Goal: Task Accomplishment & Management: Manage account settings

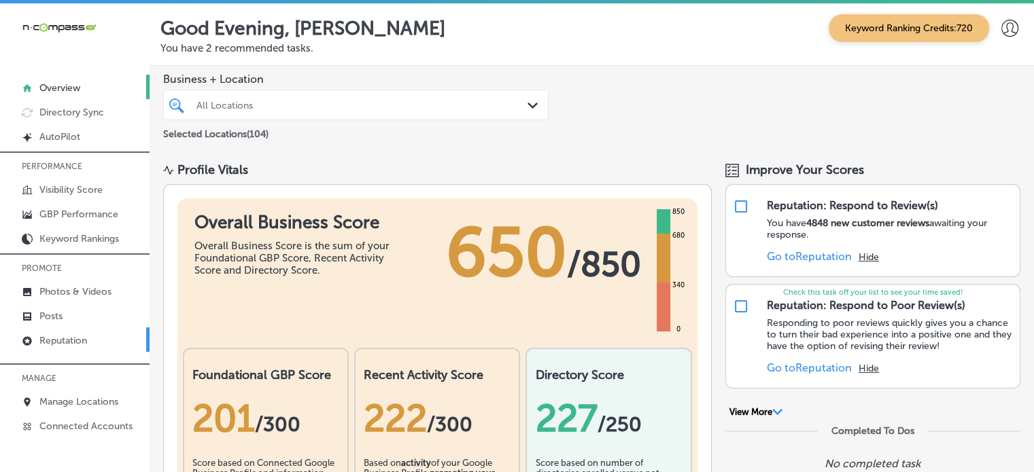
click at [76, 341] on p "Reputation" at bounding box center [63, 341] width 48 height 12
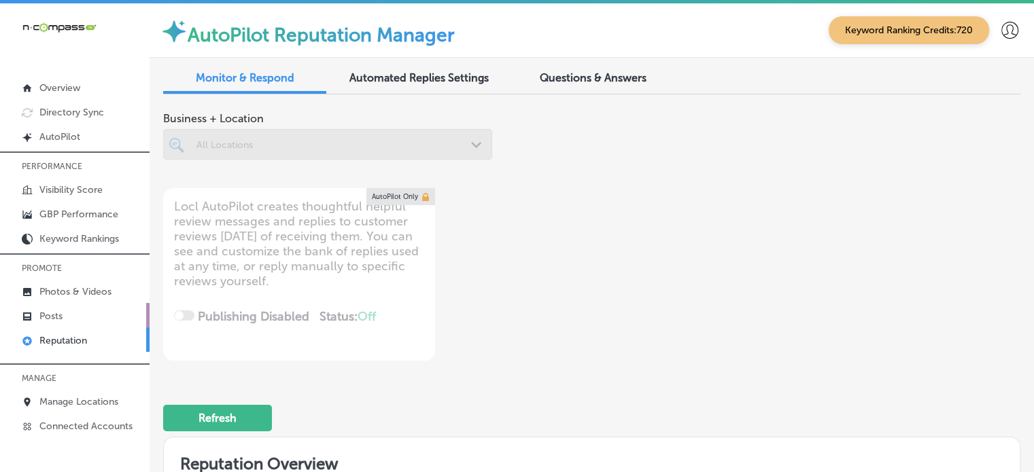
click at [57, 339] on p "Reputation" at bounding box center [63, 341] width 48 height 12
click at [54, 311] on p "Posts" at bounding box center [50, 317] width 23 height 12
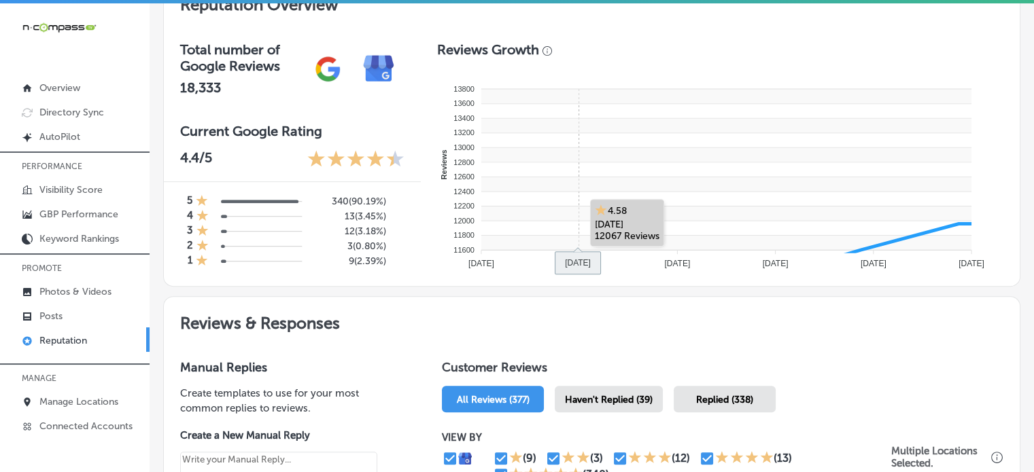
click at [621, 181] on rect at bounding box center [726, 184] width 490 height 15
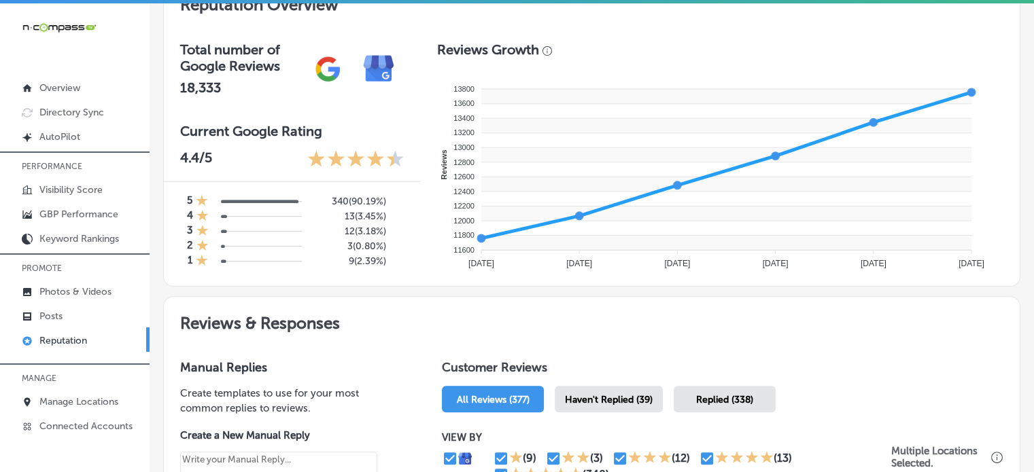
click at [610, 399] on span "Haven't Replied (39)" at bounding box center [609, 400] width 88 height 12
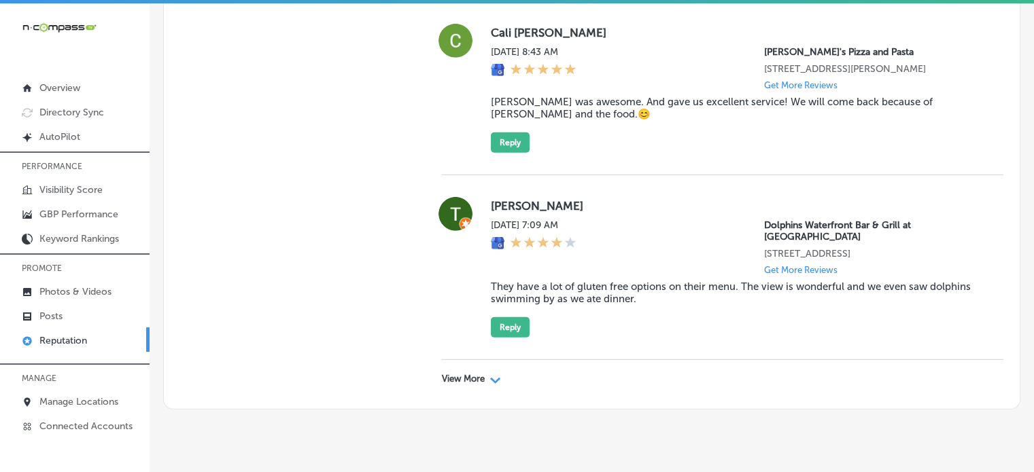
scroll to position [4080, 0]
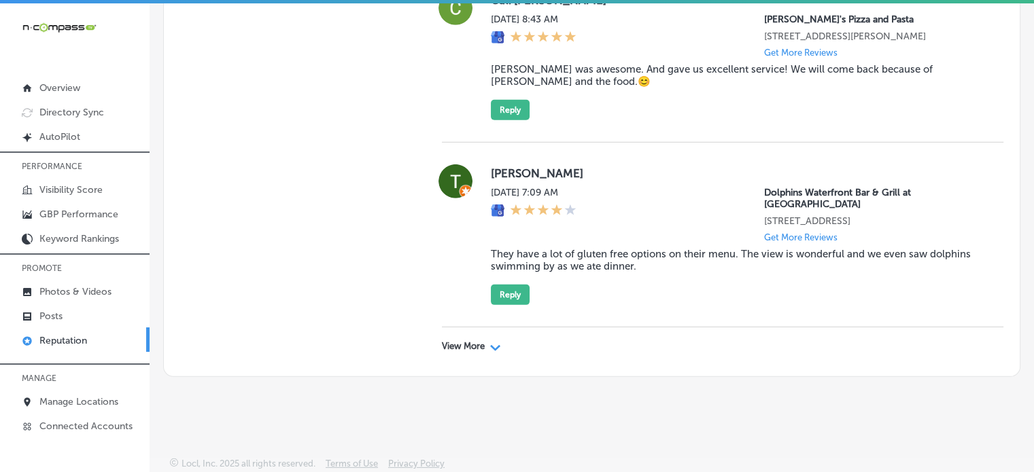
click at [484, 352] on div "View More Path Created with Sketch." at bounding box center [471, 346] width 59 height 11
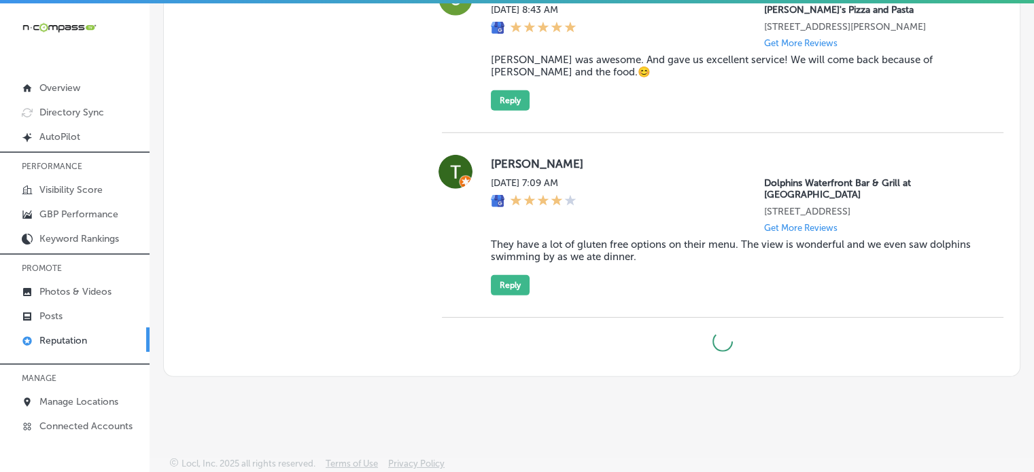
type textarea "x"
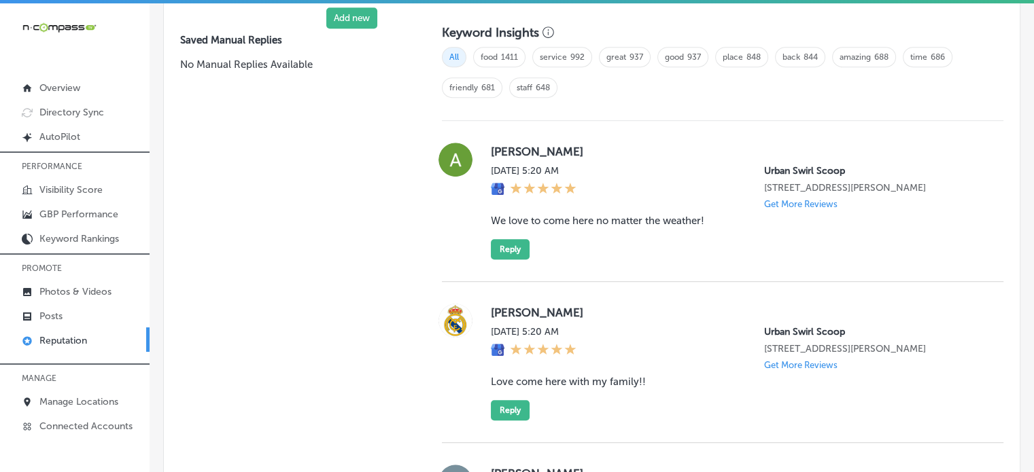
scroll to position [948, 0]
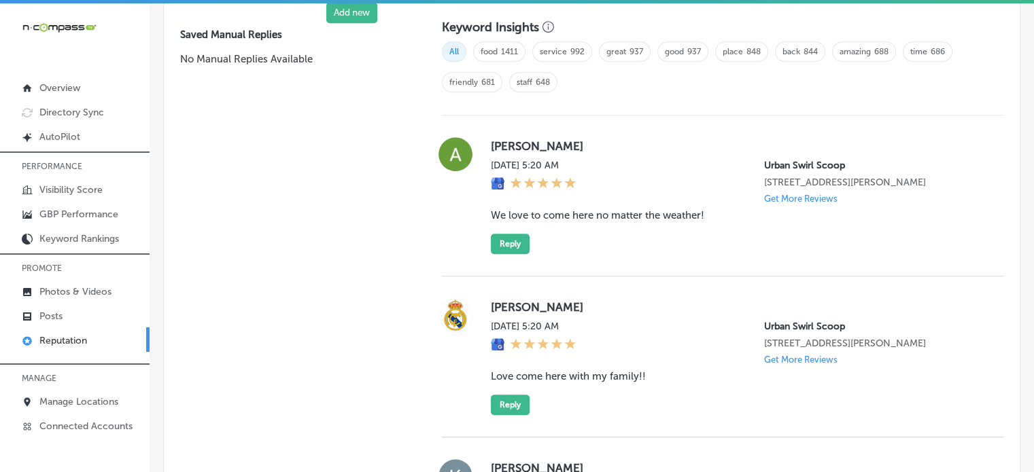
click at [565, 210] on blockquote "We love to come here no matter the weather!" at bounding box center [736, 215] width 491 height 12
copy blockquote "We love to come here no matter the weather!"
click at [513, 243] on button "Reply" at bounding box center [510, 244] width 39 height 20
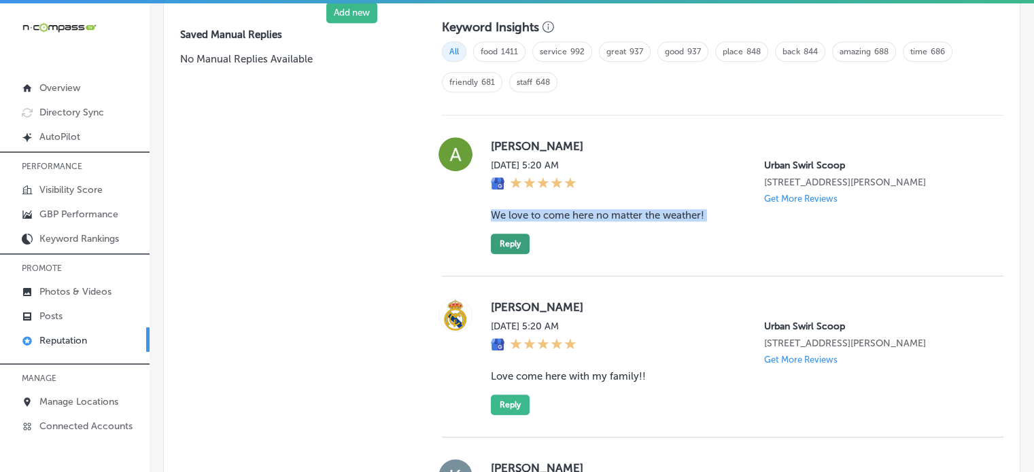
scroll to position [946, 0]
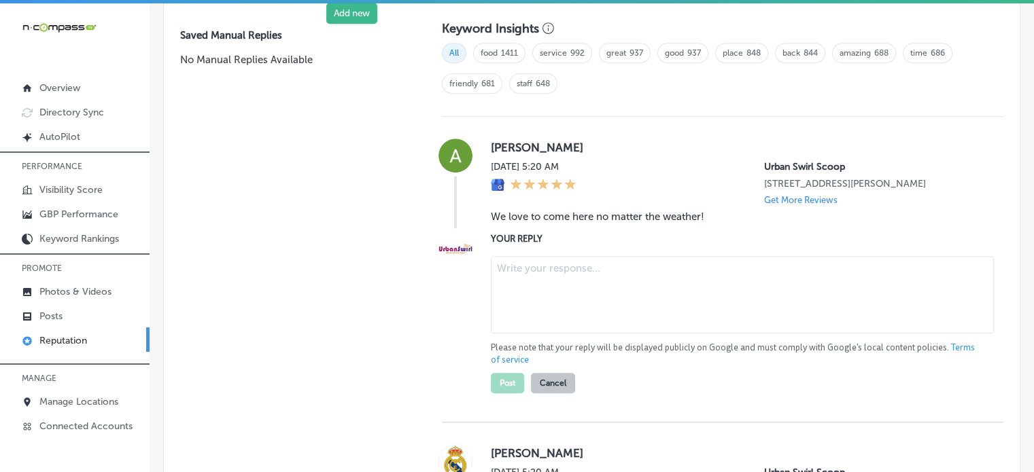
click at [551, 300] on textarea at bounding box center [742, 294] width 503 height 77
paste textarea "Thank you for the wonderful review, Ashley! We’re so glad to hear you enjoy vis…"
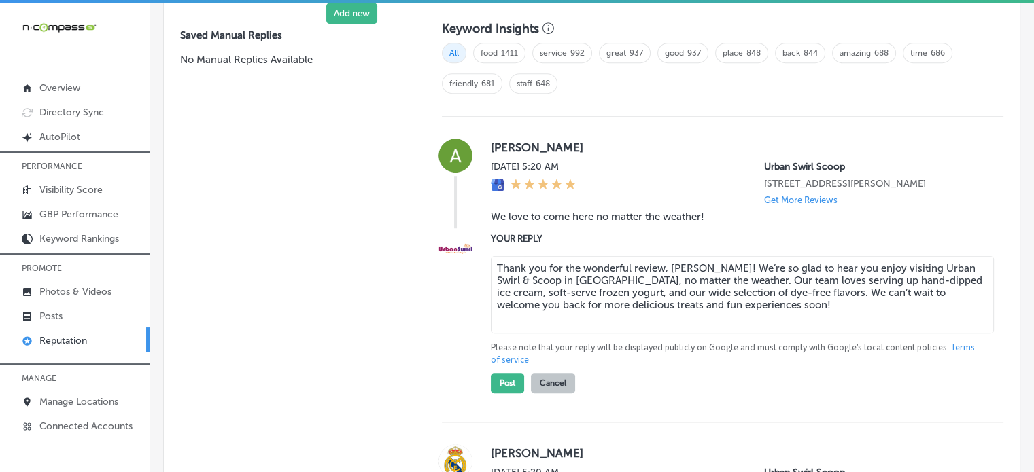
click at [590, 277] on textarea "Thank you for the wonderful review, Ashley! We’re so glad to hear you enjoy vis…" at bounding box center [742, 294] width 503 height 77
drag, startPoint x: 590, startPoint y: 277, endPoint x: 633, endPoint y: 279, distance: 43.5
click at [633, 279] on textarea "Thank you for the wonderful review, Ashley! We’re so glad to hear you enjoy vis…" at bounding box center [742, 294] width 503 height 77
type textarea "Thank you for the wonderful review, Ashley! We’re so glad to hear you enjoy vis…"
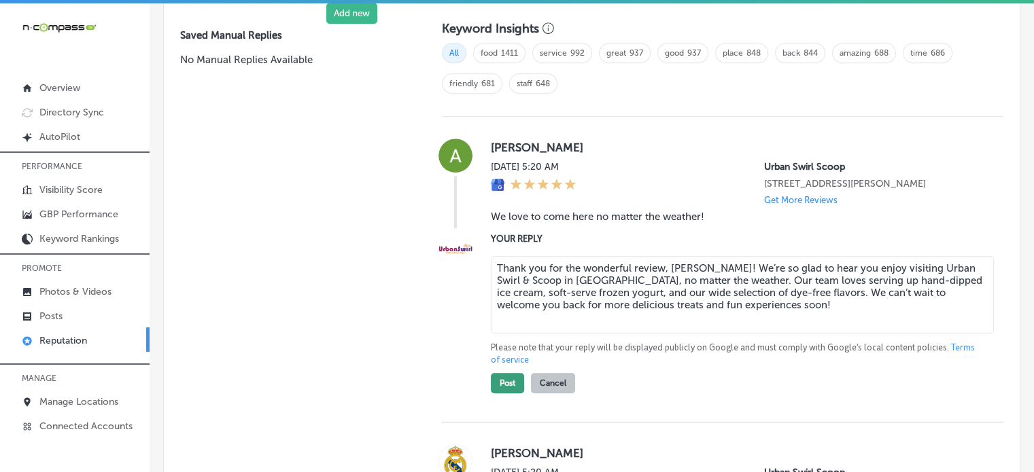
click at [516, 377] on button "Post" at bounding box center [507, 383] width 33 height 20
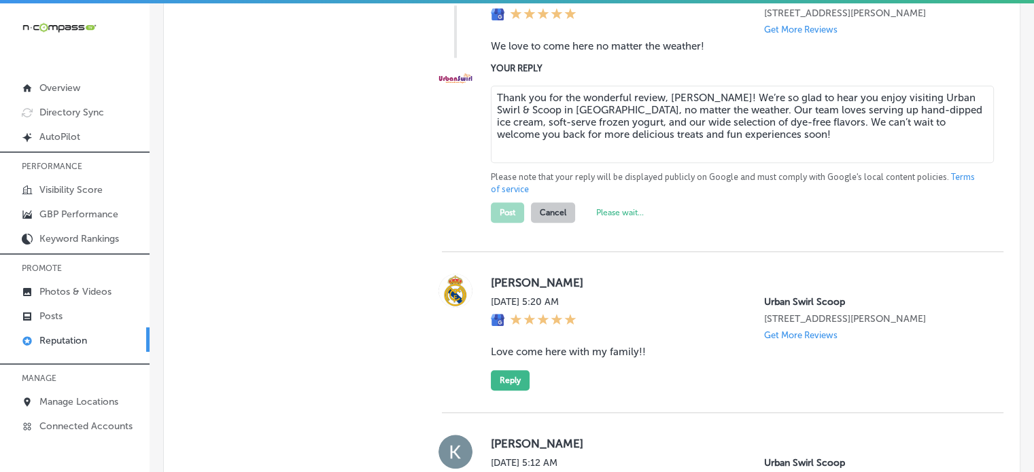
scroll to position [1119, 0]
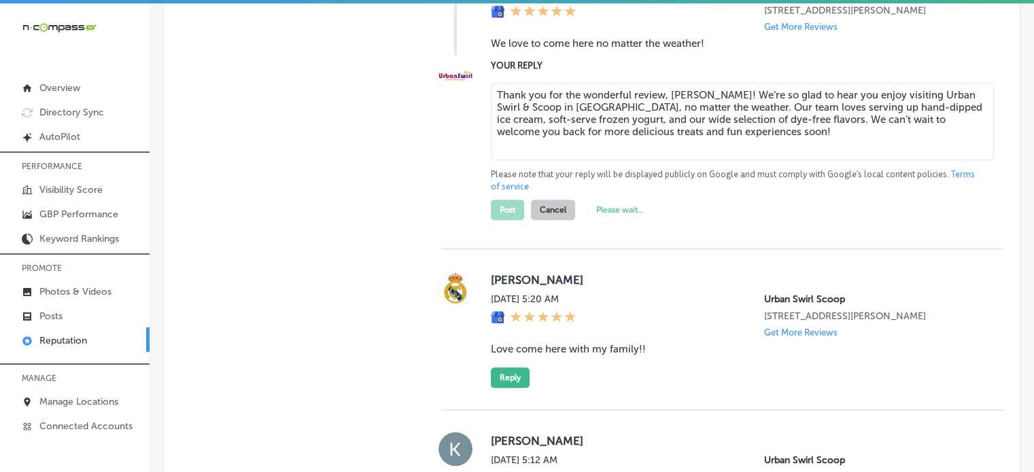
type textarea "x"
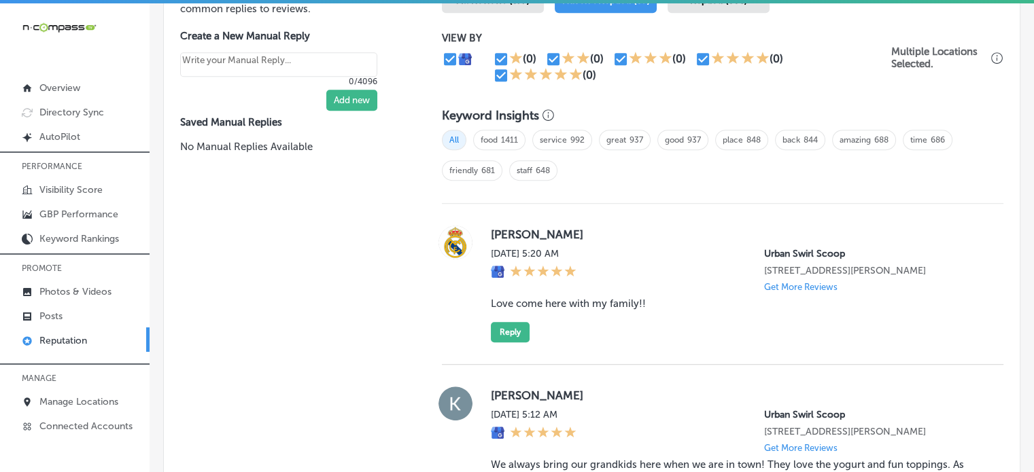
scroll to position [857, 0]
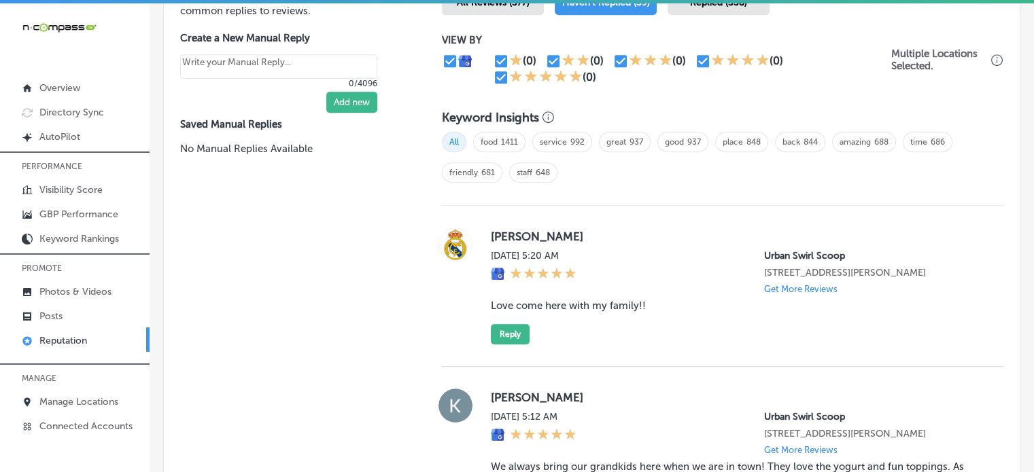
click at [555, 305] on blockquote "Love come here with my family!!" at bounding box center [736, 306] width 491 height 12
copy blockquote "Love come here with my family!!"
click at [512, 334] on button "Reply" at bounding box center [510, 334] width 39 height 20
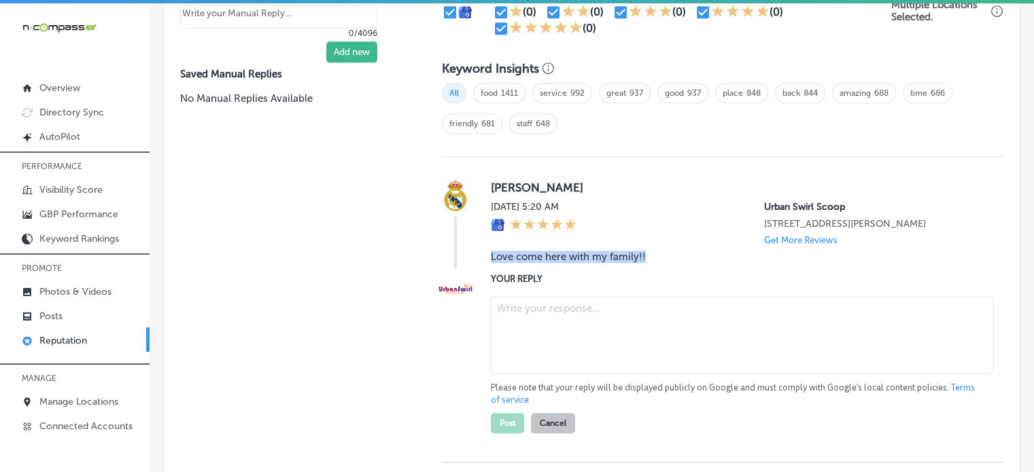
scroll to position [914, 0]
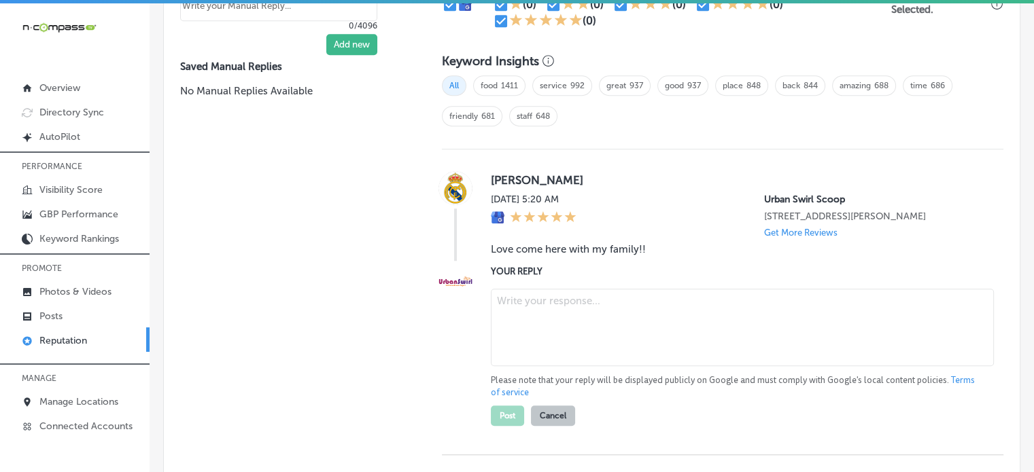
click at [551, 301] on textarea at bounding box center [742, 327] width 503 height 77
paste textarea "Thank you for the wonderful review, Alexis! We’re so happy to hear that you and…"
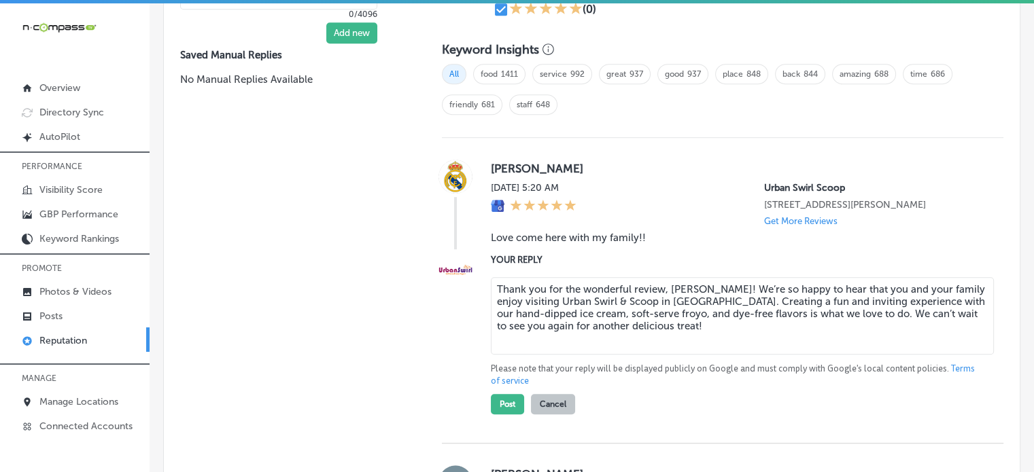
scroll to position [926, 0]
type textarea "Thank you for the wonderful review, Alexis! We’re so happy to hear that you and…"
click at [511, 402] on button "Post" at bounding box center [507, 404] width 33 height 20
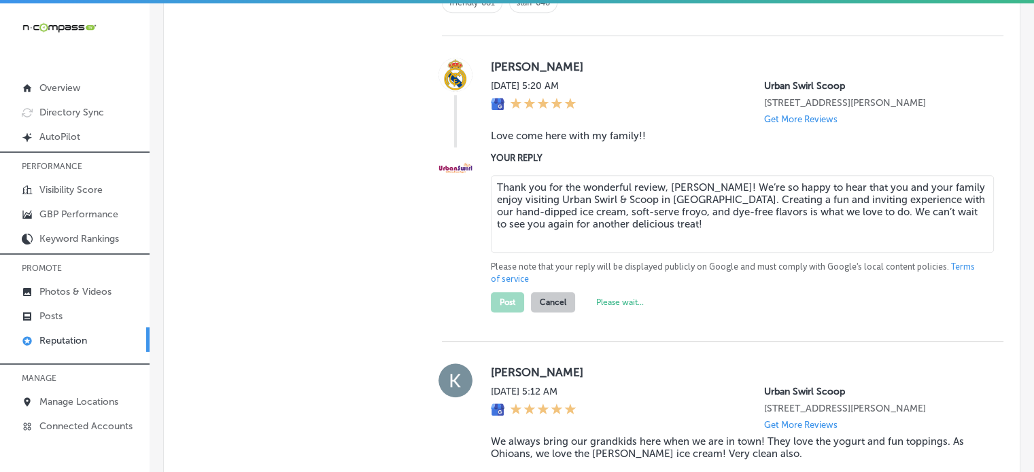
scroll to position [1030, 0]
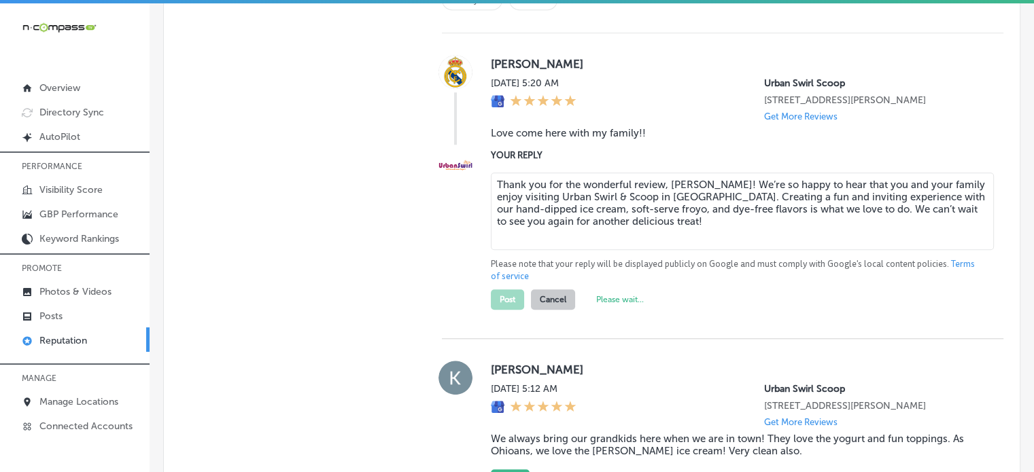
type textarea "x"
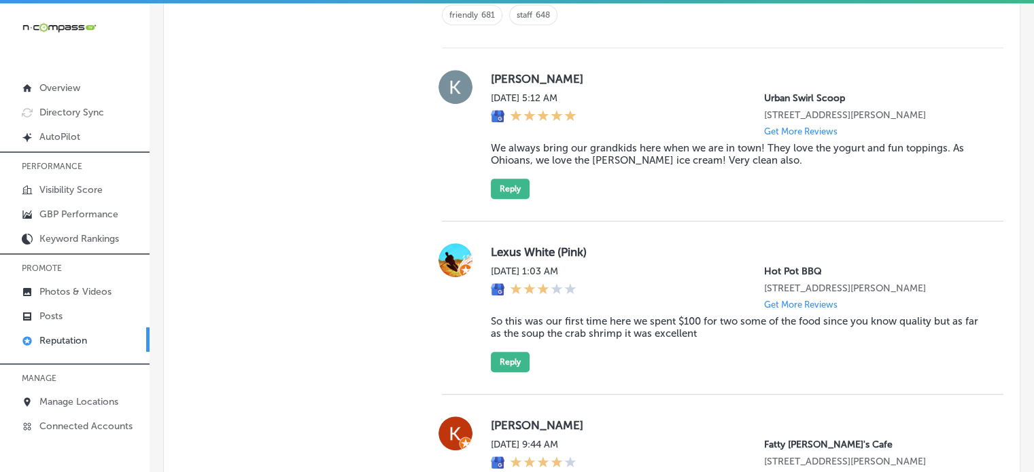
scroll to position [1000, 0]
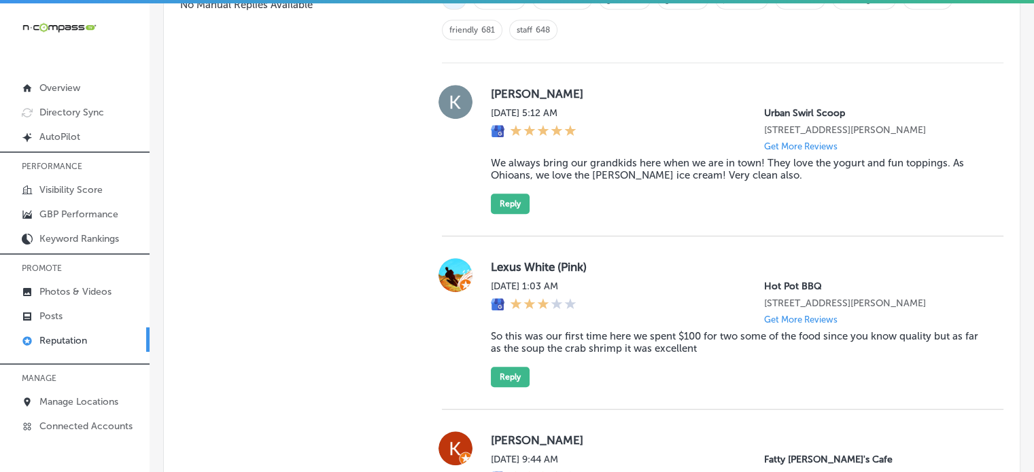
click at [563, 160] on blockquote "We always bring our grandkids here when we are in town! They love the yogurt an…" at bounding box center [736, 169] width 491 height 24
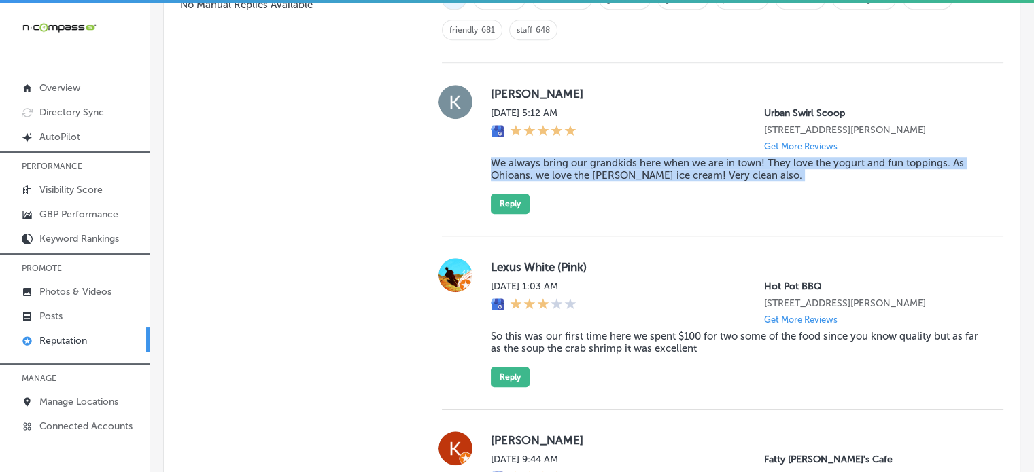
click at [563, 160] on blockquote "We always bring our grandkids here when we are in town! They love the yogurt an…" at bounding box center [736, 169] width 491 height 24
copy blockquote "We always bring our grandkids here when we are in town! They love the yogurt an…"
click at [508, 194] on button "Reply" at bounding box center [510, 204] width 39 height 20
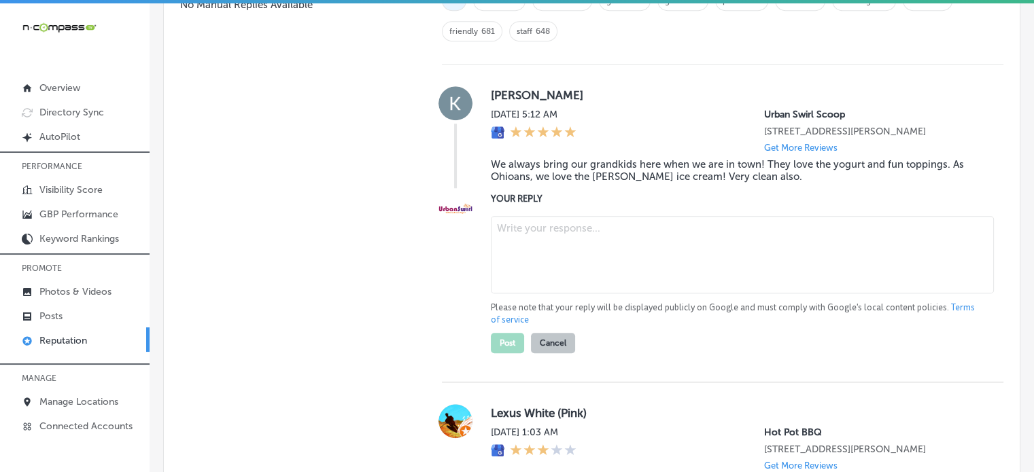
click at [542, 258] on textarea at bounding box center [742, 254] width 503 height 77
paste textarea "Thank you for the wonderful review, Kelly! We’re so glad you and your grandkids…"
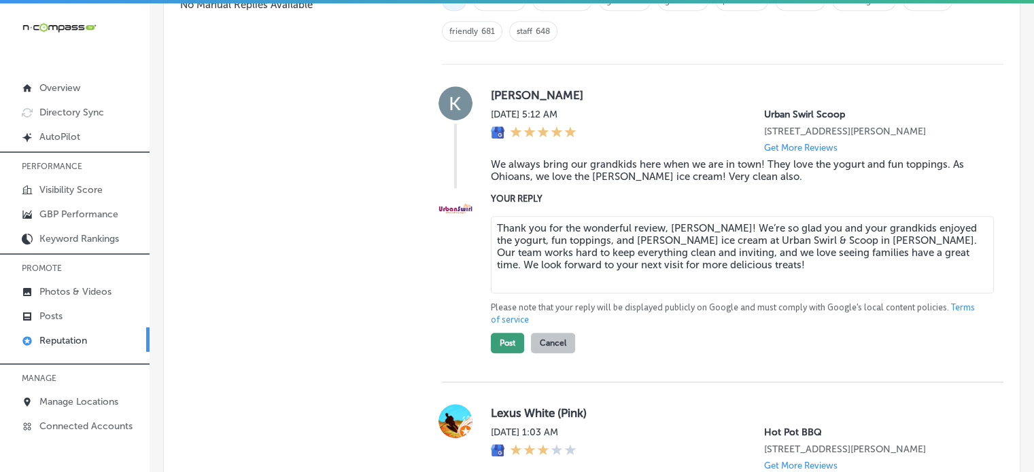
type textarea "Thank you for the wonderful review, Kelly! We’re so glad you and your grandkids…"
click at [500, 336] on button "Post" at bounding box center [507, 343] width 33 height 20
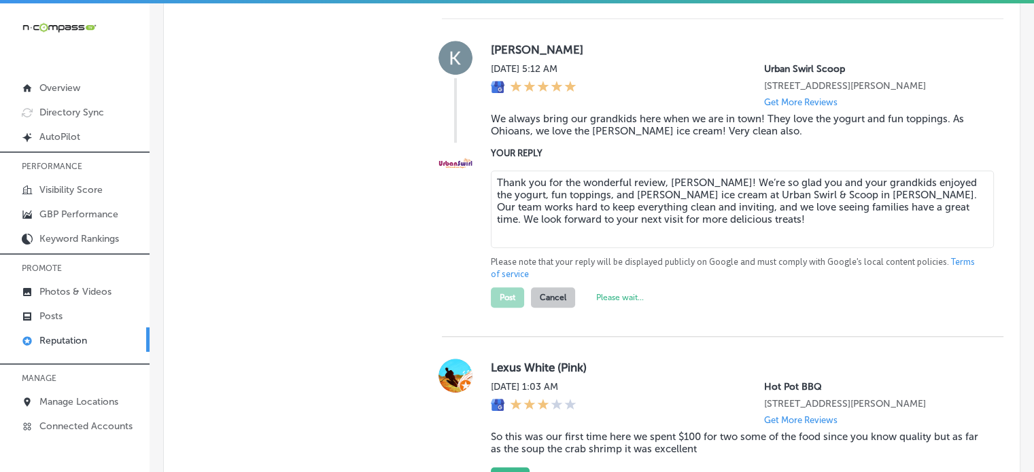
scroll to position [1046, 0]
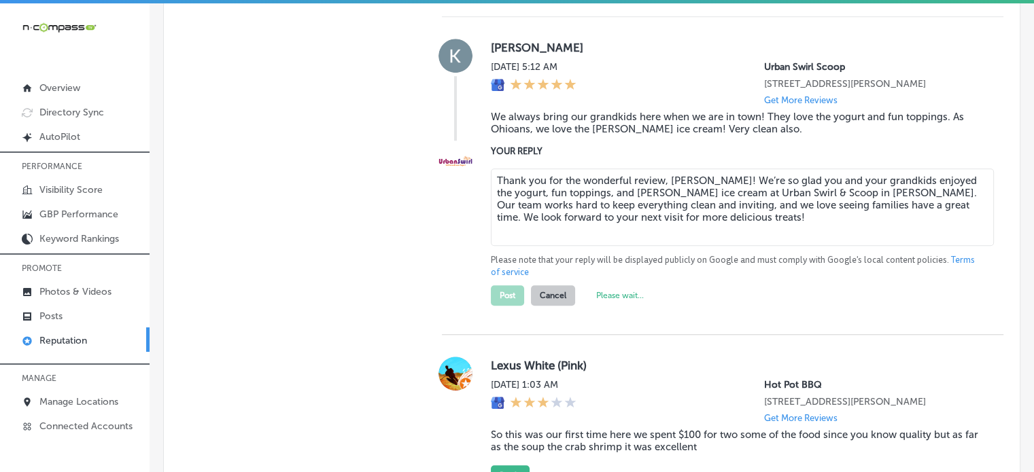
type textarea "x"
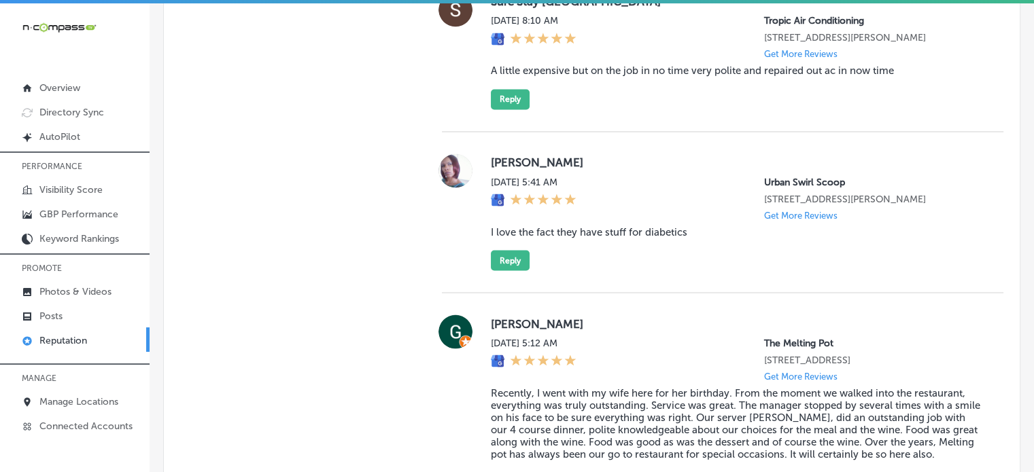
scroll to position [2408, 0]
click at [580, 238] on blockquote "I love the fact they have stuff for diabetics" at bounding box center [736, 232] width 491 height 12
copy blockquote "I love the fact they have stuff for diabetics"
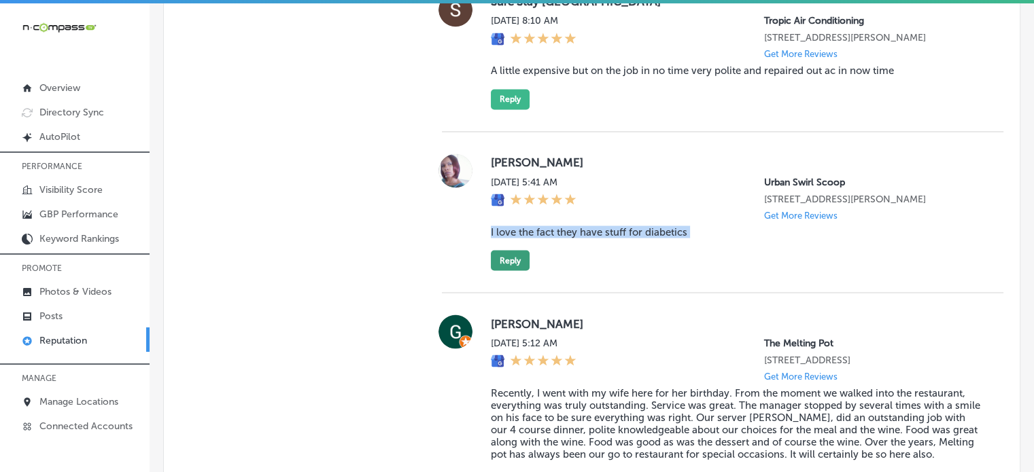
click at [501, 271] on button "Reply" at bounding box center [510, 260] width 39 height 20
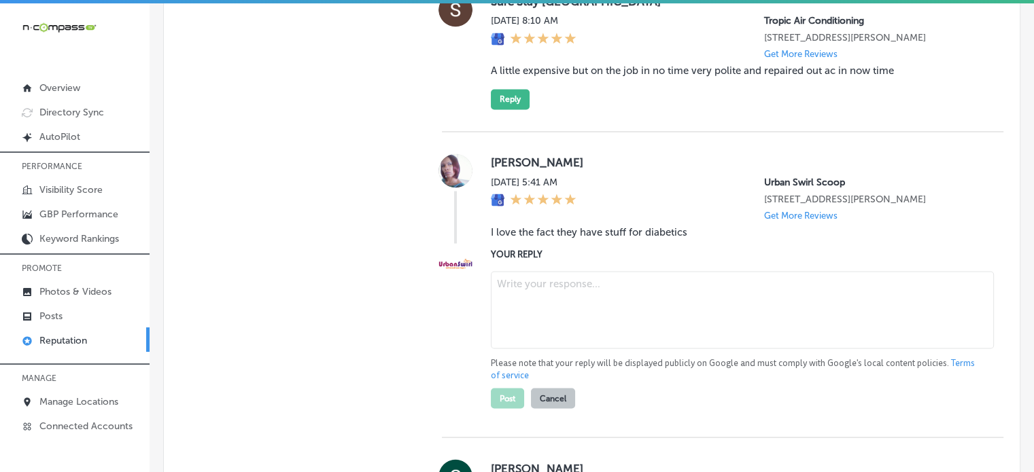
click at [570, 349] on textarea at bounding box center [742, 309] width 503 height 77
paste textarea "Thank you for your kind review, Petra! We’re so glad you enjoyed the diabetic-f…"
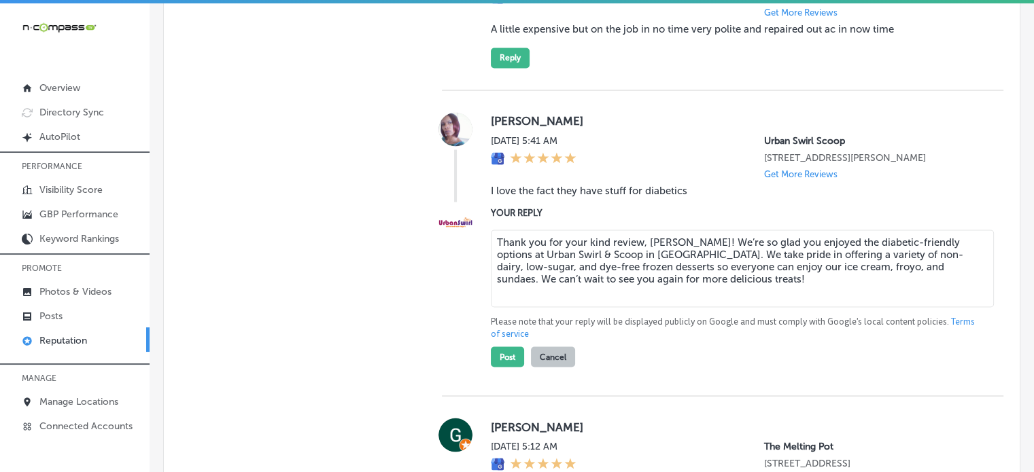
scroll to position [2450, 0]
type textarea "Thank you for your kind review, Petra! We’re so glad you enjoyed the diabetic-f…"
click at [510, 366] on button "Post" at bounding box center [507, 356] width 33 height 20
type textarea "x"
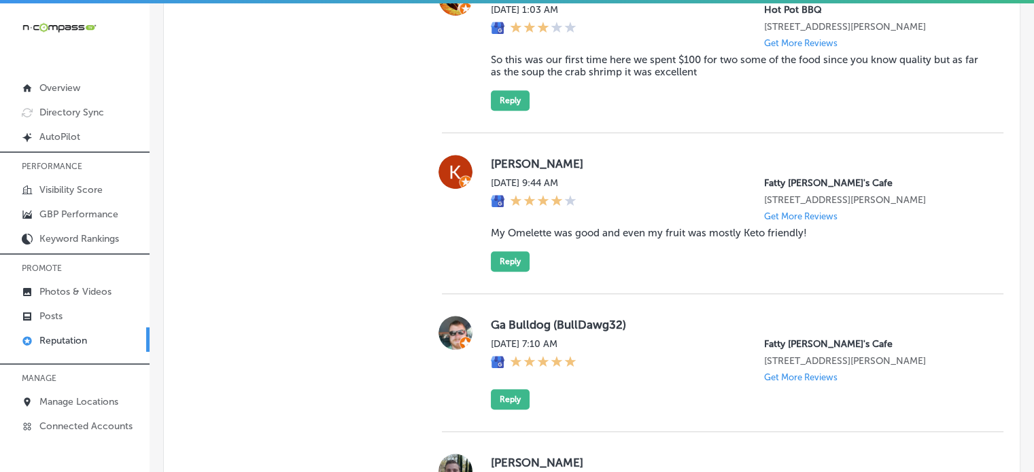
scroll to position [1106, 0]
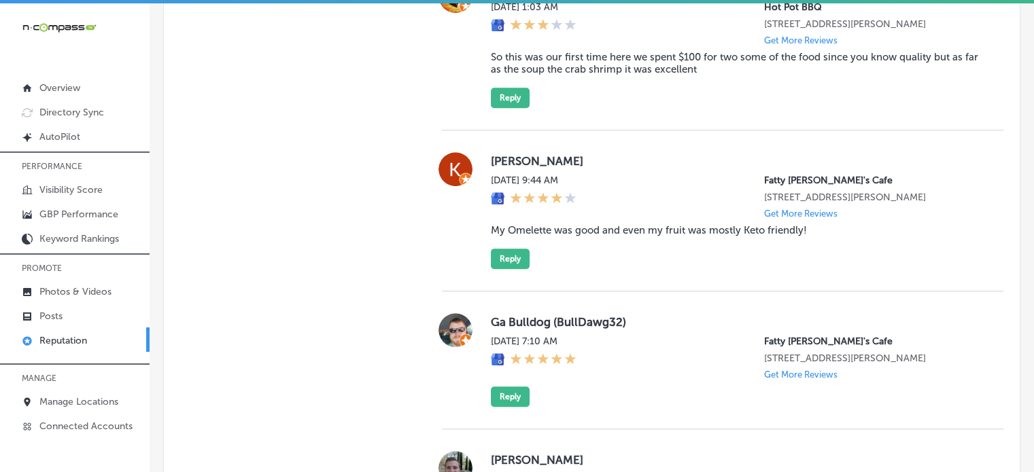
click at [566, 237] on blockquote "My Omelette was good and even my fruit was mostly Keto friendly!" at bounding box center [736, 230] width 491 height 12
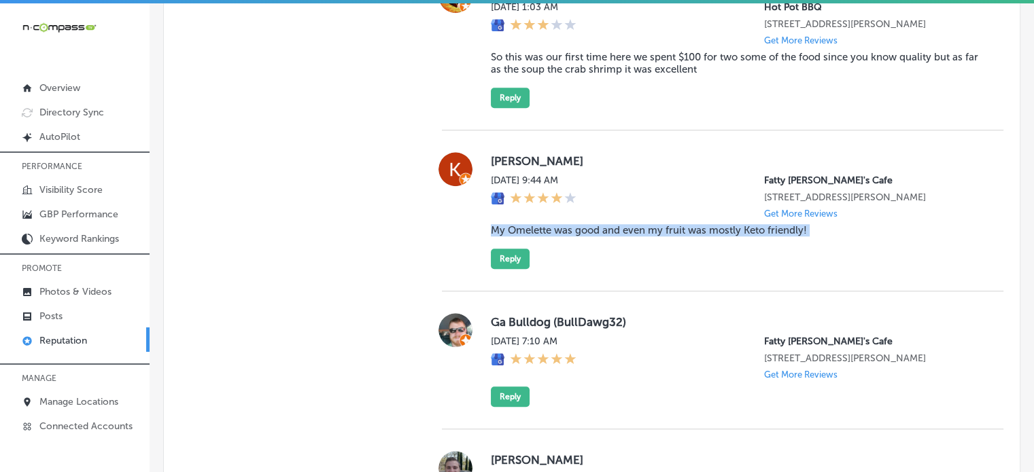
click at [566, 237] on blockquote "My Omelette was good and even my fruit was mostly Keto friendly!" at bounding box center [736, 230] width 491 height 12
copy blockquote "My Omelette was good and even my fruit was mostly Keto friendly!"
click at [503, 269] on button "Reply" at bounding box center [510, 259] width 39 height 20
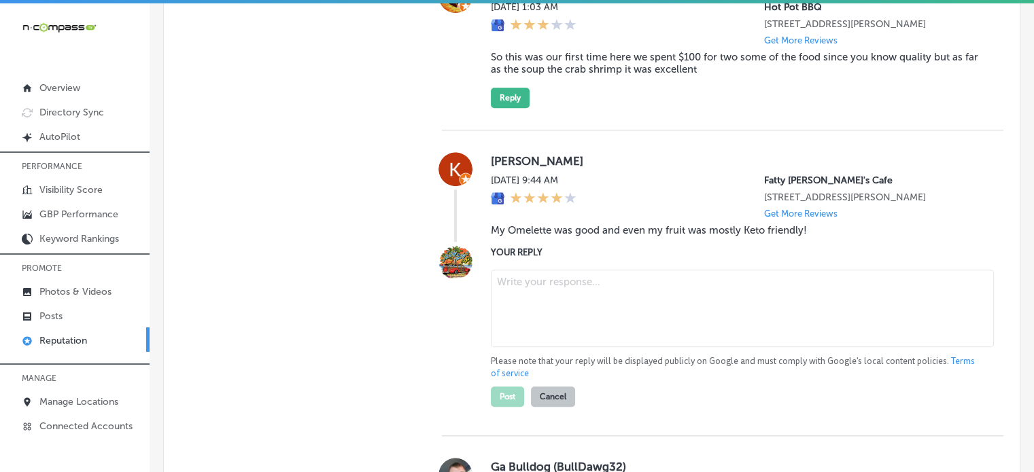
click at [568, 318] on textarea at bounding box center [742, 308] width 503 height 77
paste textarea "Kevin, thank you for sharing your experience at Fatty Patty's Cafe in Panama Ci…"
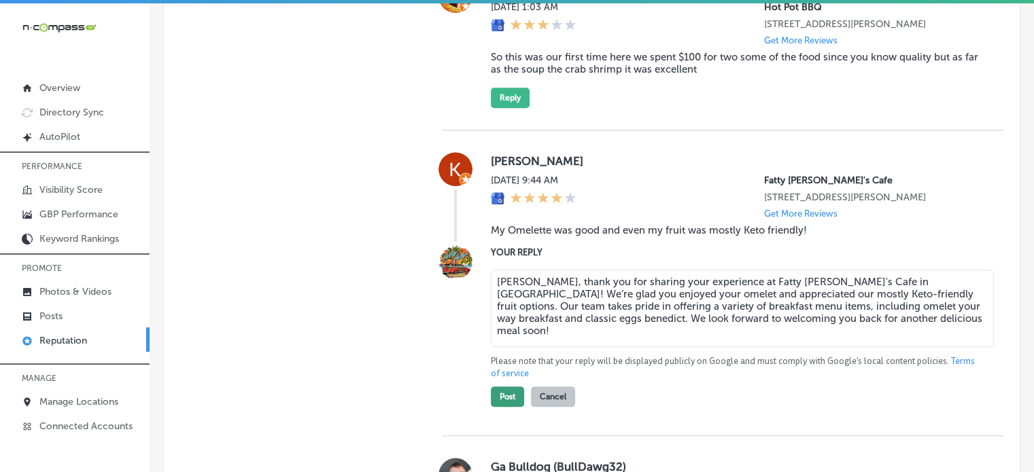
type textarea "Kevin, thank you for sharing your experience at Fatty Patty's Cafe in Panama Ci…"
click at [503, 407] on button "Post" at bounding box center [507, 397] width 33 height 20
type textarea "x"
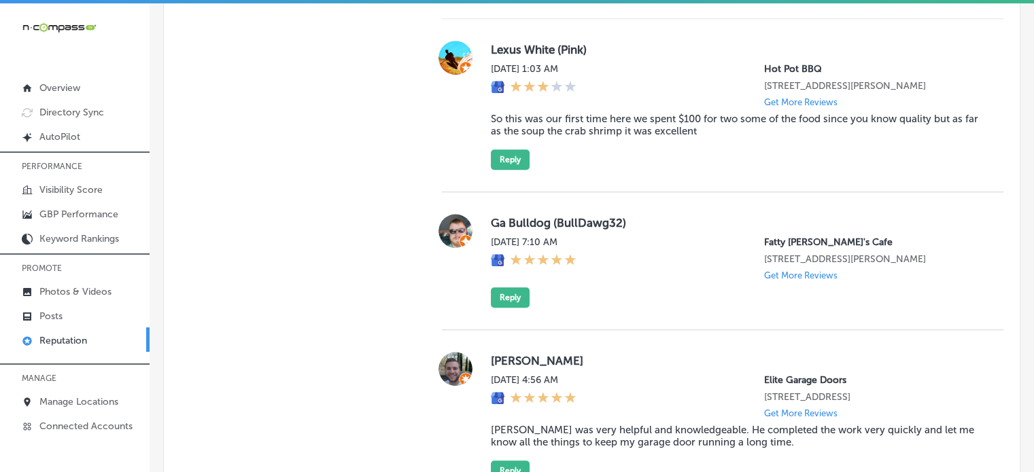
scroll to position [1065, 0]
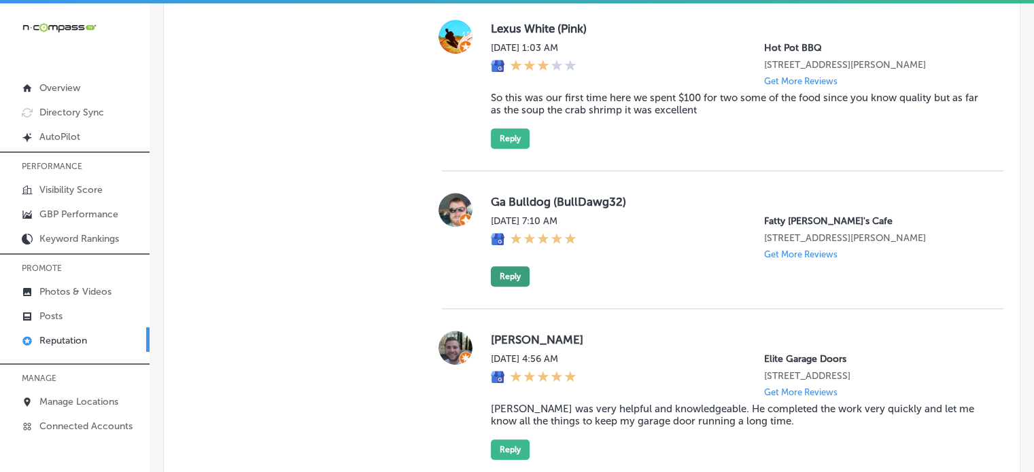
click at [503, 287] on button "Reply" at bounding box center [510, 276] width 39 height 20
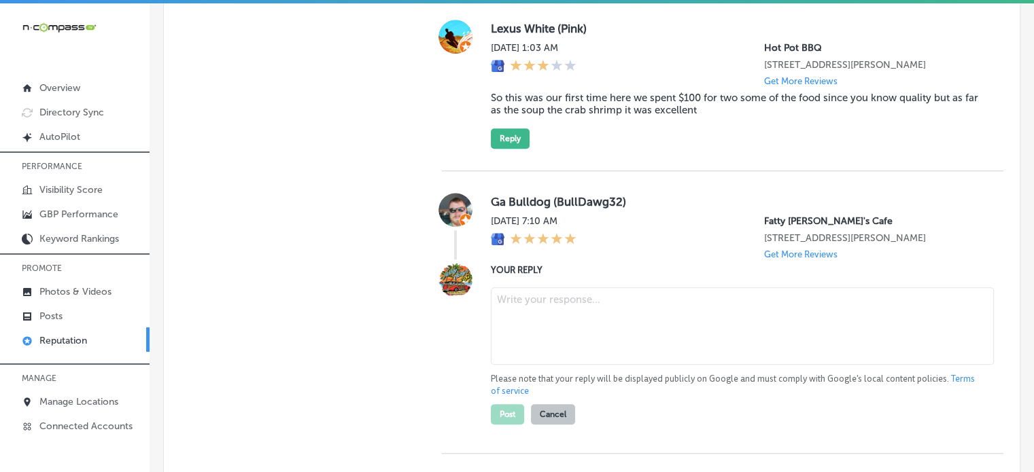
click at [539, 330] on textarea at bounding box center [742, 326] width 503 height 77
paste textarea "Thank you for the five-star review! We’re delighted you enjoyed your experience…"
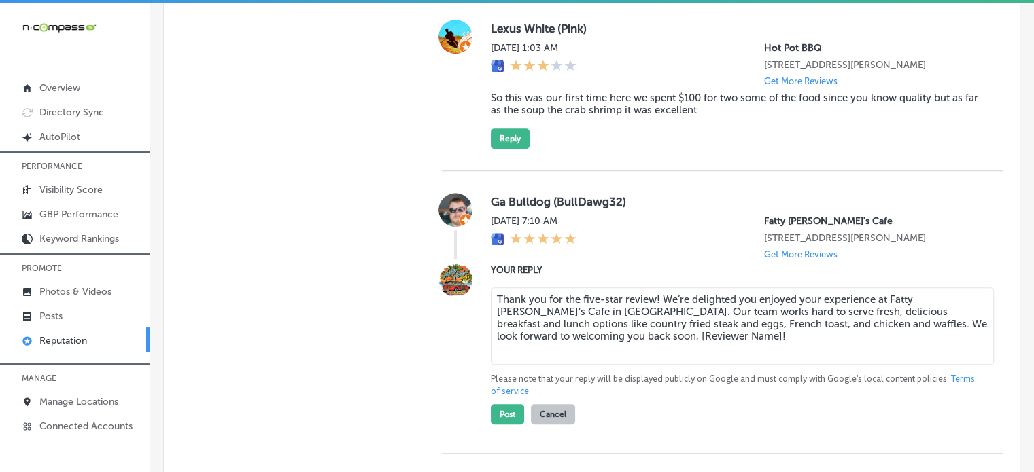
drag, startPoint x: 567, startPoint y: 358, endPoint x: 691, endPoint y: 367, distance: 124.7
click at [691, 365] on textarea "Thank you for the five-star review! We’re delighted you enjoyed your experience…" at bounding box center [742, 326] width 503 height 77
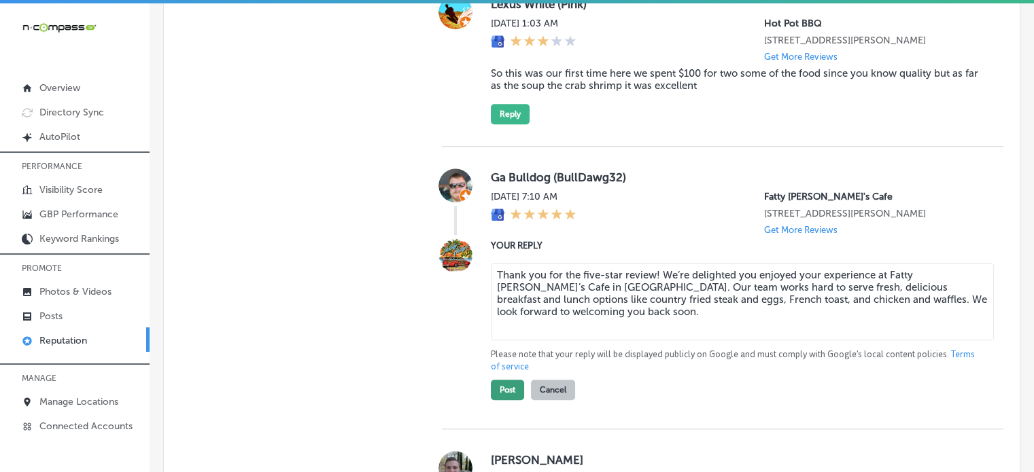
type textarea "Thank you for the five-star review! We’re delighted you enjoyed your experience…"
click at [507, 400] on button "Post" at bounding box center [507, 390] width 33 height 20
type textarea "x"
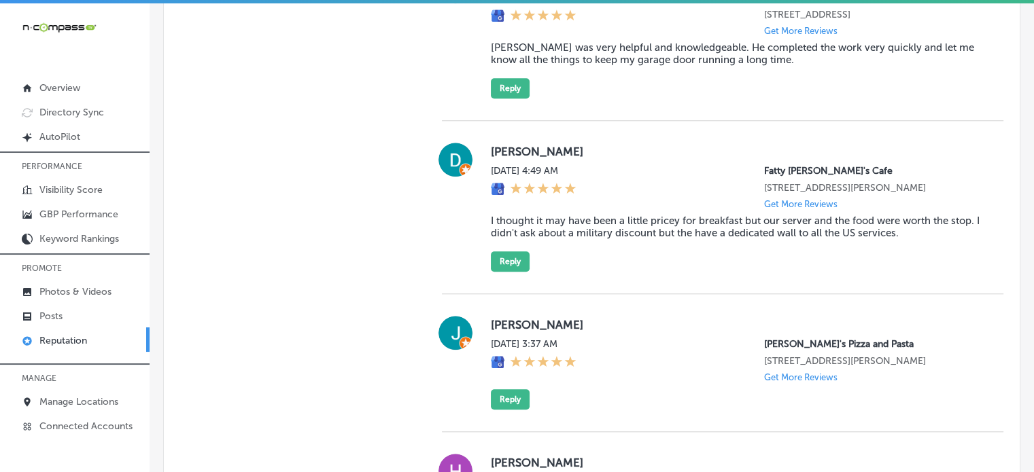
scroll to position [1294, 0]
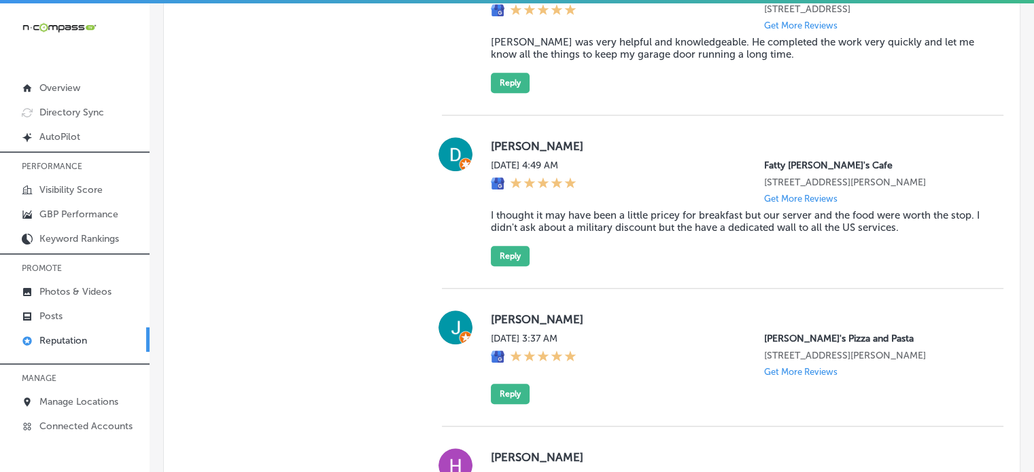
click at [598, 234] on blockquote "I thought it may have been a little pricey for breakfast but our server and the…" at bounding box center [736, 221] width 491 height 24
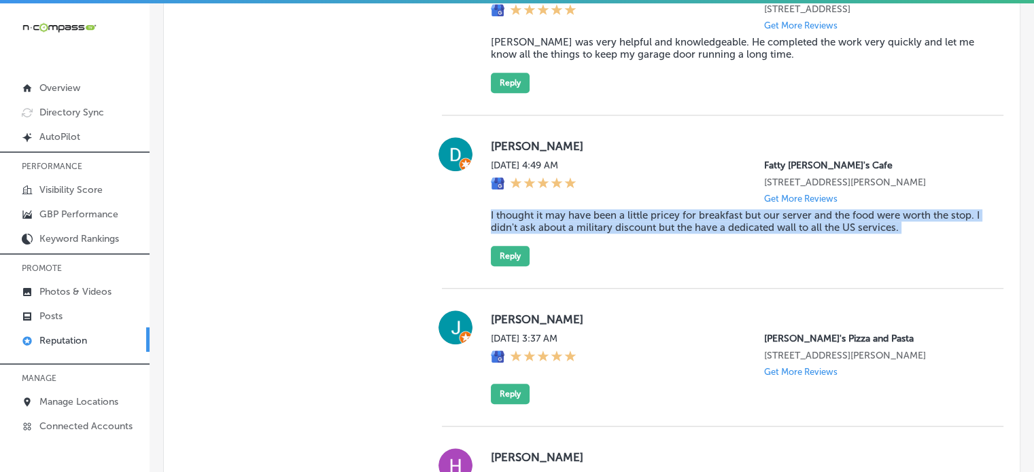
click at [598, 234] on blockquote "I thought it may have been a little pricey for breakfast but our server and the…" at bounding box center [736, 221] width 491 height 24
copy blockquote "I thought it may have been a little pricey for breakfast but our server and the…"
click at [500, 266] on button "Reply" at bounding box center [510, 256] width 39 height 20
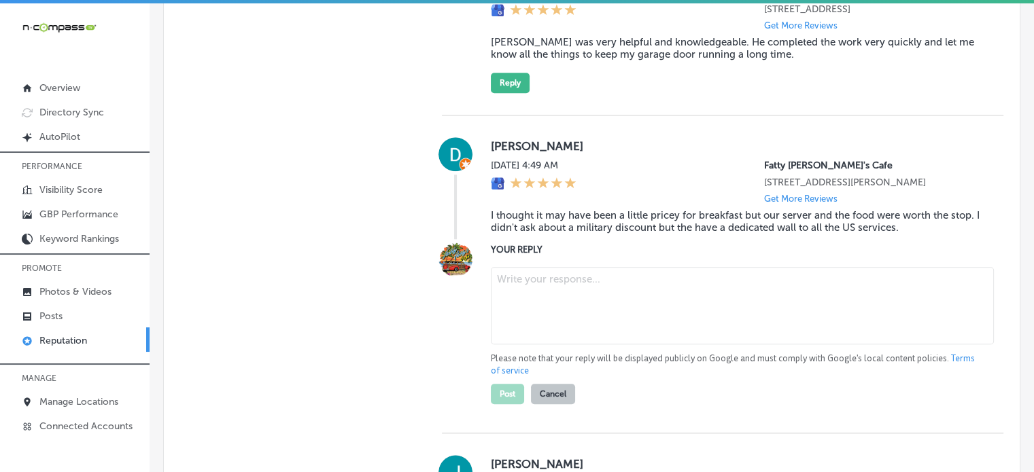
click at [565, 335] on textarea at bounding box center [742, 305] width 503 height 77
paste textarea "Hi Doyle, thank you for your kind words about Fatty Patty’s Cafe in Panama City…"
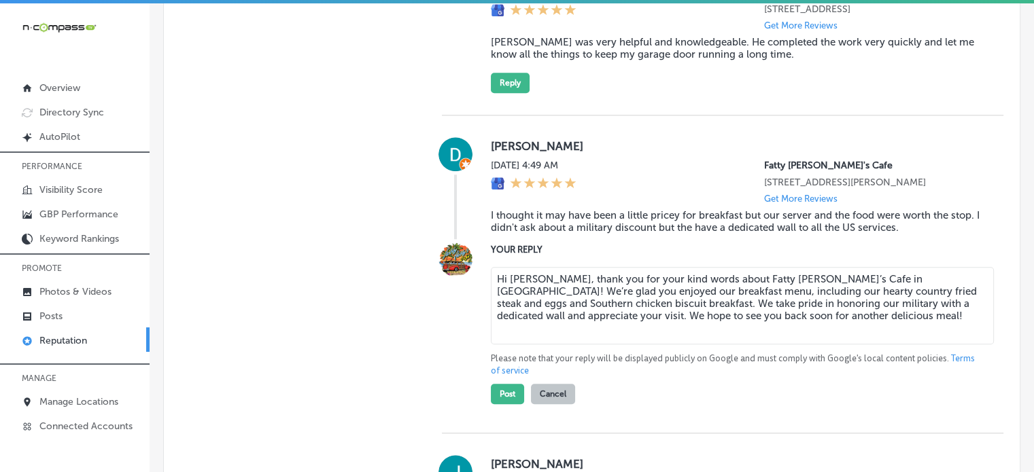
drag, startPoint x: 608, startPoint y: 326, endPoint x: 817, endPoint y: 355, distance: 211.5
click at [817, 345] on textarea "Hi Doyle, thank you for your kind words about Fatty Patty’s Cafe in Panama City…" at bounding box center [742, 305] width 503 height 77
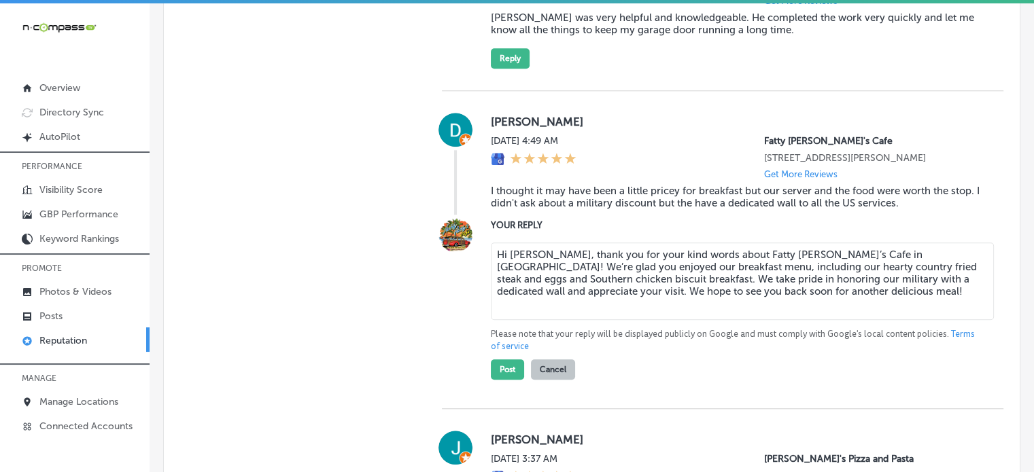
scroll to position [1319, 0]
drag, startPoint x: 646, startPoint y: 304, endPoint x: 711, endPoint y: 311, distance: 64.9
click at [711, 311] on textarea "Hi Doyle, thank you for your kind words about Fatty Patty’s Cafe in Panama City…" at bounding box center [742, 281] width 503 height 77
drag, startPoint x: 711, startPoint y: 311, endPoint x: 726, endPoint y: 323, distance: 19.3
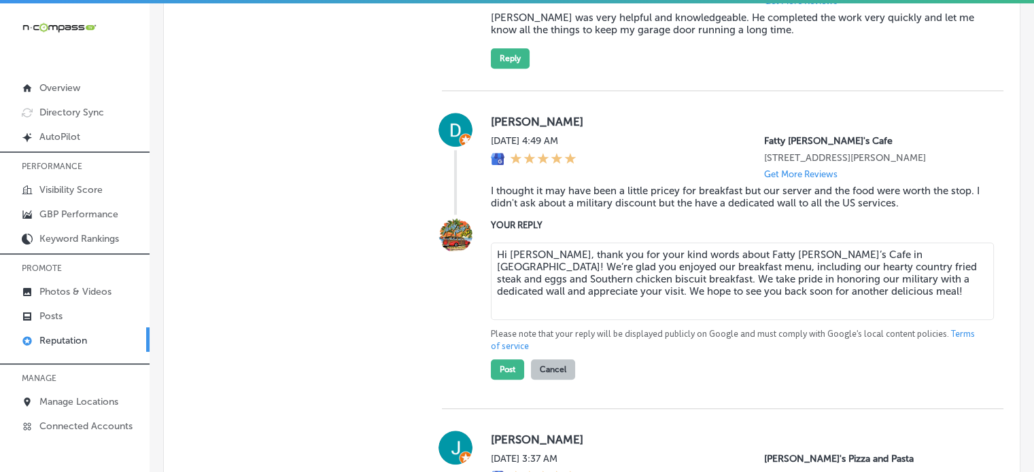
click at [726, 320] on textarea "Hi Doyle, thank you for your kind words about Fatty Patty’s Cafe in Panama City…" at bounding box center [742, 281] width 503 height 77
type textarea "Hi Doyle, thank you for your kind words about Fatty Patty’s Cafe in Panama City…"
click at [506, 380] on button "Post" at bounding box center [507, 370] width 33 height 20
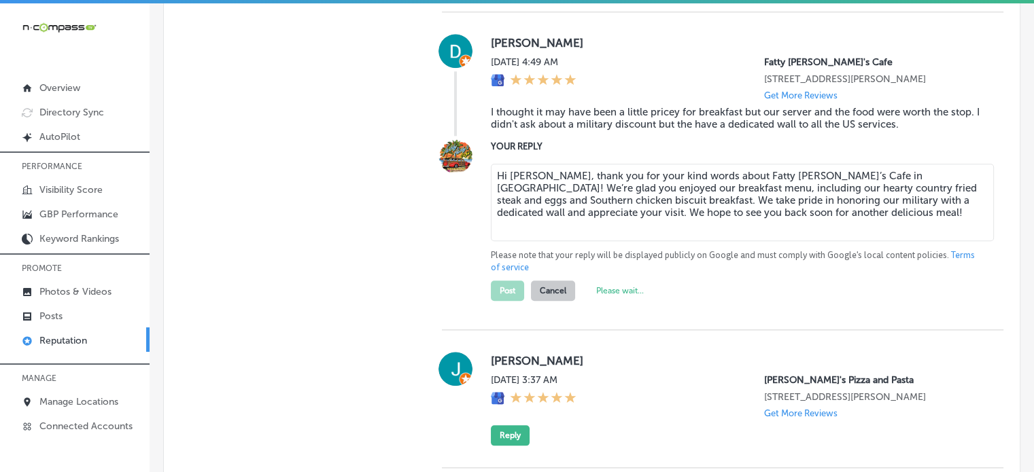
scroll to position [1412, 0]
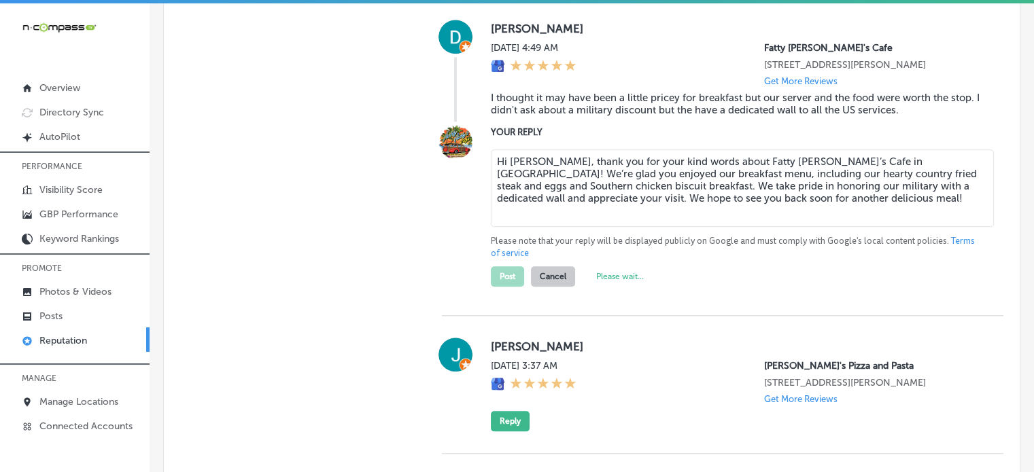
type textarea "x"
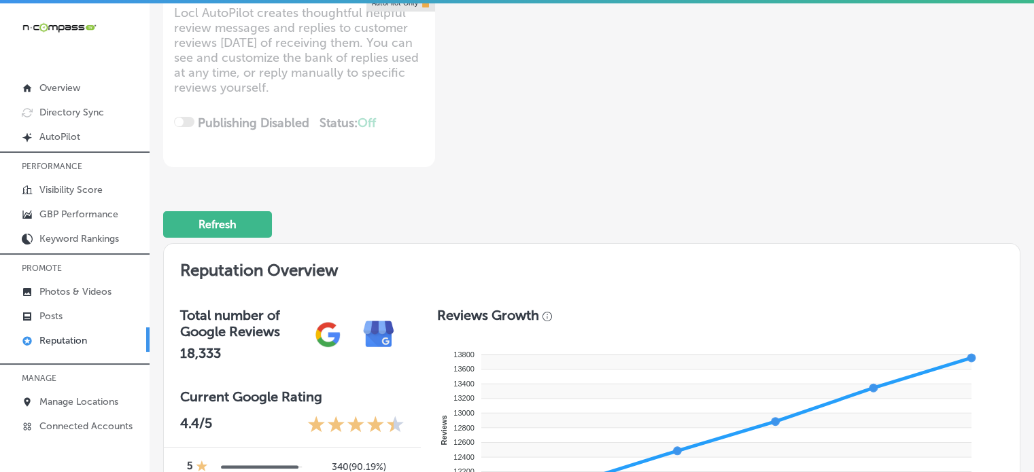
scroll to position [0, 0]
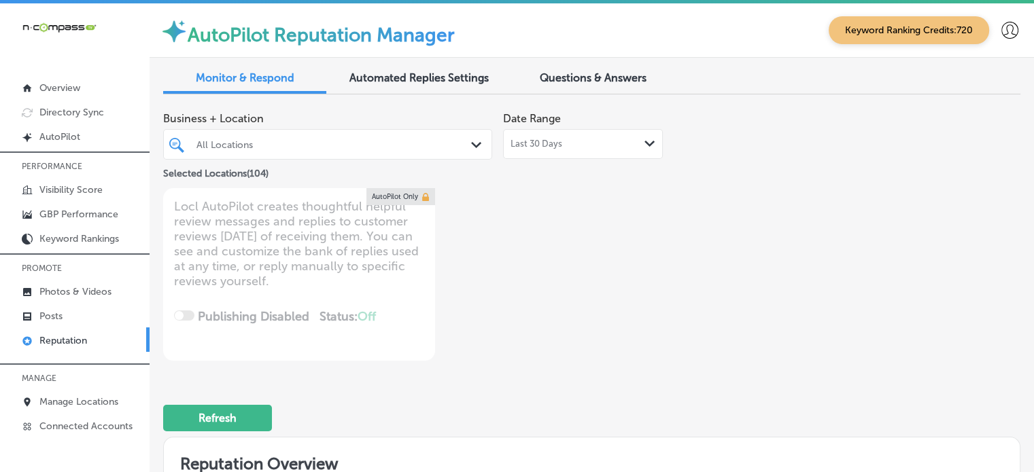
click at [324, 154] on div "All Locations" at bounding box center [328, 144] width 276 height 21
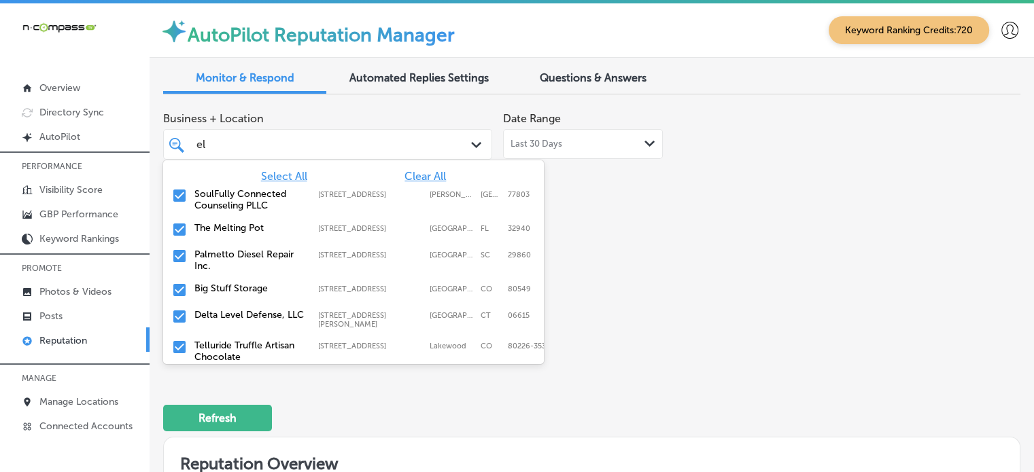
type input "eli"
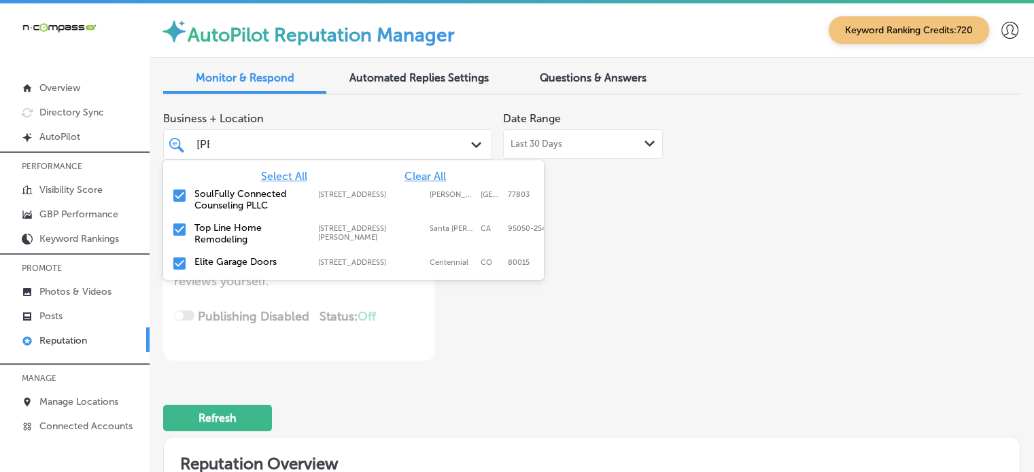
click at [230, 264] on label "Elite Garage Doors" at bounding box center [249, 262] width 110 height 12
type textarea "x"
type input "eli"
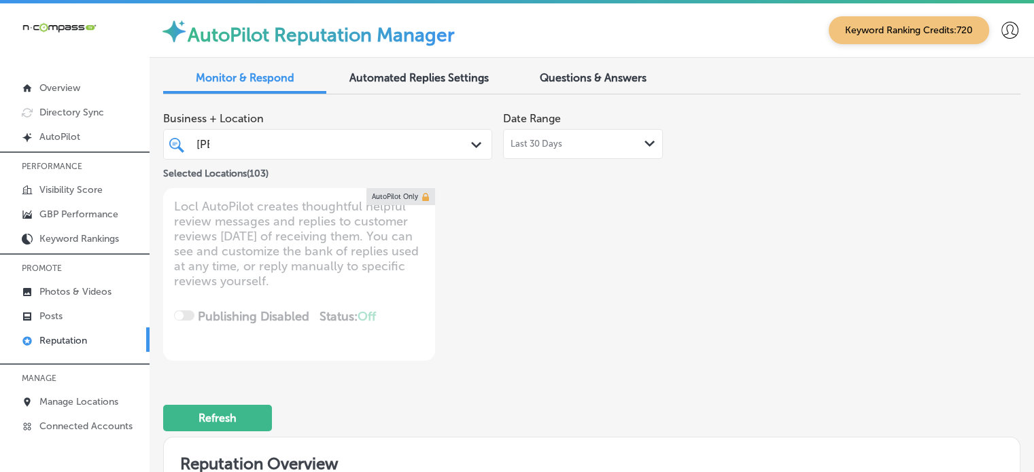
click at [428, 394] on div "Refresh" at bounding box center [591, 412] width 857 height 71
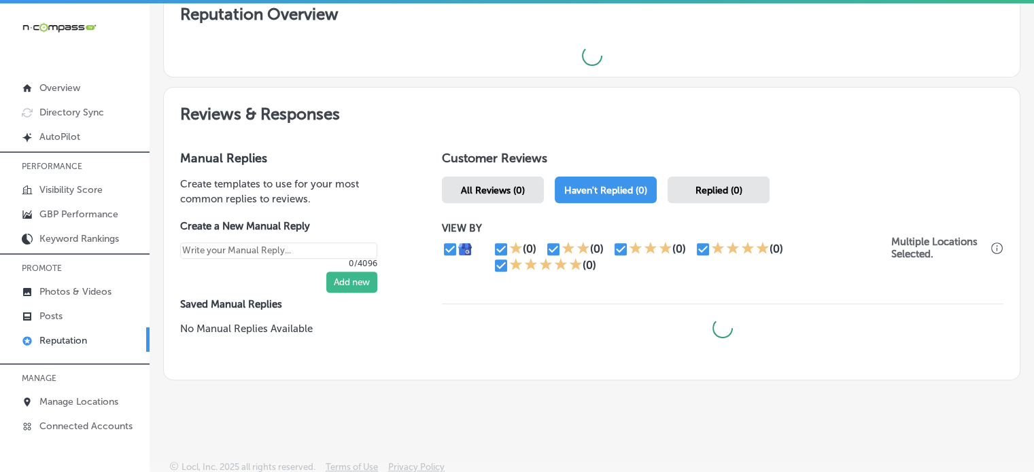
scroll to position [3, 0]
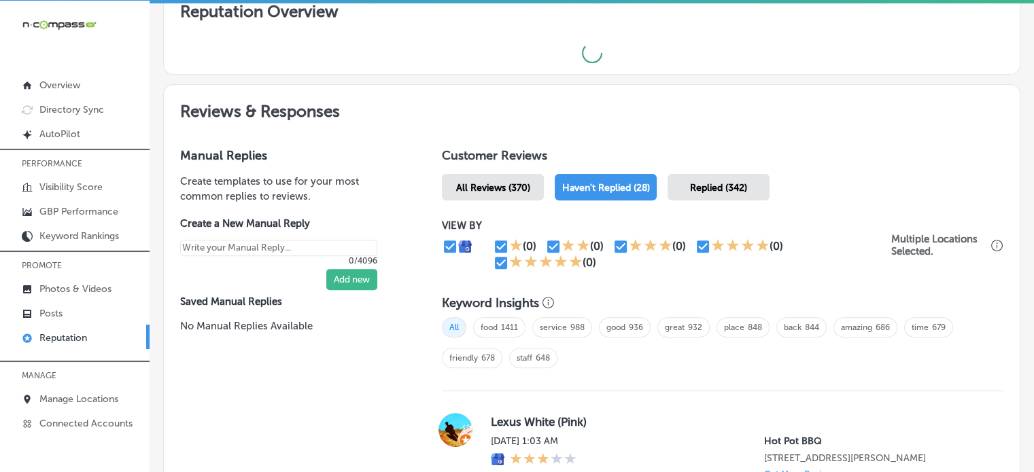
type textarea "x"
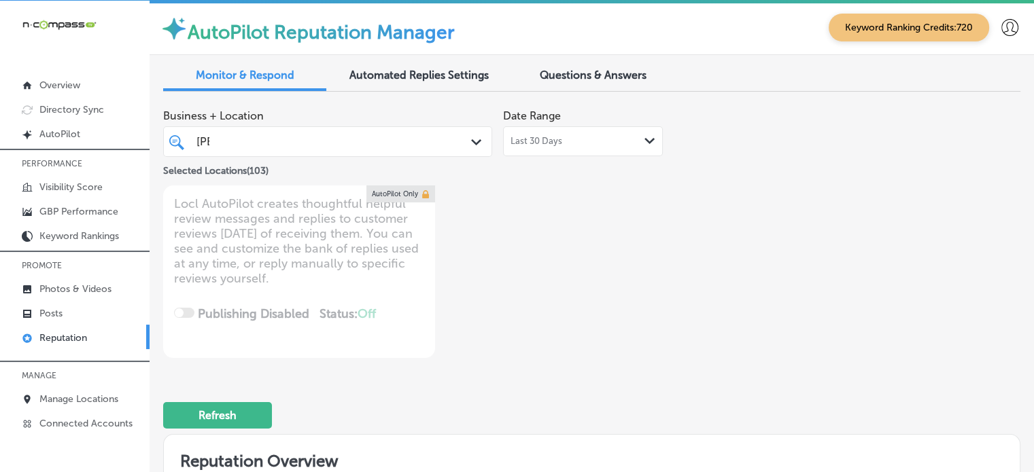
scroll to position [0, 0]
click at [303, 133] on div "eli eli" at bounding box center [314, 142] width 239 height 18
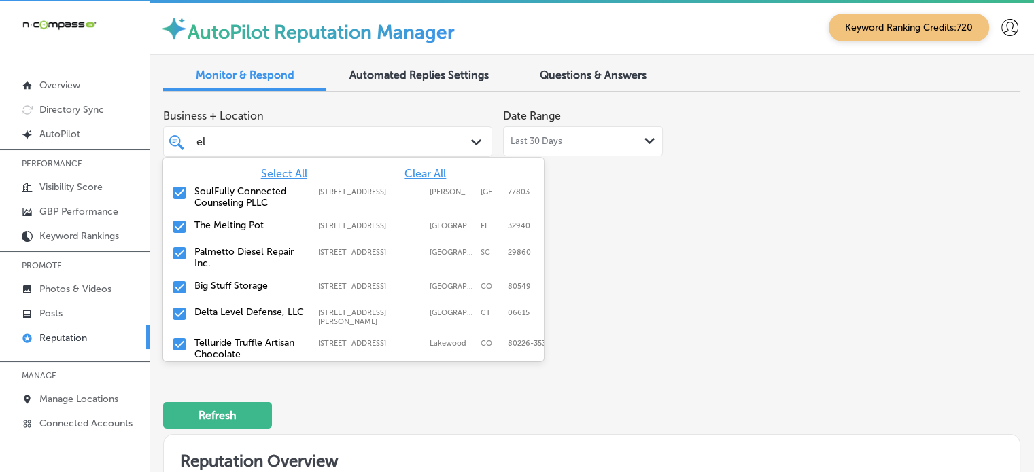
type input "e"
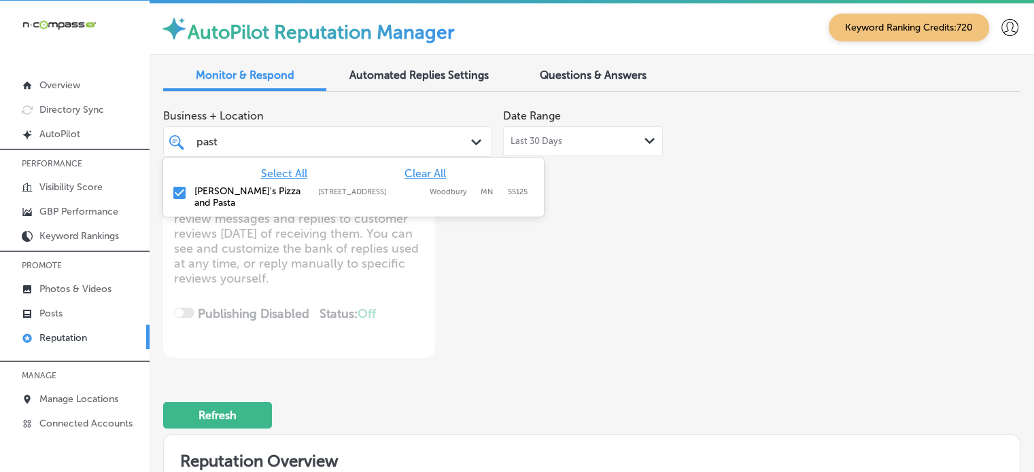
type input "pasta"
click at [205, 205] on label "[PERSON_NAME]'s Pizza and Pasta" at bounding box center [249, 197] width 110 height 23
type textarea "x"
type input "pasta"
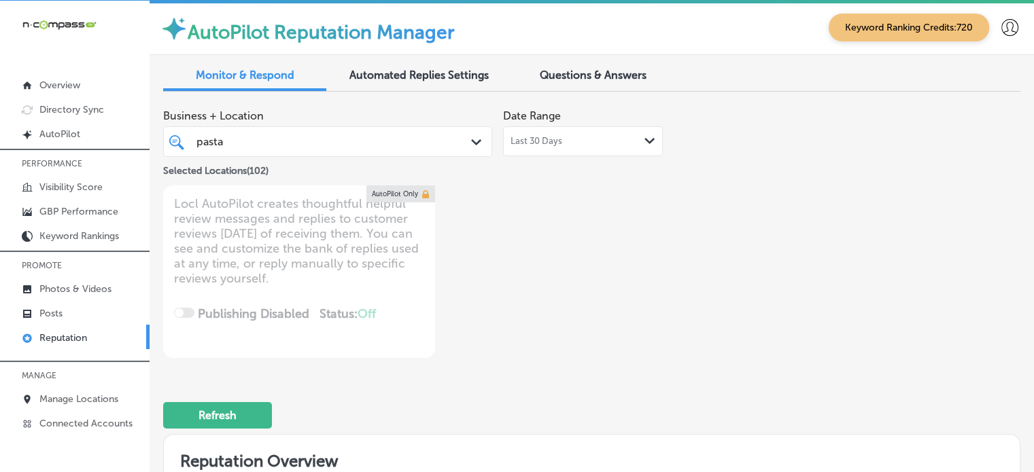
click at [487, 349] on div "Business + Location pasta pasta Path Created with Sketch. Selected Locations ( …" at bounding box center [420, 231] width 515 height 256
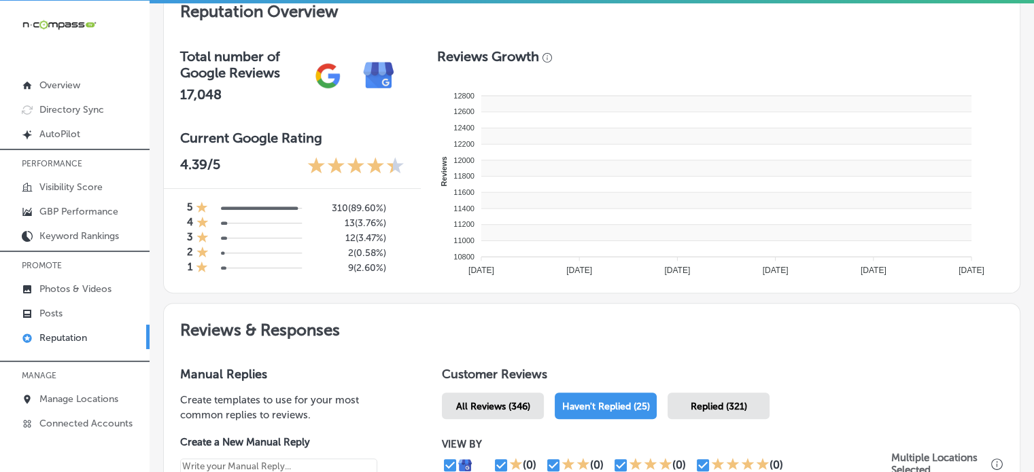
type textarea "x"
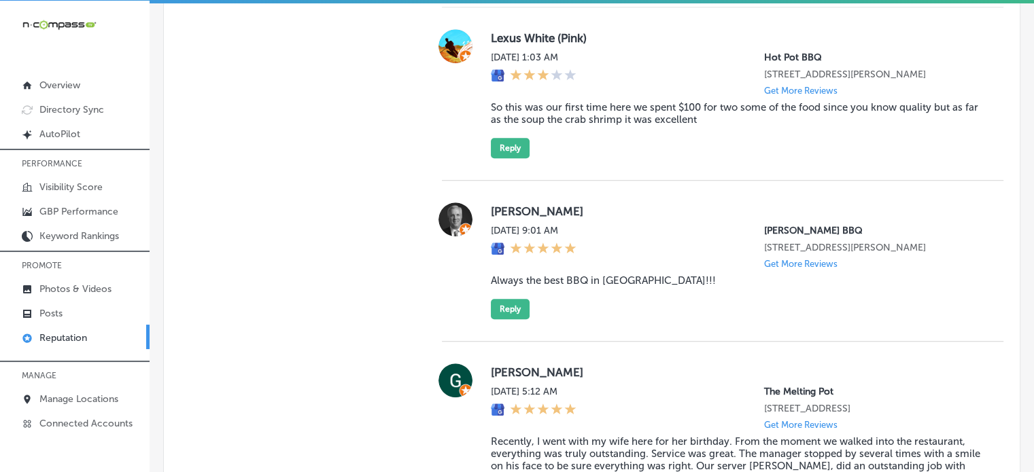
scroll to position [1055, 0]
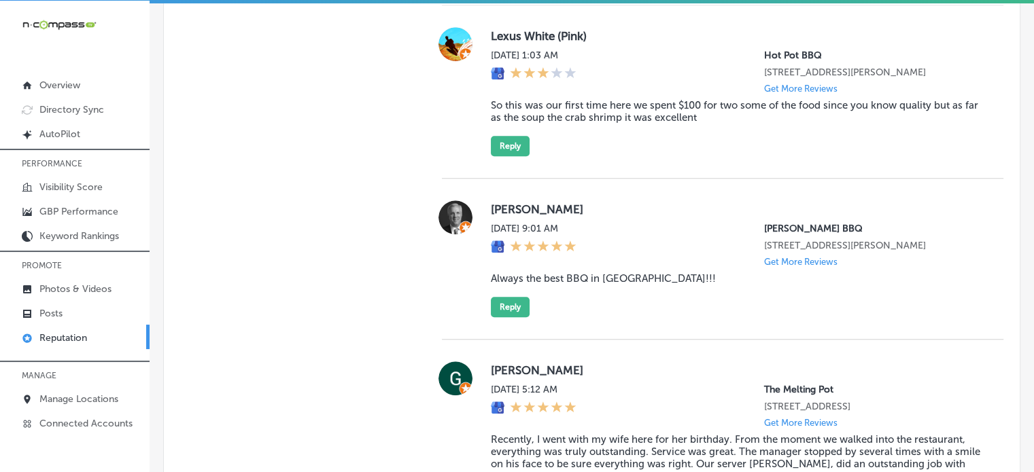
click at [593, 285] on blockquote "Always the best BBQ in Sarasota!!!" at bounding box center [736, 279] width 491 height 12
copy blockquote "Always the best BBQ in Sarasota!!!"
click at [512, 312] on button "Reply" at bounding box center [510, 307] width 39 height 20
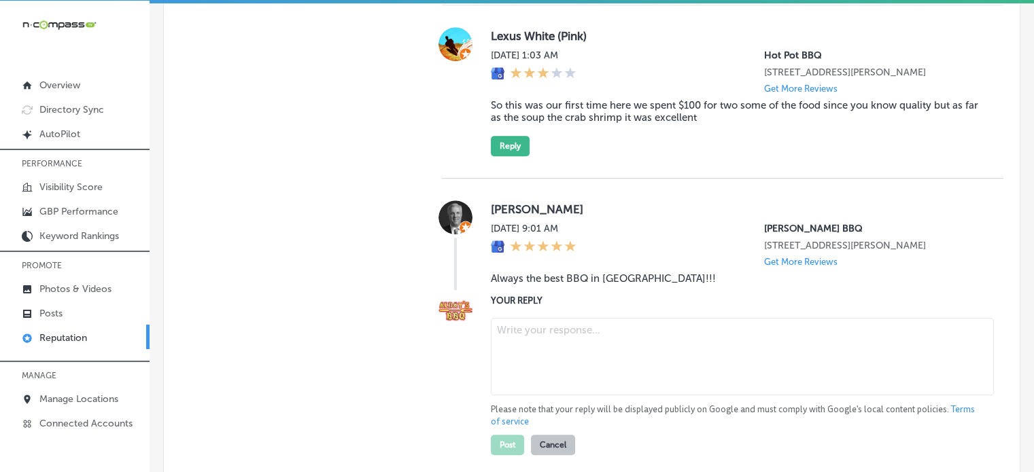
paste textarea "Thank you for the five-star review, Jim! We’re so glad you enjoy the BBQ at Ald…"
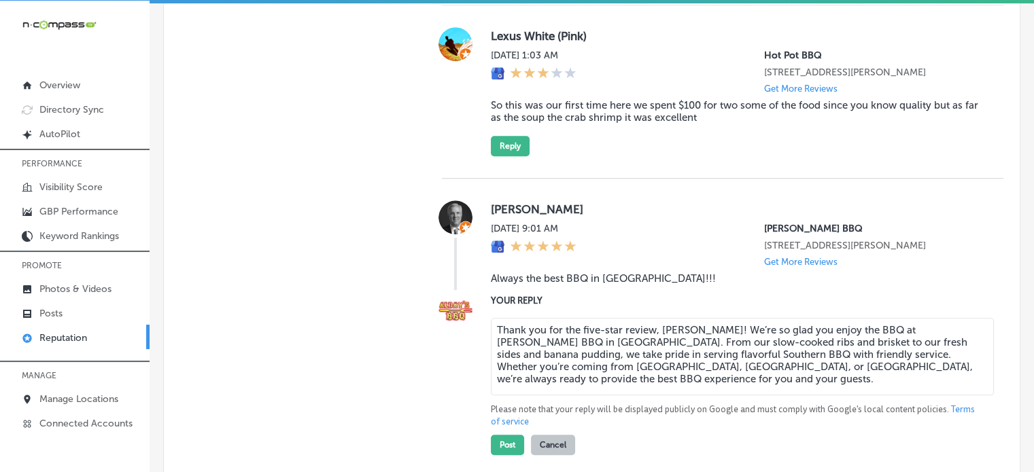
click at [516, 337] on textarea "Thank you for the five-star review, Jim! We’re so glad you enjoy the BBQ at Ald…" at bounding box center [742, 356] width 503 height 77
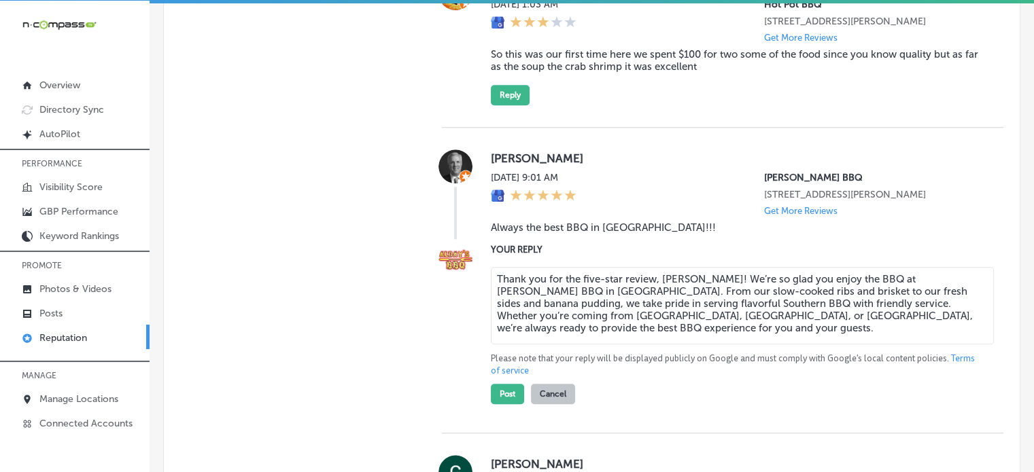
scroll to position [1107, 0]
type textarea "Thank you for the five-star review, Jim! We’re so glad you enjoy the BBQ at Ald…"
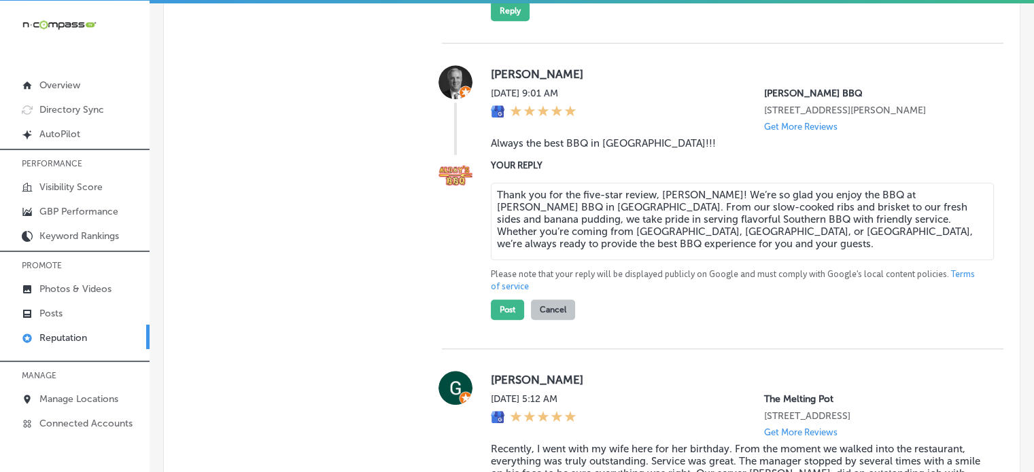
scroll to position [1206, 0]
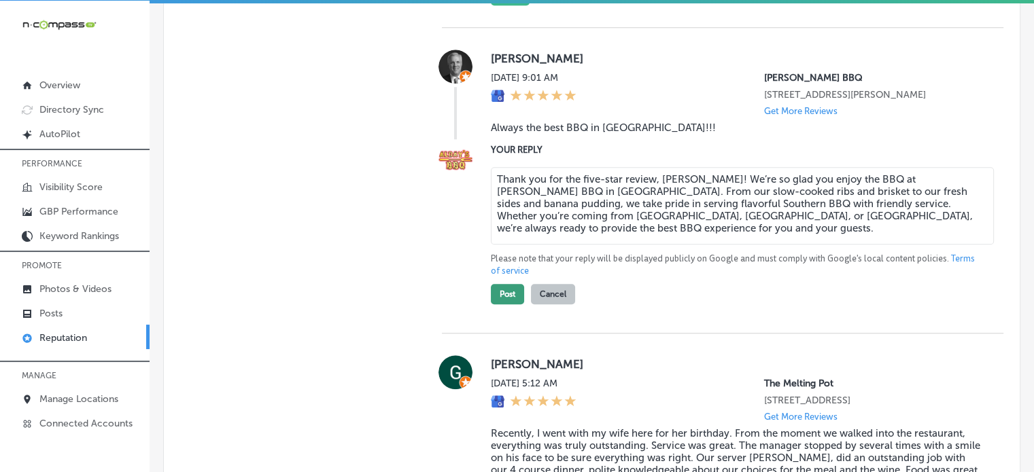
click at [508, 305] on button "Post" at bounding box center [507, 294] width 33 height 20
type textarea "x"
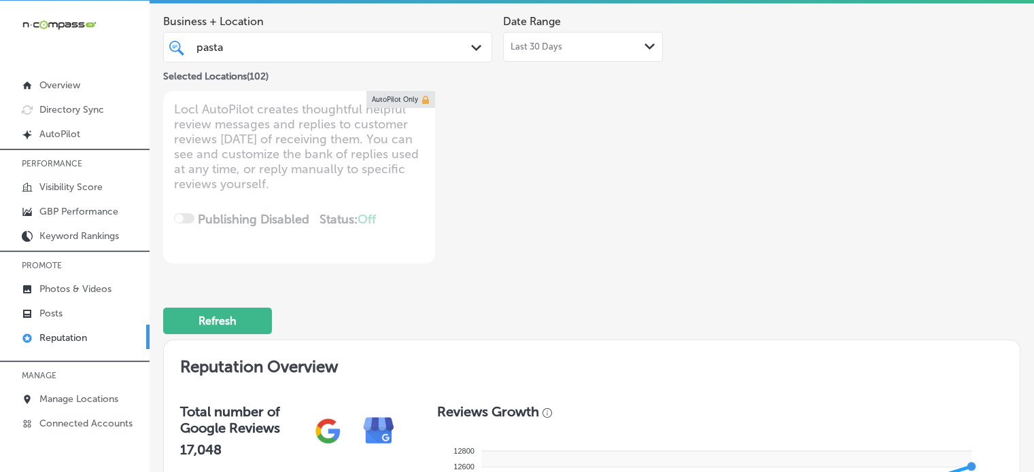
scroll to position [0, 0]
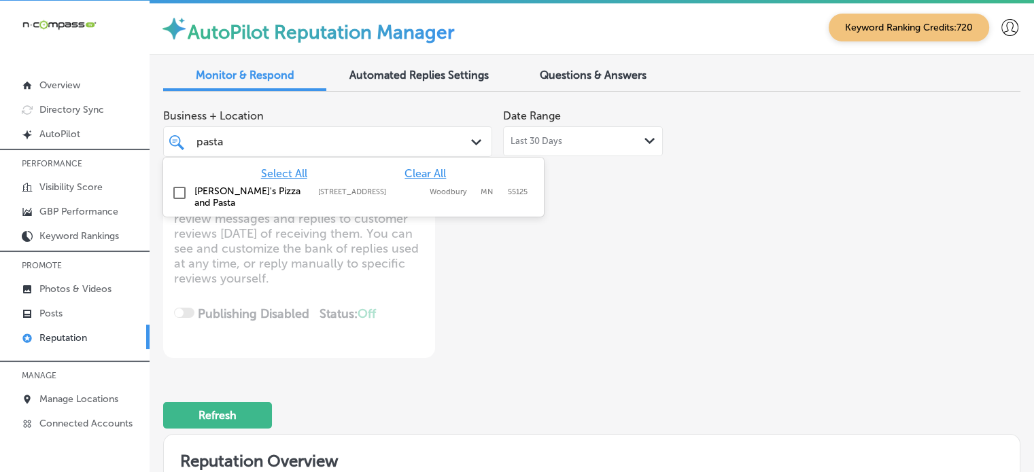
click at [266, 142] on div "pasta pasta" at bounding box center [314, 142] width 239 height 18
type input "p"
type input "euro"
click at [181, 190] on input "checkbox" at bounding box center [179, 193] width 16 height 16
type textarea "x"
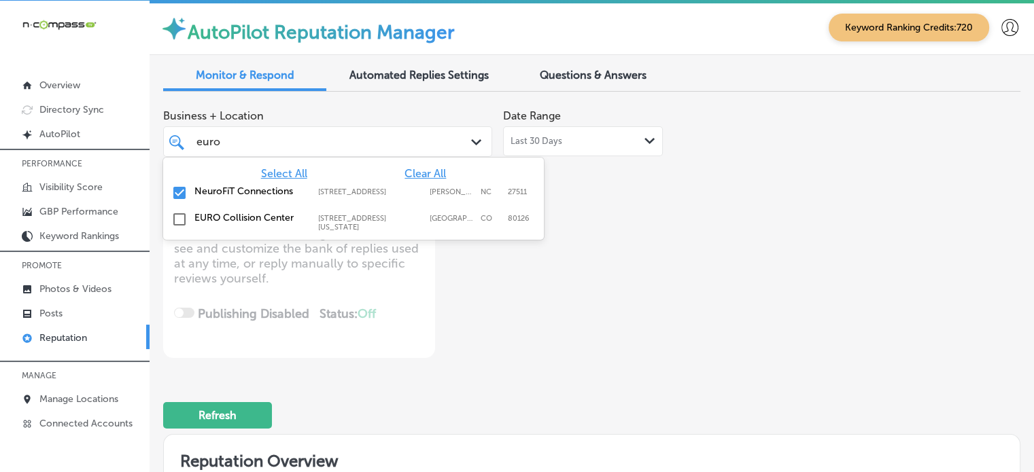
type input "euro"
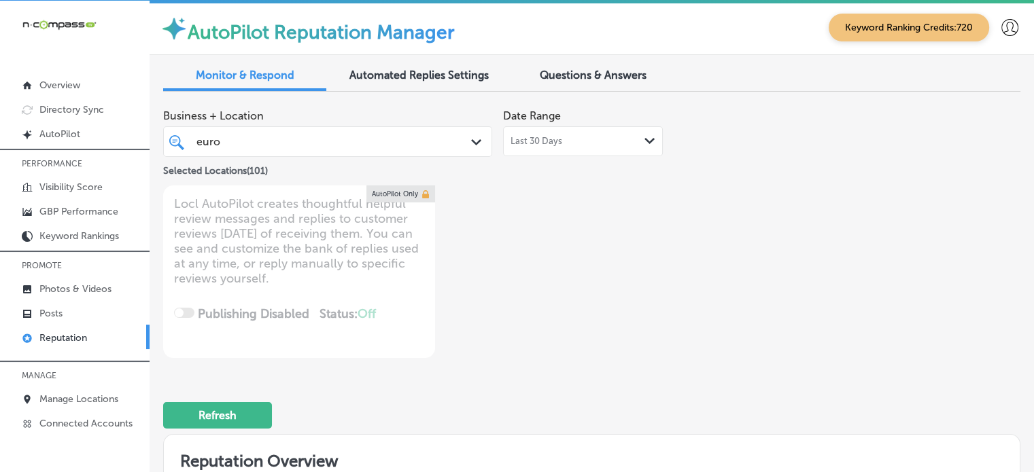
click at [598, 397] on div "Refresh" at bounding box center [591, 410] width 857 height 71
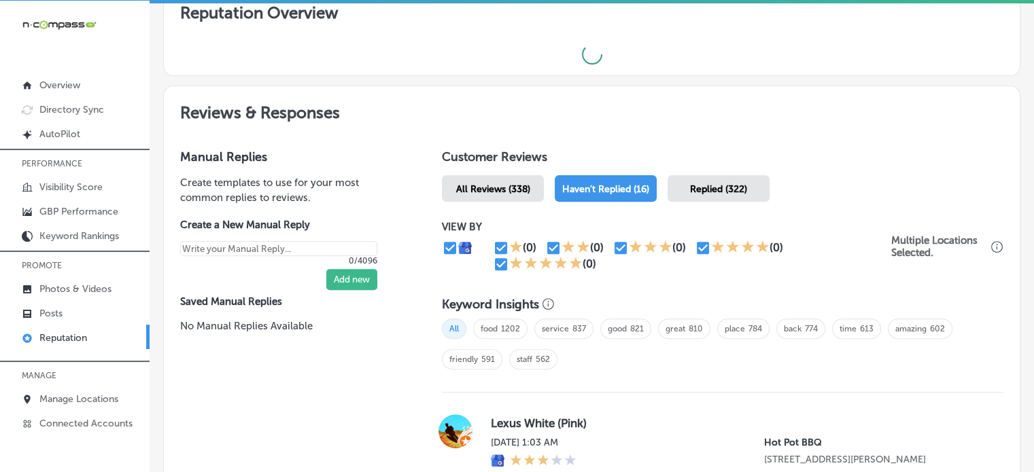
type textarea "x"
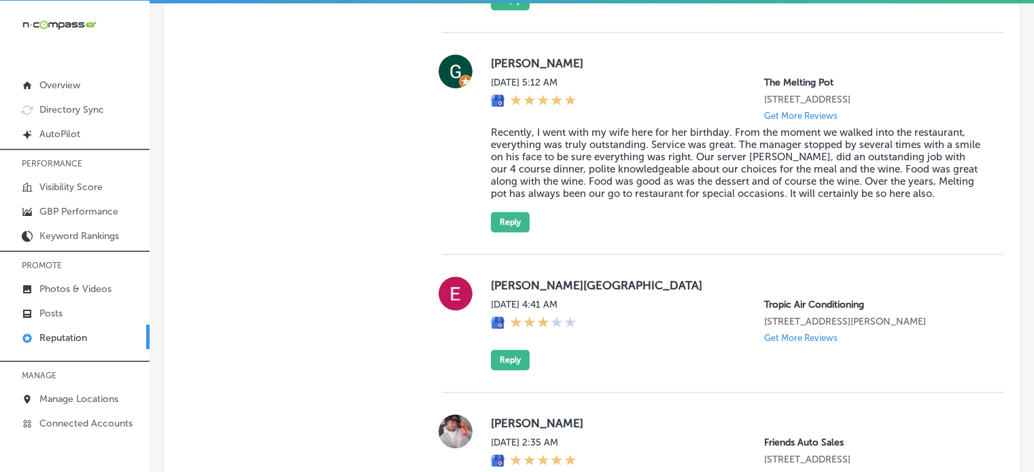
scroll to position [1199, 0]
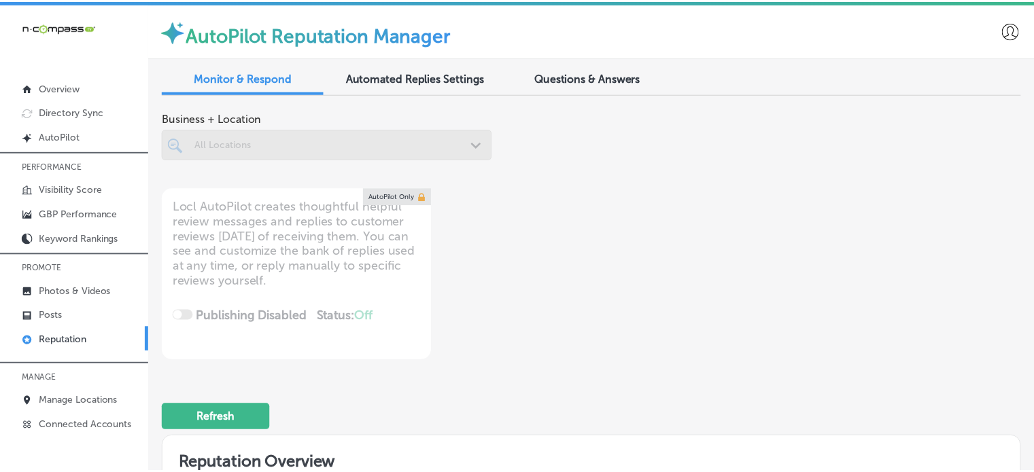
scroll to position [3, 0]
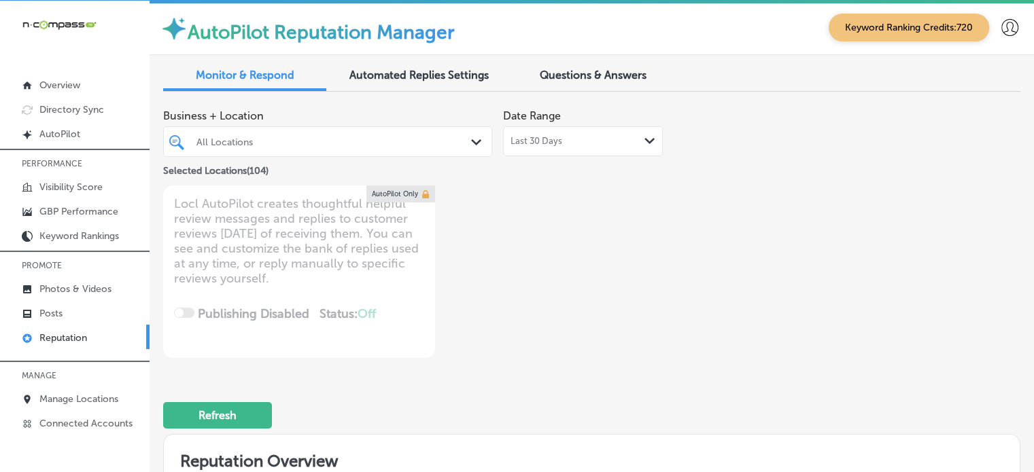
type textarea "x"
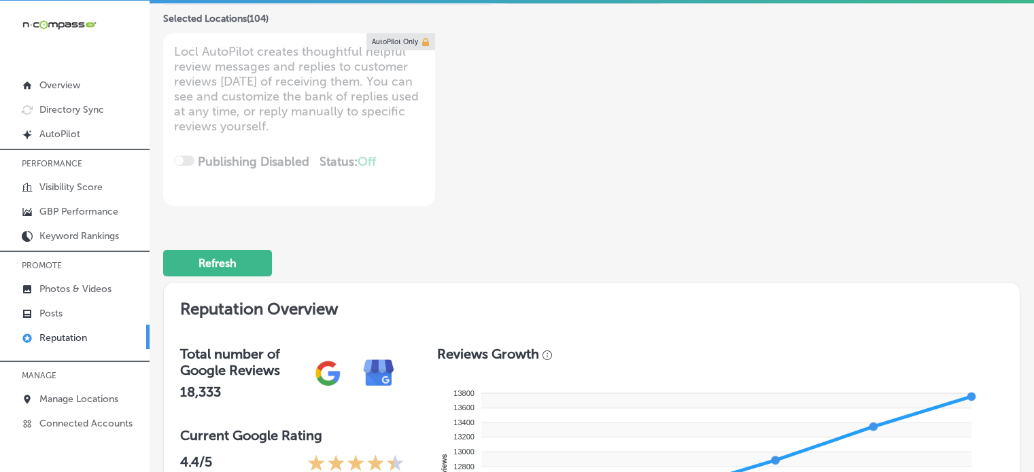
scroll to position [0, 0]
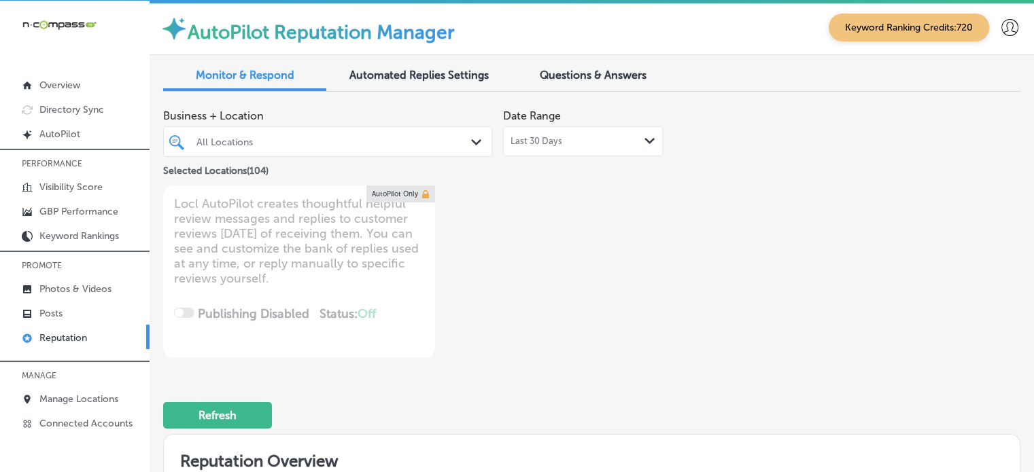
click at [349, 141] on div "All Locations" at bounding box center [334, 142] width 276 height 12
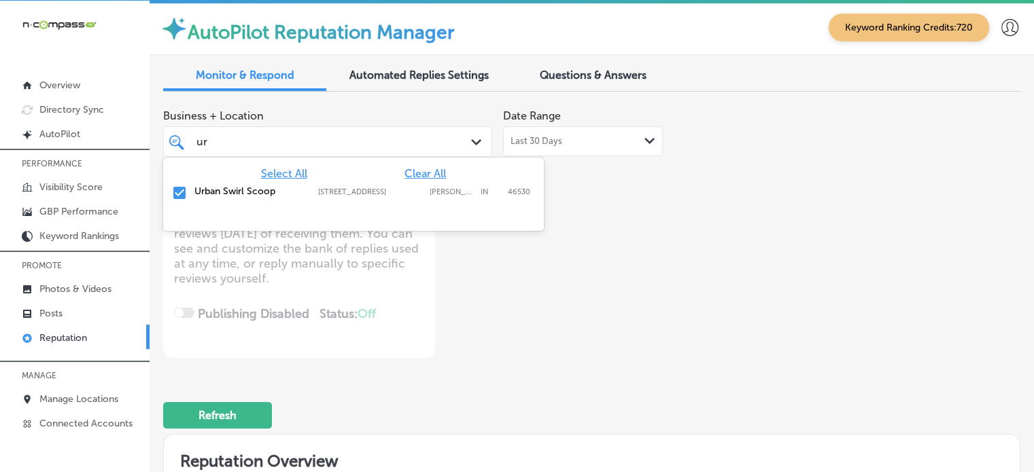
type input "u"
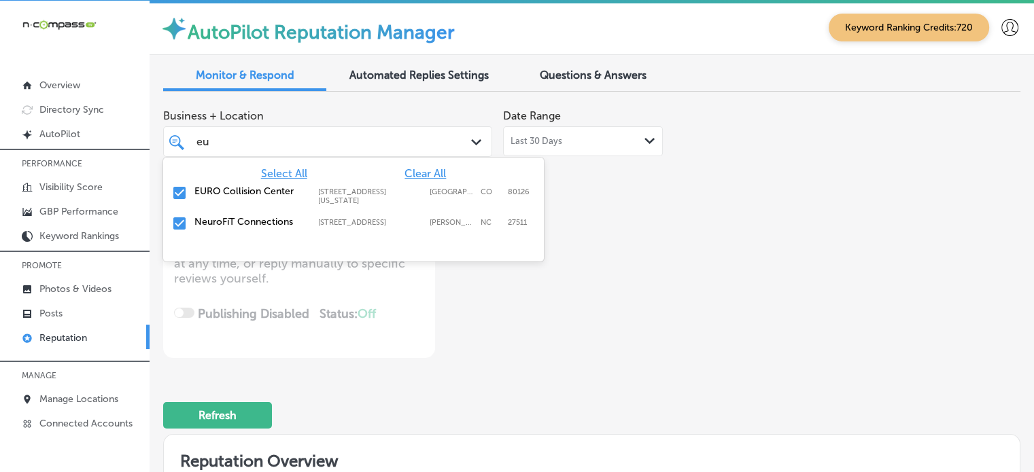
type input "eur"
click at [202, 198] on div "EURO Collision Center 8536 South Colorado Boulevard, Highlands Ranch, CO, 80126…" at bounding box center [331, 196] width 275 height 20
type textarea "x"
type input "eur"
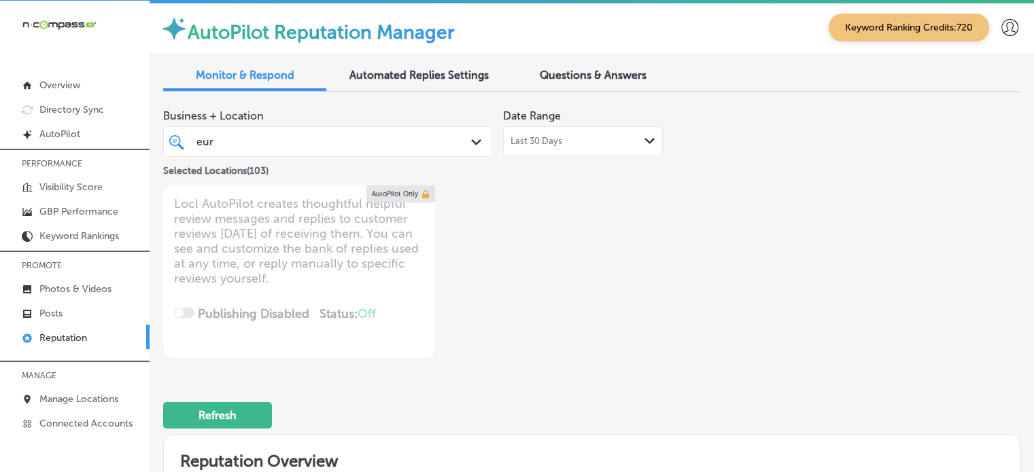
click at [727, 383] on div "Refresh" at bounding box center [591, 410] width 857 height 71
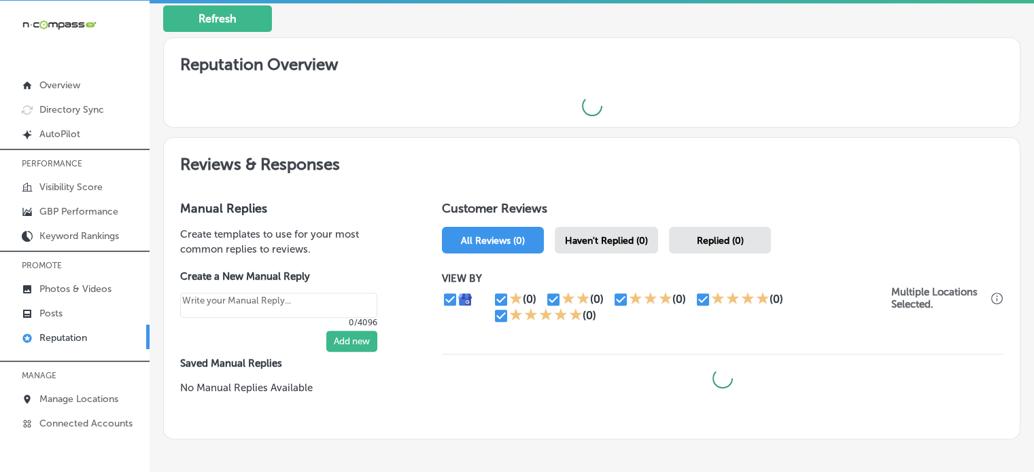
scroll to position [459, 0]
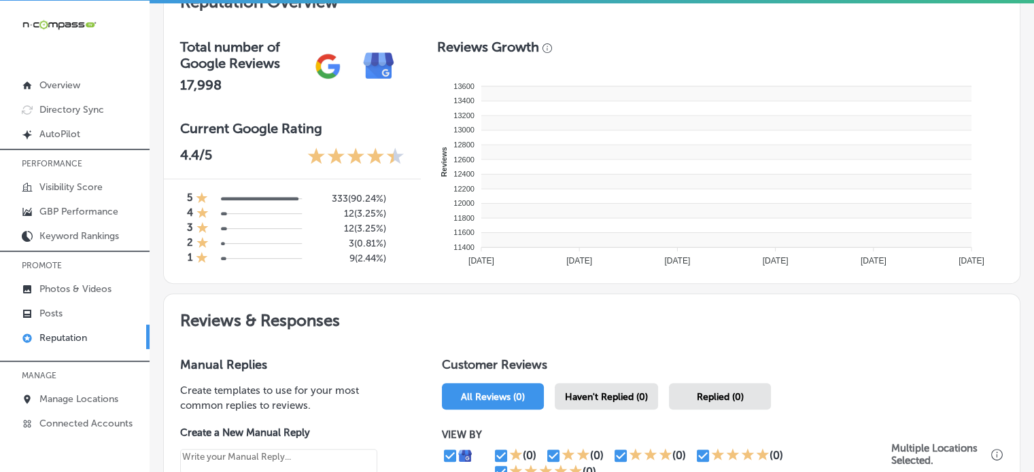
type textarea "x"
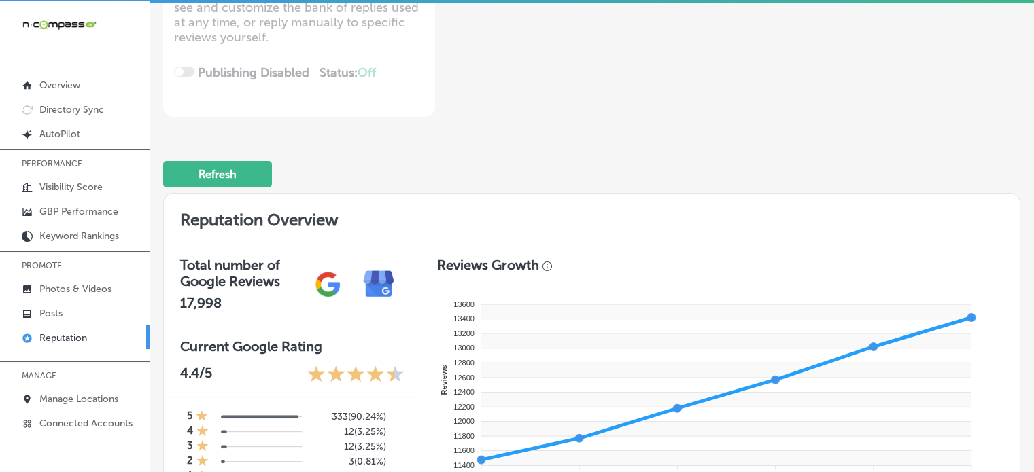
scroll to position [3, 0]
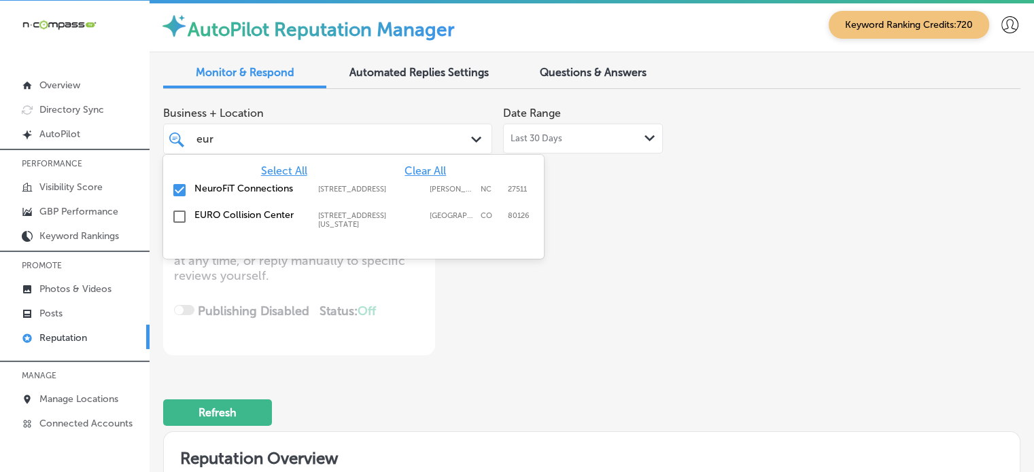
click at [275, 135] on div "eur eur" at bounding box center [314, 139] width 239 height 18
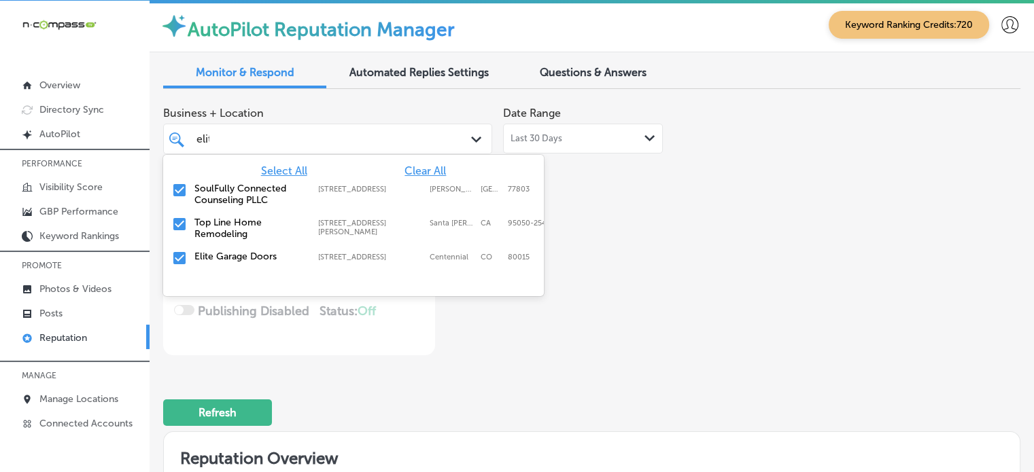
type input "elite"
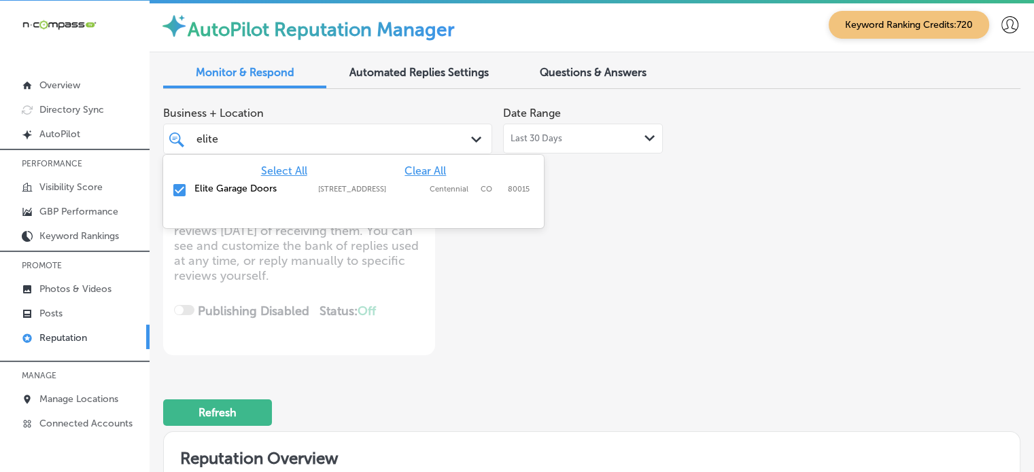
click at [207, 180] on div "Elite Garage Doors 5692 S Quemoy Ct, Centennial, CO, 80015 5692 S Quemoy Ct Cen…" at bounding box center [354, 190] width 370 height 21
type textarea "x"
type input "elite"
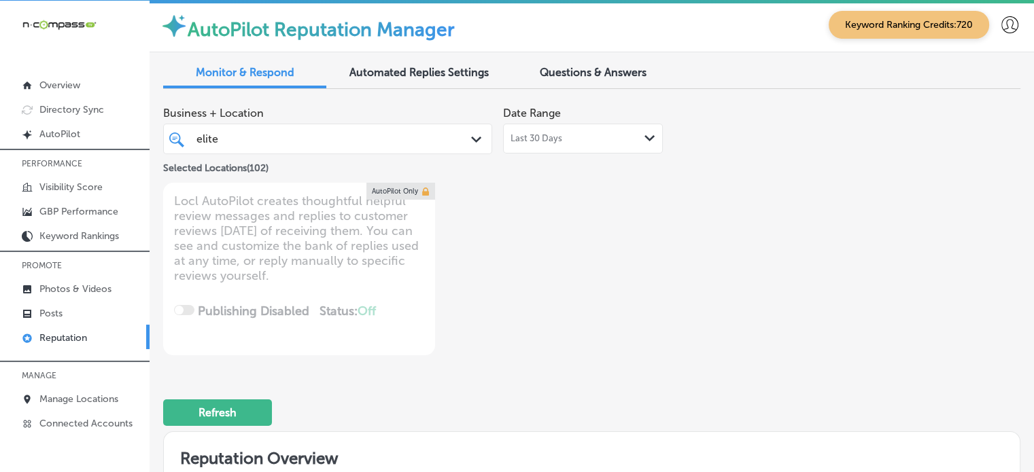
click at [504, 342] on div "Business + Location elite elite Path Created with Sketch. Selected Locations ( …" at bounding box center [420, 228] width 515 height 256
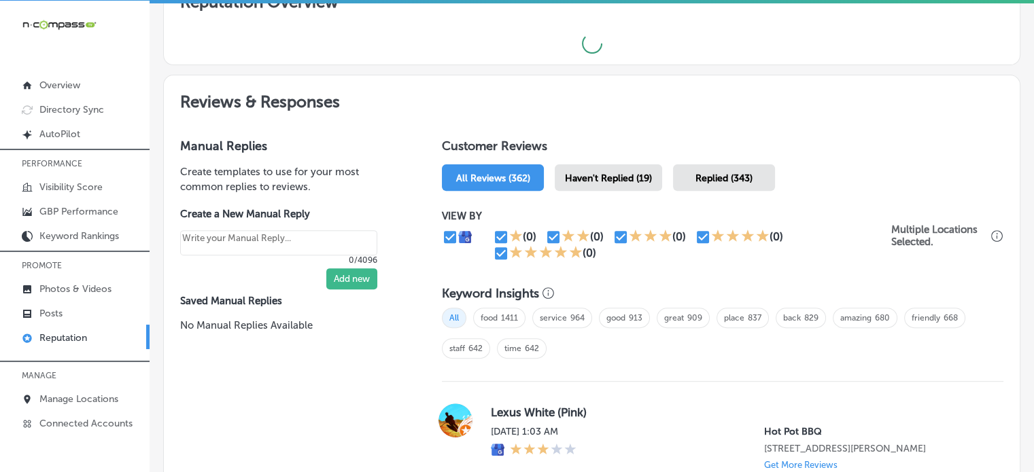
type textarea "x"
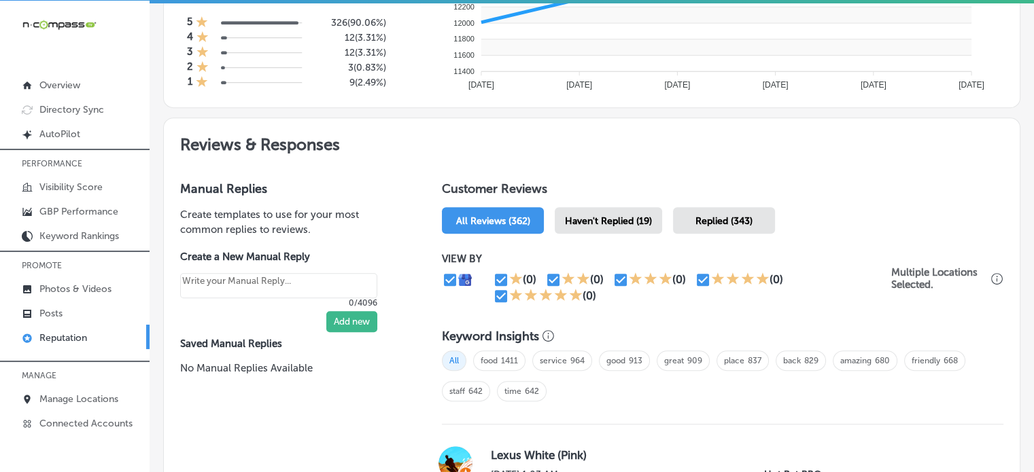
scroll to position [638, 0]
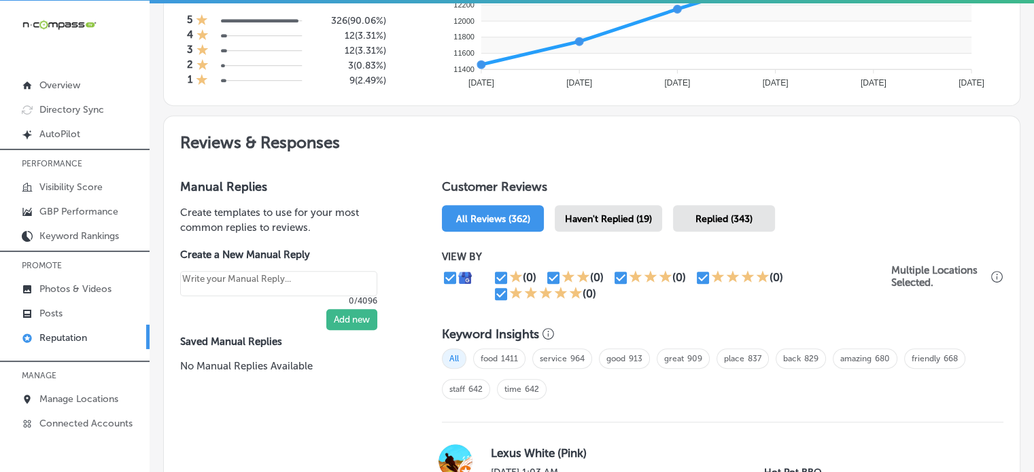
click at [608, 217] on span "Haven't Replied (19)" at bounding box center [608, 219] width 87 height 12
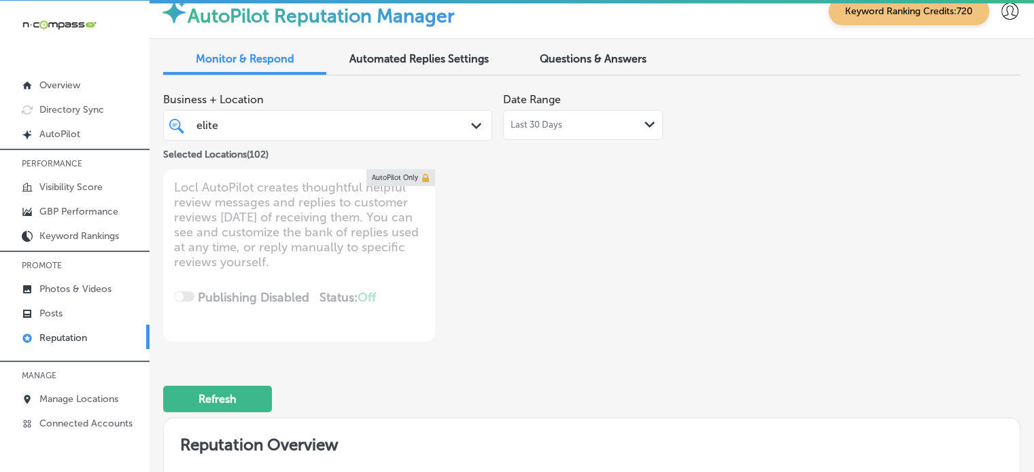
scroll to position [0, 0]
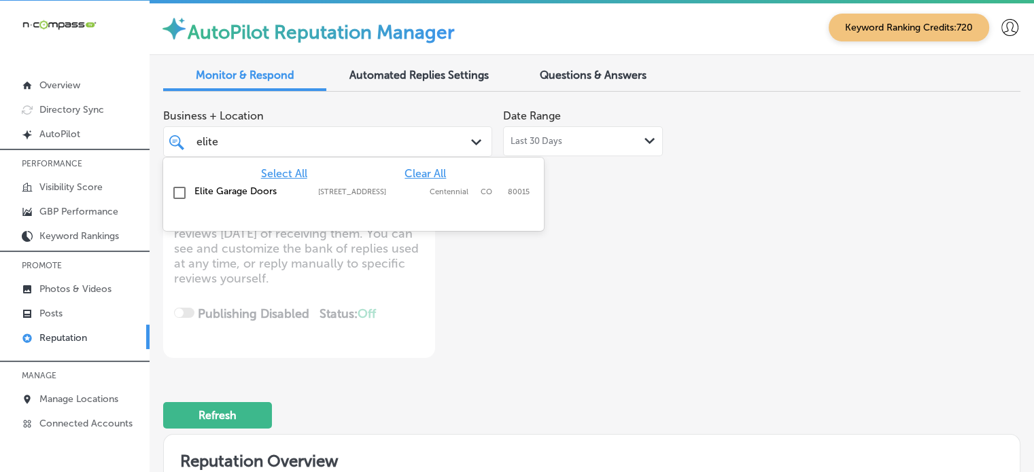
click at [318, 138] on div "elite elite" at bounding box center [314, 142] width 239 height 18
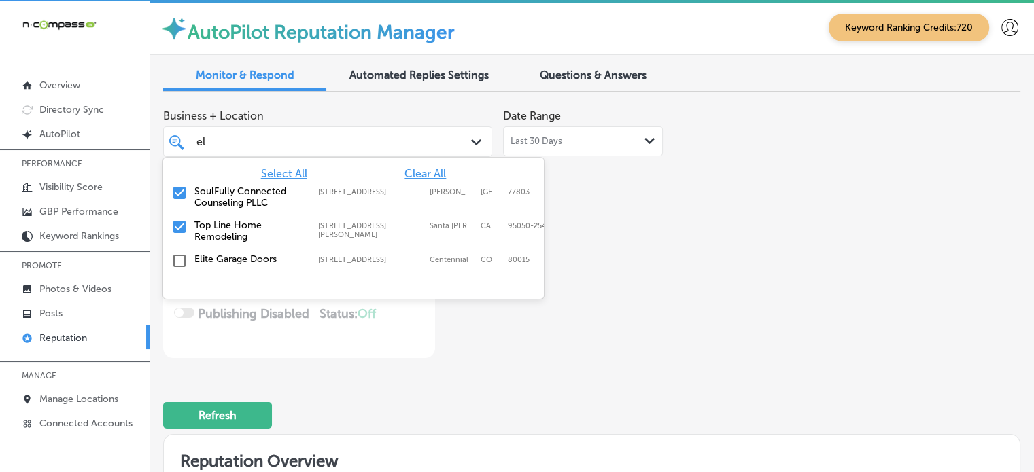
type input "e"
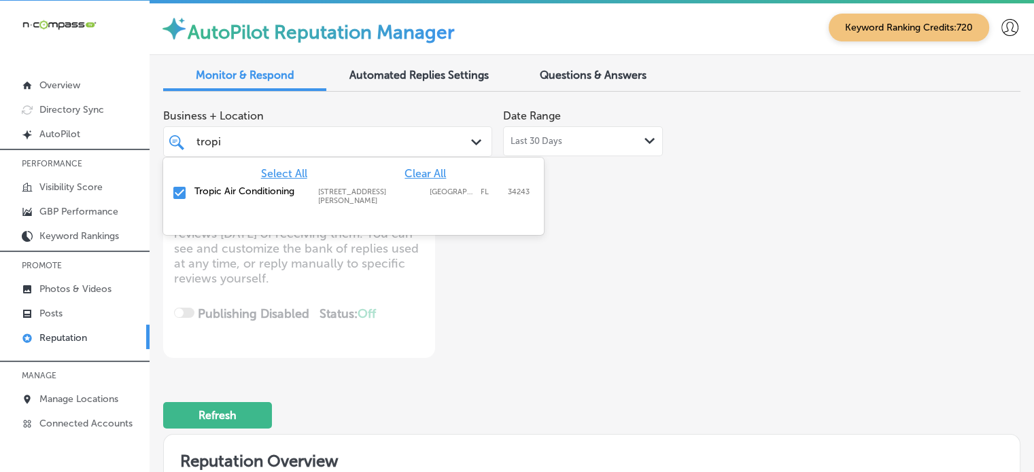
type input "tropic"
click at [218, 192] on label "Tropic Air Conditioning" at bounding box center [249, 192] width 110 height 12
type textarea "x"
type input "tropic"
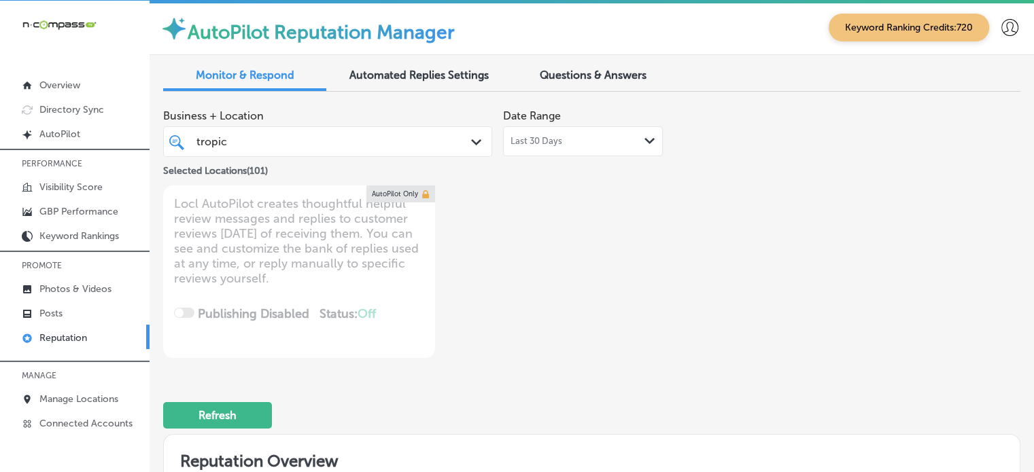
click at [546, 398] on div "Refresh" at bounding box center [591, 410] width 857 height 71
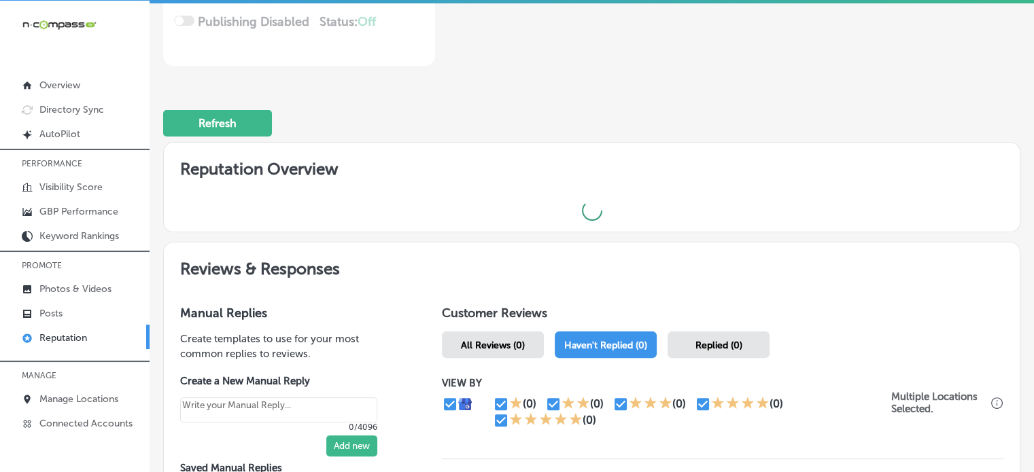
scroll to position [294, 0]
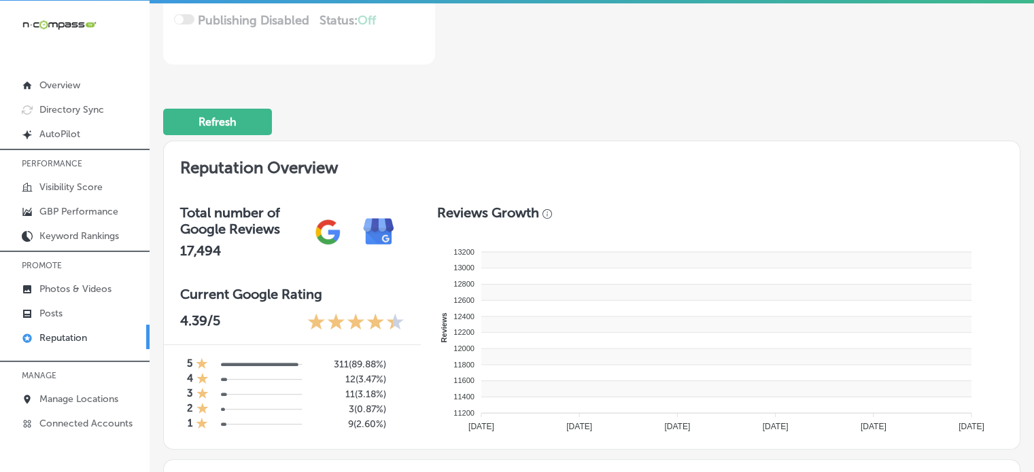
type textarea "x"
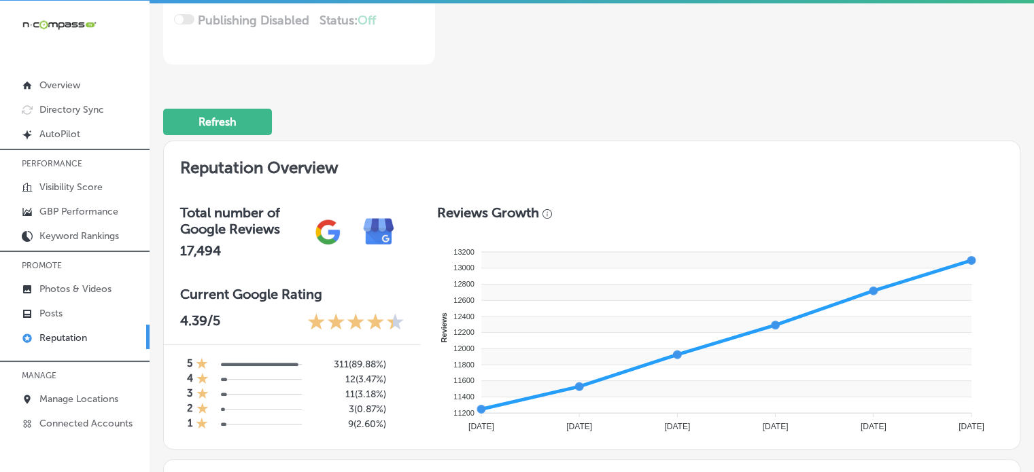
click at [646, 149] on h2 "Reputation Overview" at bounding box center [592, 164] width 856 height 47
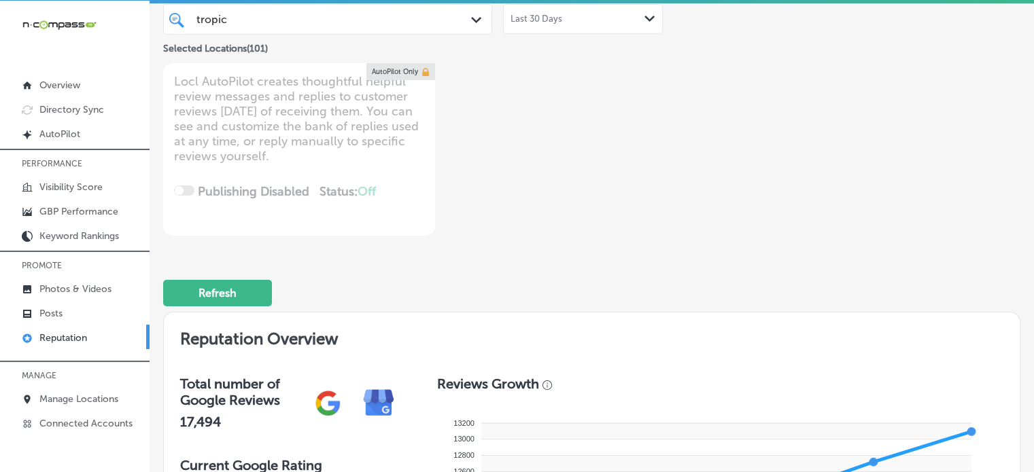
scroll to position [103, 0]
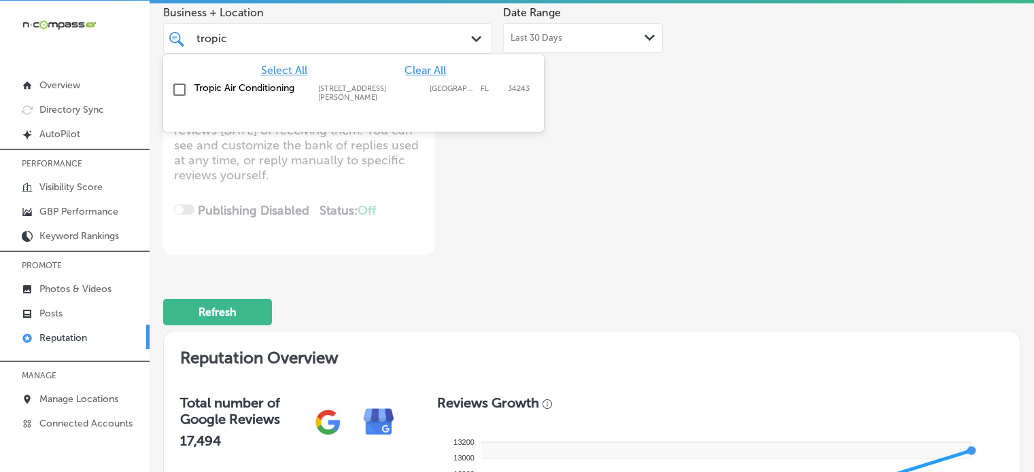
click at [277, 40] on div "tropic tropic" at bounding box center [314, 38] width 239 height 18
type input "t"
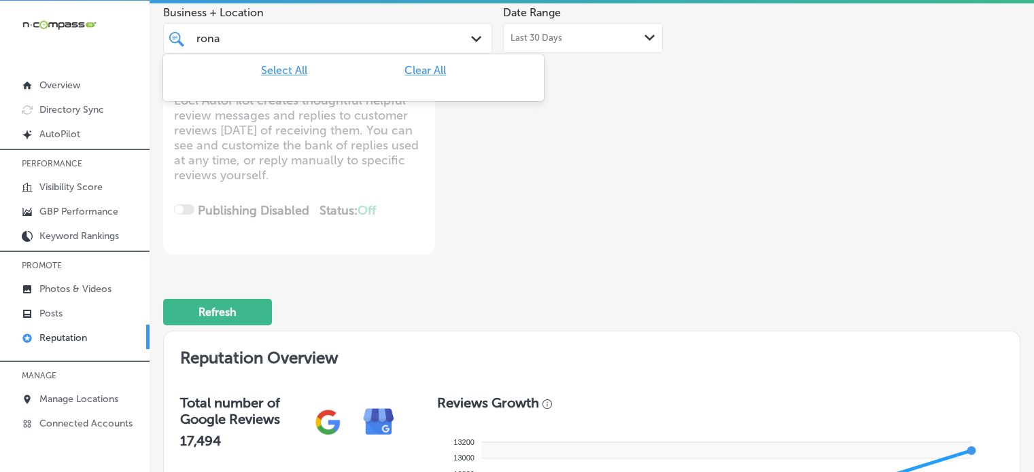
type input "ron"
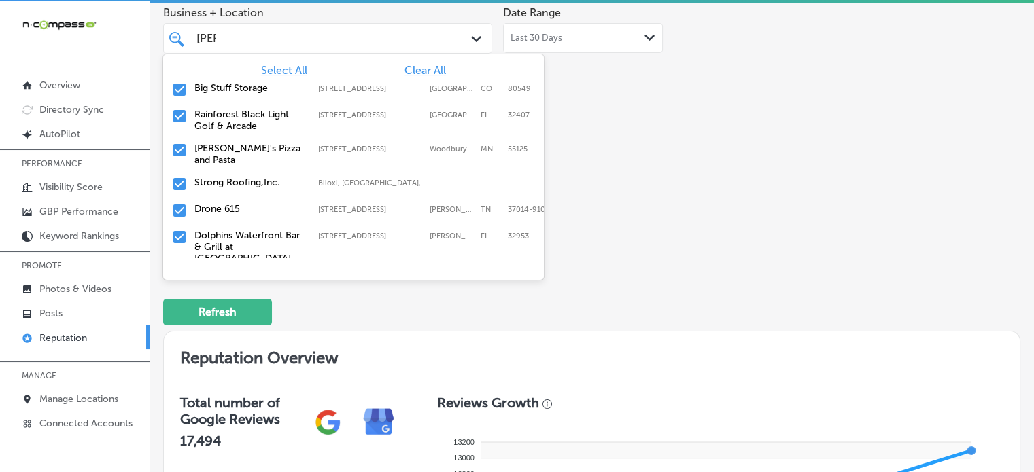
scroll to position [16, 0]
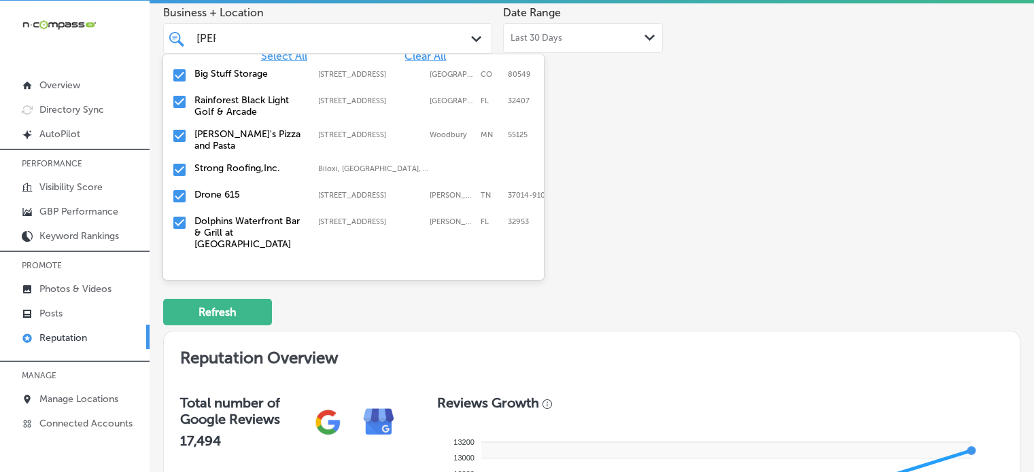
click at [207, 135] on label "[PERSON_NAME]'s Pizza and Pasta" at bounding box center [249, 139] width 110 height 23
type textarea "x"
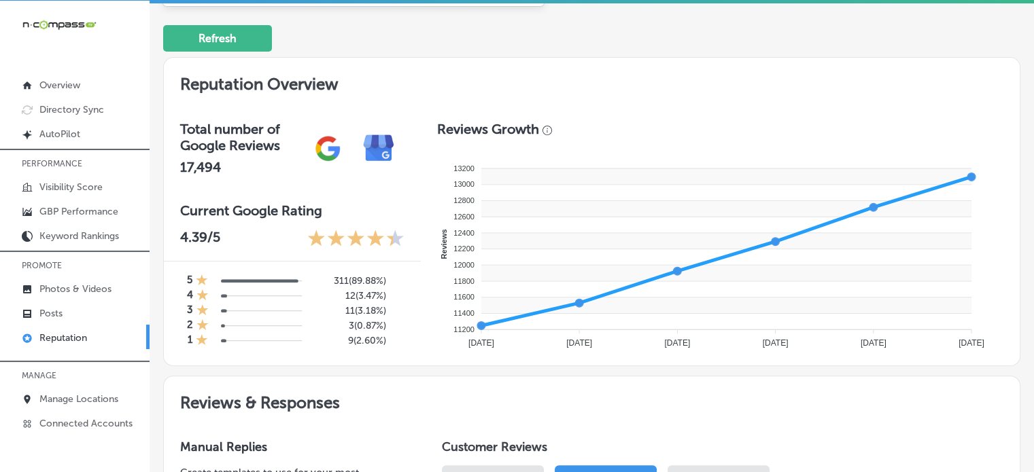
type input "ron"
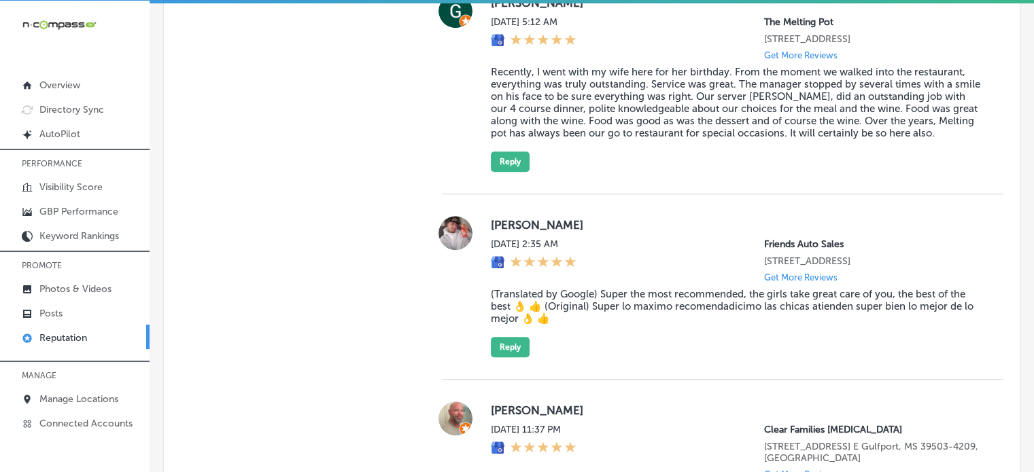
scroll to position [1260, 0]
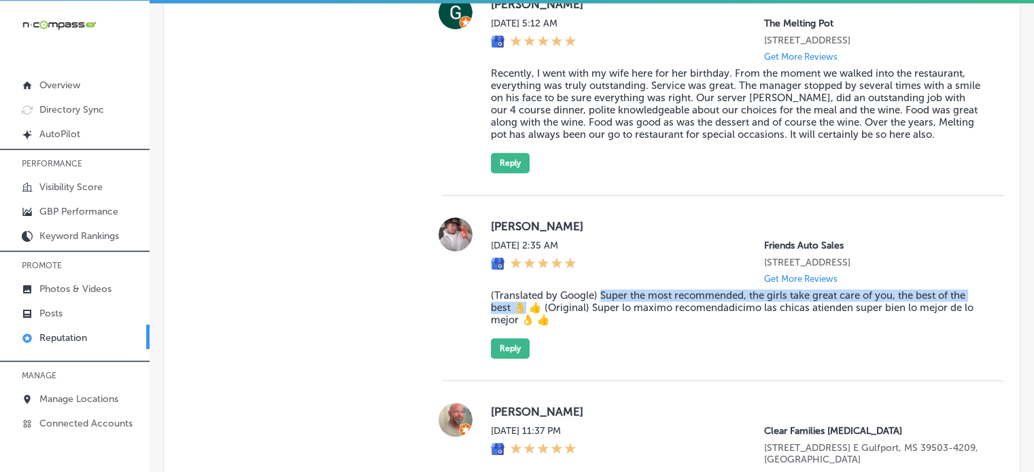
drag, startPoint x: 595, startPoint y: 318, endPoint x: 519, endPoint y: 330, distance: 77.0
click at [519, 326] on blockquote "(Translated by Google) Super the most recommended, the girls take great care of…" at bounding box center [736, 308] width 491 height 37
click at [510, 326] on blockquote "(Translated by Google) Super the most recommended, the girls take great care of…" at bounding box center [736, 308] width 491 height 37
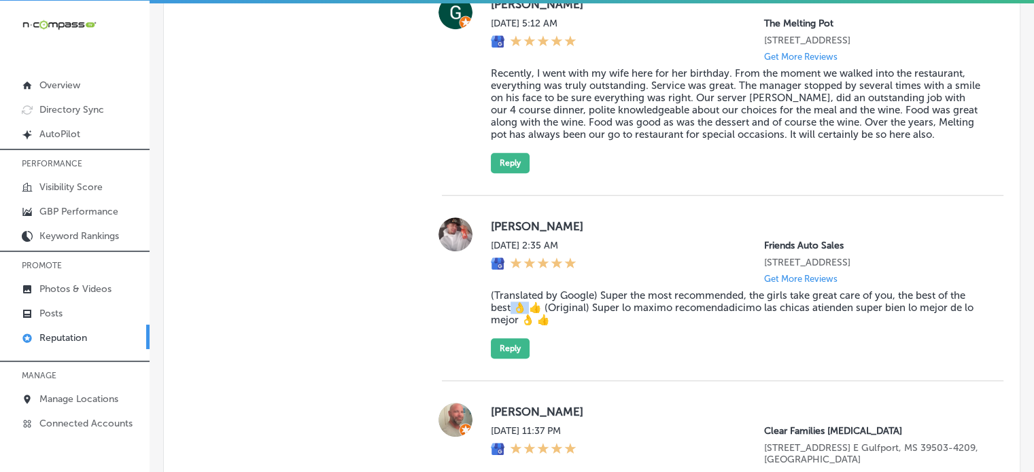
click at [510, 326] on blockquote "(Translated by Google) Super the most recommended, the girls take great care of…" at bounding box center [736, 308] width 491 height 37
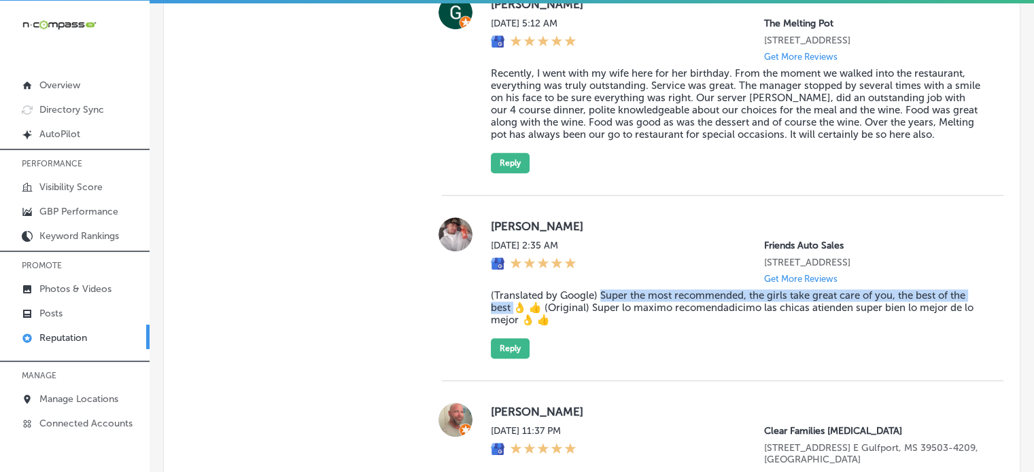
drag, startPoint x: 510, startPoint y: 332, endPoint x: 595, endPoint y: 318, distance: 86.0
click at [595, 318] on blockquote "(Translated by Google) Super the most recommended, the girls take great care of…" at bounding box center [736, 308] width 491 height 37
copy blockquote "Super the most recommended, the girls take great care of you, the best of the b…"
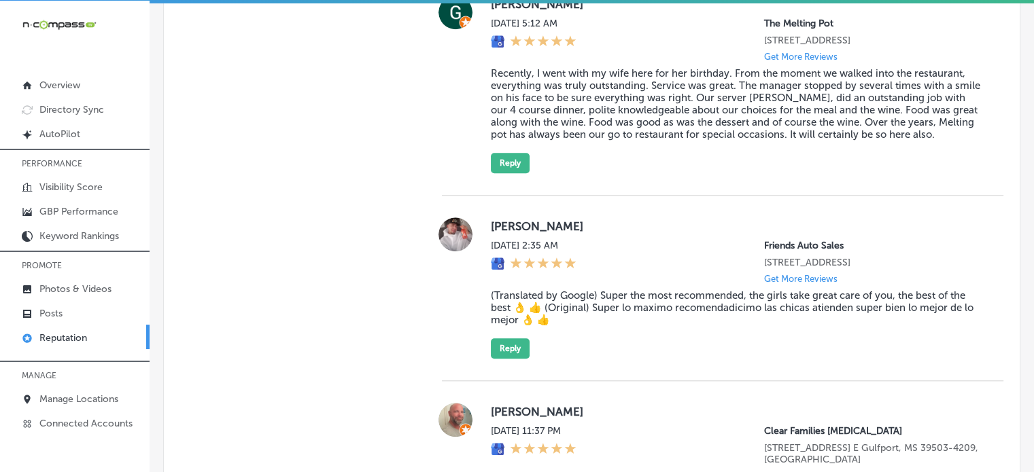
click at [503, 233] on label "jeison oñate" at bounding box center [736, 227] width 491 height 14
copy label "jeison"
click at [508, 359] on button "Reply" at bounding box center [510, 348] width 39 height 20
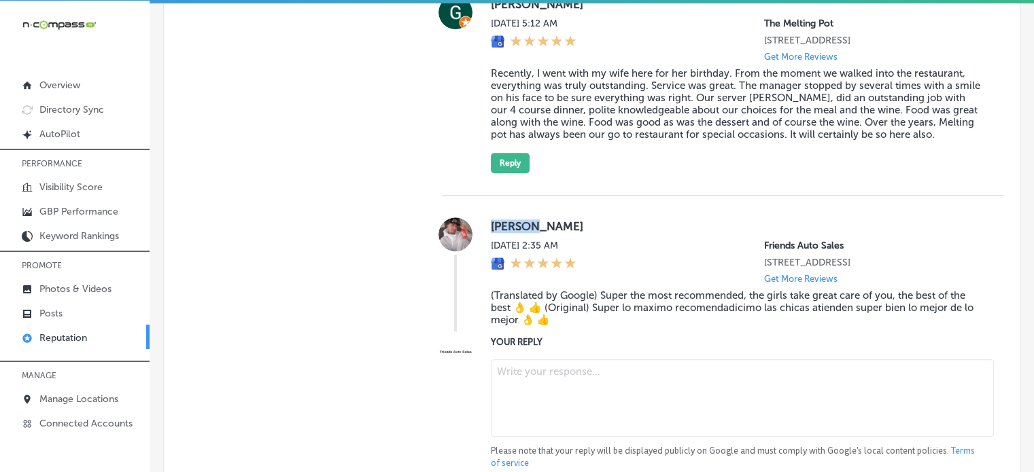
type textarea "x"
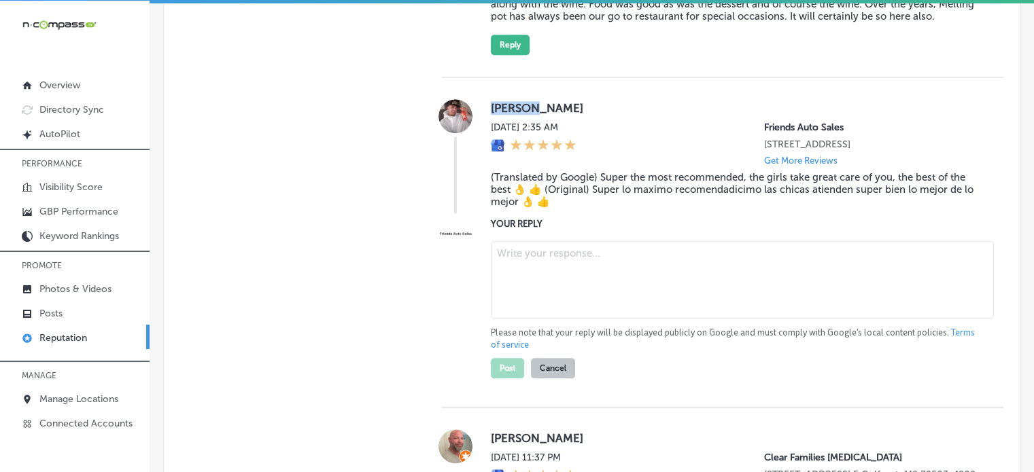
scroll to position [1380, 0]
click at [549, 310] on textarea at bounding box center [742, 278] width 503 height 77
paste textarea "Thank you for your kind words, Jeison! We’re glad to hear you had a positive ex…"
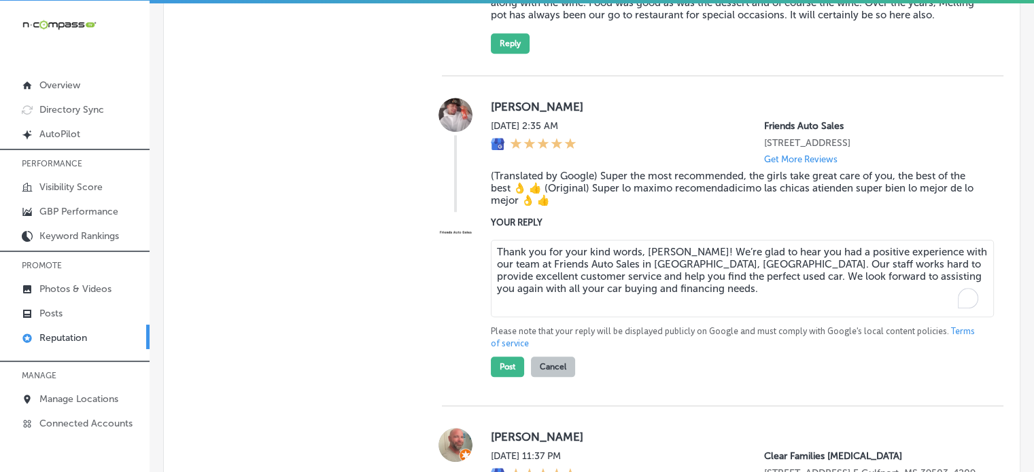
type textarea "Thank you for your kind words, Jeison! We’re glad to hear you had a positive ex…"
type textarea "x"
type textarea "Thank you for your kind words, Jeison! We’re glad to hear you had a positive ex…"
click at [501, 377] on button "Post" at bounding box center [507, 367] width 33 height 20
type textarea "x"
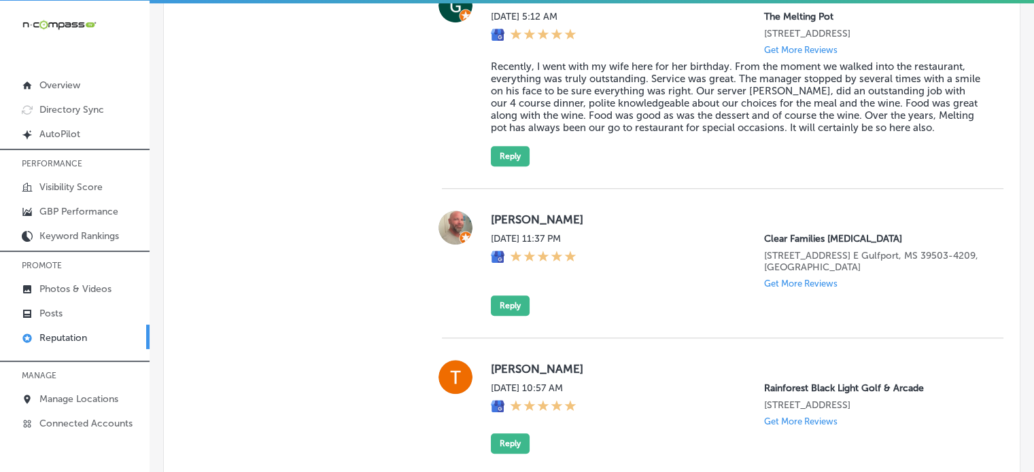
scroll to position [1237, 0]
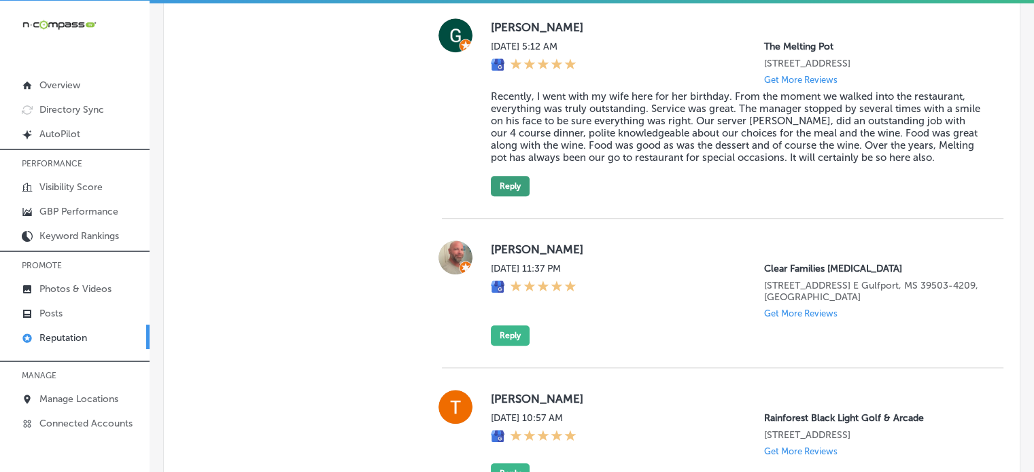
click at [500, 196] on button "Reply" at bounding box center [510, 186] width 39 height 20
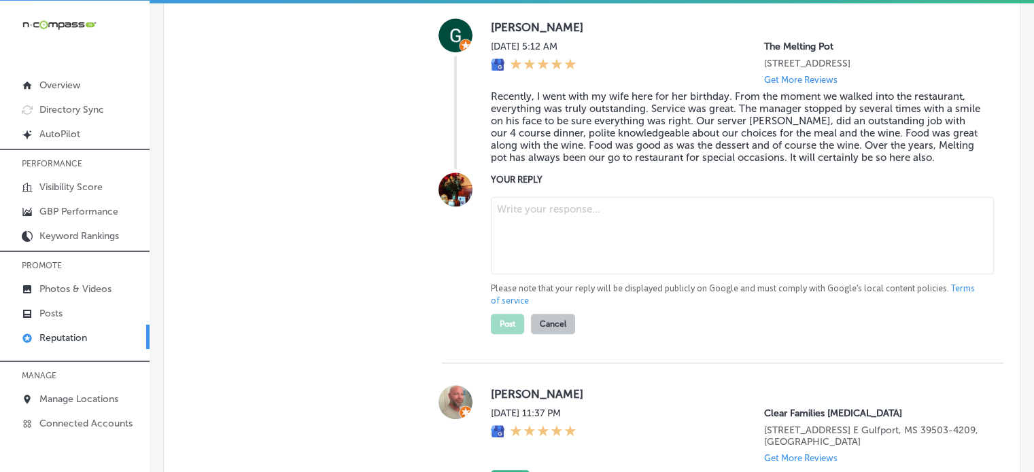
click at [581, 152] on blockquote "Recently, I went with my wife here for her birthday. From the moment we walked …" at bounding box center [736, 126] width 491 height 73
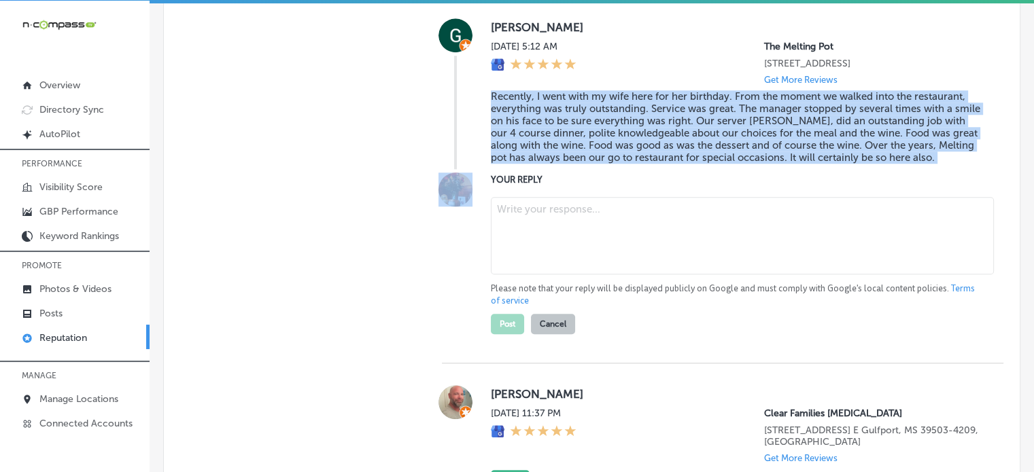
click at [581, 152] on blockquote "Recently, I went with my wife here for her birthday. From the moment we walked …" at bounding box center [736, 126] width 491 height 73
copy blockquote "Recently, I went with my wife here for her birthday. From the moment we walked …"
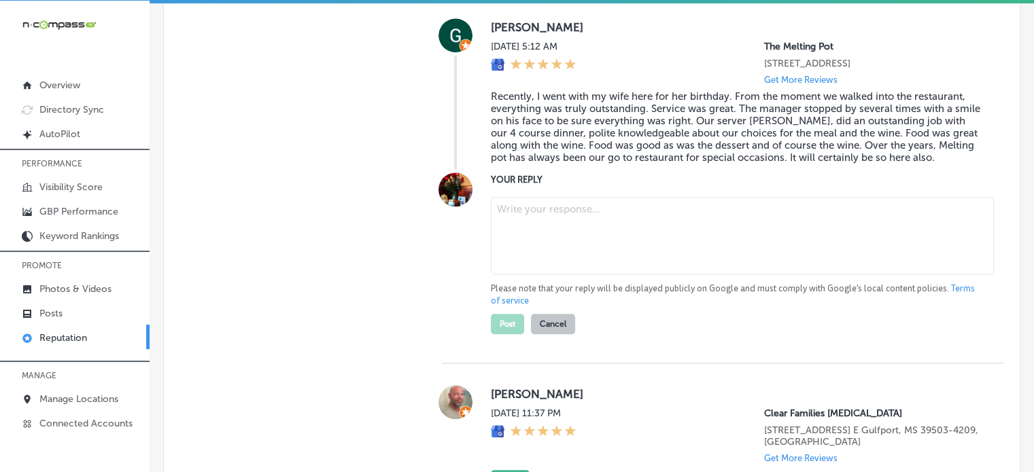
click at [593, 277] on div at bounding box center [736, 237] width 491 height 80
click at [599, 274] on textarea "To enrich screen reader interactions, please activate Accessibility in Grammarl…" at bounding box center [742, 235] width 503 height 77
paste textarea "Thank you for the fantastic review, Gerald! We’re so happy to hear that you and…"
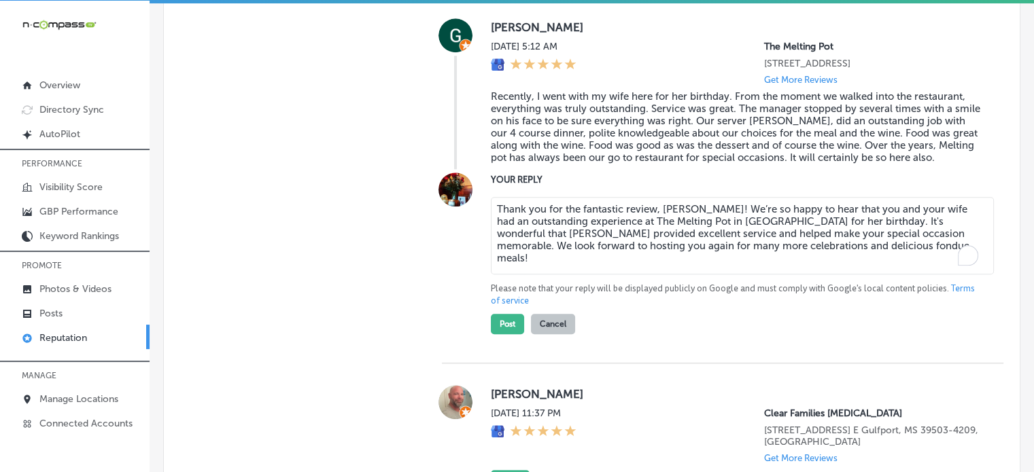
type textarea "Thank you for the fantastic review, Gerald! We’re so happy to hear that you and…"
click at [498, 334] on button "Post" at bounding box center [507, 324] width 33 height 20
type textarea "x"
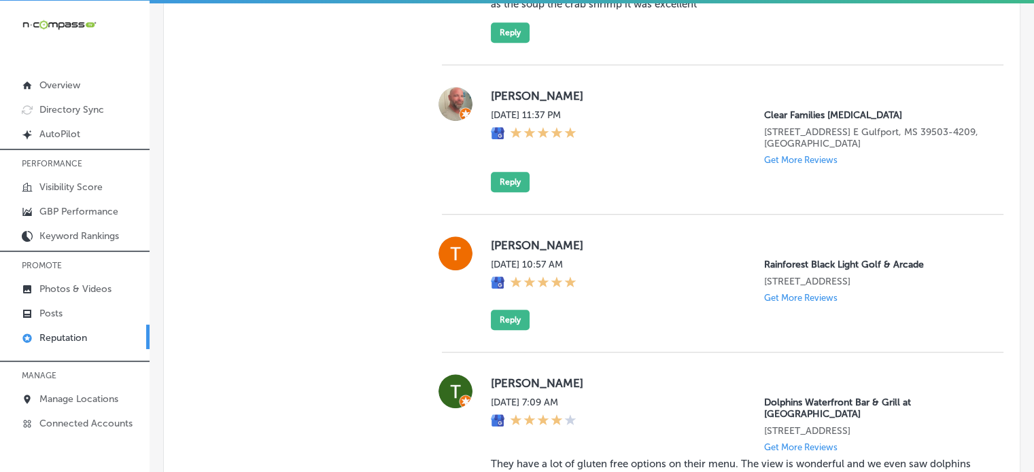
scroll to position [1190, 0]
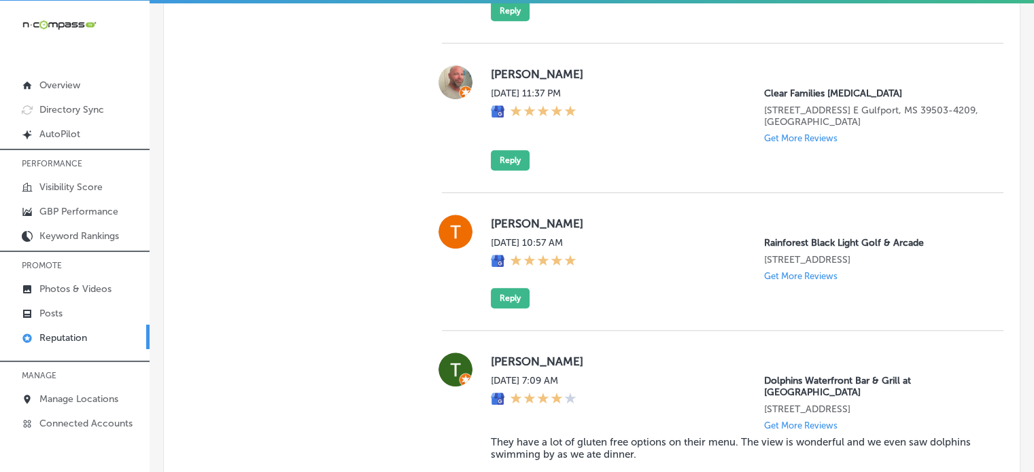
click at [500, 230] on label "Tyler Hubbard" at bounding box center [736, 224] width 491 height 14
copy label "Tyler"
click at [508, 309] on button "Reply" at bounding box center [510, 298] width 39 height 20
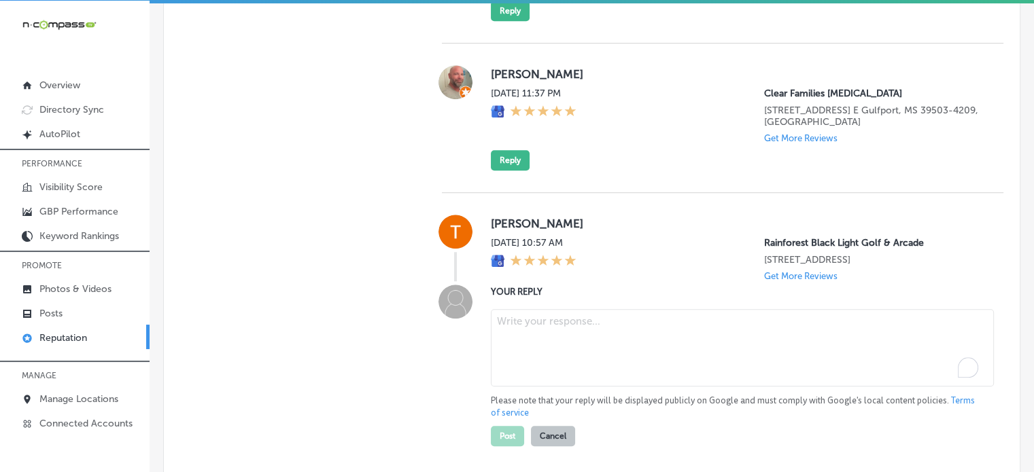
click at [538, 339] on textarea "To enrich screen reader interactions, please activate Accessibility in Grammarl…" at bounding box center [742, 347] width 503 height 77
paste textarea "Thank you for the 5-star rating, Tyler! We’re so glad to hear you enjoyed your …"
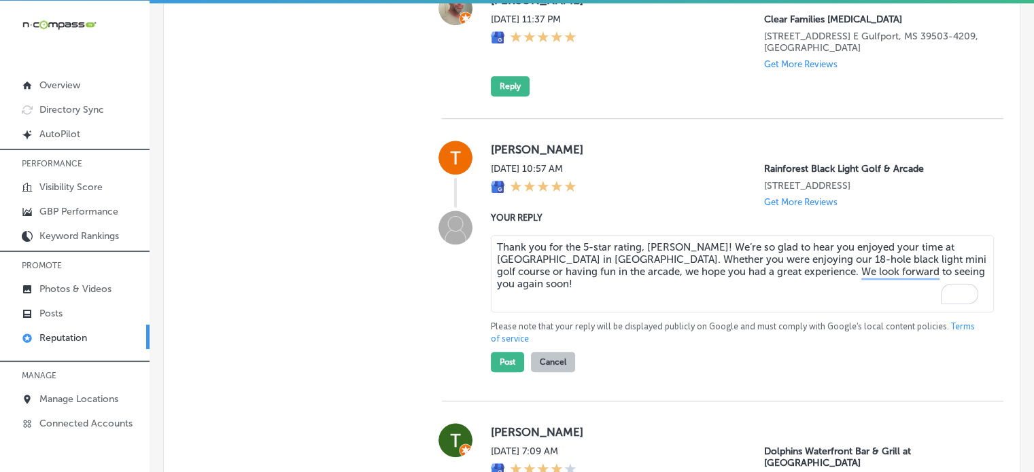
scroll to position [1267, 0]
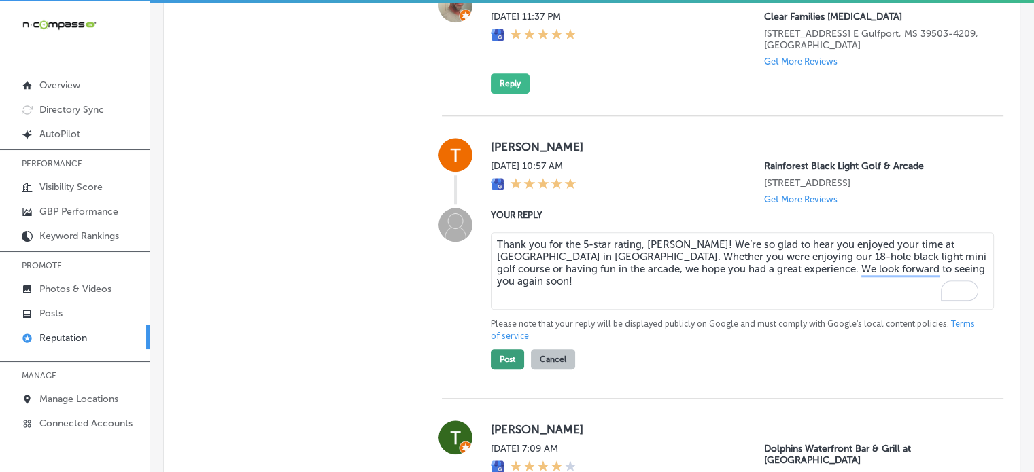
type textarea "Thank you for the 5-star rating, Tyler! We’re so glad to hear you enjoyed your …"
click at [504, 370] on button "Post" at bounding box center [507, 359] width 33 height 20
type textarea "x"
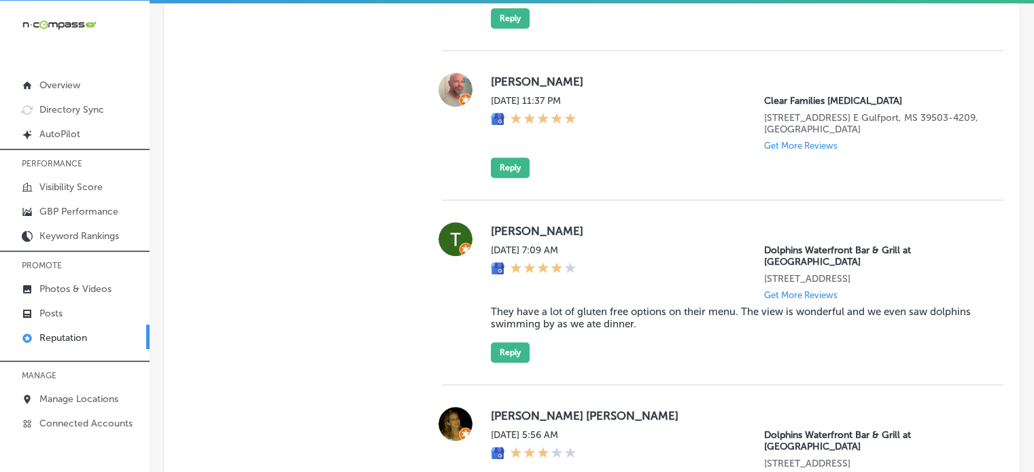
scroll to position [1124, 0]
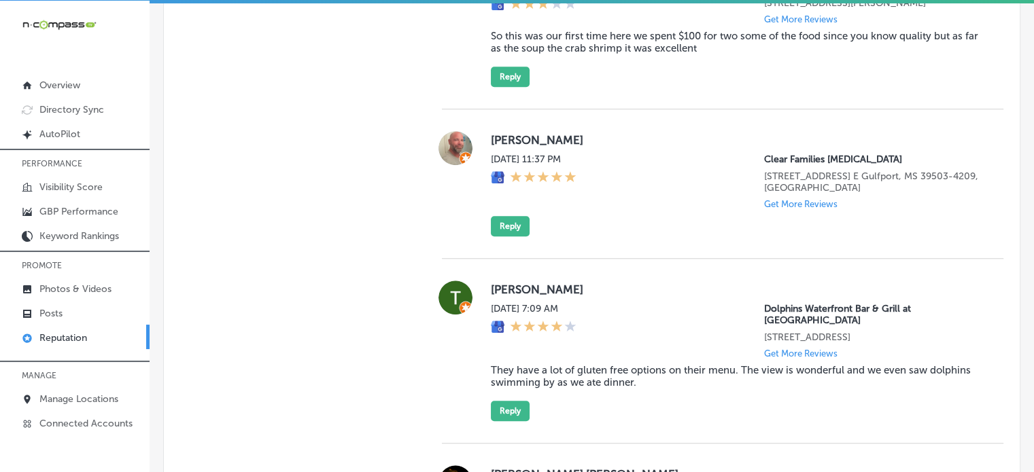
click at [546, 370] on blockquote "They have a lot of gluten free options on their menu. The view is wonderful and…" at bounding box center [736, 376] width 491 height 24
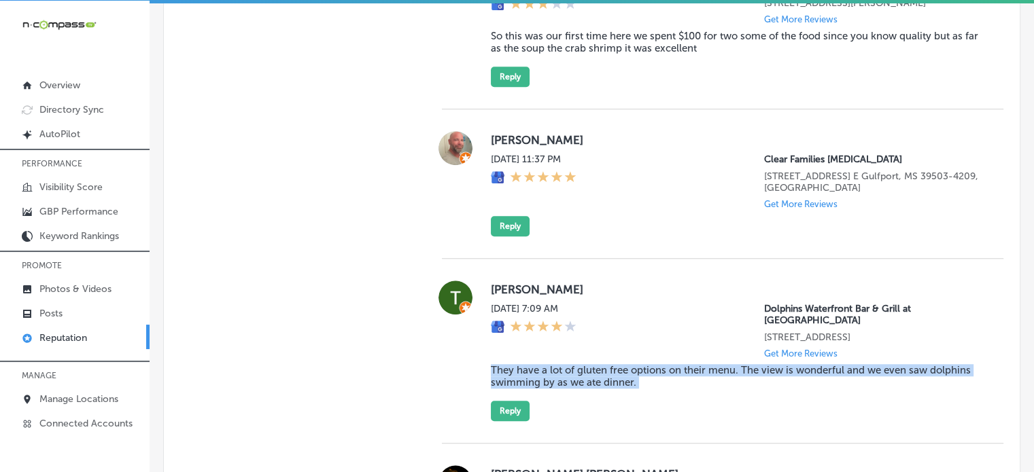
click at [546, 370] on blockquote "They have a lot of gluten free options on their menu. The view is wonderful and…" at bounding box center [736, 376] width 491 height 24
copy blockquote "They have a lot of gluten free options on their menu. The view is wonderful and…"
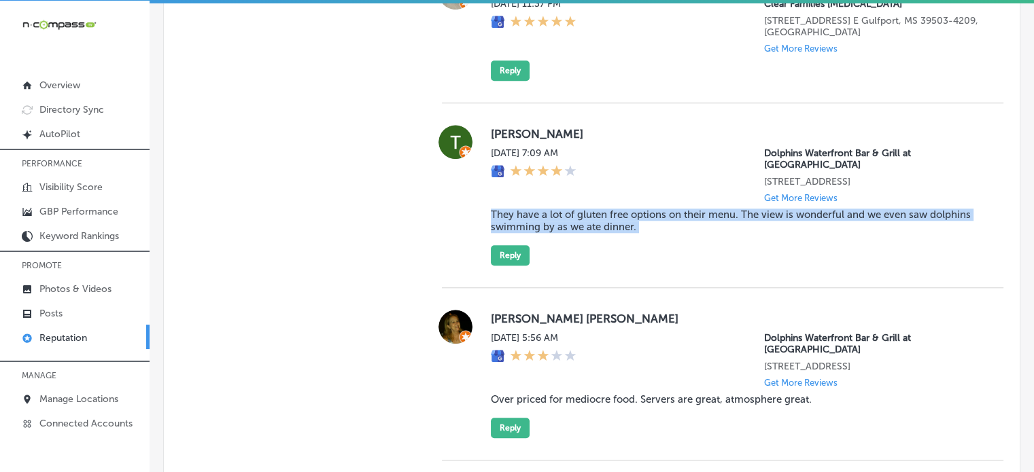
scroll to position [1281, 0]
click at [504, 258] on button "Reply" at bounding box center [510, 255] width 39 height 20
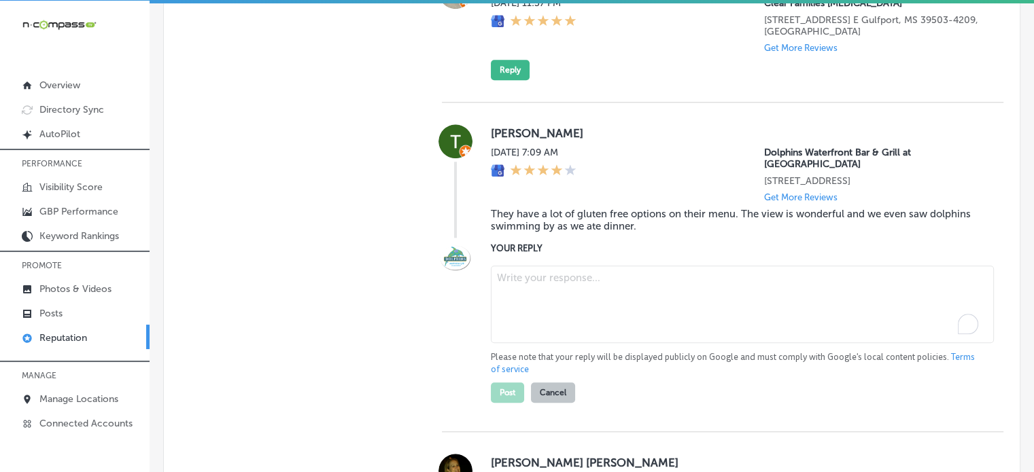
click at [519, 315] on textarea "To enrich screen reader interactions, please activate Accessibility in Grammarl…" at bounding box center [742, 304] width 503 height 77
paste textarea "Thank you for the fantastic 5-star review, Terri! We’re thrilled to hear you en…"
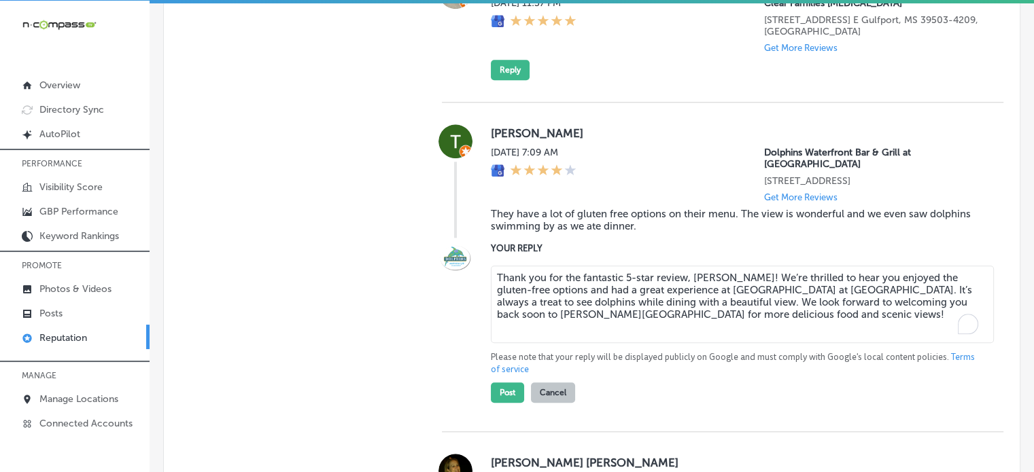
scroll to position [1316, 0]
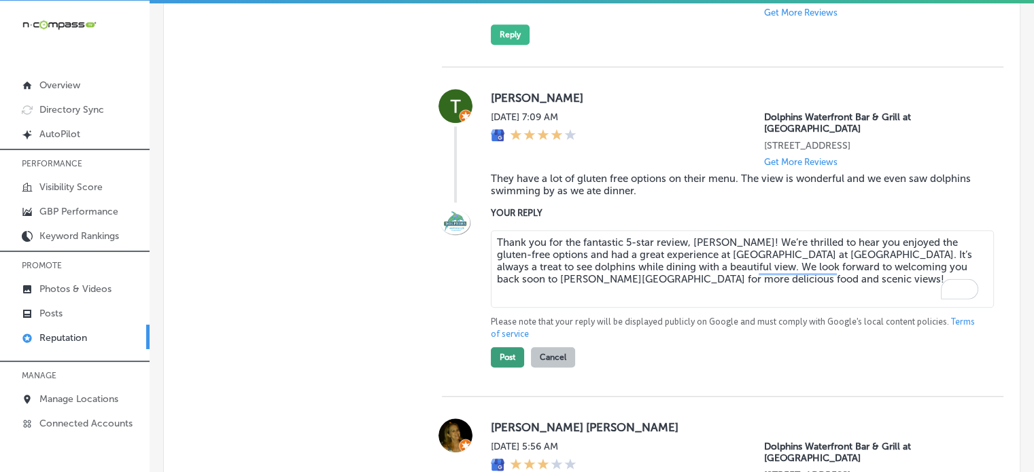
type textarea "Thank you for the fantastic 5-star review, Terri! We’re thrilled to hear you en…"
click at [505, 351] on button "Post" at bounding box center [507, 357] width 33 height 20
type textarea "x"
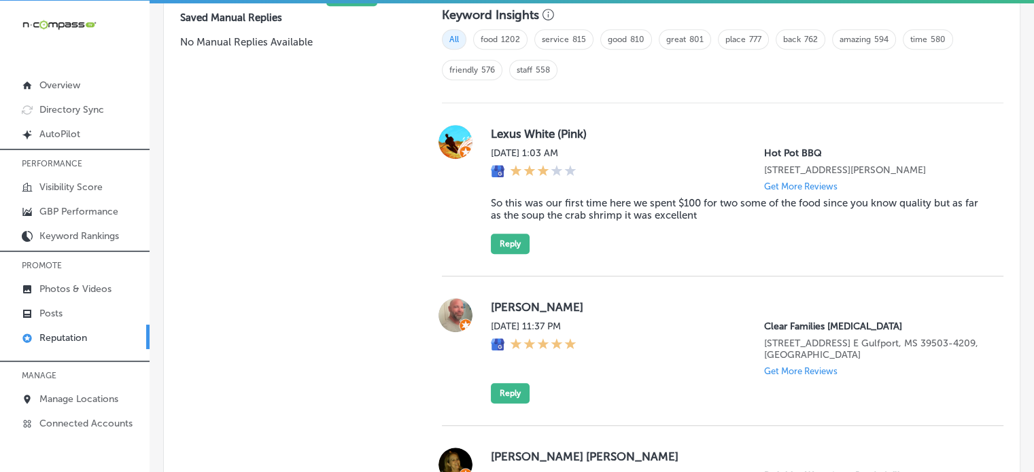
scroll to position [956, 0]
click at [508, 315] on label "Jonathan Foster" at bounding box center [736, 309] width 491 height 14
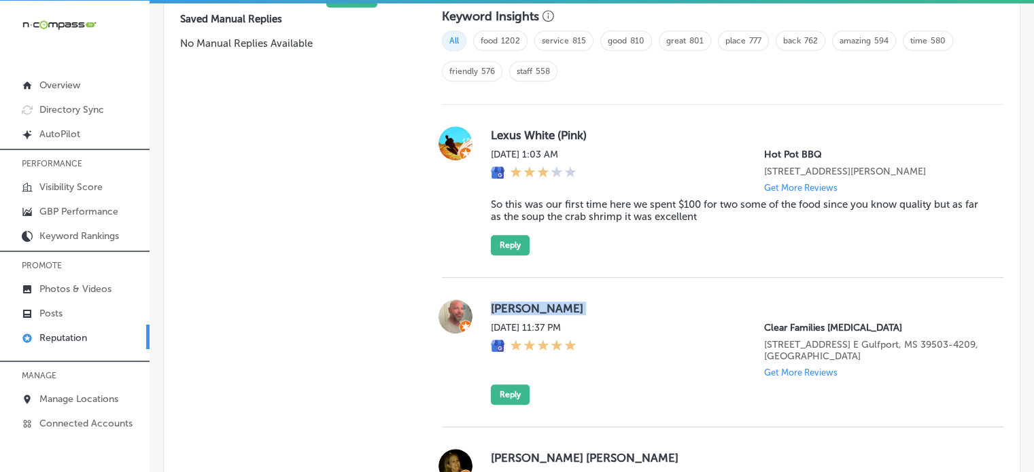
click at [508, 315] on label "Jonathan Foster" at bounding box center [736, 309] width 491 height 14
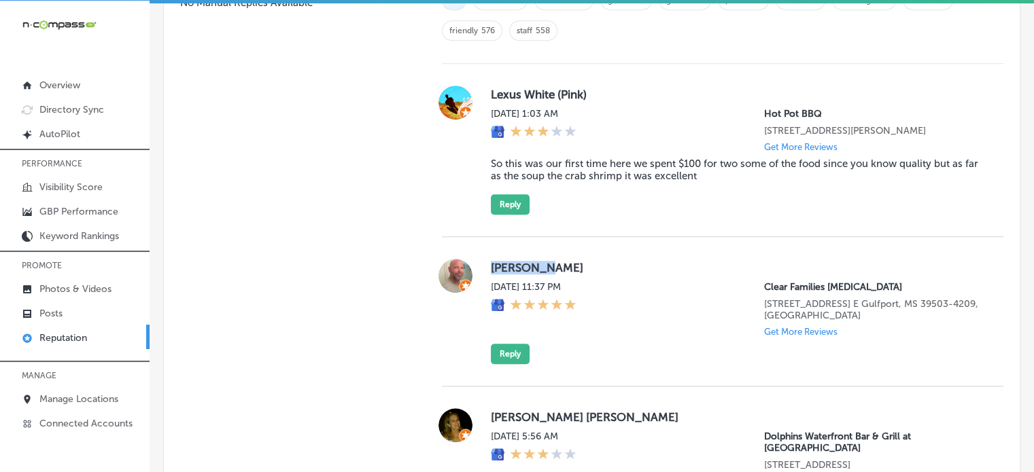
scroll to position [1054, 0]
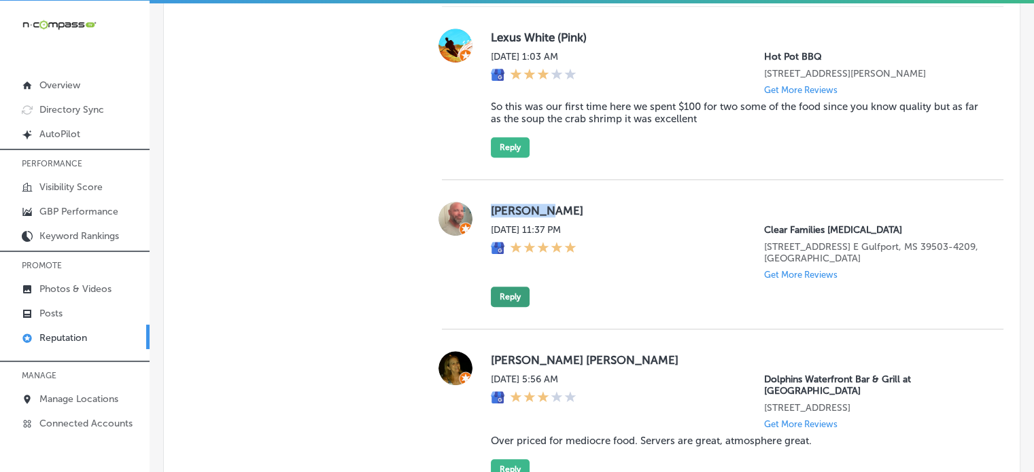
click at [493, 307] on button "Reply" at bounding box center [510, 297] width 39 height 20
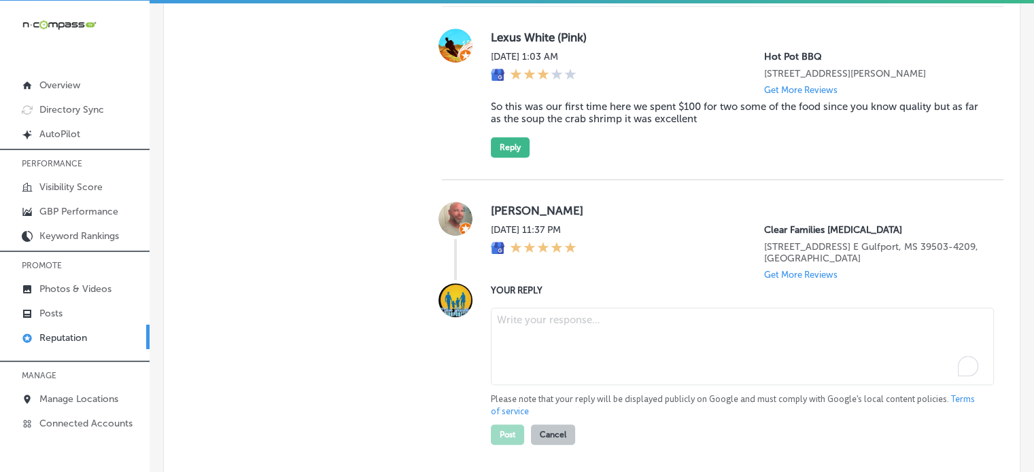
click at [536, 324] on textarea "To enrich screen reader interactions, please activate Accessibility in Grammarl…" at bounding box center [742, 346] width 503 height 77
paste textarea "Thank you for the 5-star review, Jonathan! We're so glad to hear that you had a…"
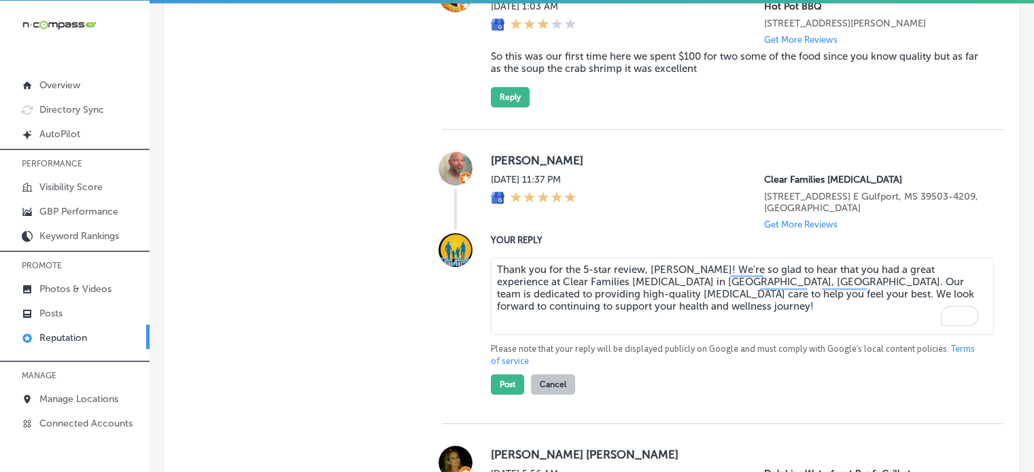
scroll to position [1104, 0]
type textarea "Thank you for the 5-star review, Jonathan! We're so glad to hear that you had a…"
click at [506, 395] on button "Post" at bounding box center [507, 385] width 33 height 20
type textarea "x"
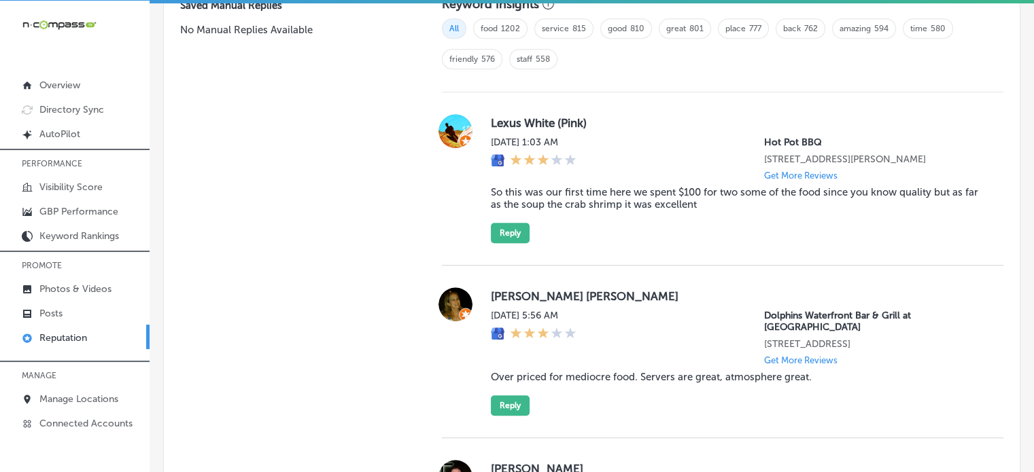
scroll to position [967, 0]
click at [568, 209] on blockquote "So this was our first time here we spent $100 for two some of the food since yo…" at bounding box center [736, 199] width 491 height 24
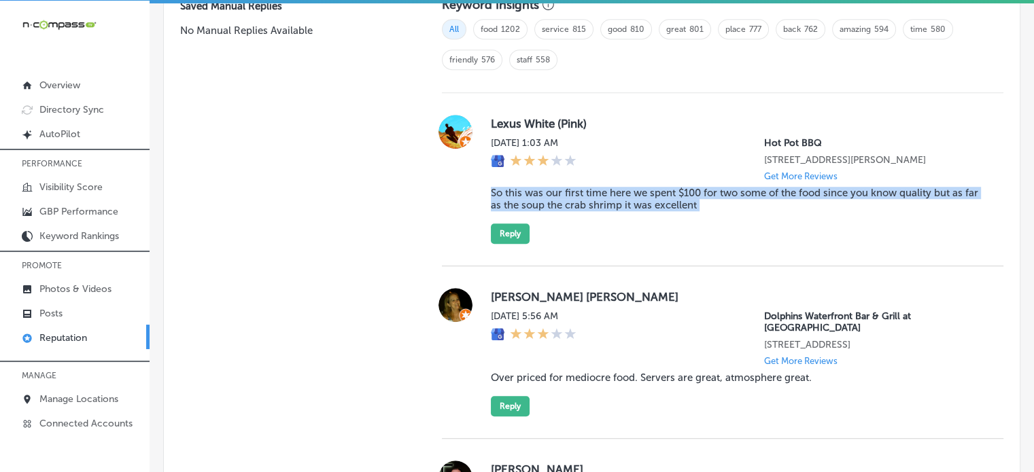
click at [568, 209] on blockquote "So this was our first time here we spent $100 for two some of the food since yo…" at bounding box center [736, 199] width 491 height 24
copy blockquote "So this was our first time here we spent $100 for two some of the food since yo…"
click at [513, 238] on button "Reply" at bounding box center [510, 234] width 39 height 20
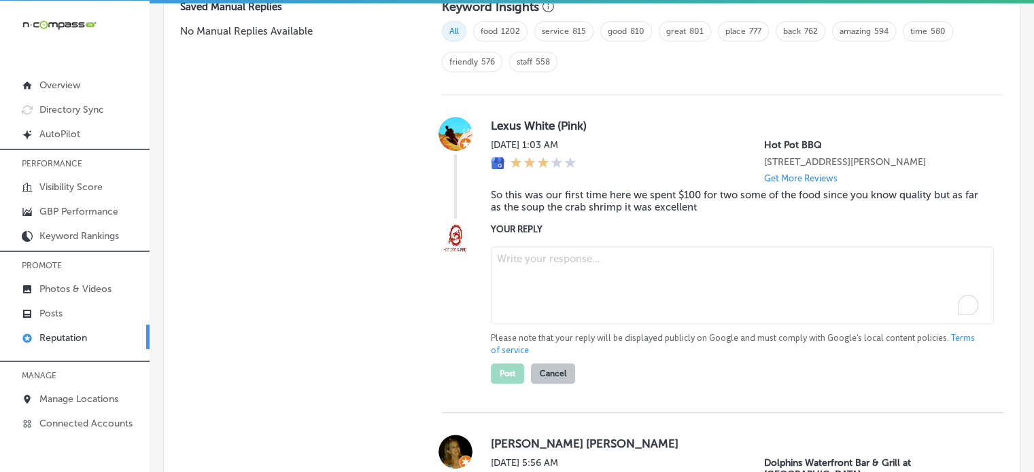
click at [560, 288] on textarea "To enrich screen reader interactions, please activate Accessibility in Grammarl…" at bounding box center [742, 285] width 503 height 77
paste textarea "Thank you for sharing your feedback, Lexus. We're glad to hear you enjoyed the …"
type textarea "Thank you for sharing your feedback, Lexus. We're glad to hear you enjoyed the …"
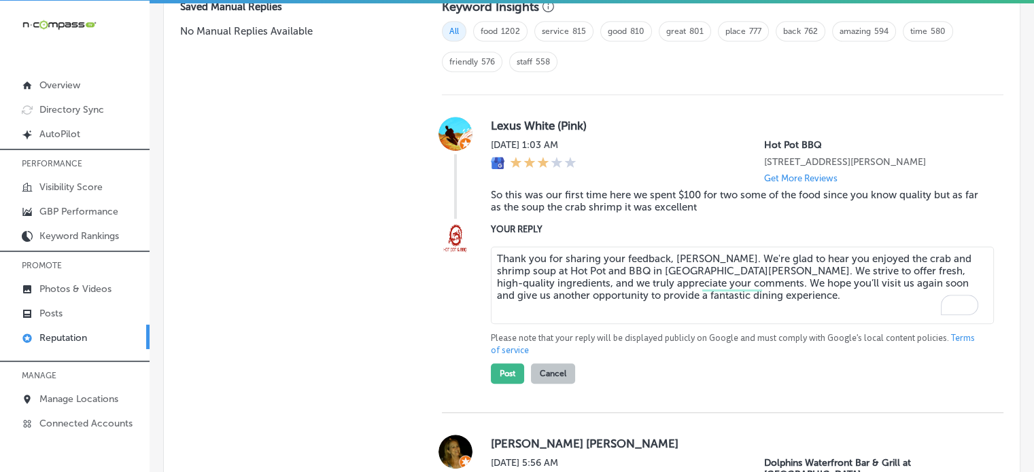
click at [598, 305] on textarea "Thank you for sharing your feedback, Lexus. We're glad to hear you enjoyed the …" at bounding box center [742, 285] width 503 height 77
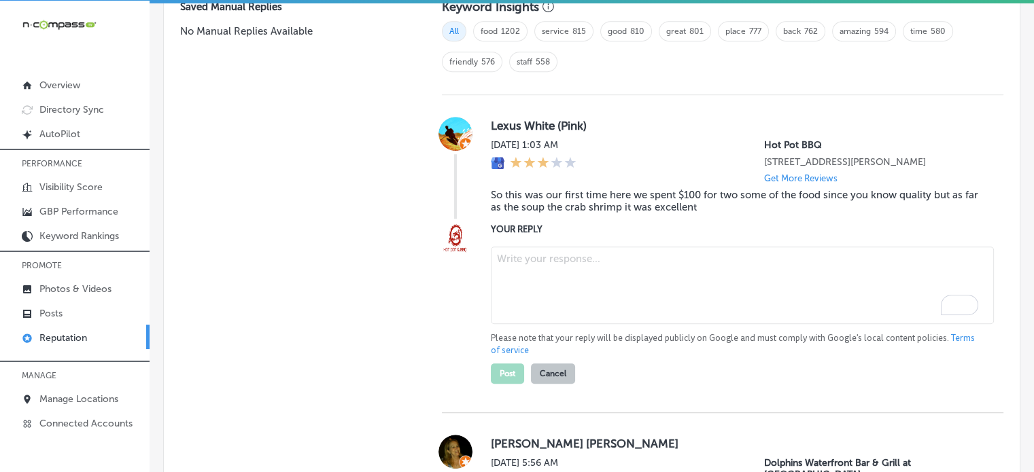
click at [935, 213] on blockquote "So this was our first time here we spent $100 for two some of the food since yo…" at bounding box center [736, 201] width 491 height 24
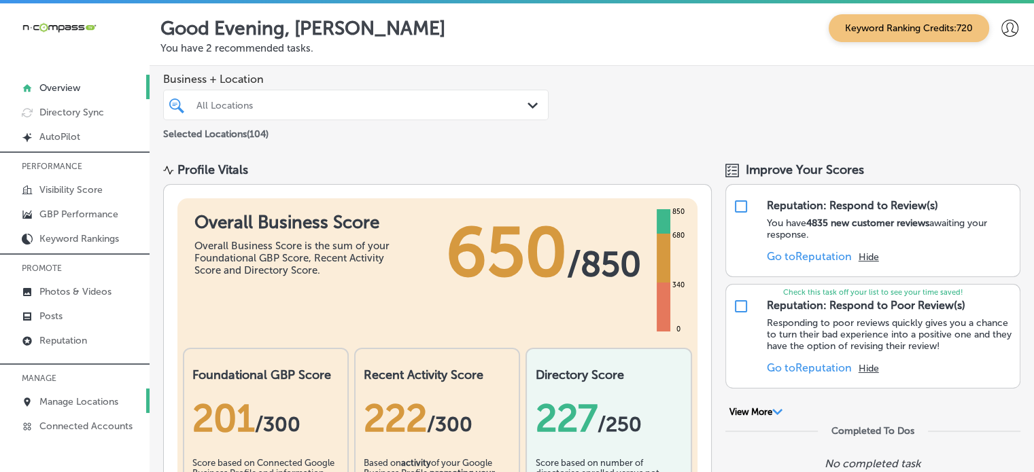
click at [84, 398] on p "Manage Locations" at bounding box center [78, 402] width 79 height 12
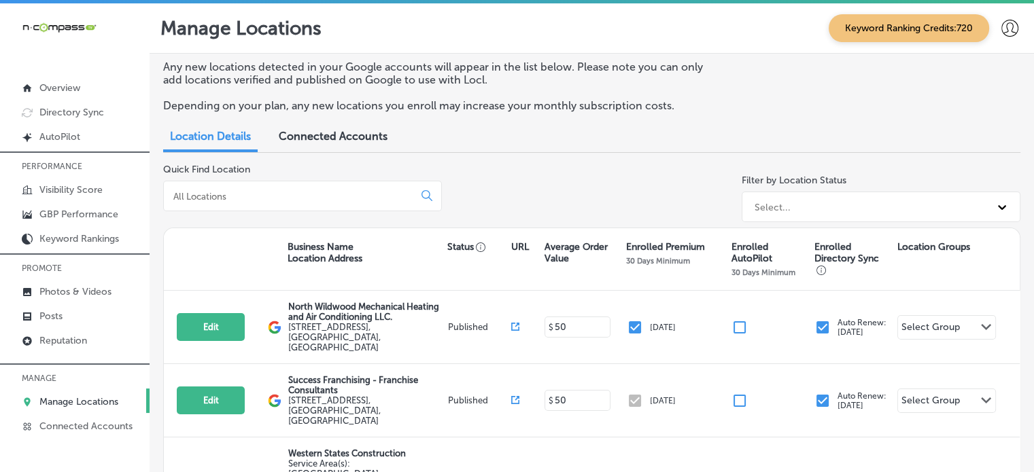
click at [315, 203] on div at bounding box center [302, 196] width 279 height 31
drag, startPoint x: 315, startPoint y: 203, endPoint x: 272, endPoint y: 203, distance: 43.5
click at [272, 203] on div at bounding box center [302, 196] width 279 height 31
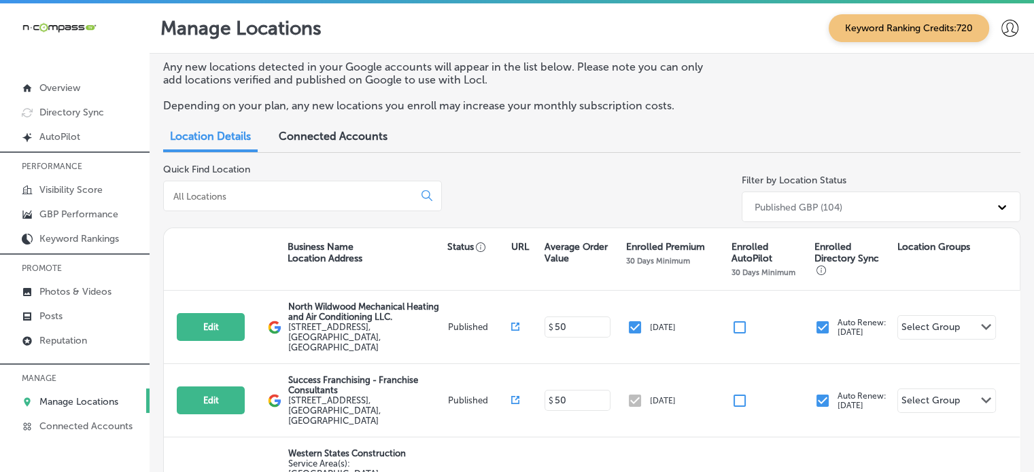
click at [226, 196] on input at bounding box center [291, 196] width 239 height 12
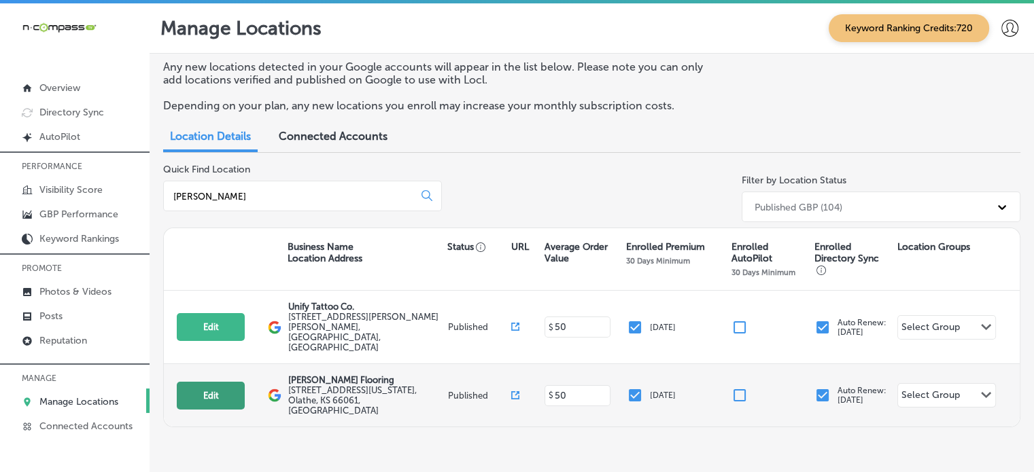
type input "leon"
click at [209, 382] on button "Edit" at bounding box center [211, 396] width 68 height 28
select select "US"
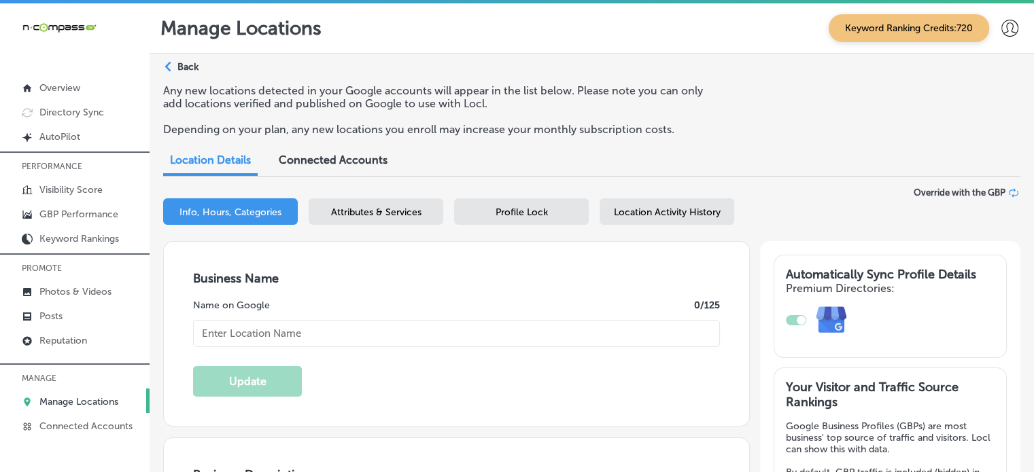
type input "[PERSON_NAME] Flooring"
type input "[STREET_ADDRESS][US_STATE]"
type input "Olathe"
type input "66061"
type input "US"
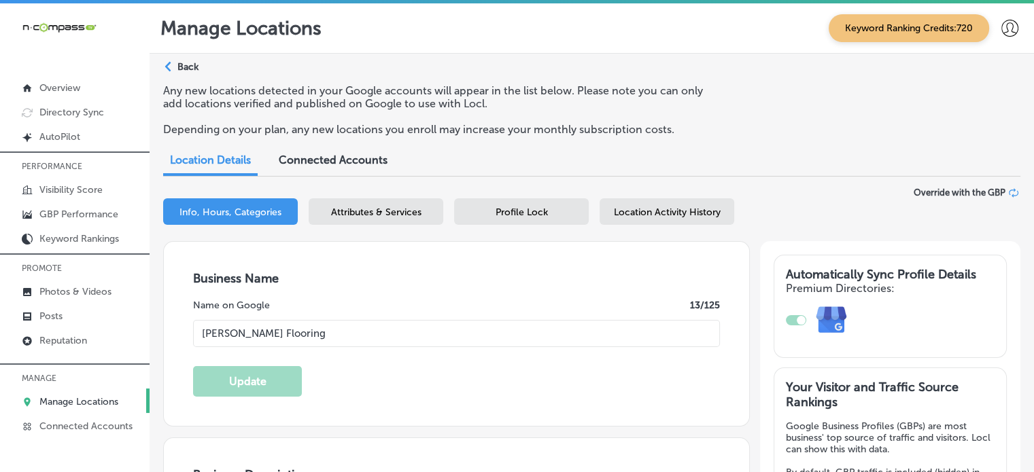
type input "https://www.leonflooring.com/"
checkbox input "true"
type textarea "Leon Flooring LLC, located in Olathe, KS, is a family-owned flooring contractor…"
type input "+1 913 732 8032"
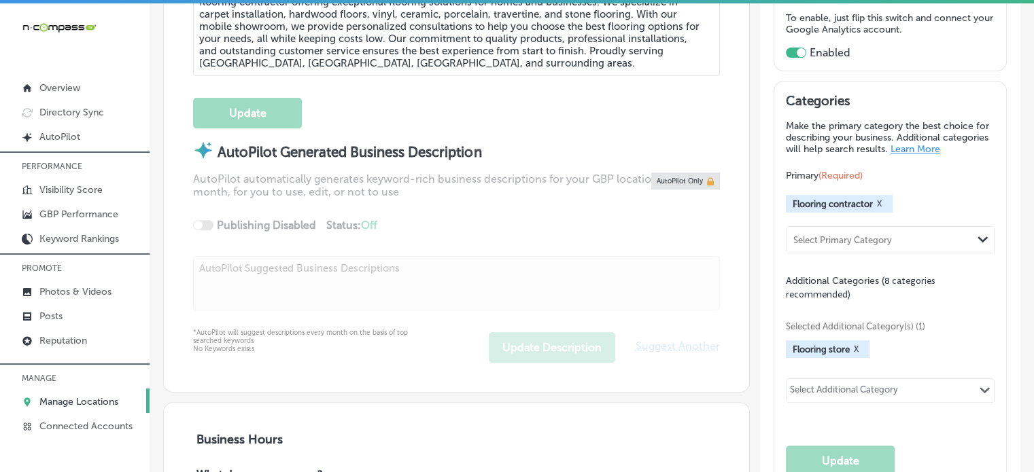
scroll to position [536, 0]
click at [948, 368] on div "Selected Additional Category(s) (1) Flooring store X Select Additional Category…" at bounding box center [890, 360] width 209 height 119
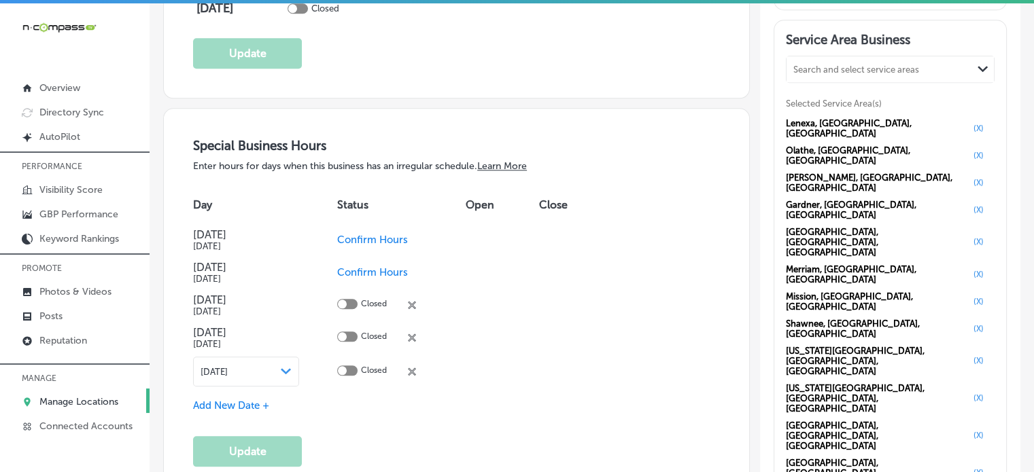
scroll to position [1355, 0]
click at [639, 434] on div "Special Business Hours Enter hours for days when this business has an irregular…" at bounding box center [456, 303] width 527 height 329
click at [59, 282] on link "Photos & Videos" at bounding box center [75, 291] width 150 height 24
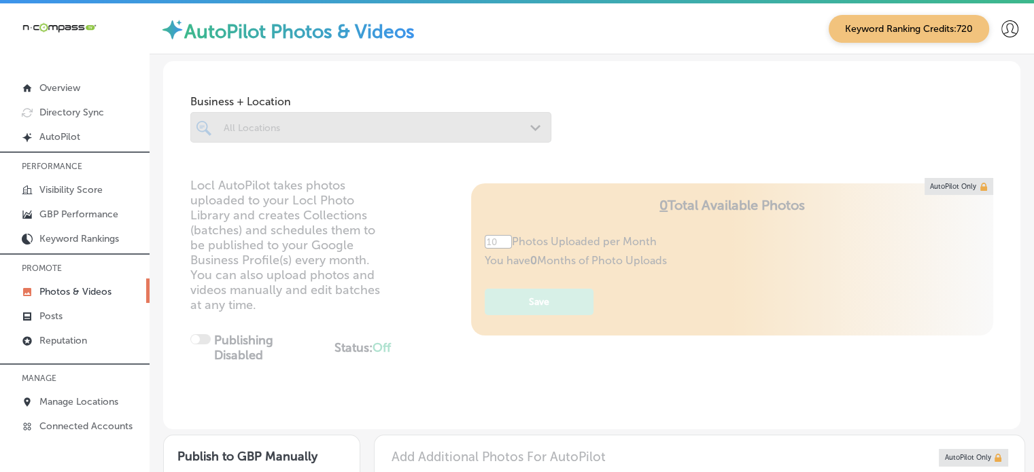
type input "5"
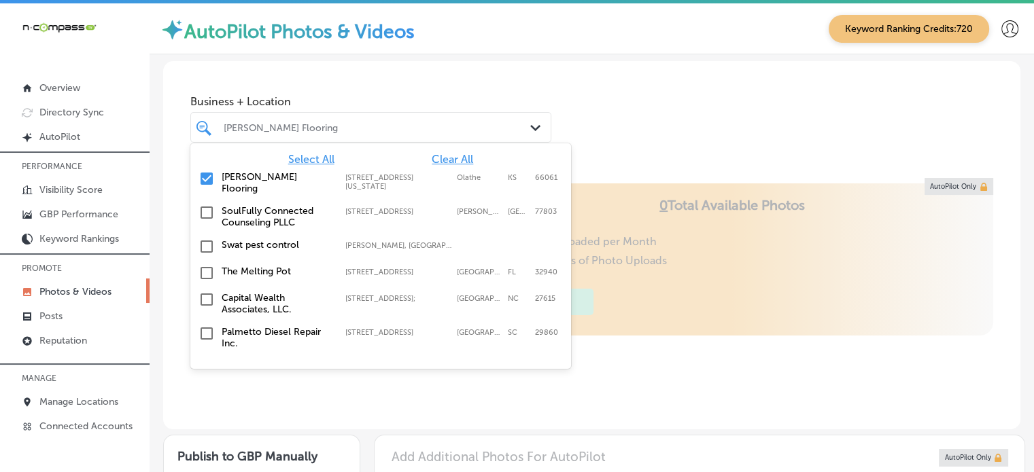
click at [326, 133] on div "[PERSON_NAME] Flooring" at bounding box center [378, 128] width 308 height 12
click at [444, 160] on span "Clear All" at bounding box center [452, 159] width 41 height 13
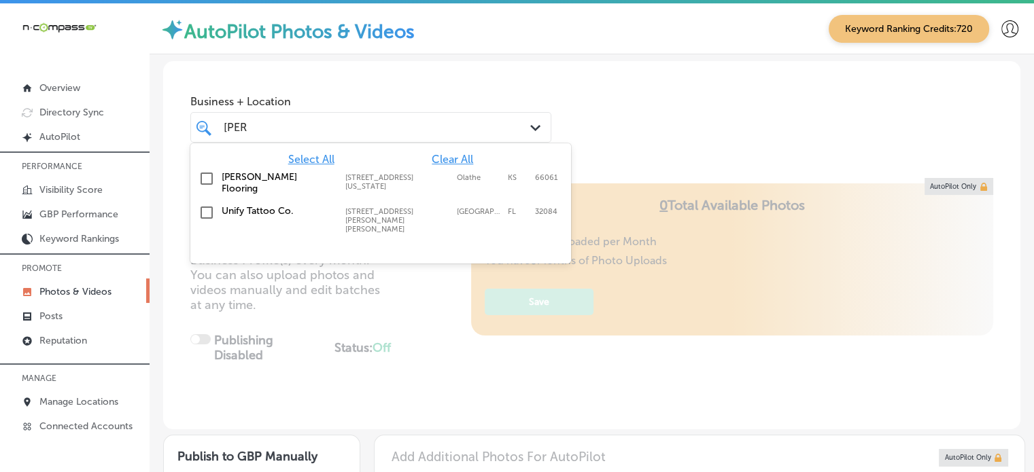
click at [264, 177] on label "[PERSON_NAME] Flooring" at bounding box center [277, 182] width 110 height 23
type input "[PERSON_NAME]"
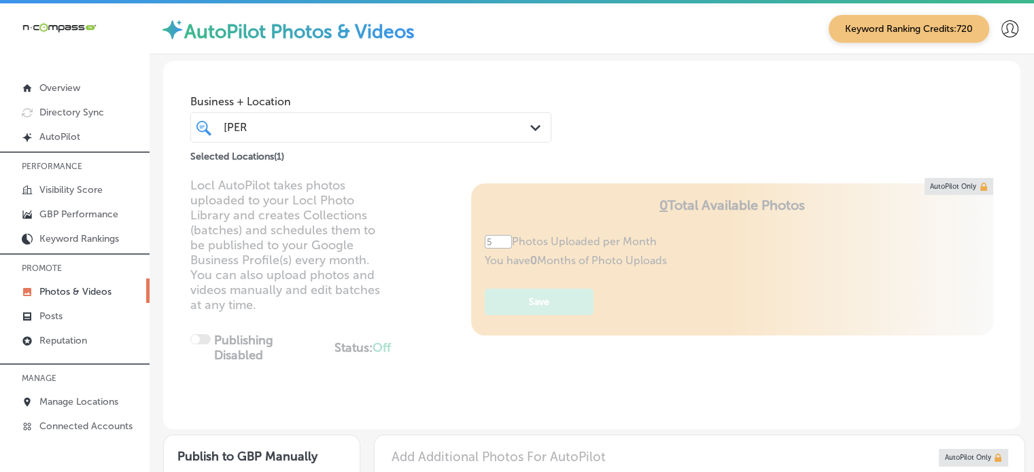
click at [576, 135] on div "Business + Location leon leon Path Created with Sketch. Selected Locations ( 1 )" at bounding box center [591, 112] width 857 height 103
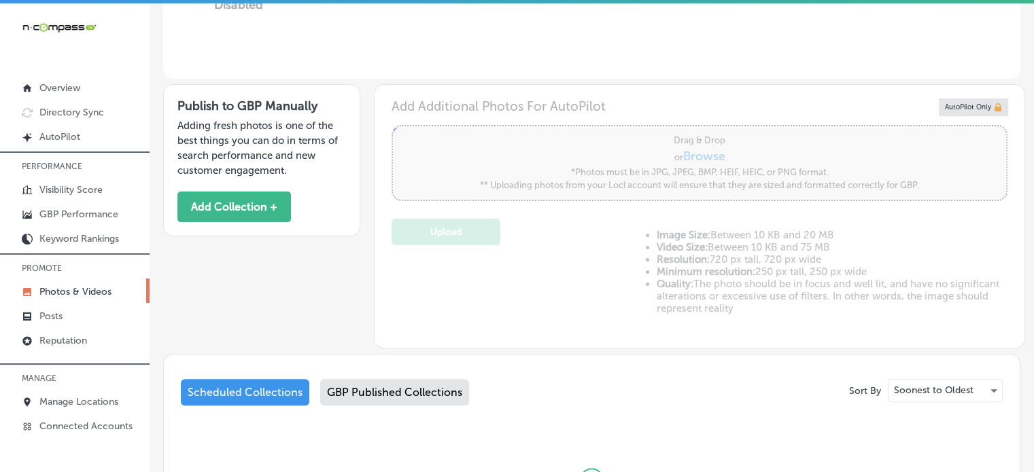
scroll to position [518, 0]
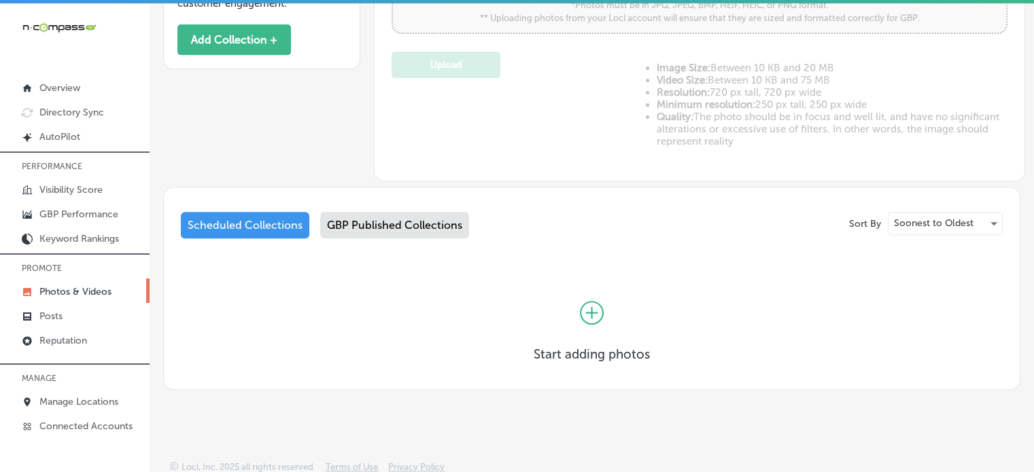
click at [401, 226] on div "GBP Published Collections" at bounding box center [394, 225] width 149 height 27
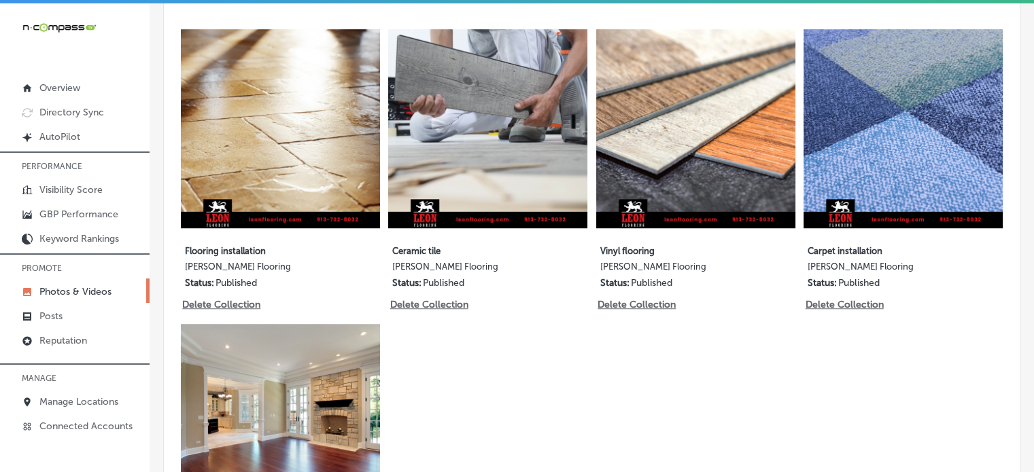
scroll to position [754, 0]
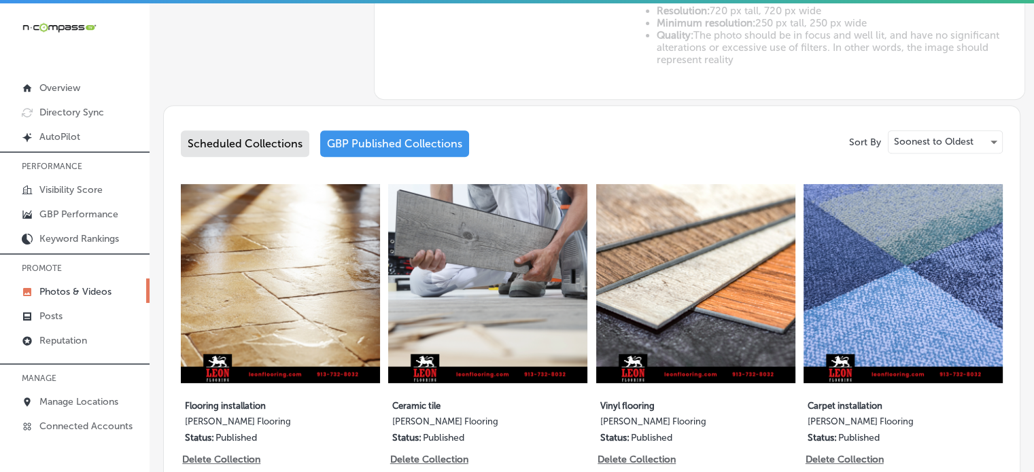
click at [234, 143] on div "Scheduled Collections" at bounding box center [245, 144] width 128 height 27
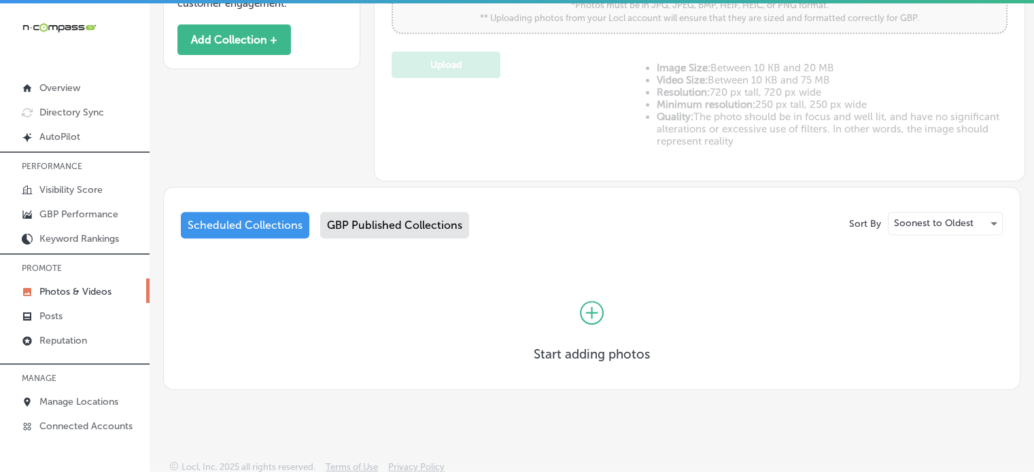
scroll to position [3, 0]
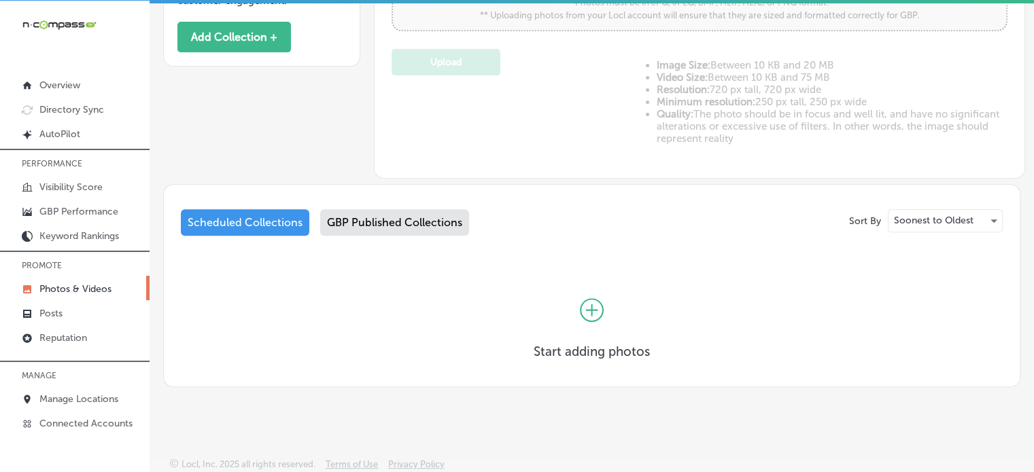
click at [352, 226] on div "GBP Published Collections" at bounding box center [394, 222] width 149 height 27
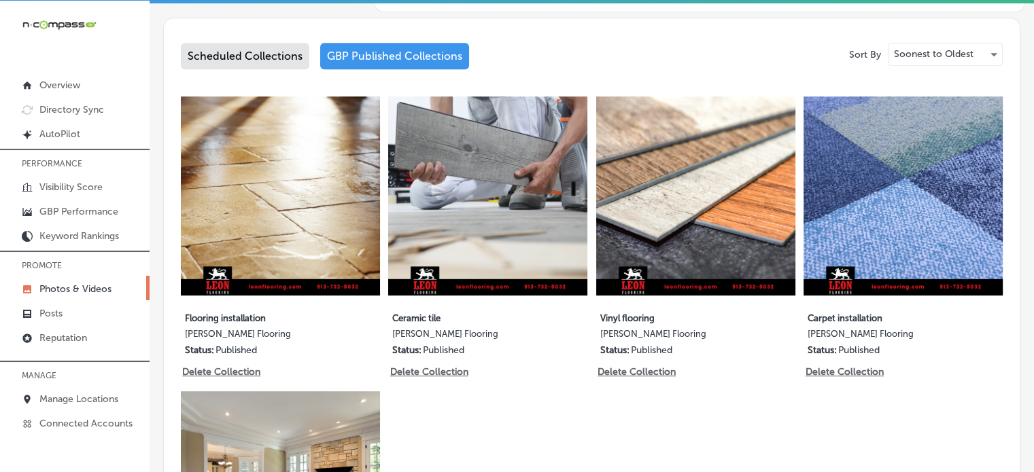
scroll to position [687, 0]
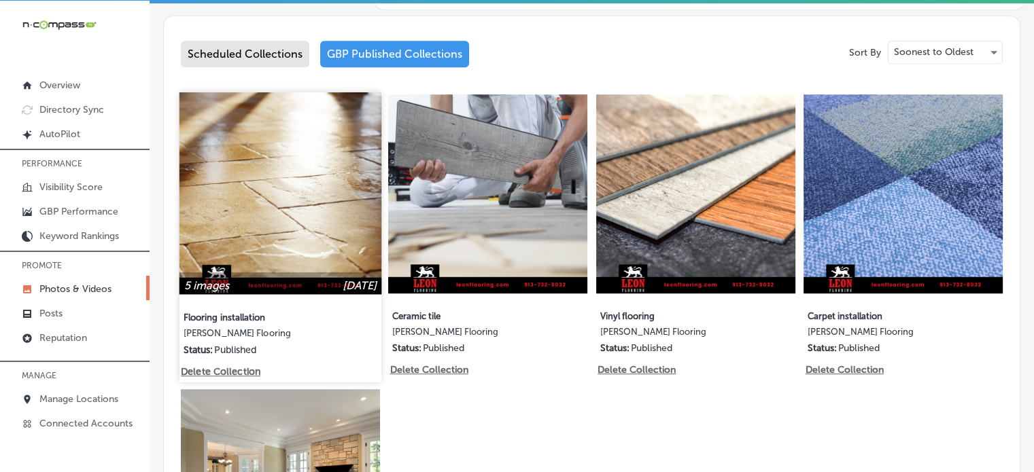
click at [288, 203] on img at bounding box center [280, 193] width 202 height 202
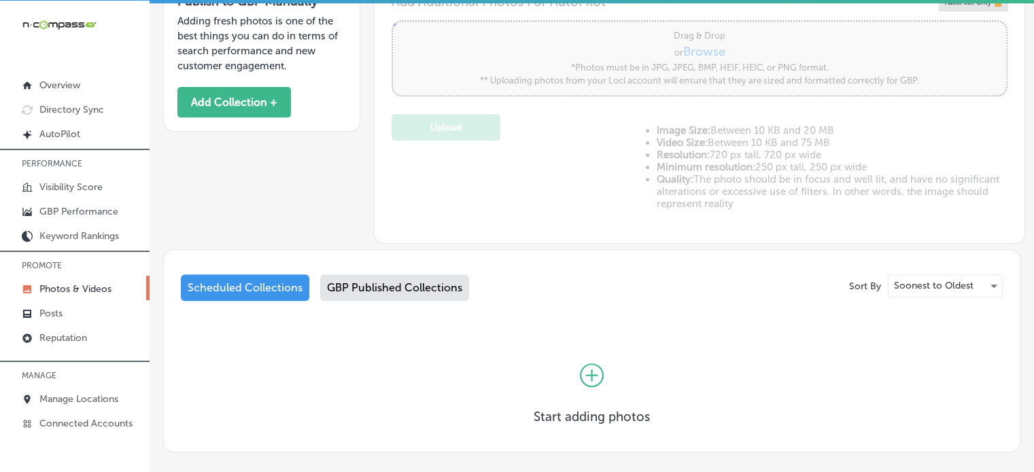
scroll to position [518, 0]
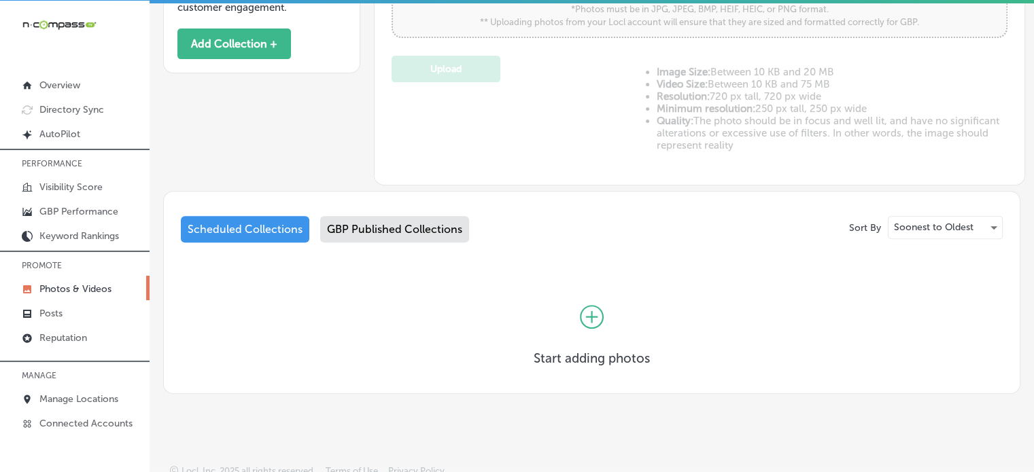
type input "5"
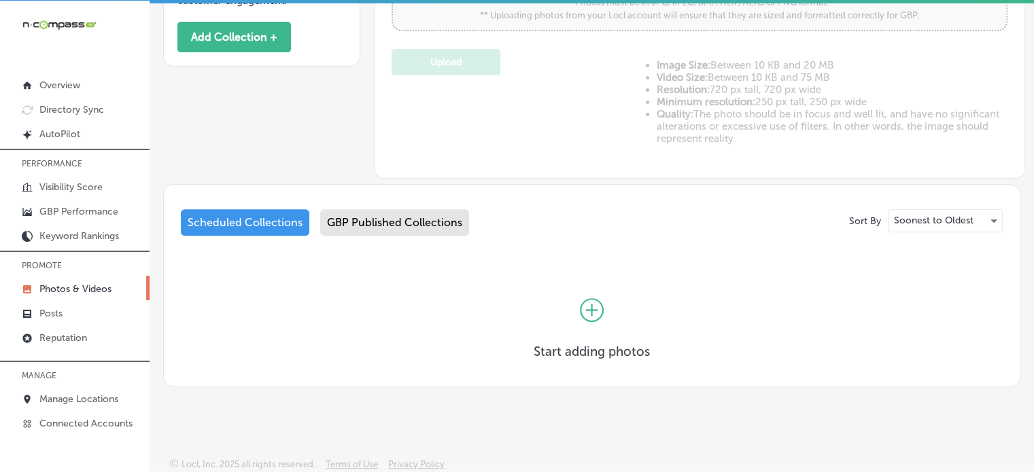
click at [432, 211] on div "GBP Published Collections" at bounding box center [394, 222] width 149 height 27
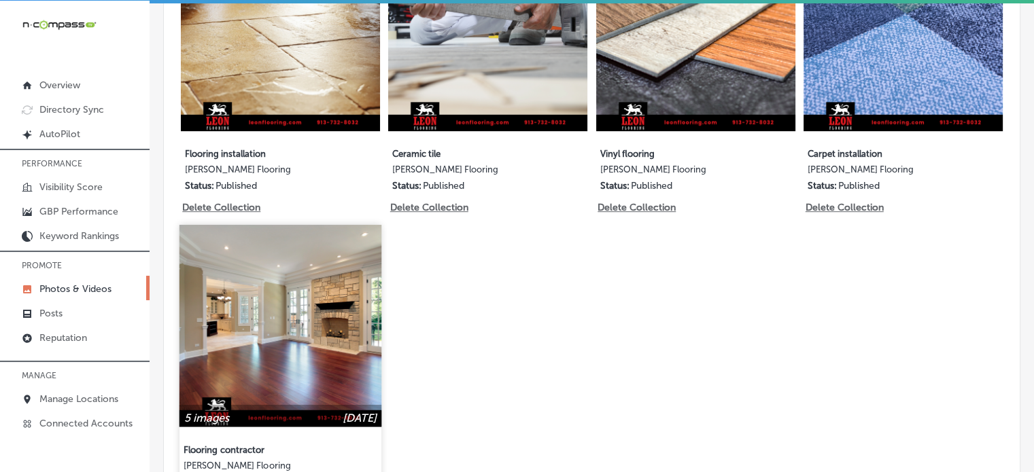
scroll to position [848, 0]
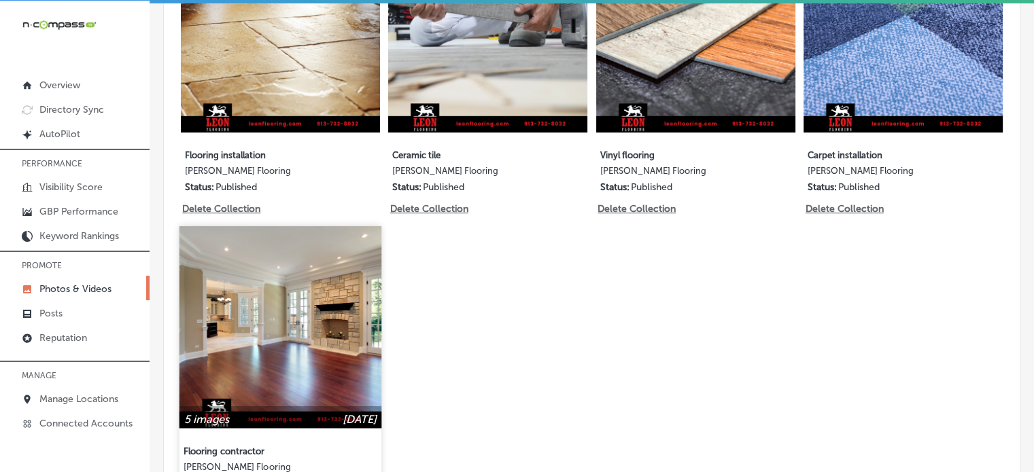
click at [321, 324] on img at bounding box center [280, 327] width 202 height 202
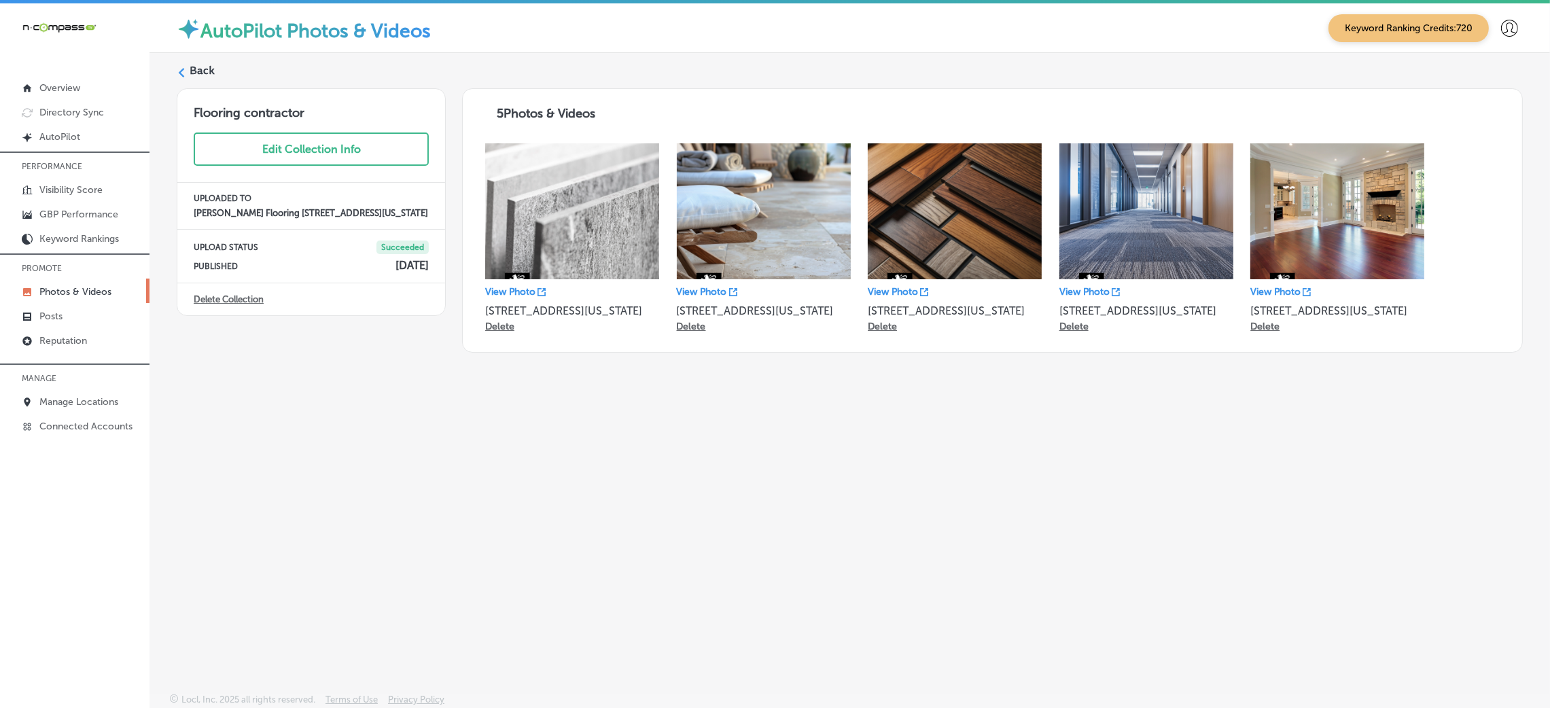
click at [190, 75] on label "Back" at bounding box center [202, 70] width 25 height 15
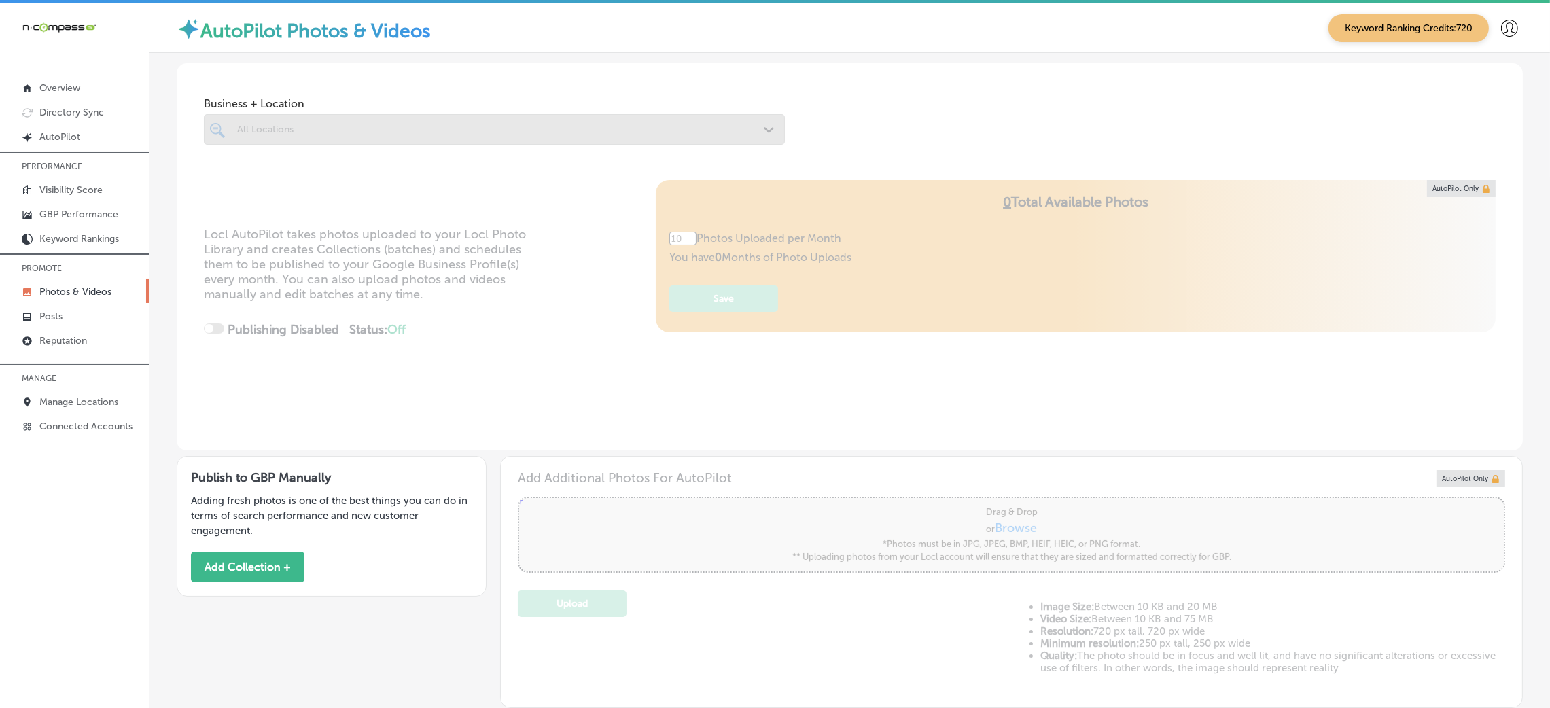
type input "5"
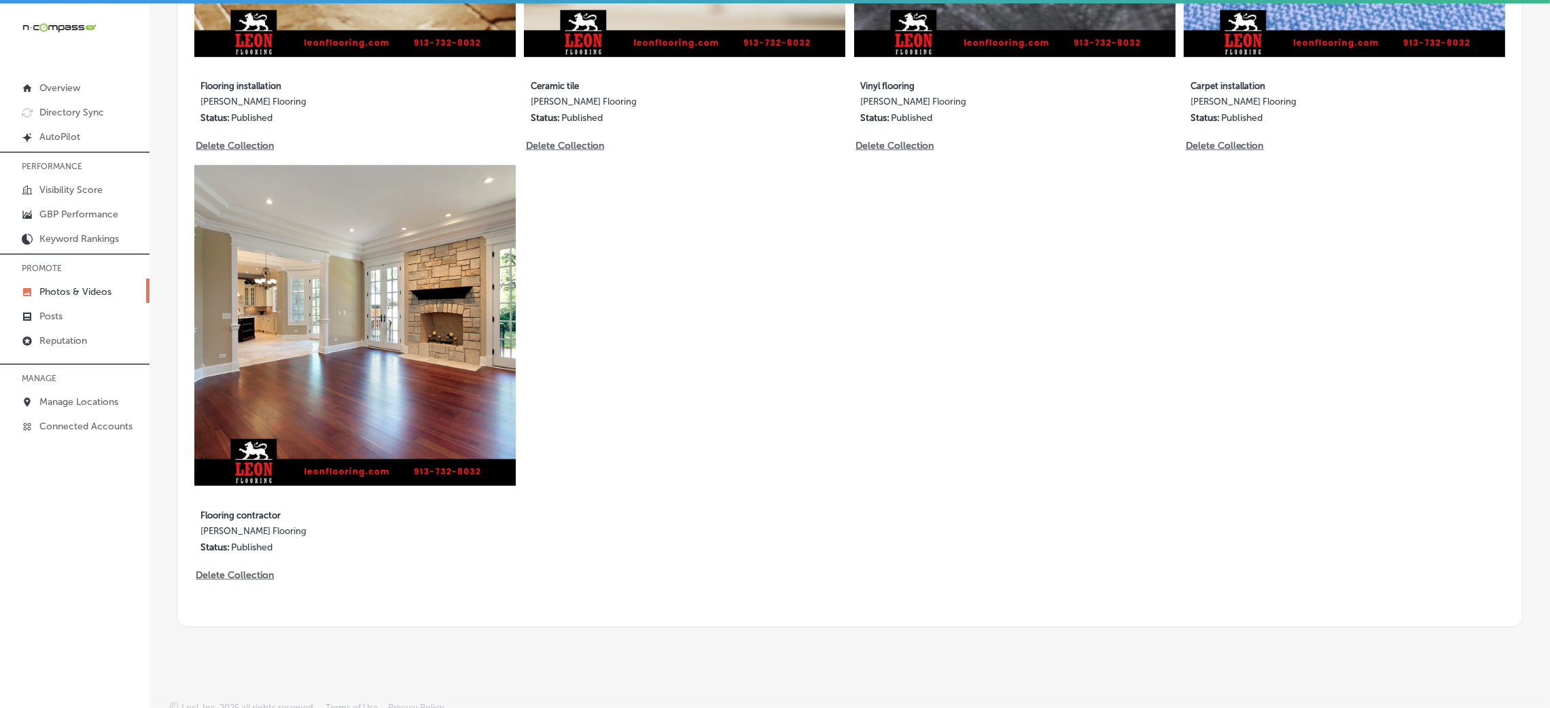
scroll to position [804, 0]
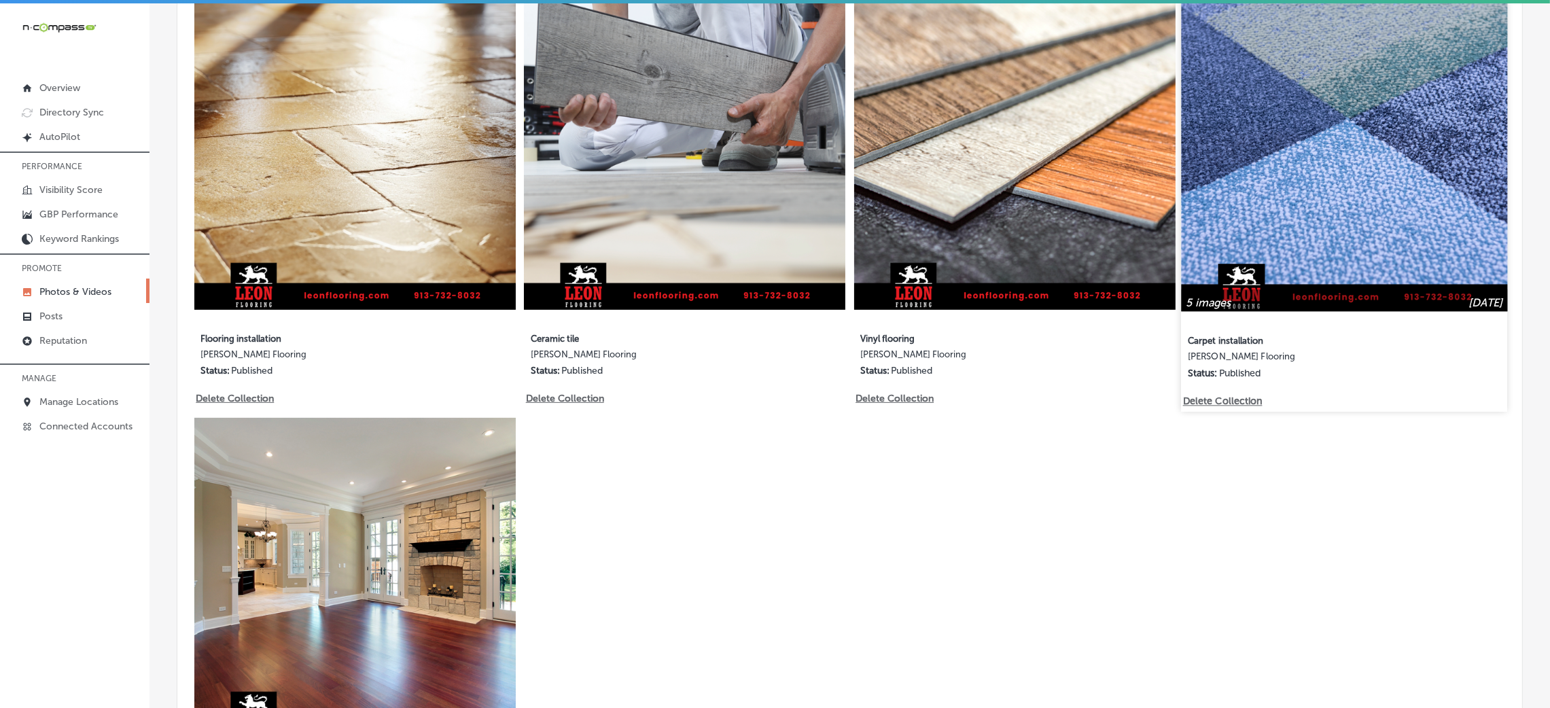
click at [1043, 140] on img at bounding box center [1345, 148] width 326 height 326
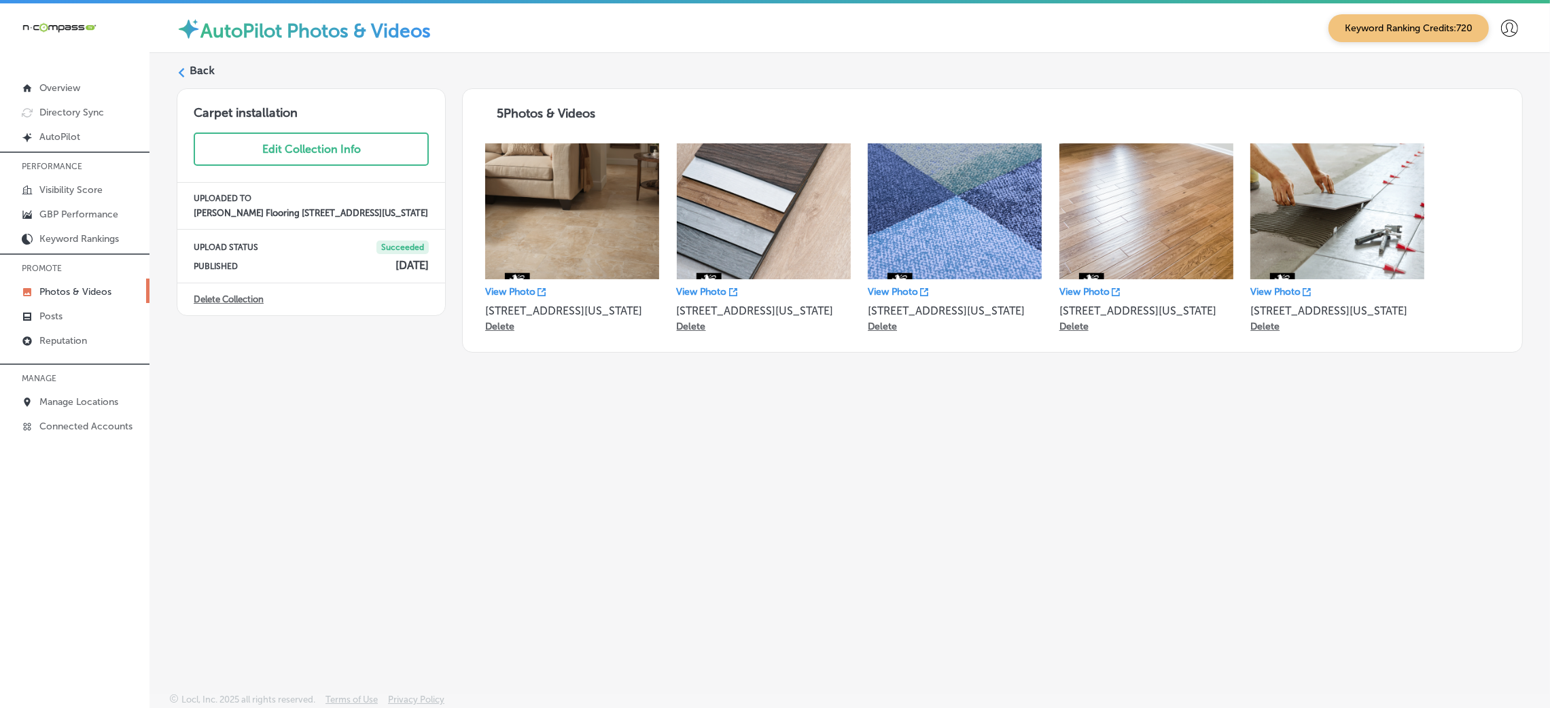
click at [507, 472] on div "AutoPilot Photos & Videos Keyword Ranking Credits: 720 Back Carpet installation…" at bounding box center [850, 357] width 1401 height 708
click at [201, 69] on label "Back" at bounding box center [202, 70] width 25 height 15
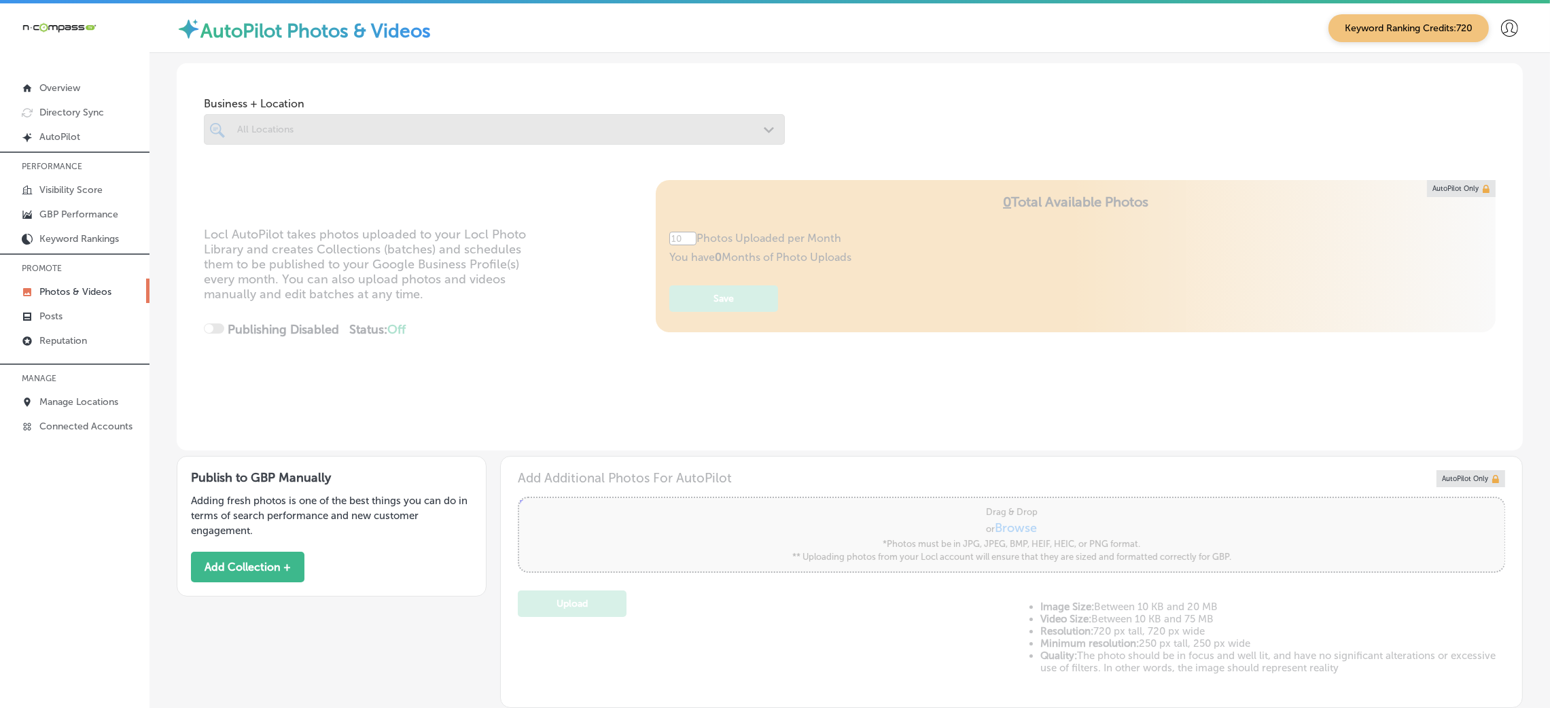
type input "5"
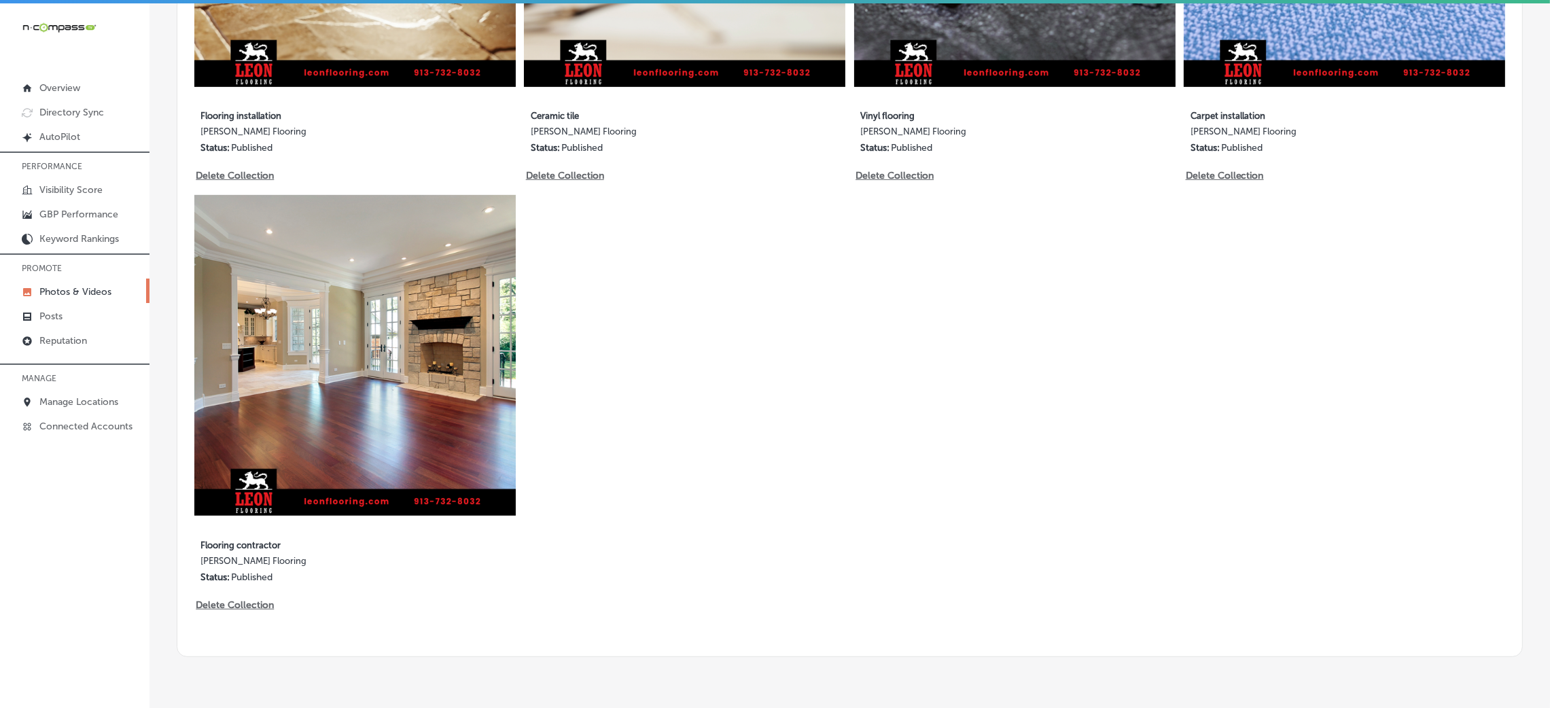
scroll to position [1054, 0]
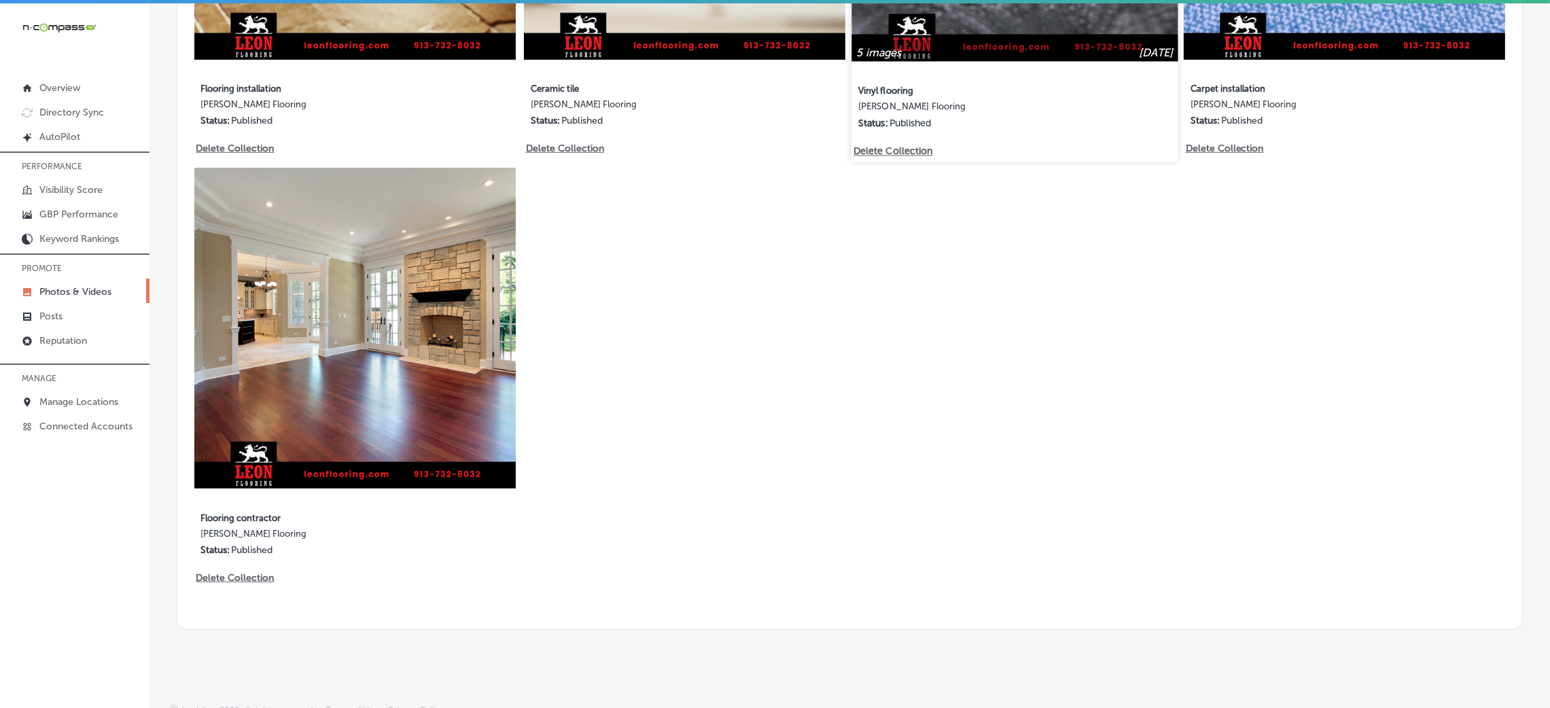
click at [1033, 55] on div at bounding box center [1015, 50] width 326 height 22
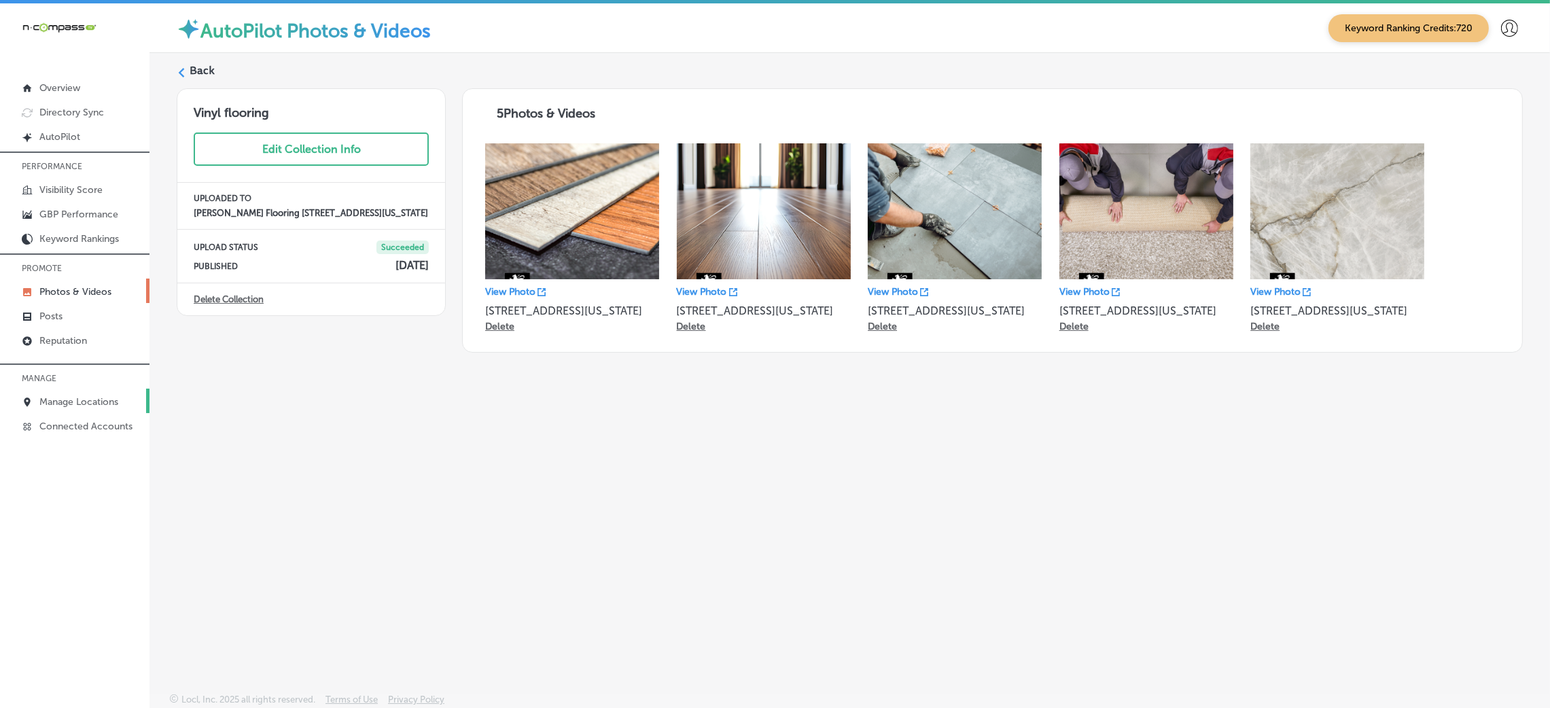
click at [80, 400] on p "Manage Locations" at bounding box center [78, 402] width 79 height 12
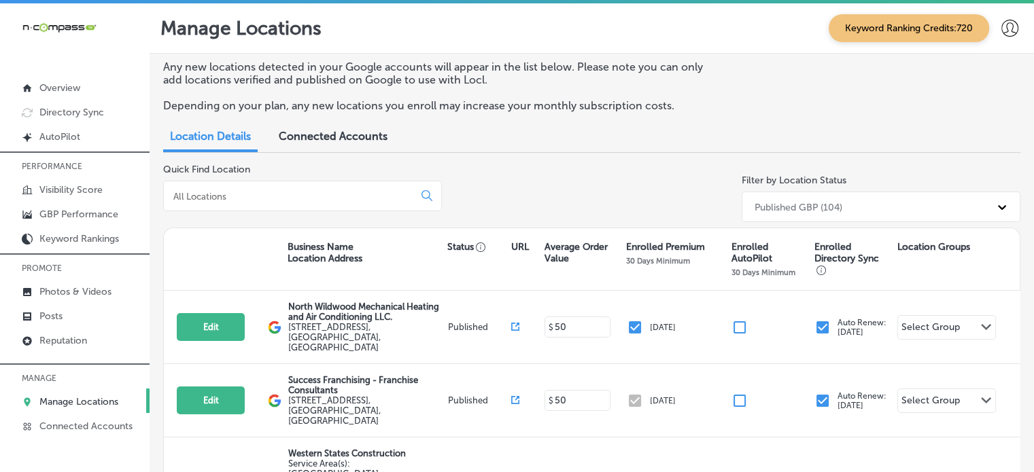
click at [252, 201] on input at bounding box center [291, 196] width 239 height 12
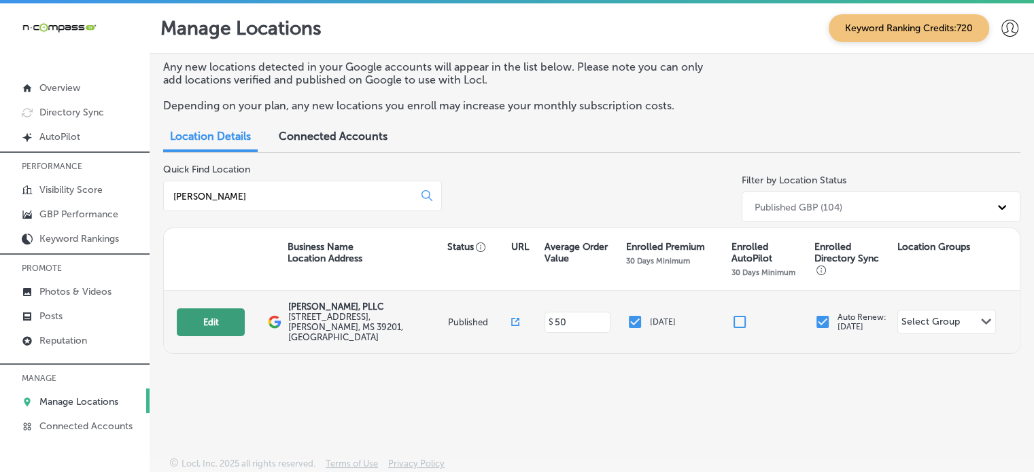
type input "courtney"
click at [201, 319] on button "Edit" at bounding box center [211, 323] width 68 height 28
select select "US"
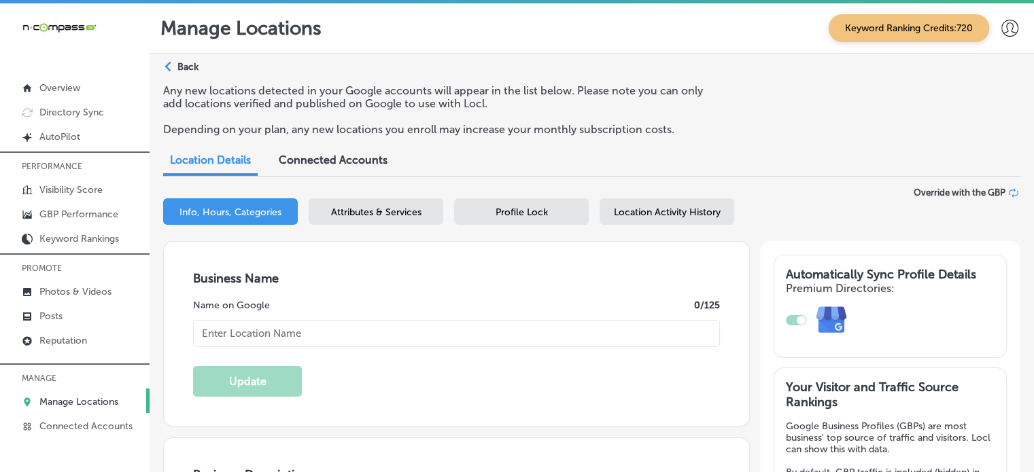
checkbox input "true"
type input "[PERSON_NAME], PLLC"
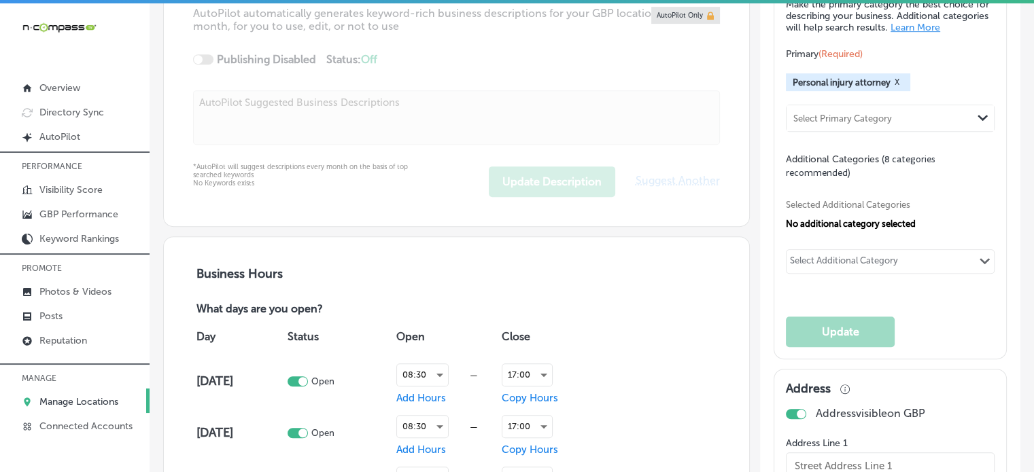
type input "[STREET_ADDRESS]"
type input "[PERSON_NAME]"
type input "39201"
type input "US"
type input "https://www.courtneylawms.com/"
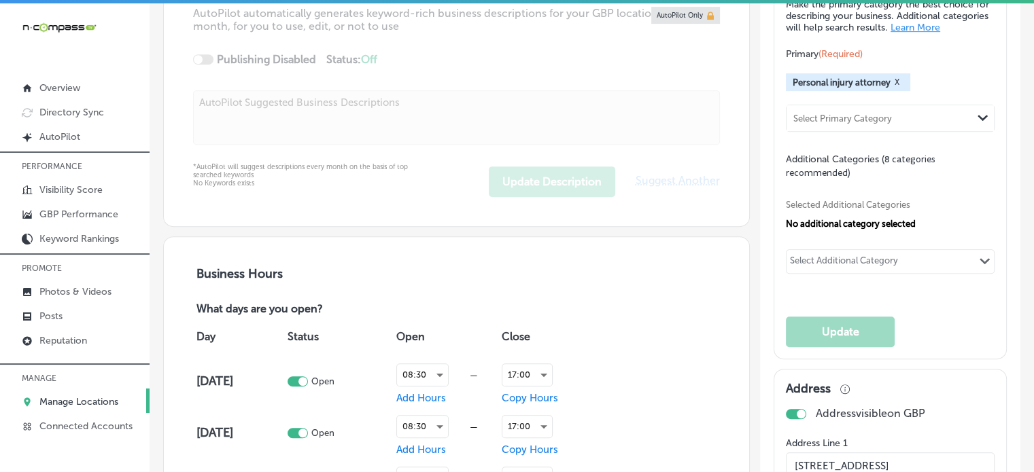
type textarea "Courtney Law, PLLC is a trusted personal injury law firm in Jackson, MS, offeri…"
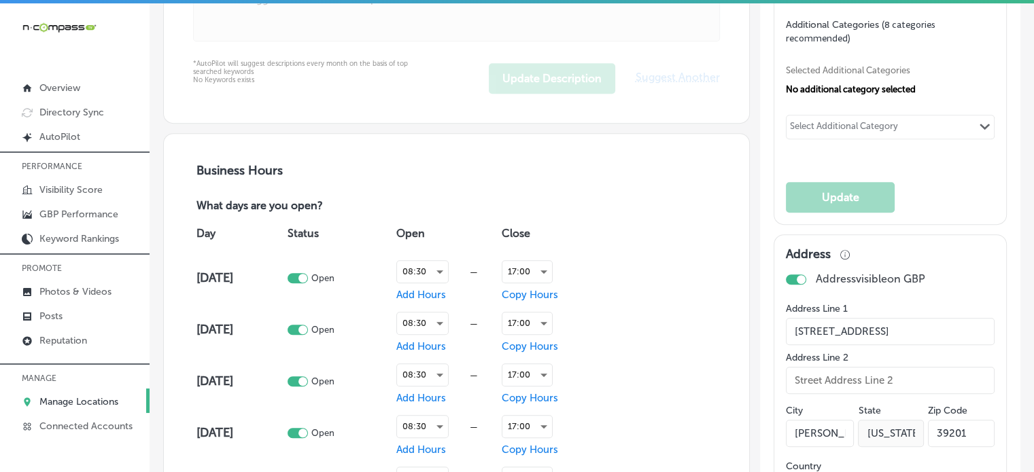
type input "+1 601 401 4444"
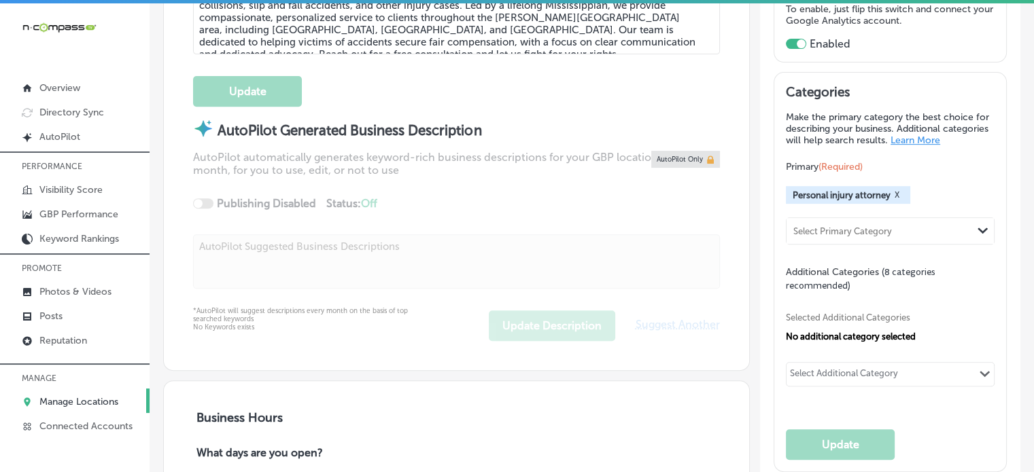
scroll to position [541, 0]
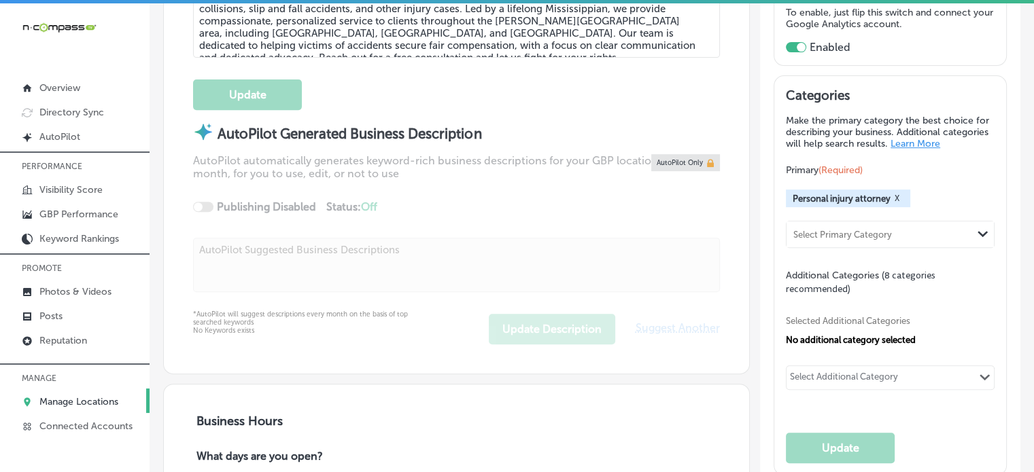
click at [956, 303] on div "Selected Additional Categories No additional category selected Select Additiona…" at bounding box center [890, 351] width 209 height 111
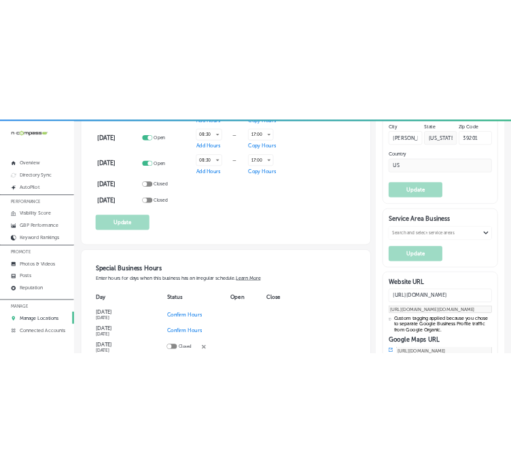
scroll to position [1189, 0]
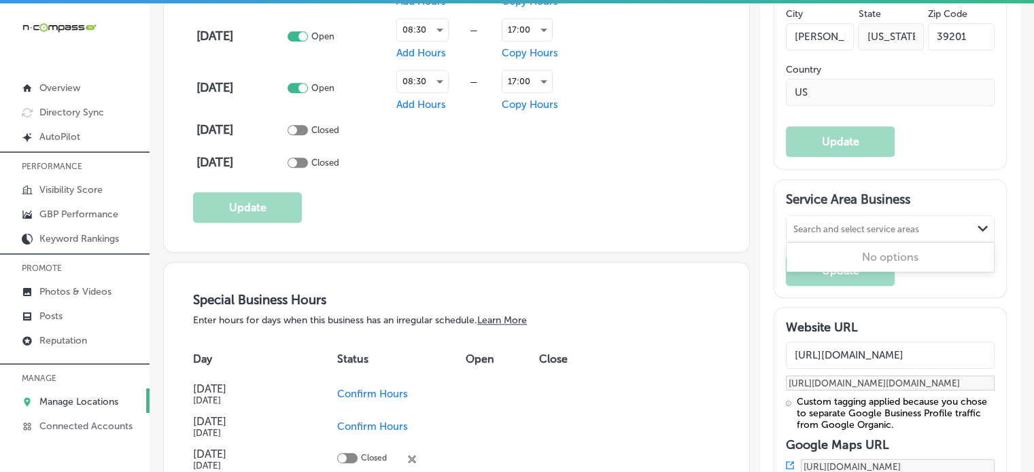
click at [902, 234] on div "Search and select service areas" at bounding box center [856, 229] width 126 height 10
select select "US"
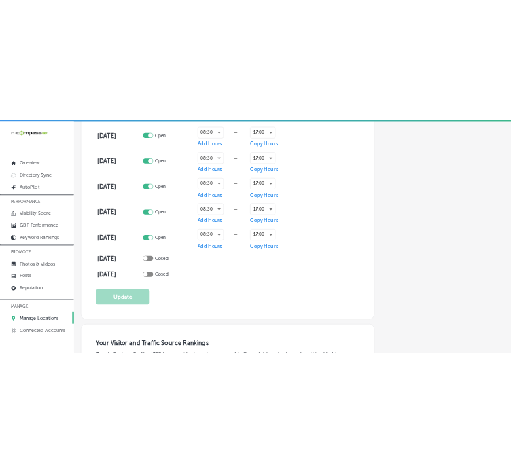
scroll to position [1188, 0]
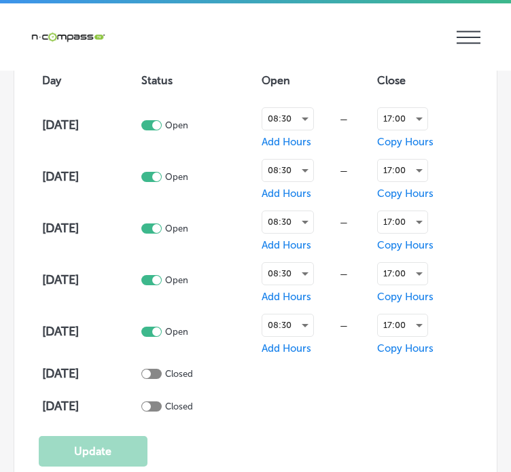
checkbox input "true"
type input "[STREET_ADDRESS]"
type input "[PERSON_NAME]"
type input "39201"
type input "US"
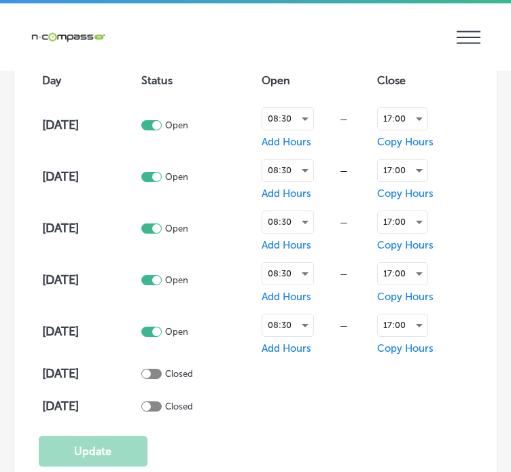
type input "https://www.courtneylawms.com/"
type input "+1 601 401 4444"
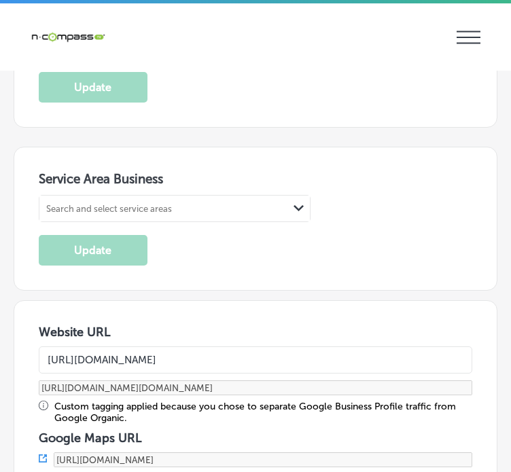
scroll to position [2528, 0]
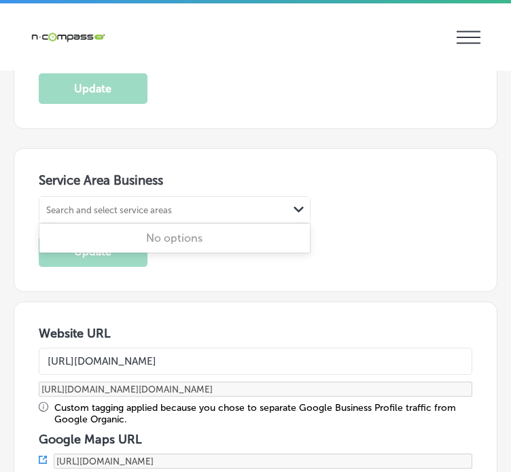
click at [196, 201] on div "Search and select service areas" at bounding box center [163, 210] width 249 height 18
click at [109, 205] on div "Search and select service areas" at bounding box center [109, 210] width 126 height 10
paste input "Clinton,"
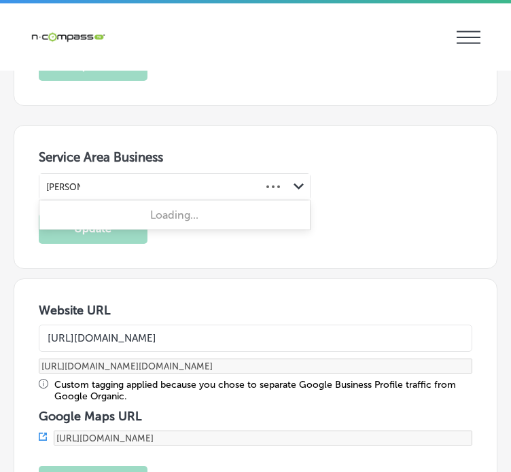
scroll to position [2552, 0]
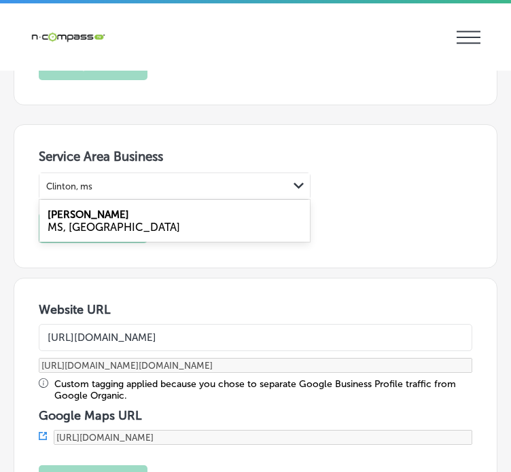
click at [98, 221] on div "MS, USA" at bounding box center [175, 227] width 254 height 13
type input "Clinton, ms"
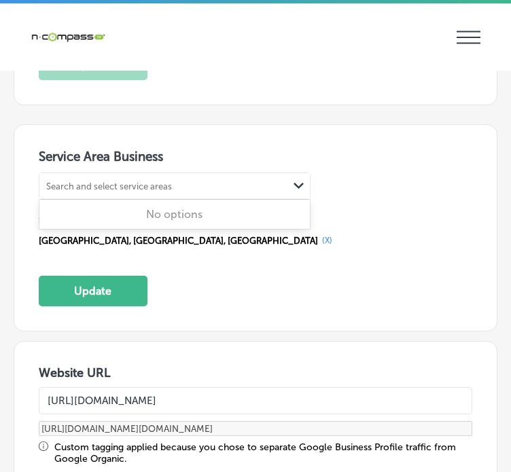
click at [116, 177] on div "Search and select service areas" at bounding box center [163, 186] width 249 height 18
paste input "Madison,"
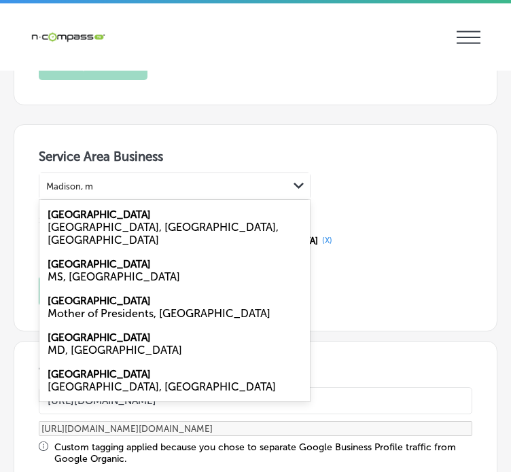
click at [68, 252] on div "Madison MS, USA" at bounding box center [174, 270] width 271 height 37
type input "Madison, m"
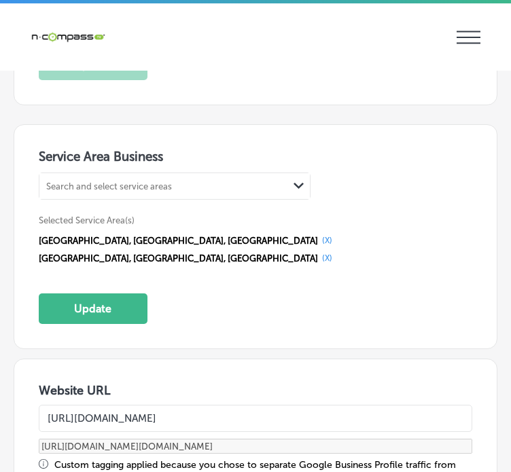
click at [81, 177] on div "Search and select service areas" at bounding box center [163, 186] width 249 height 18
paste input "Ridgeland,"
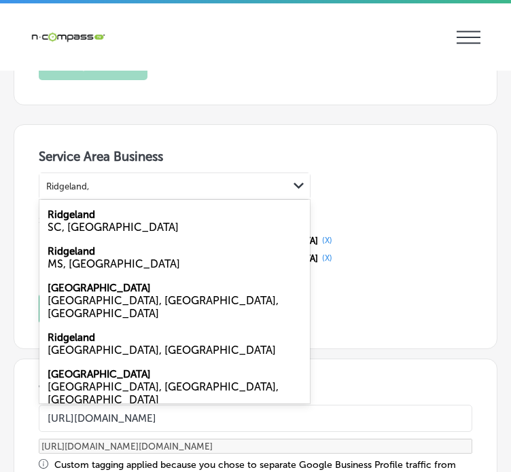
click at [76, 258] on div "MS, USA" at bounding box center [175, 264] width 254 height 13
type input "Ridgeland,"
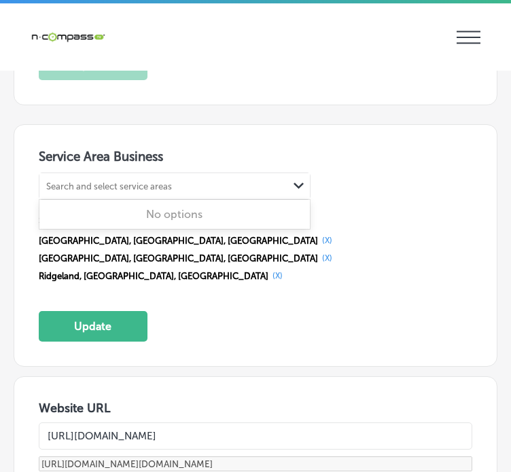
click at [125, 181] on div "Search and select service areas" at bounding box center [109, 186] width 126 height 10
paste input "Flowood, MS"
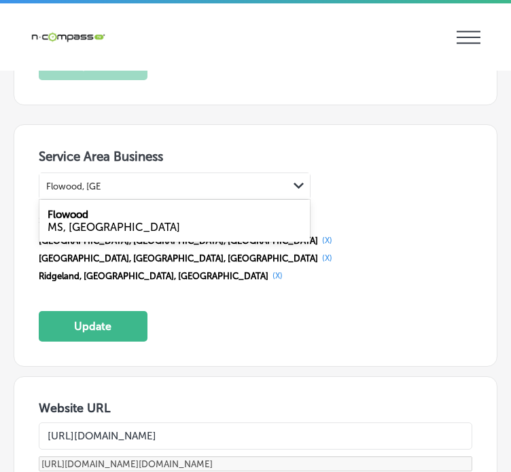
click at [99, 221] on div "MS, USA" at bounding box center [175, 227] width 254 height 13
type input "Flowood, MS"
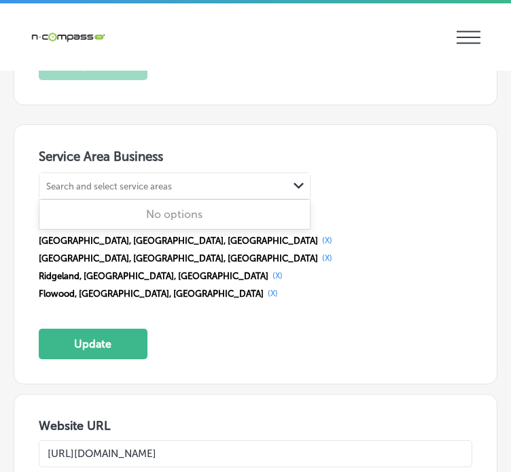
paste input "Pearl, MS"
click at [162, 181] on div "Search and select service areas" at bounding box center [163, 186] width 249 height 18
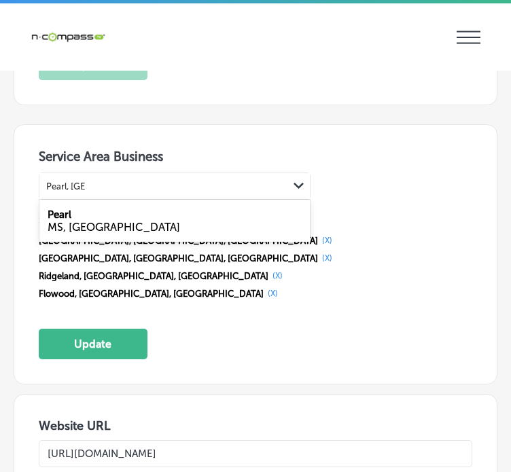
click at [94, 221] on div "MS, USA" at bounding box center [175, 227] width 254 height 13
type input "Pearl, MS"
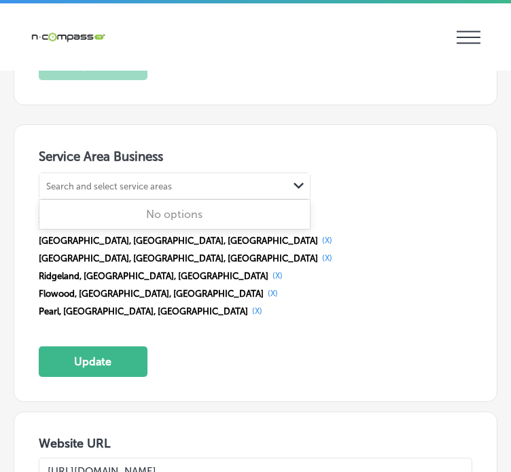
paste input "Brandon, MS"
click at [106, 181] on div "Search and select service areas Brandon, MS" at bounding box center [163, 186] width 249 height 18
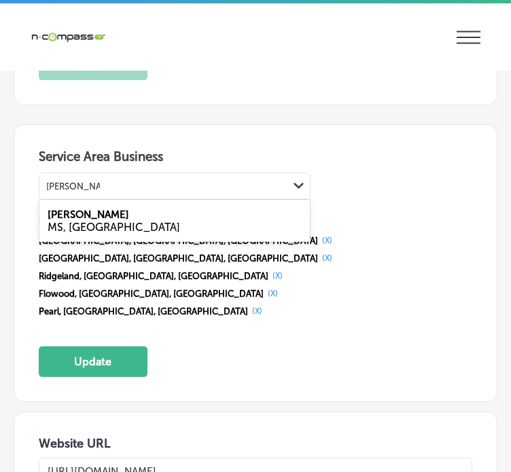
click at [76, 209] on label "Brandon" at bounding box center [89, 215] width 82 height 12
type input "Brandon, MS"
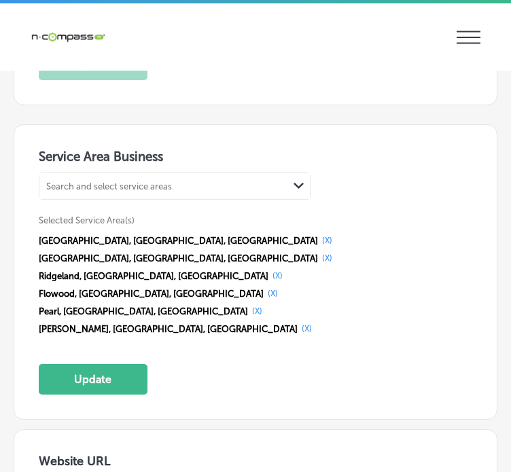
paste input "Byram, MS"
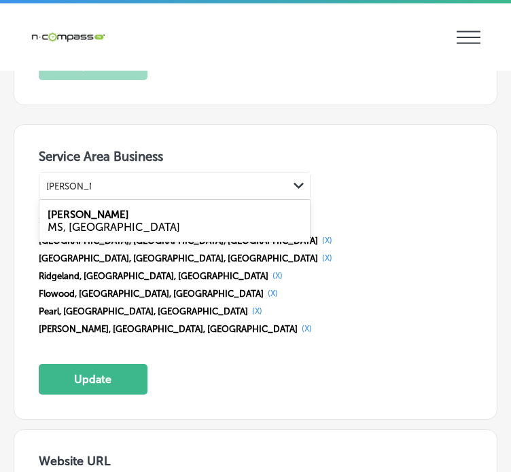
click at [84, 221] on div "MS, USA" at bounding box center [175, 227] width 254 height 13
type input "Byram, MS"
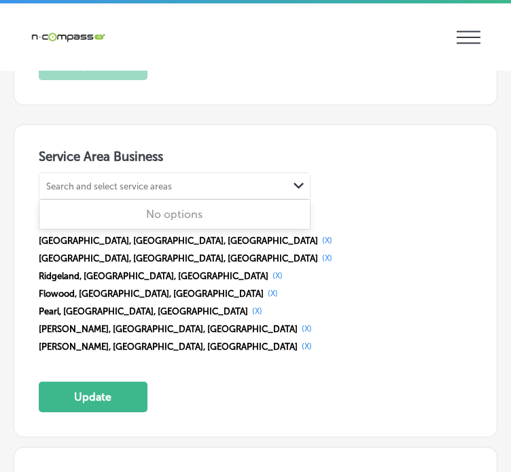
paste input "Terry, MS"
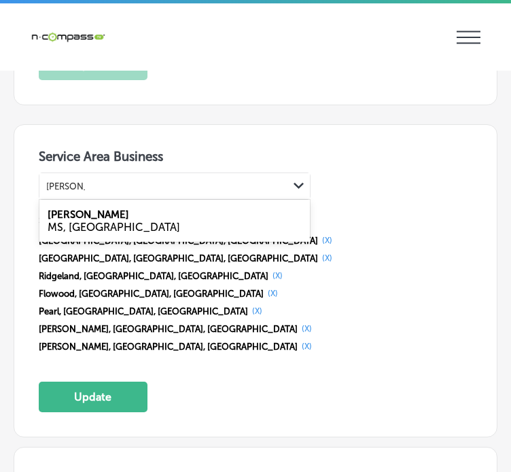
click at [90, 207] on div "Terry MS, USA" at bounding box center [174, 221] width 271 height 37
type input "Terry, MS"
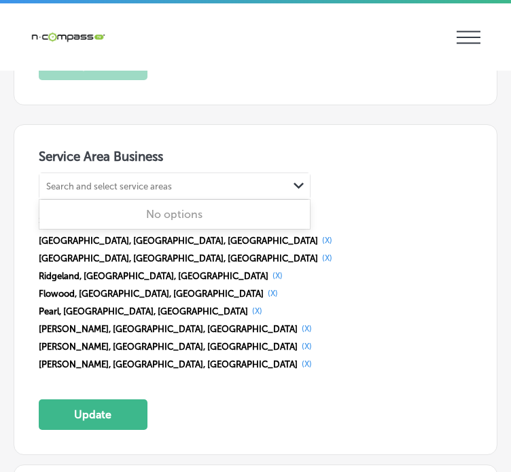
click at [103, 181] on div "Search and select service areas" at bounding box center [163, 186] width 249 height 18
paste input "Jackson, MS (itself)"
drag, startPoint x: 98, startPoint y: 177, endPoint x: 133, endPoint y: 172, distance: 35.8
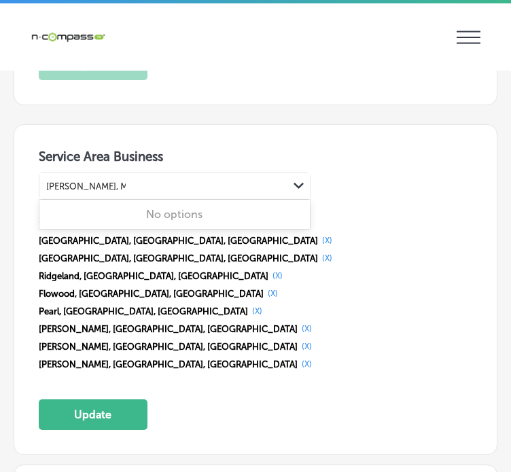
click at [133, 177] on div "Jackson, MS (itself) Jackson, MS (itself)" at bounding box center [163, 186] width 249 height 18
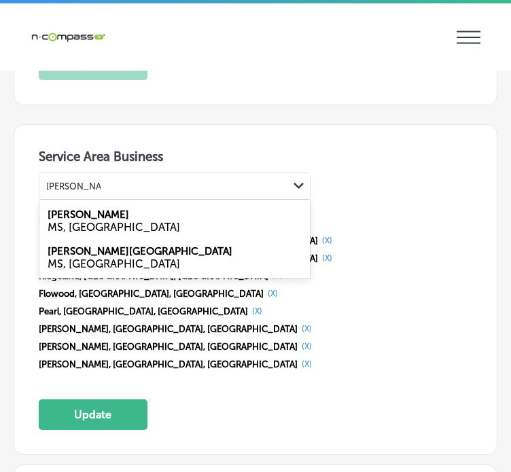
click at [122, 203] on div "Jackson MS, USA" at bounding box center [174, 221] width 271 height 37
type input "Jackson, MS"
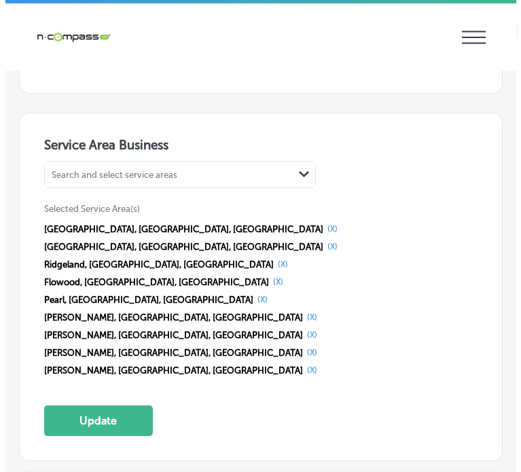
scroll to position [2565, 0]
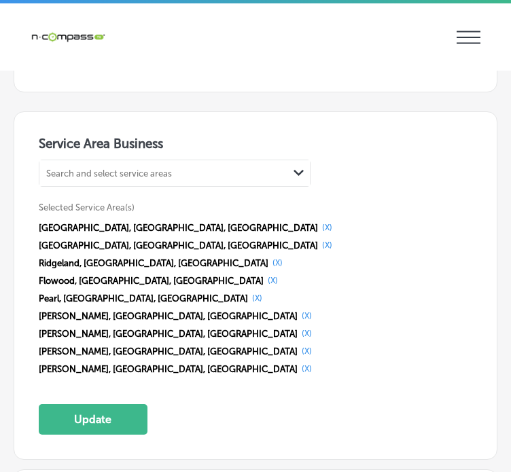
paste input "Jackson (County)"
click at [182, 167] on div "Search and select service areas Jackson (County)" at bounding box center [163, 173] width 249 height 18
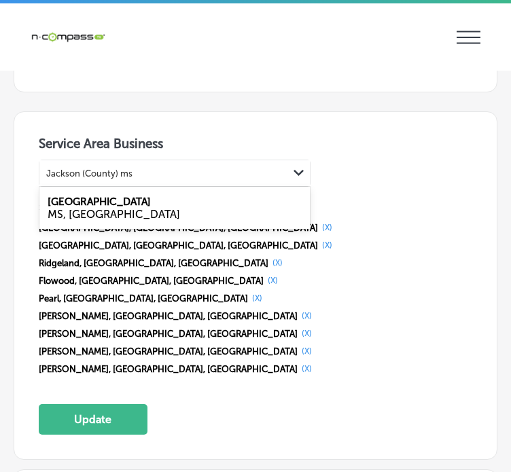
click at [109, 196] on label "Jackson County" at bounding box center [99, 202] width 103 height 12
type input "Jackson (County) ms"
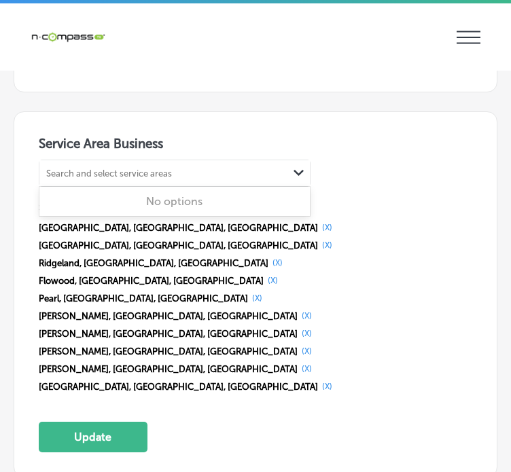
paste input "Gluckstadt, MS"
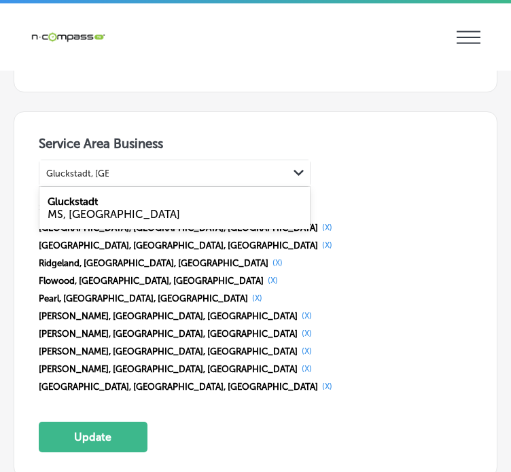
click at [106, 190] on div "Gluckstadt MS, USA" at bounding box center [174, 208] width 271 height 37
type input "Gluckstadt, MS"
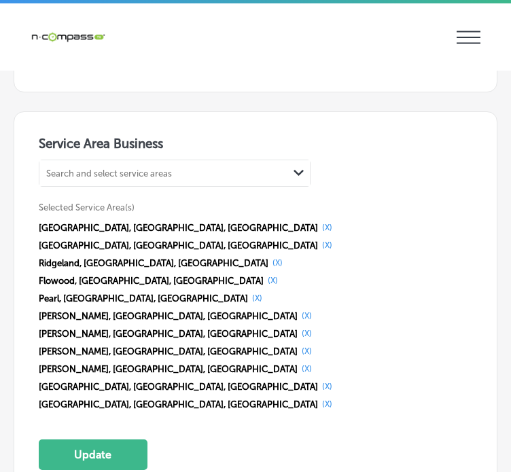
paste input "Canton, MS"
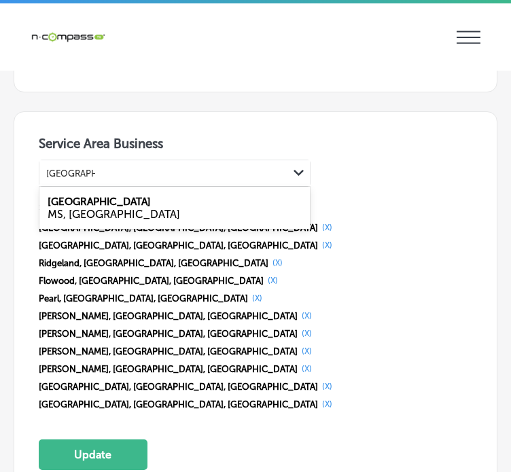
click at [69, 208] on div "MS, USA" at bounding box center [175, 214] width 254 height 13
type input "Canton, MS"
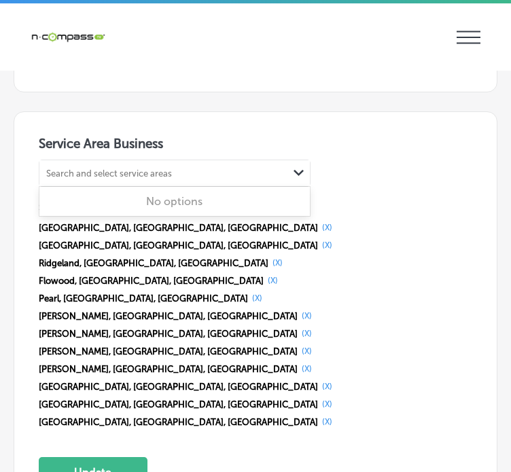
paste input "Raymond, MS"
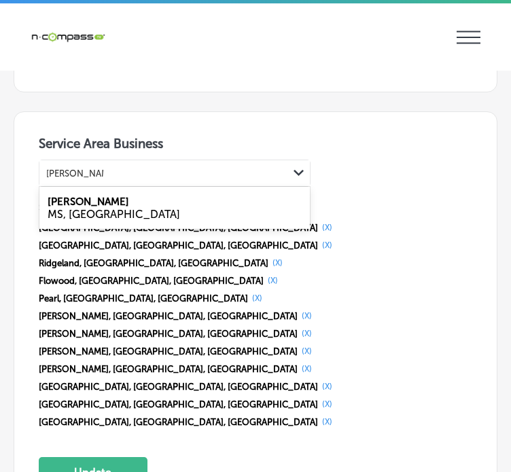
click at [95, 192] on div "Raymond MS, USA" at bounding box center [174, 208] width 271 height 37
type input "Raymond, MS"
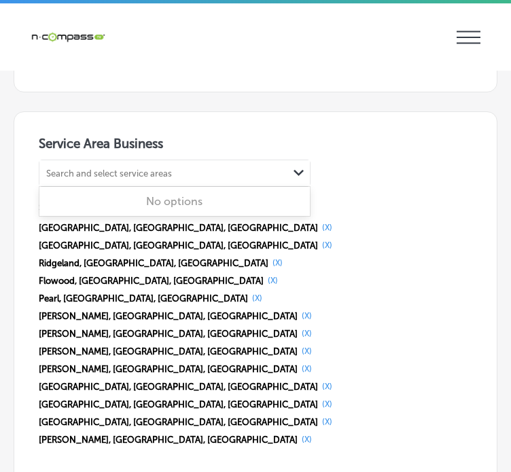
paste input "Florence, MS"
click at [85, 164] on div "Search and select service areas" at bounding box center [163, 173] width 249 height 18
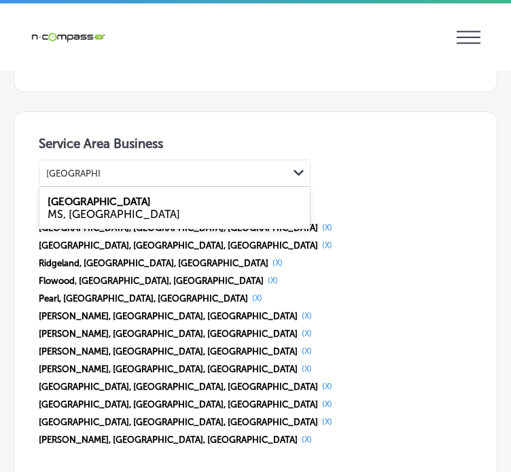
click at [80, 196] on label "Florence" at bounding box center [99, 202] width 103 height 12
type input "Florence, MS"
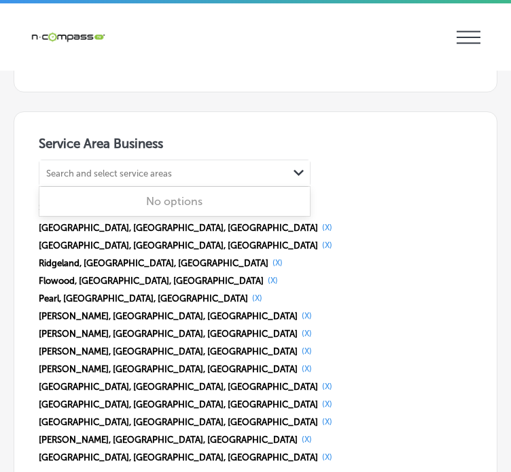
click at [88, 169] on div "Search and select service areas" at bounding box center [109, 174] width 126 height 10
paste input "Magee, MS"
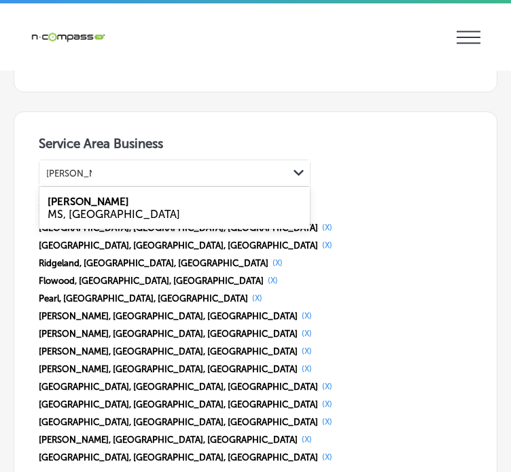
click at [97, 208] on div "MS, USA" at bounding box center [175, 214] width 254 height 13
type input "Magee, MS"
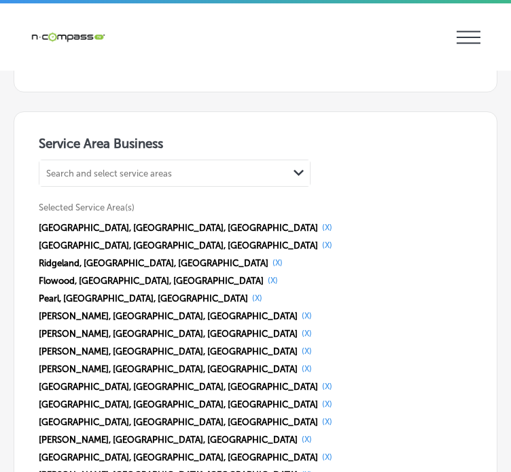
paste input "Richland, MS"
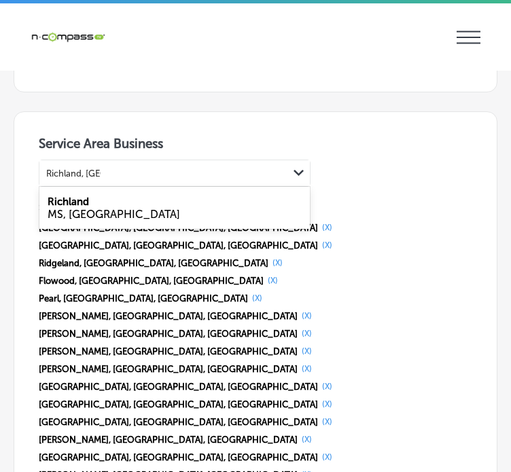
click at [88, 208] on div "MS, USA" at bounding box center [175, 214] width 254 height 13
type input "Richland, MS"
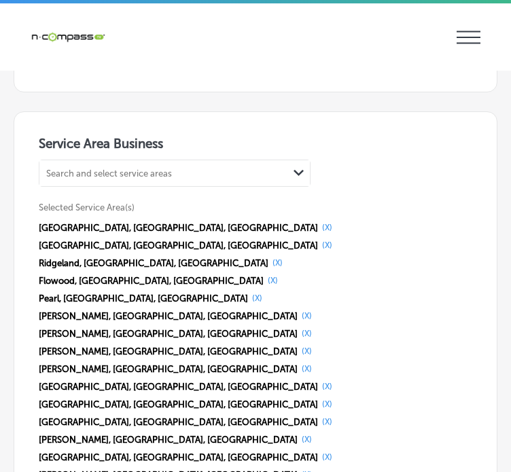
click at [57, 169] on div "Search and select service areas" at bounding box center [109, 174] width 126 height 10
paste input "Bolton, MS"
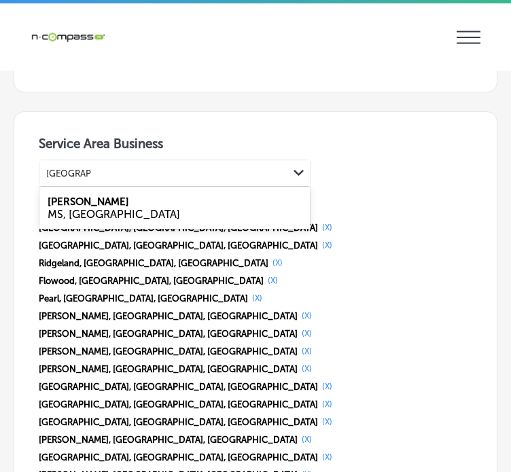
click at [75, 196] on label "Bolton" at bounding box center [89, 202] width 82 height 12
type input "Bolton, MS"
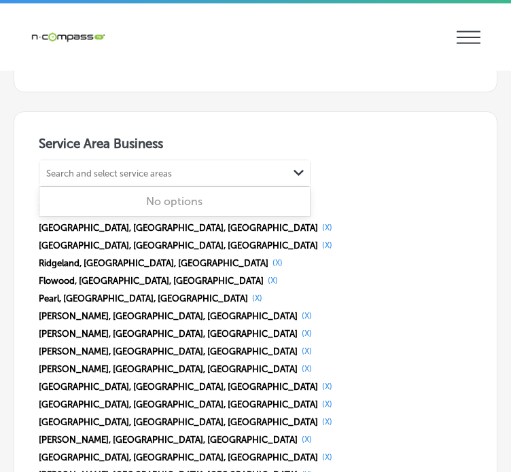
paste input "Vicksburg, MS"
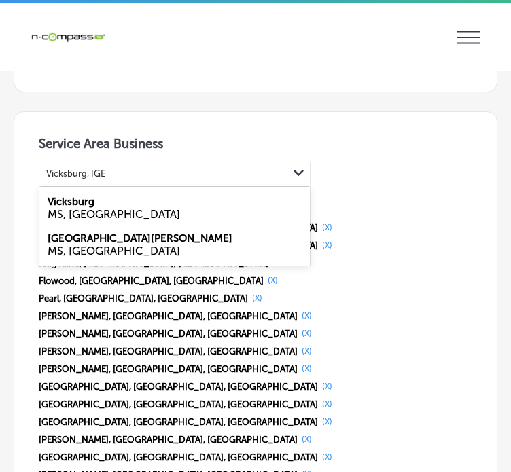
click at [72, 196] on label "Vicksburg" at bounding box center [71, 202] width 47 height 12
type input "Vicksburg, MS"
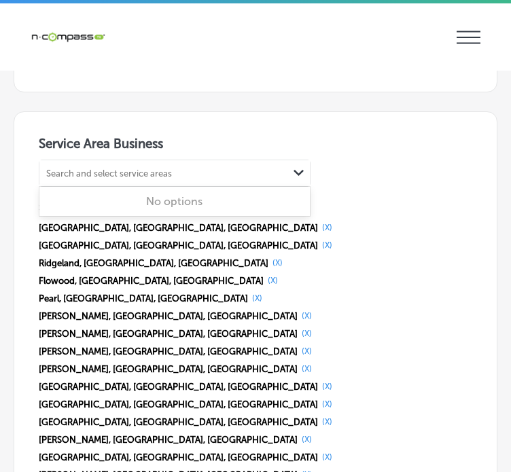
click at [68, 173] on div "Search and select service areas Path Created with Sketch." at bounding box center [174, 173] width 271 height 26
paste input "Yazoo City, MS"
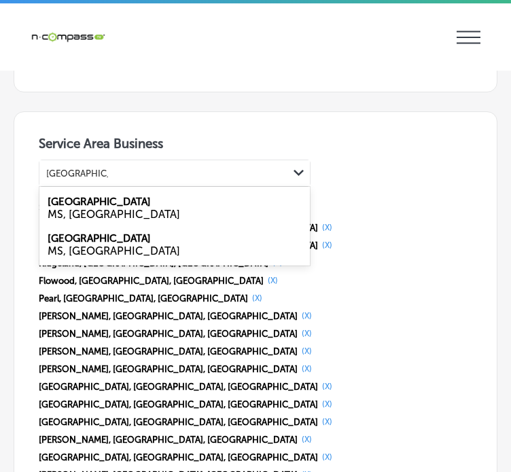
click at [105, 208] on div "MS, USA" at bounding box center [175, 214] width 254 height 13
type input "Yazoo City, MS"
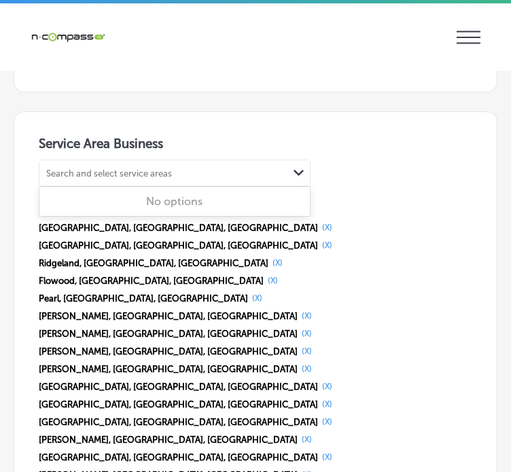
paste input "Hattiesburg, MS"
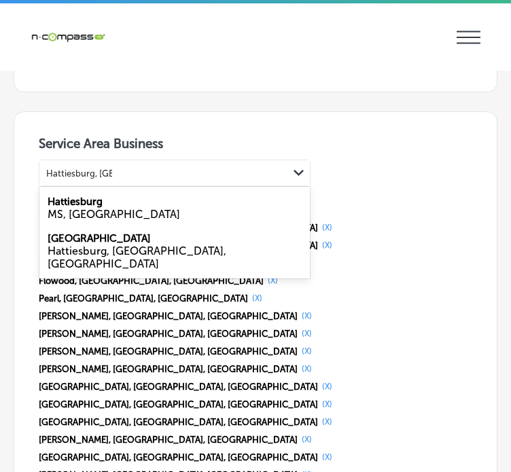
click at [106, 208] on div "MS, USA" at bounding box center [175, 214] width 254 height 13
type input "Hattiesburg, MS"
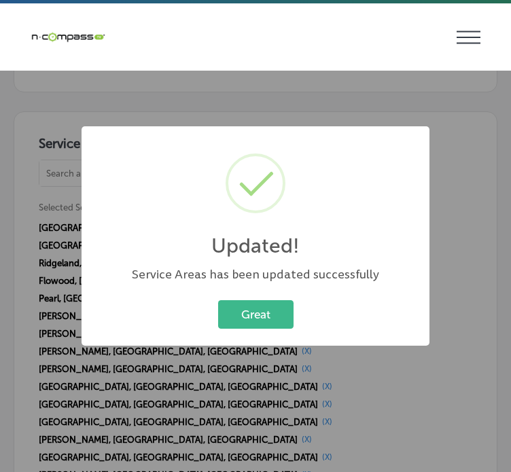
scroll to position [2571, 0]
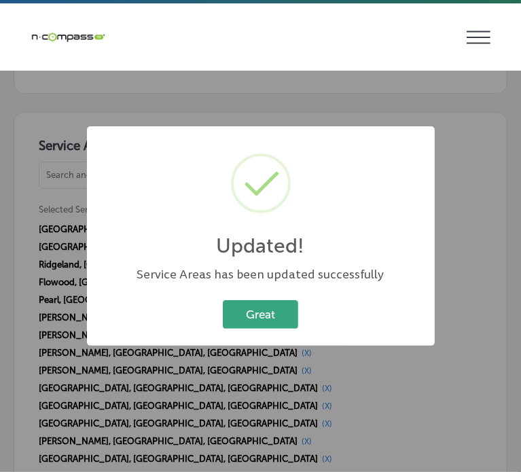
click at [271, 318] on button "Great" at bounding box center [260, 314] width 75 height 28
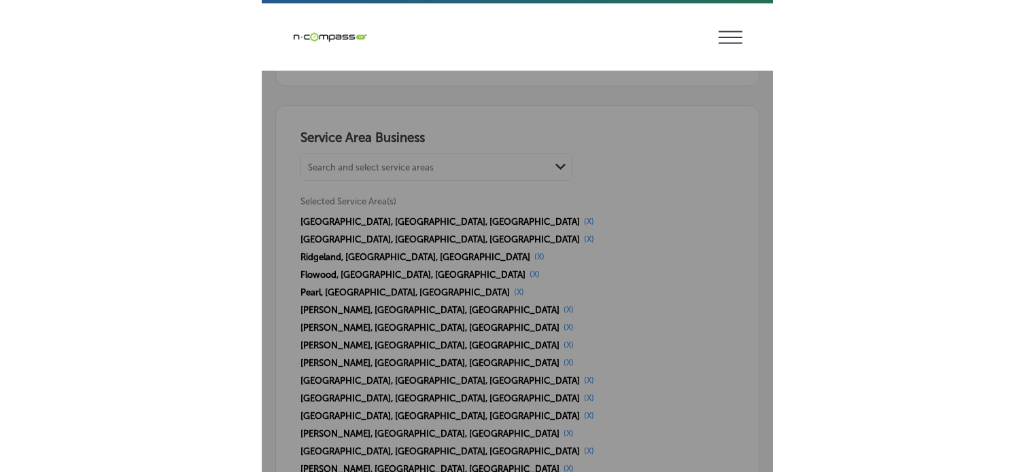
scroll to position [2565, 0]
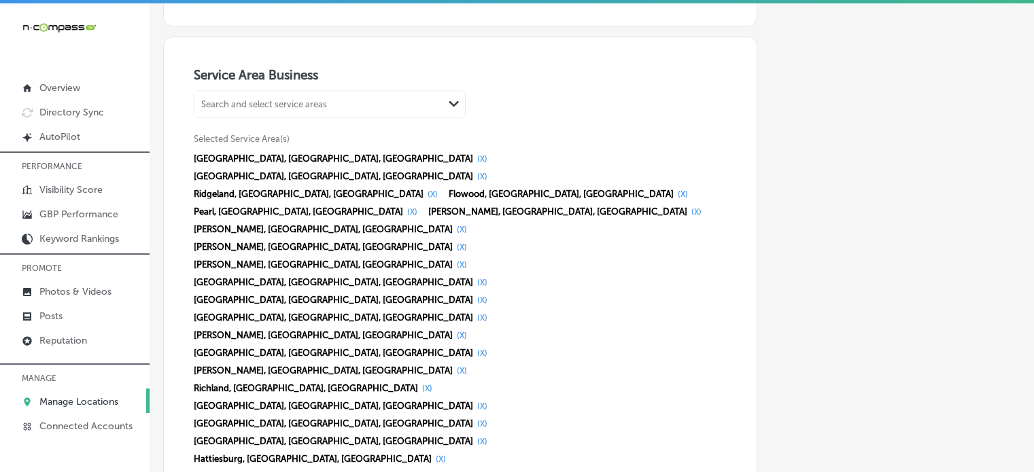
select select "US"
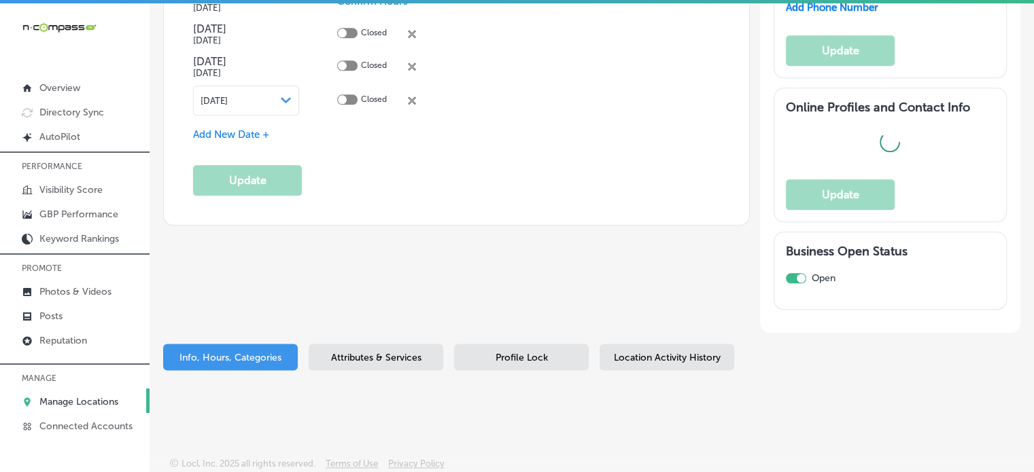
type input "[STREET_ADDRESS]"
type input "[PERSON_NAME]"
type input "39201"
type input "US"
type input "https://www.courtneylawms.com/"
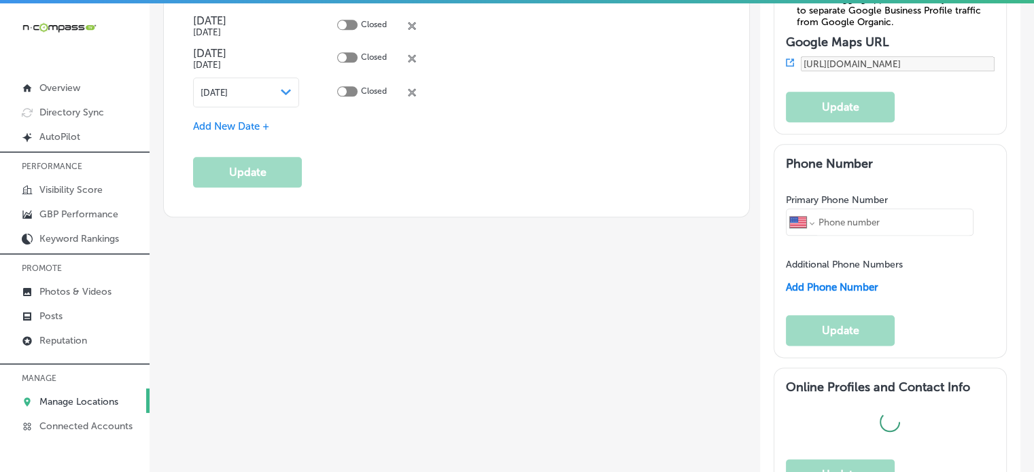
checkbox input "true"
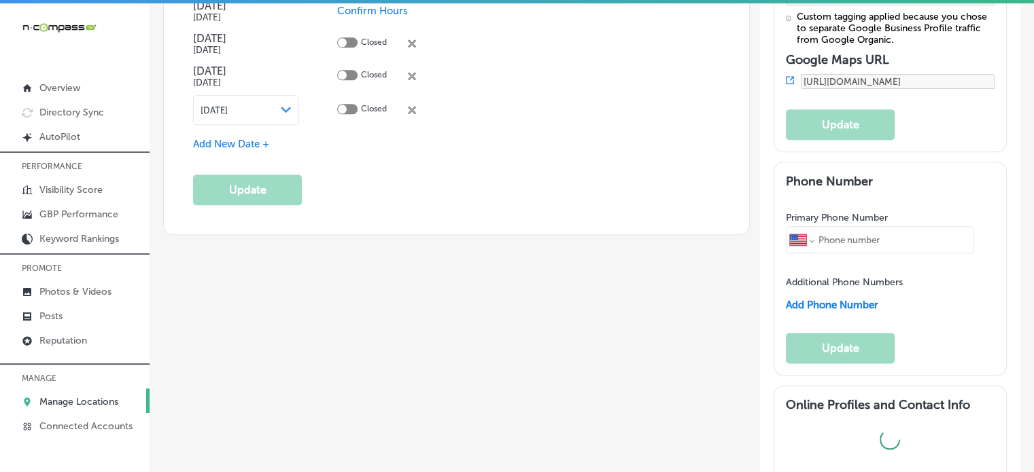
type input "+1 601 401 4444"
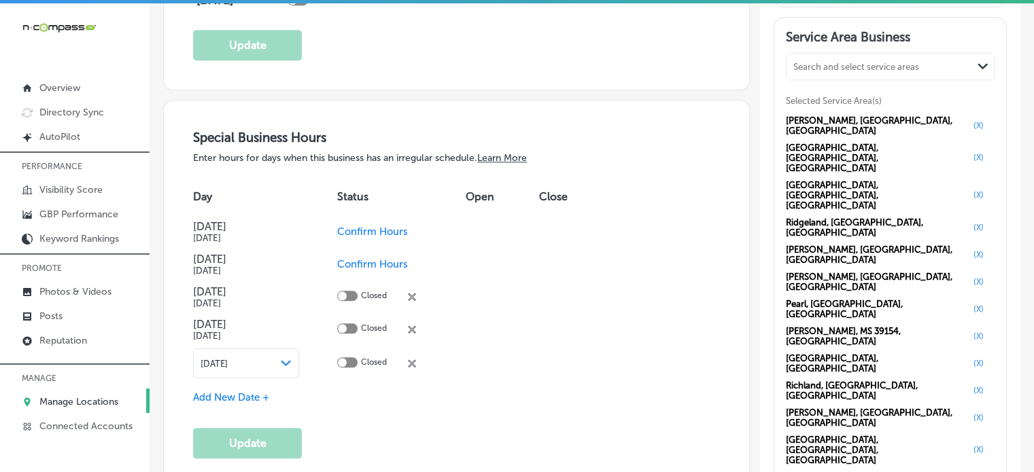
scroll to position [1339, 0]
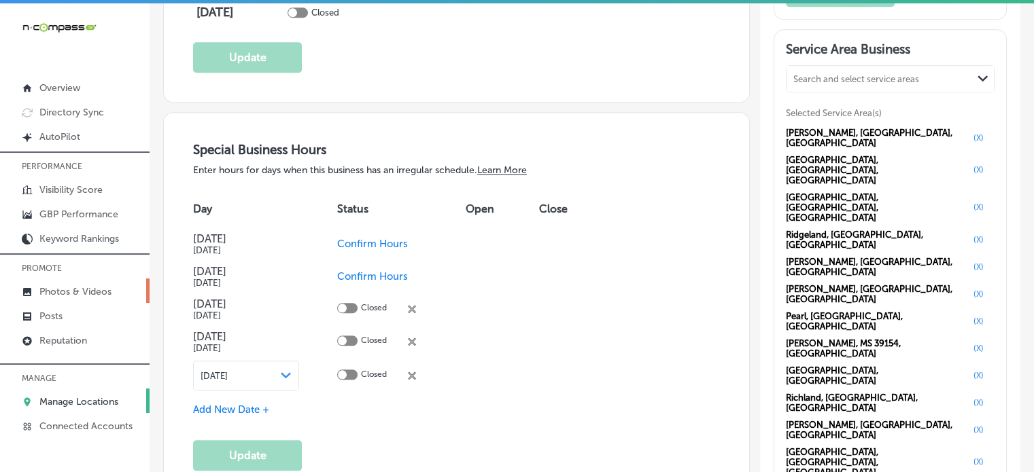
click at [66, 296] on p "Photos & Videos" at bounding box center [75, 292] width 72 height 12
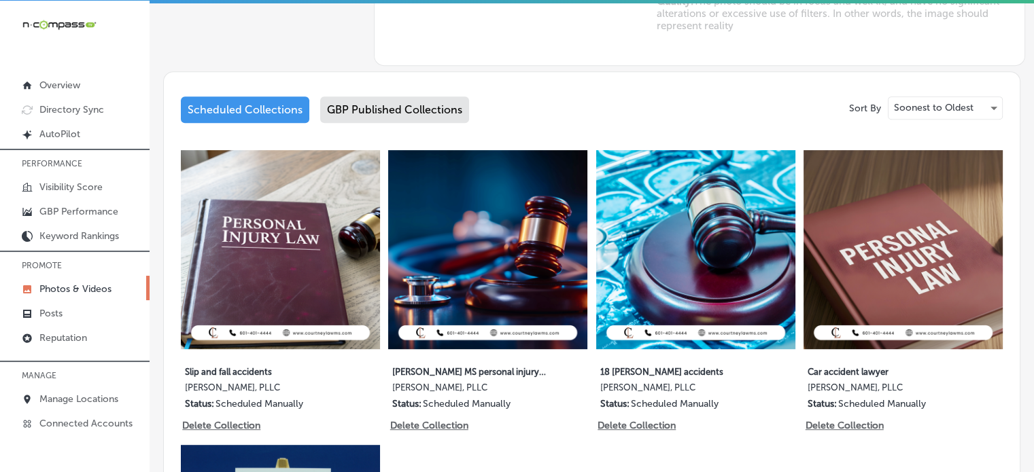
scroll to position [631, 0]
click at [373, 103] on div "GBP Published Collections" at bounding box center [394, 110] width 149 height 27
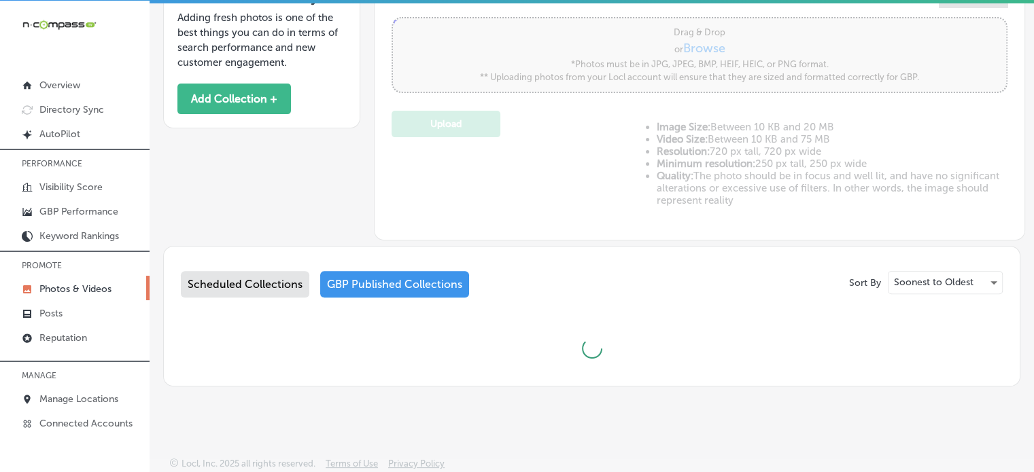
type input "5"
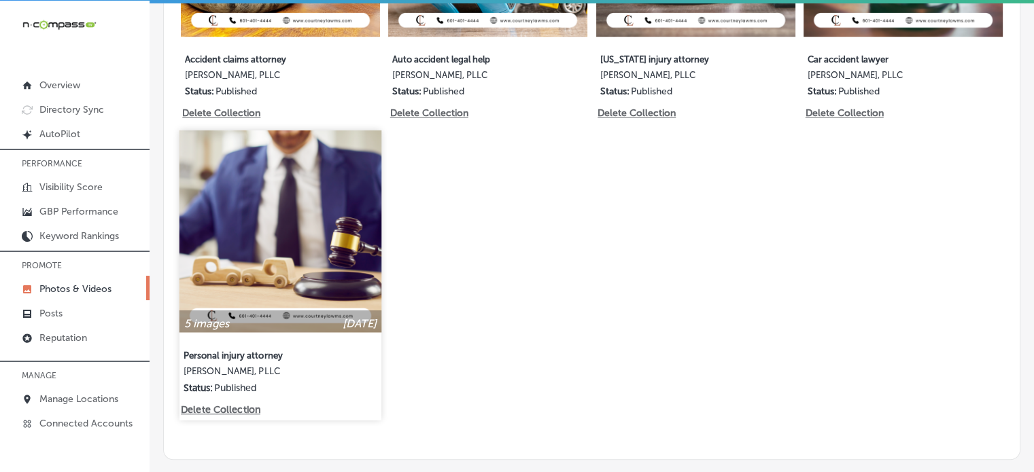
scroll to position [841, 0]
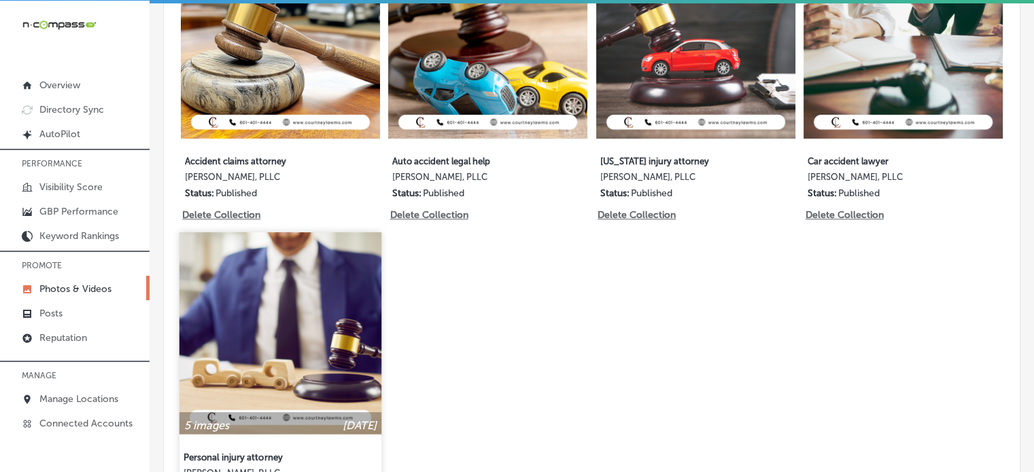
click at [332, 385] on img at bounding box center [280, 333] width 202 height 202
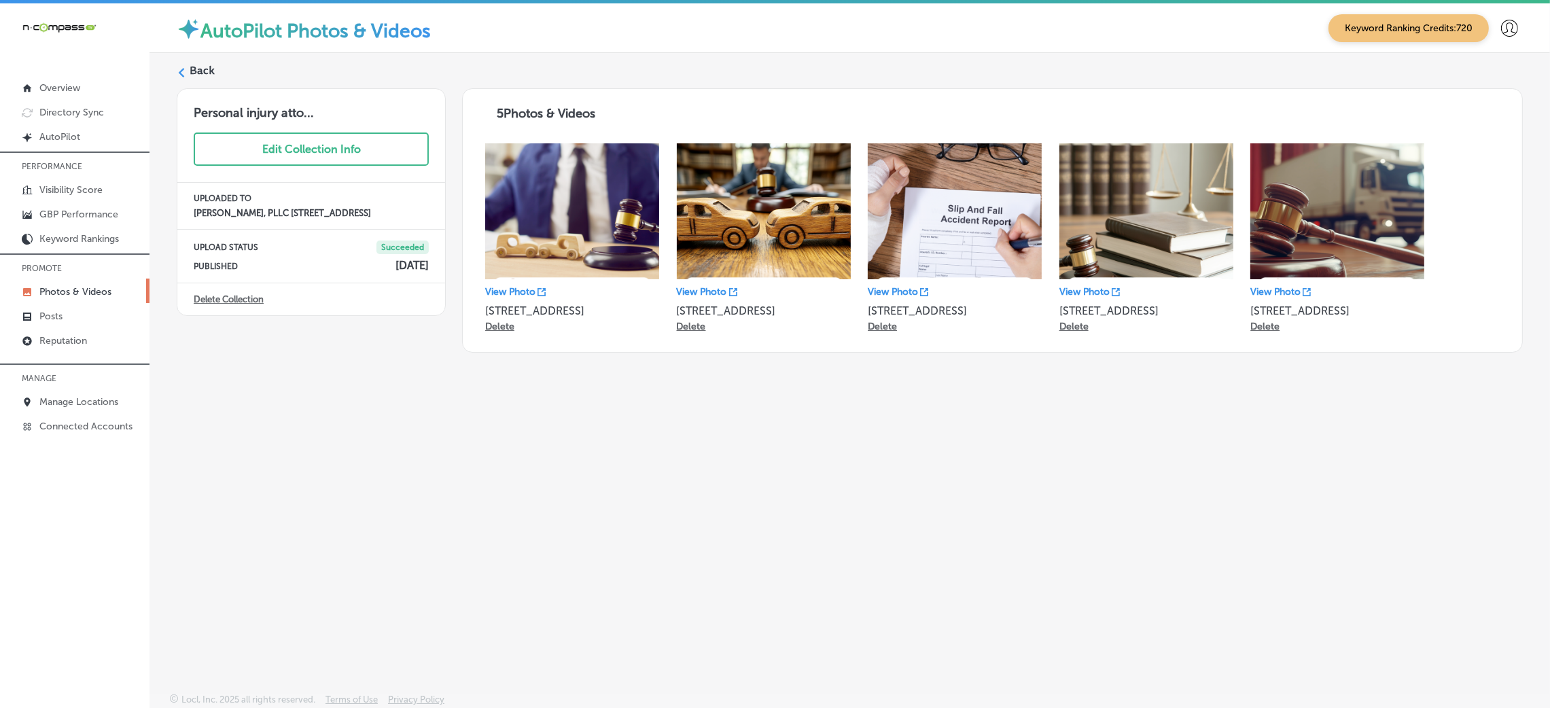
click at [326, 472] on div "Back Personal injury atto... Edit Collection Info UPLOADED TO Courtney Law, PLL…" at bounding box center [850, 341] width 1401 height 576
click at [194, 72] on label "Back" at bounding box center [202, 70] width 25 height 15
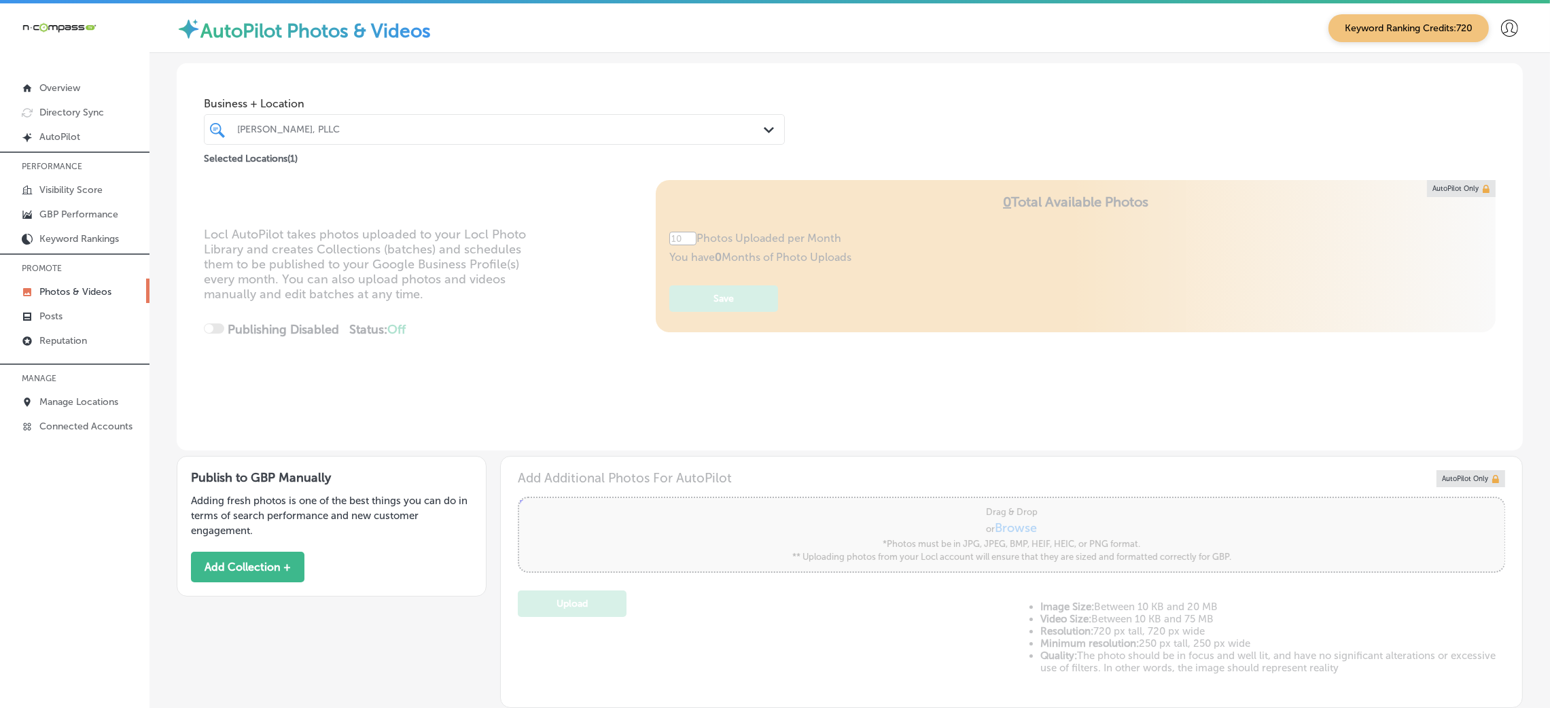
type input "5"
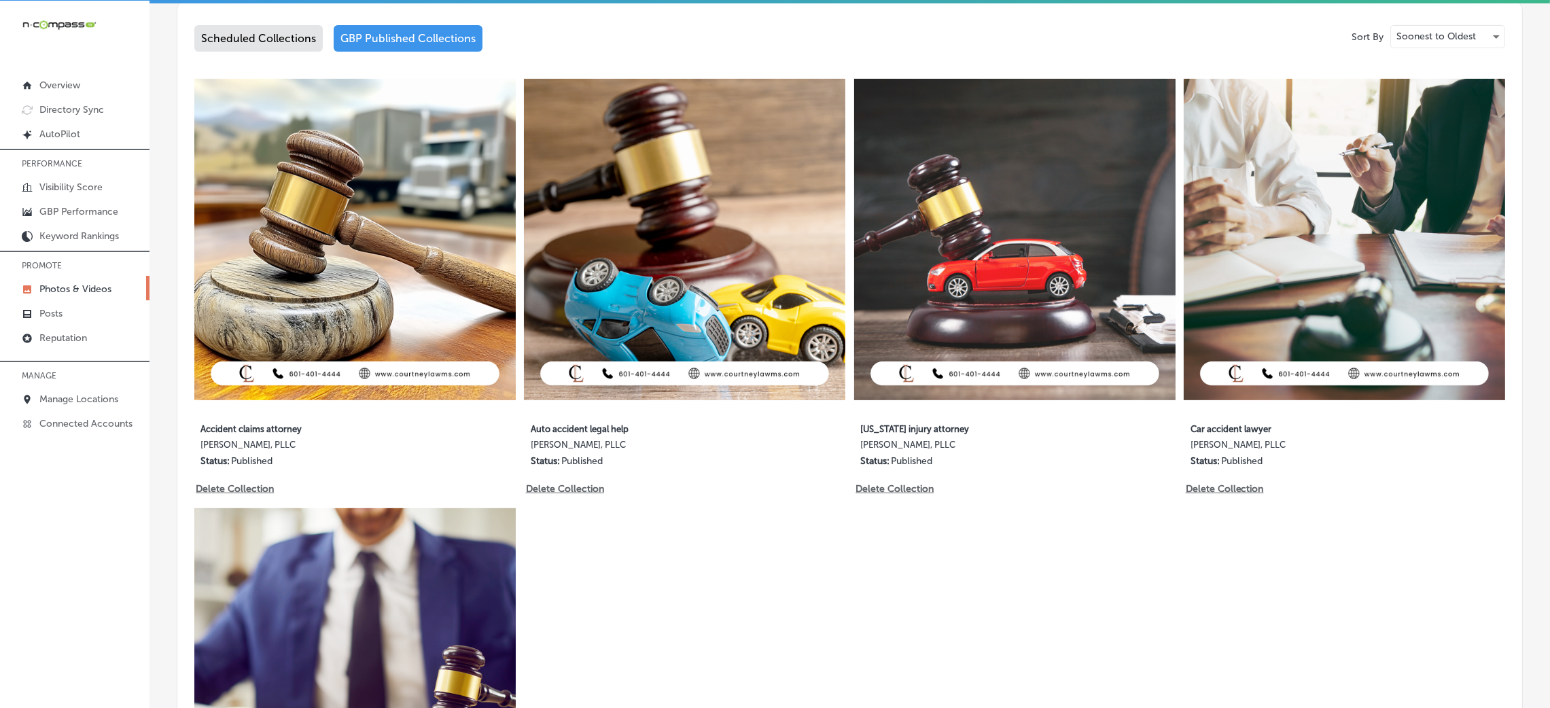
scroll to position [710, 0]
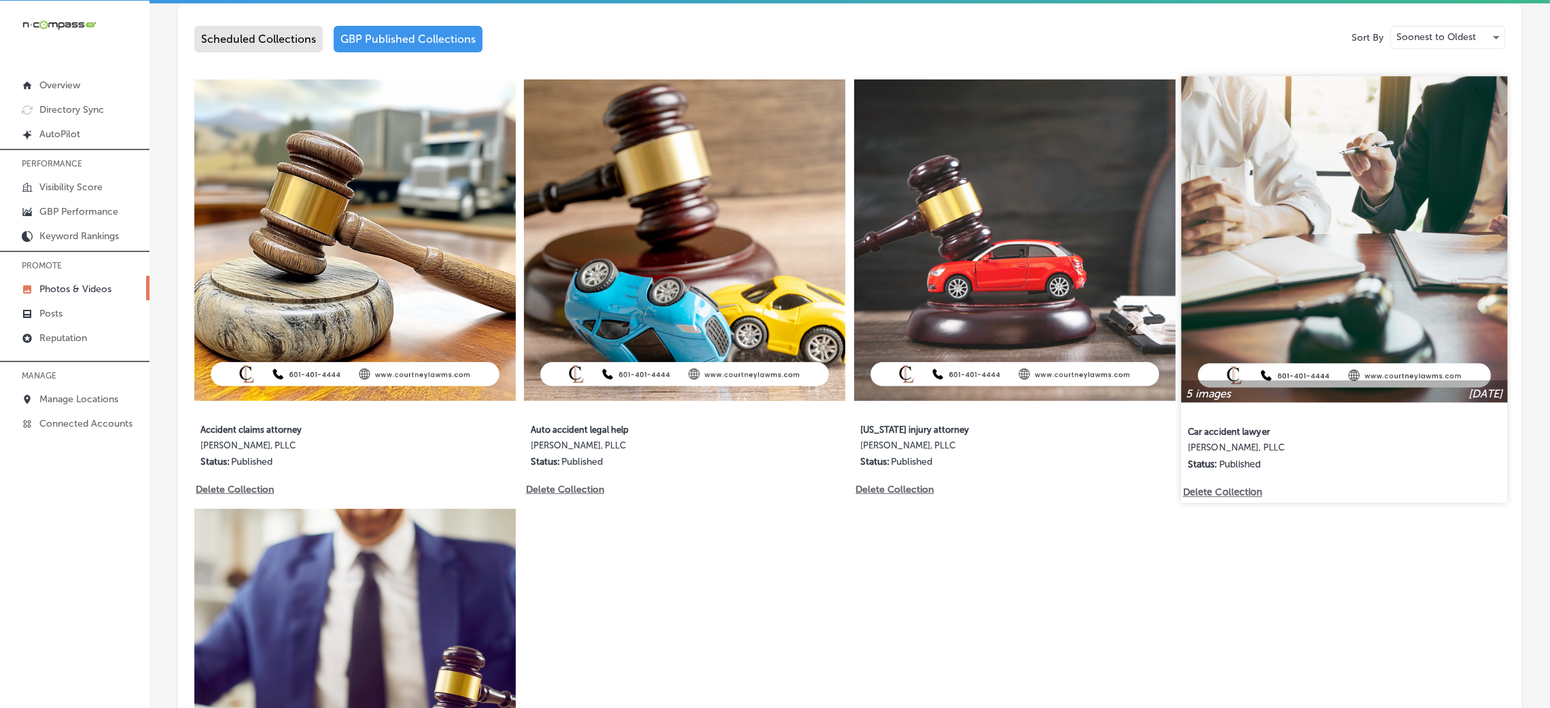
click at [1043, 197] on img at bounding box center [1345, 239] width 326 height 326
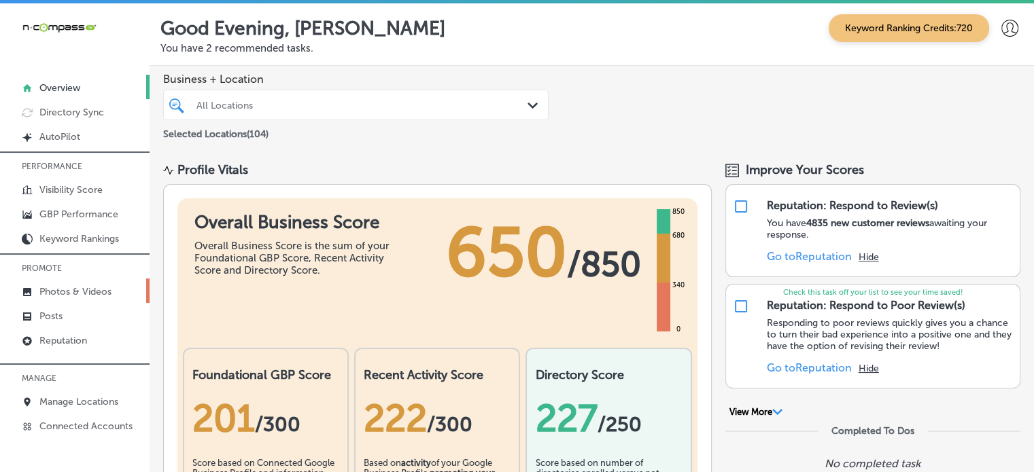
click at [90, 282] on link "Photos & Videos" at bounding box center [75, 291] width 150 height 24
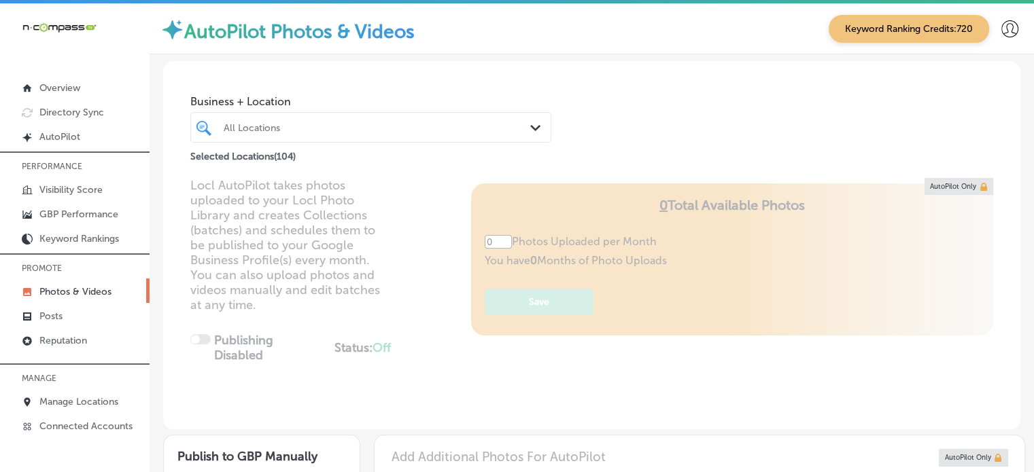
type input "5"
click at [238, 69] on div "Business + Location All Locations Path Created with Sketch. Selected Locations …" at bounding box center [591, 112] width 857 height 103
click at [377, 131] on div "All Locations" at bounding box center [378, 128] width 308 height 12
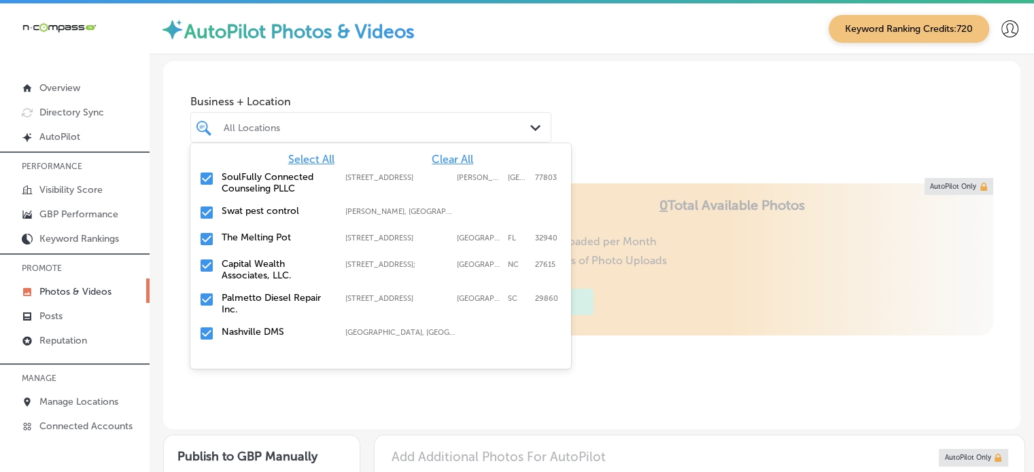
click at [453, 158] on span "Clear All" at bounding box center [452, 159] width 41 height 13
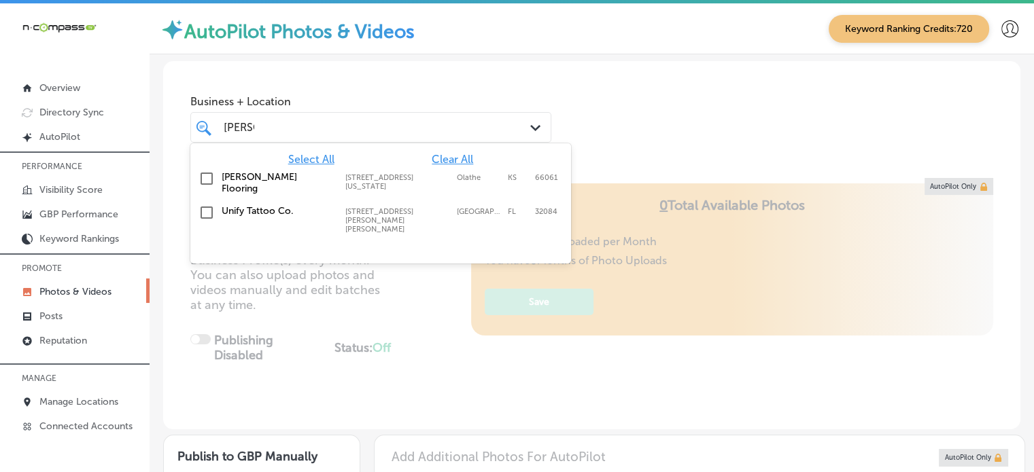
click at [247, 177] on label "[PERSON_NAME] Flooring" at bounding box center [277, 182] width 110 height 23
type input "[PERSON_NAME]"
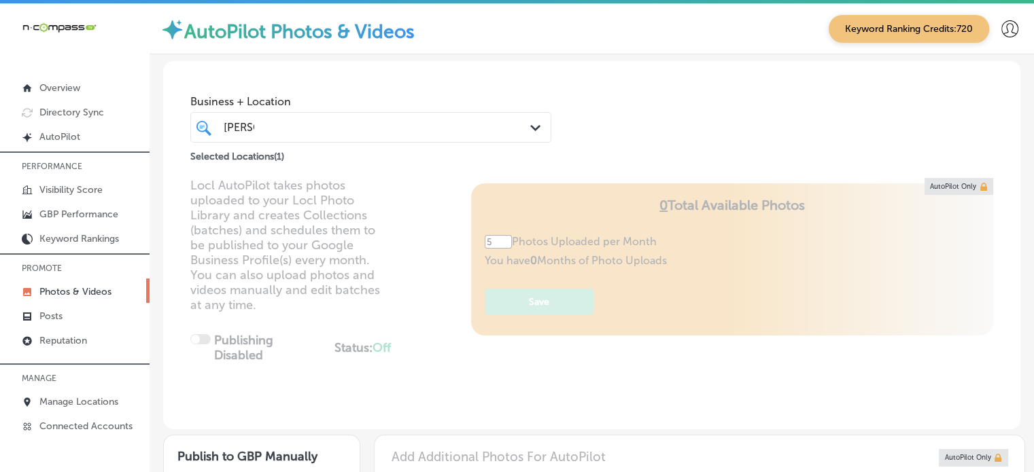
click at [517, 90] on div "Business + Location [PERSON_NAME] Path Created with Sketch." at bounding box center [370, 115] width 361 height 54
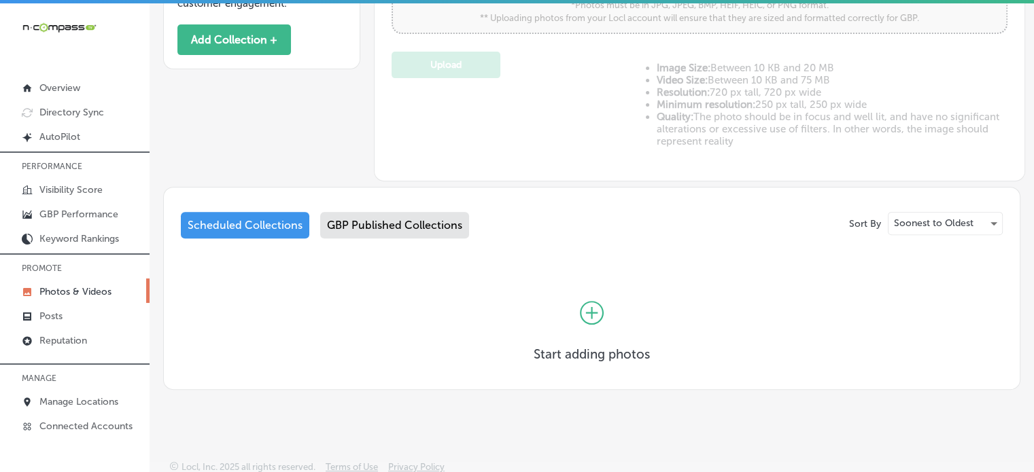
scroll to position [3, 0]
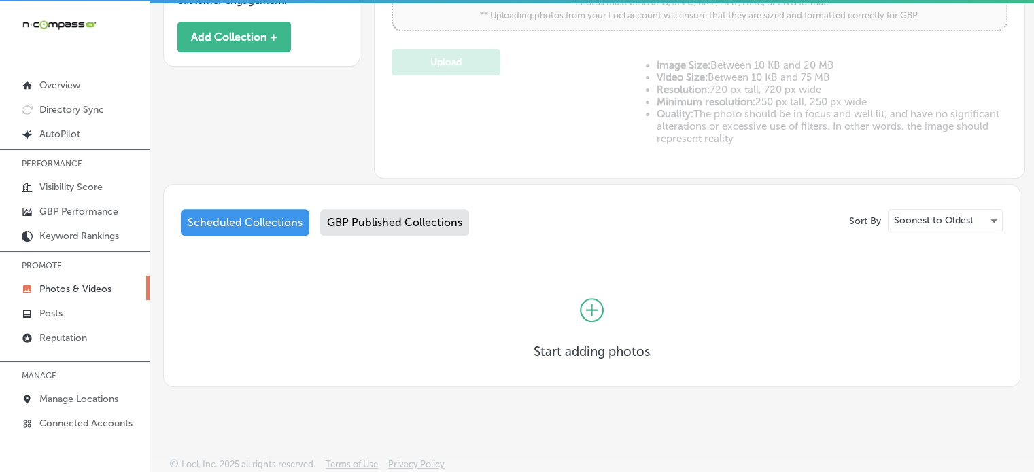
click at [591, 301] on icon at bounding box center [592, 310] width 24 height 24
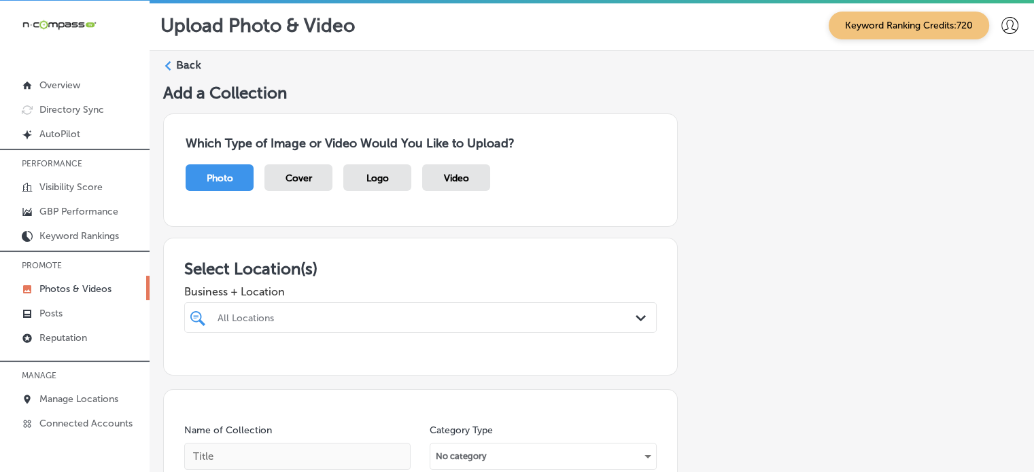
click at [359, 313] on div "All Locations Path Created with Sketch." at bounding box center [420, 317] width 472 height 31
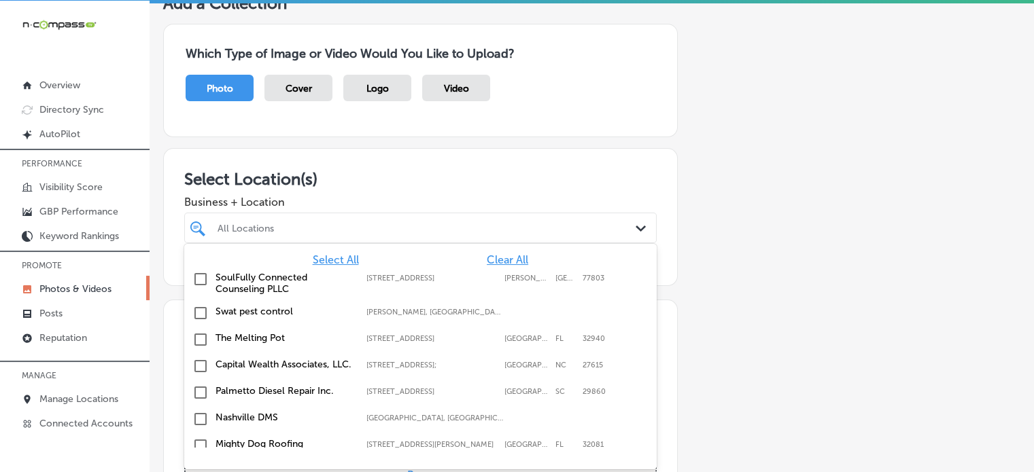
scroll to position [91, 0]
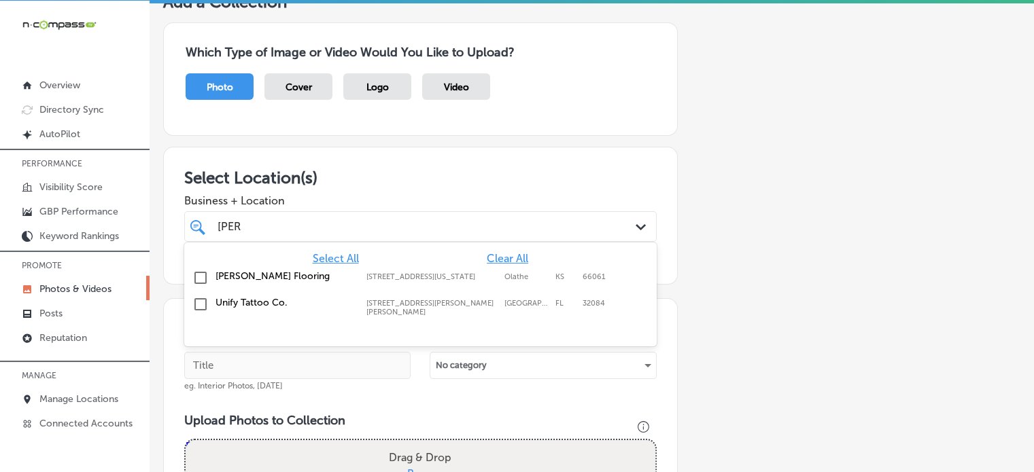
click at [261, 275] on label "[PERSON_NAME] Flooring" at bounding box center [283, 277] width 137 height 12
type input "[PERSON_NAME]"
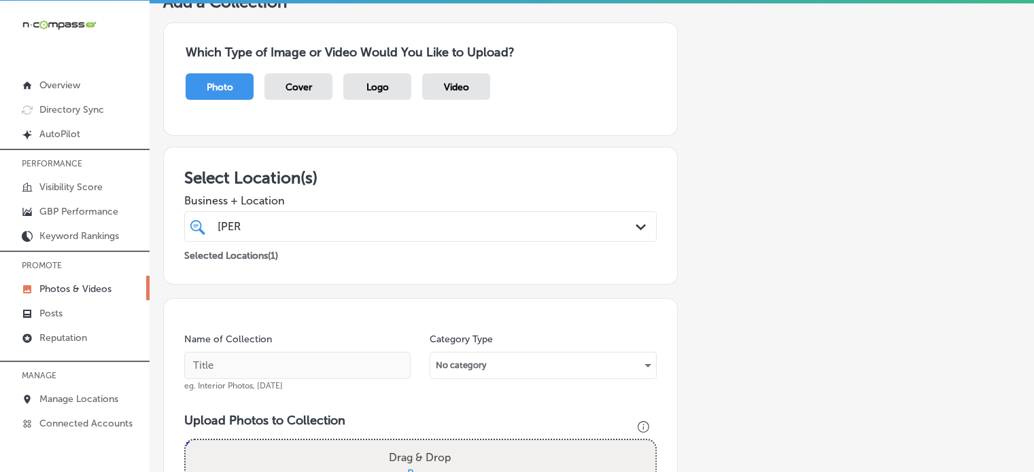
click at [413, 181] on h3 "Select Location(s)" at bounding box center [420, 178] width 472 height 20
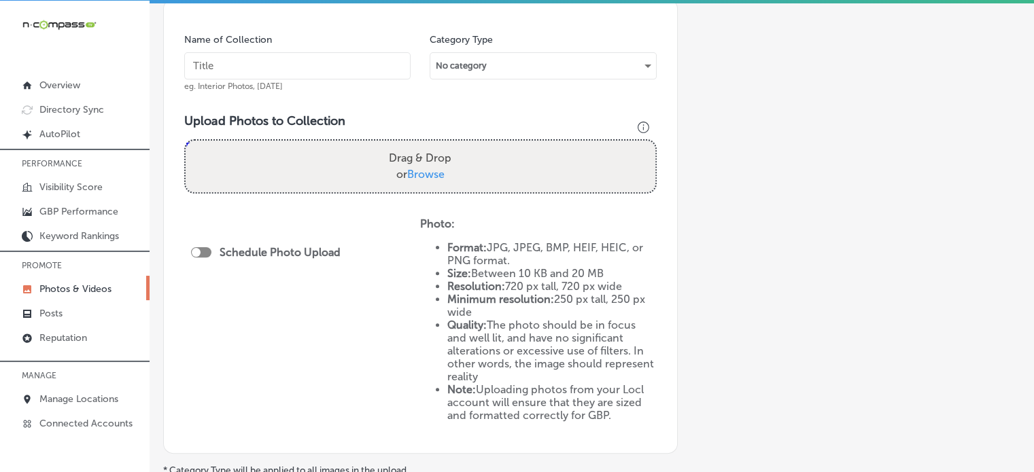
scroll to position [411, 0]
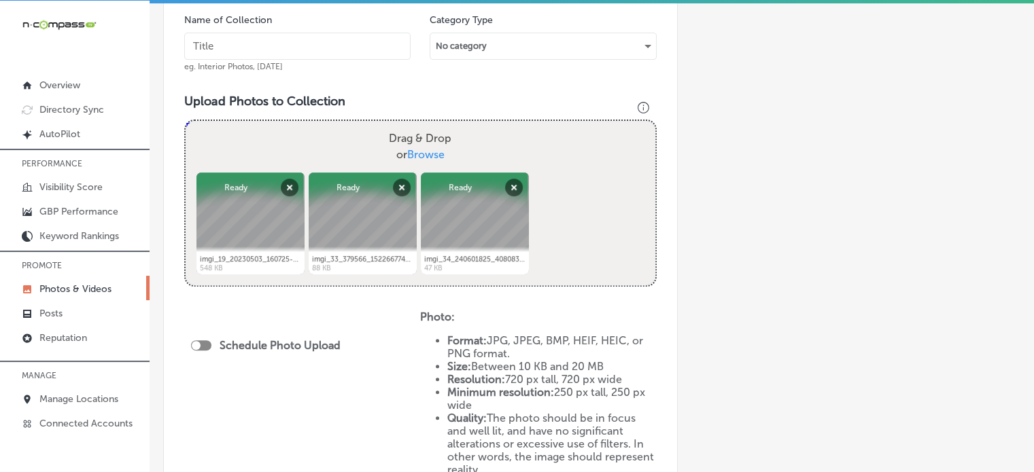
click at [366, 33] on input "text" at bounding box center [297, 46] width 226 height 27
paste input "Flooring contractor"
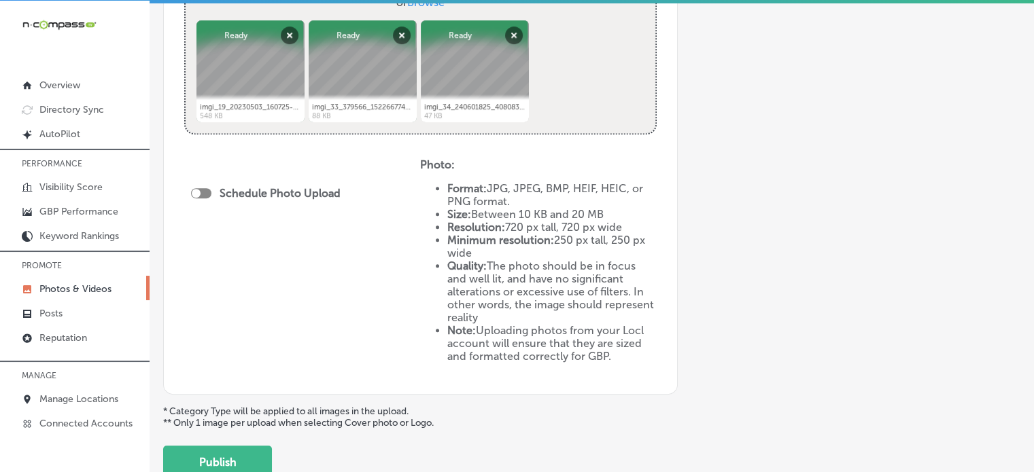
scroll to position [657, 0]
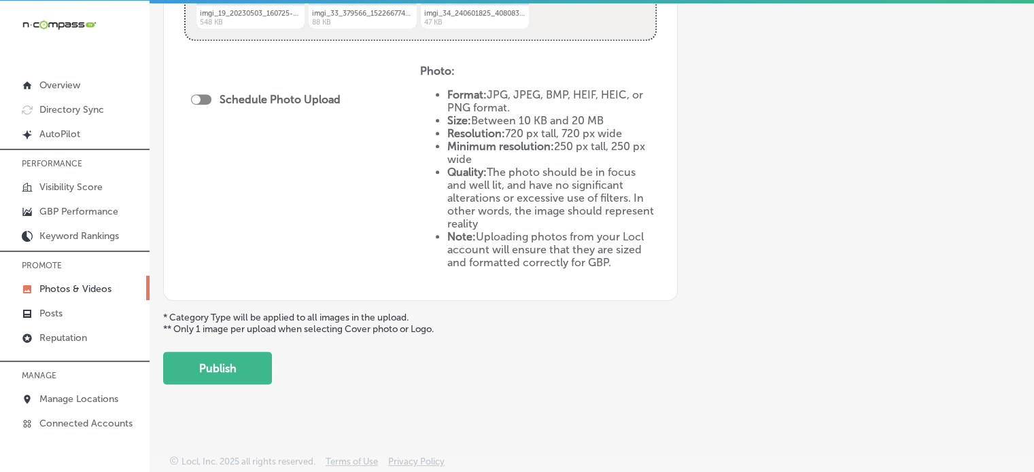
type input "Flooring contractor"
click at [209, 103] on div "Schedule Photo Upload" at bounding box center [269, 99] width 156 height 13
click at [204, 99] on div at bounding box center [201, 99] width 20 height 10
checkbox input "true"
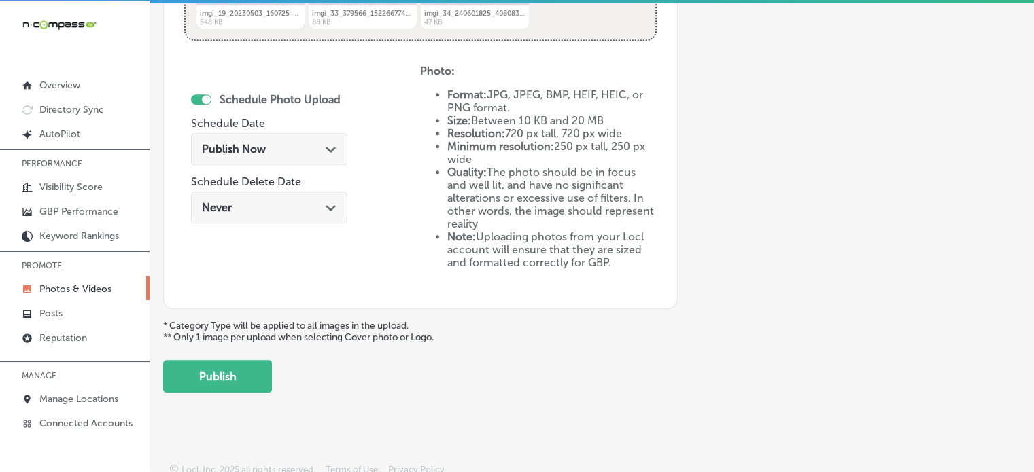
click at [245, 143] on span "Publish Now" at bounding box center [234, 149] width 64 height 13
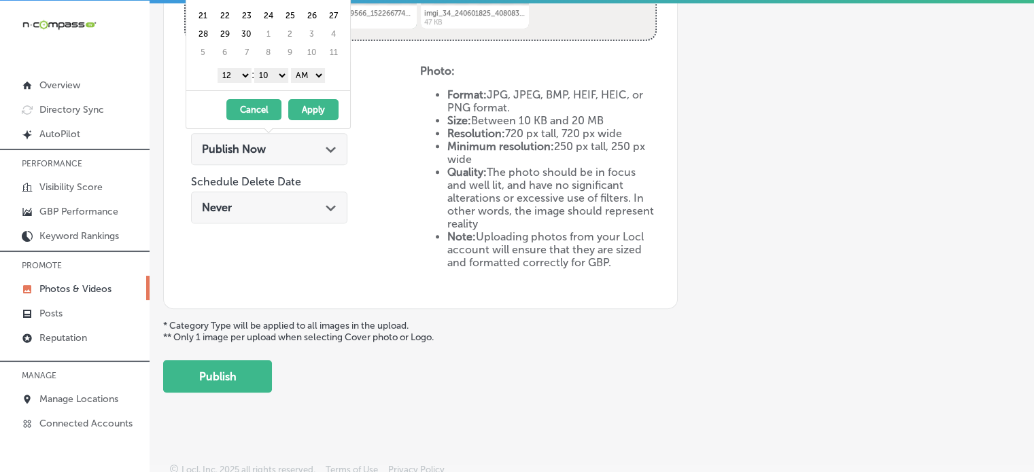
click at [307, 218] on div "Never Path Created with Sketch." at bounding box center [269, 208] width 156 height 32
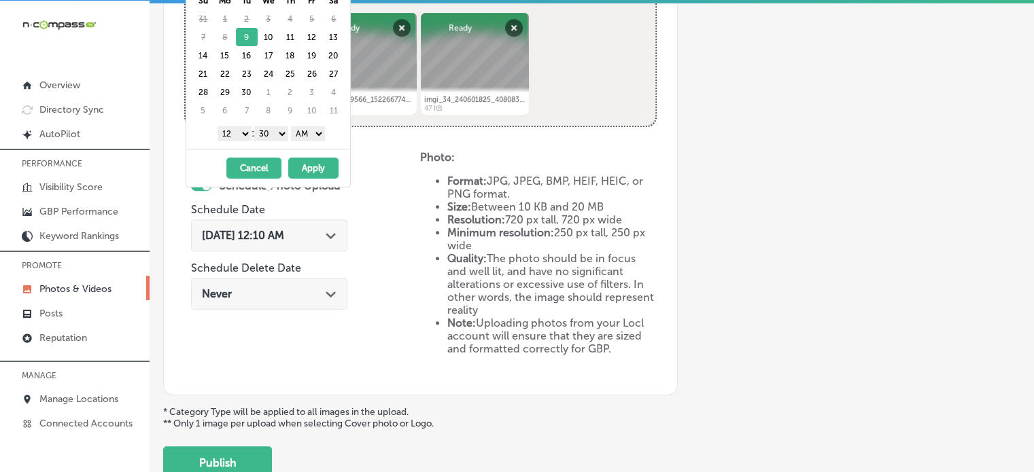
scroll to position [540, 0]
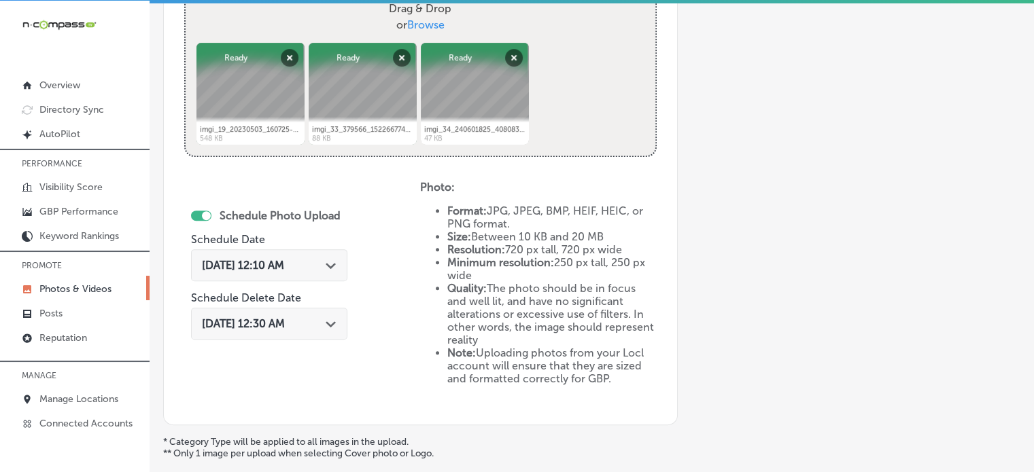
click at [302, 273] on div "[DATE] 12:10 AM Path Created with Sketch." at bounding box center [269, 265] width 156 height 32
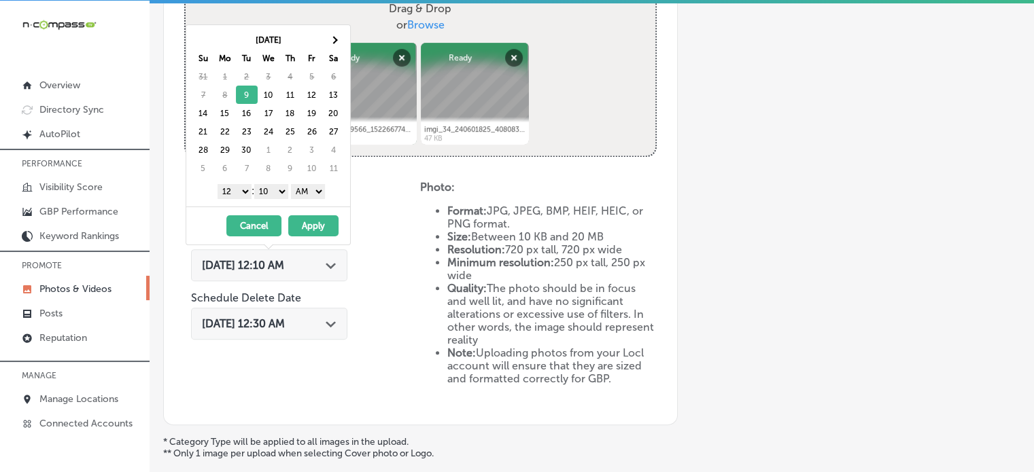
click at [302, 273] on div "[DATE] 12:10 AM Path Created with Sketch." at bounding box center [269, 265] width 156 height 32
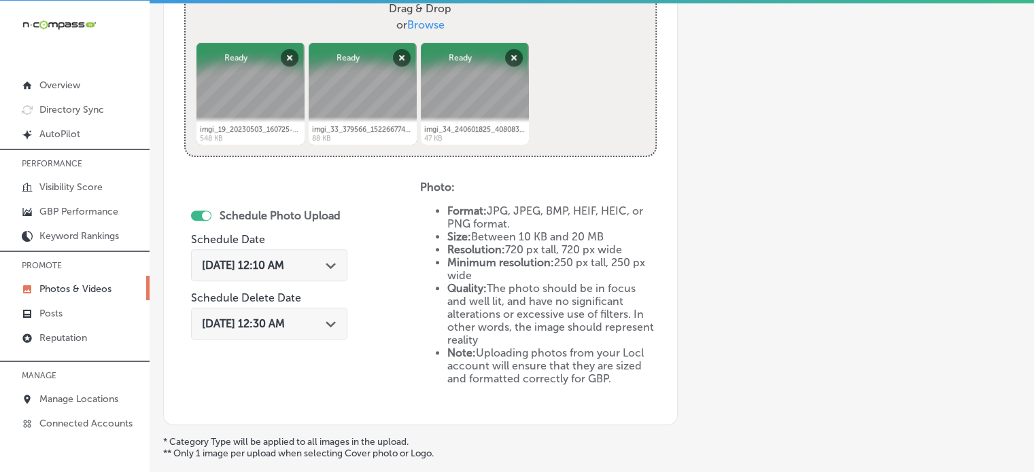
click at [302, 273] on div "[DATE] 12:10 AM Path Created with Sketch." at bounding box center [269, 265] width 156 height 32
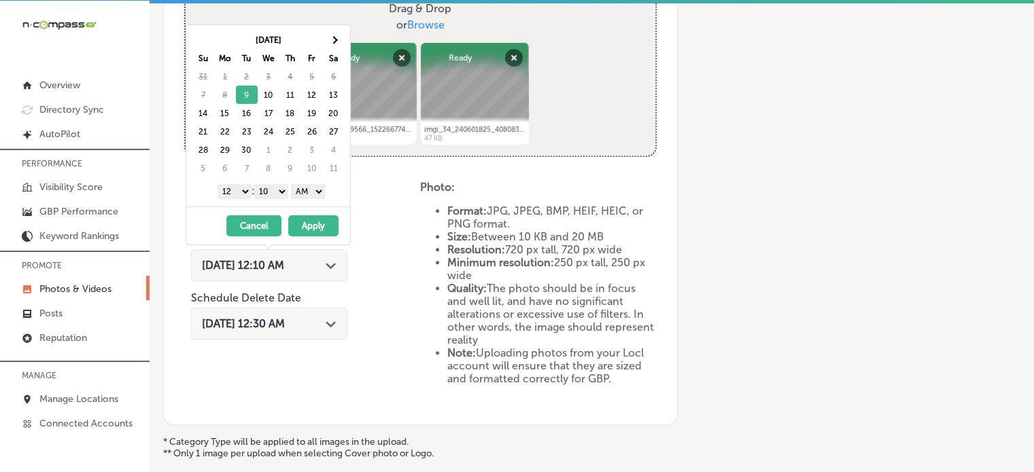
click at [234, 192] on select "1 2 3 4 5 6 7 8 9 10 11 12" at bounding box center [235, 191] width 34 height 15
click at [272, 193] on select "00 10 20 30 40 50" at bounding box center [271, 191] width 34 height 15
click at [307, 188] on select "AM PM" at bounding box center [308, 191] width 34 height 15
click at [311, 224] on button "Apply" at bounding box center [313, 225] width 50 height 21
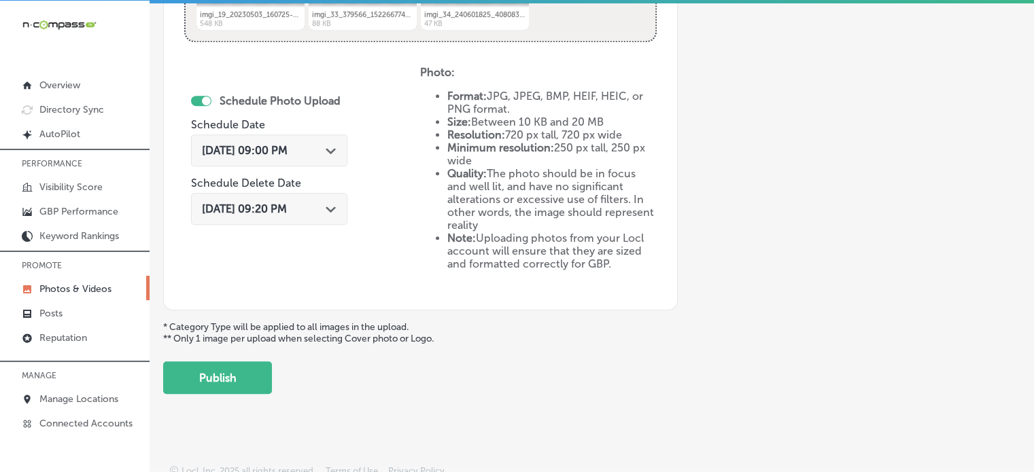
scroll to position [663, 0]
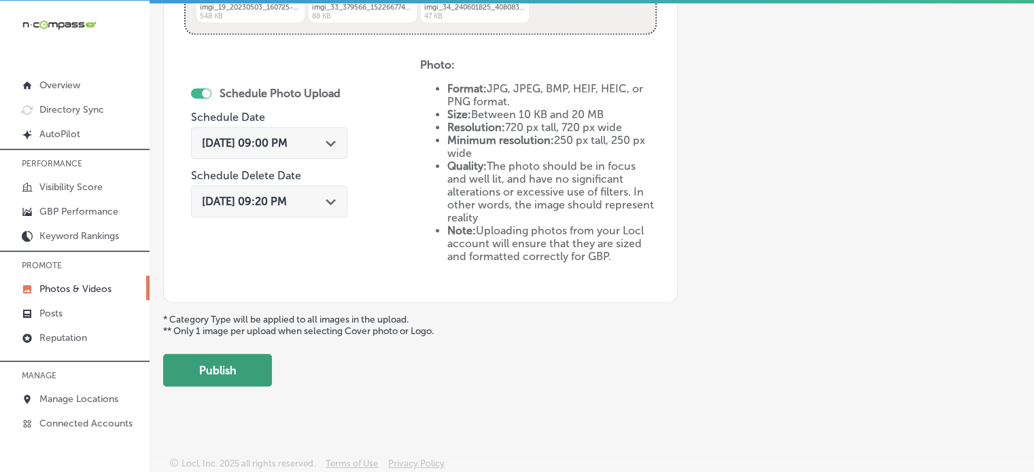
click at [217, 364] on button "Publish" at bounding box center [217, 370] width 109 height 33
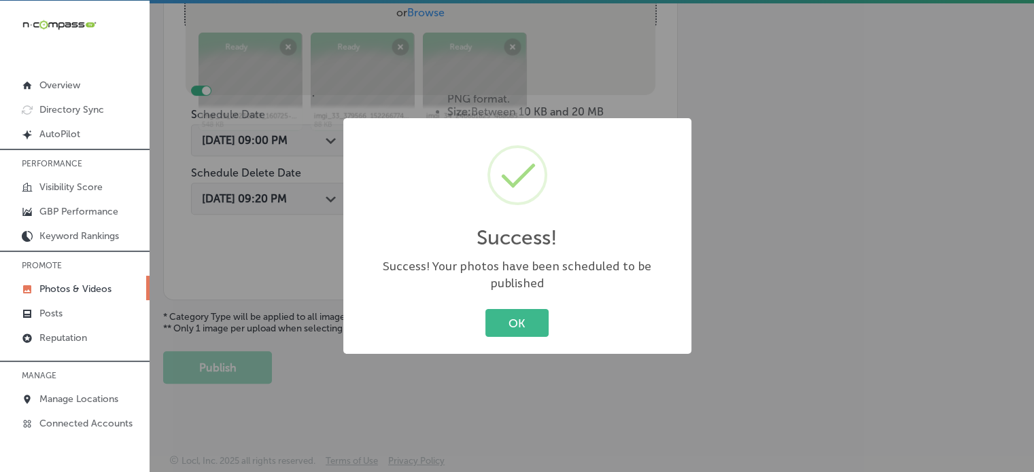
scroll to position [550, 0]
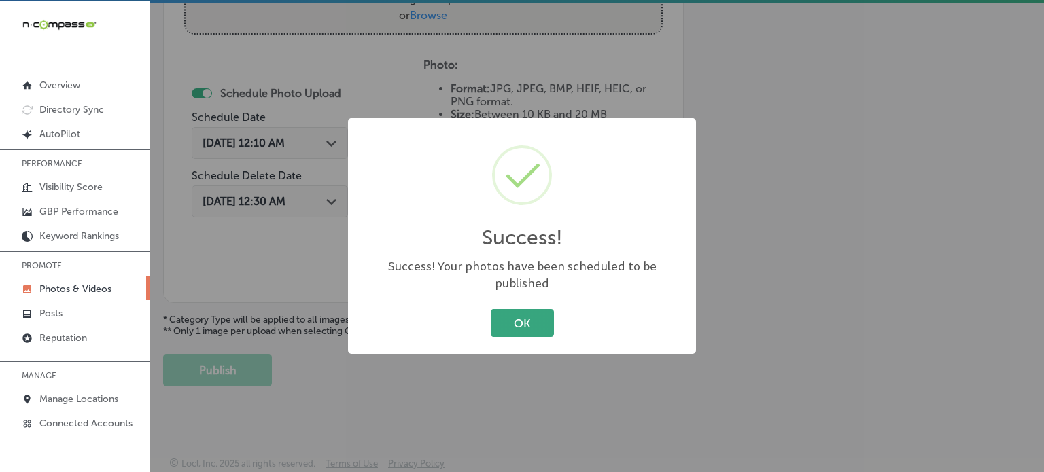
click at [523, 309] on button "OK" at bounding box center [522, 323] width 63 height 28
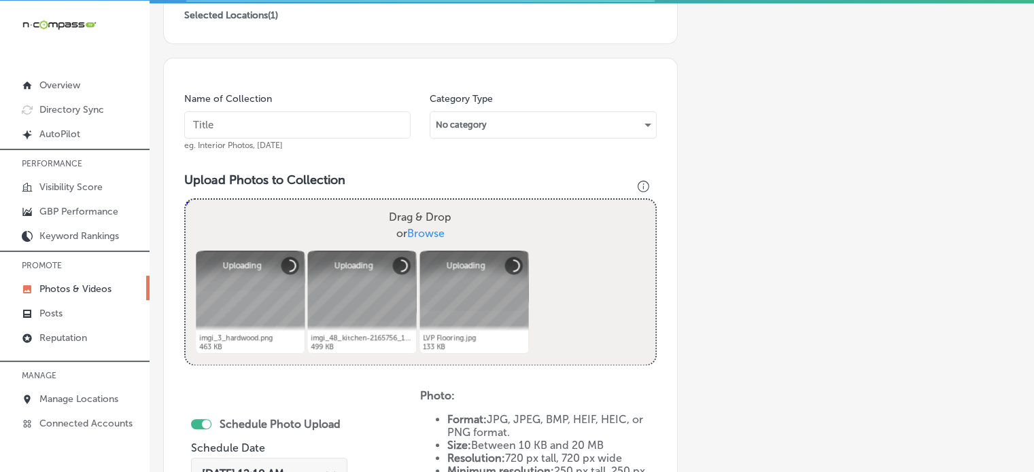
scroll to position [337, 0]
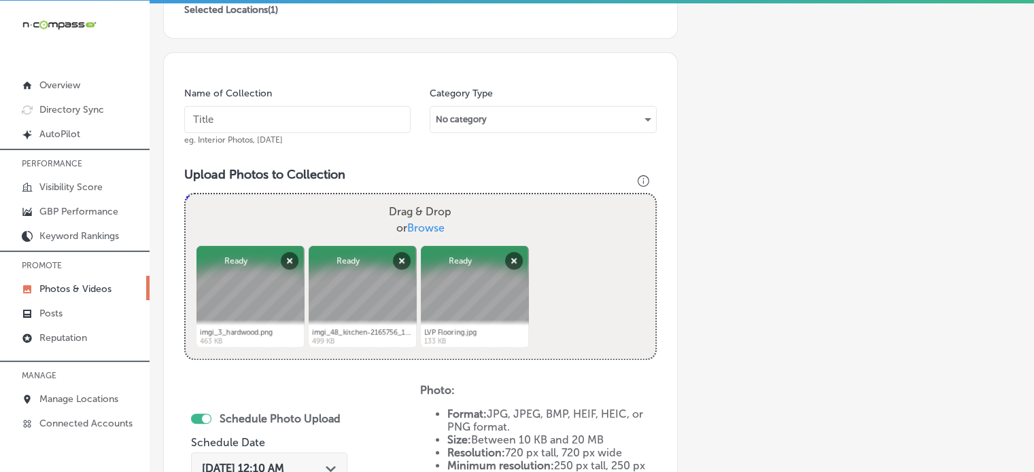
click at [313, 125] on input "text" at bounding box center [297, 119] width 226 height 27
paste input "Shawnee, KS flooring"
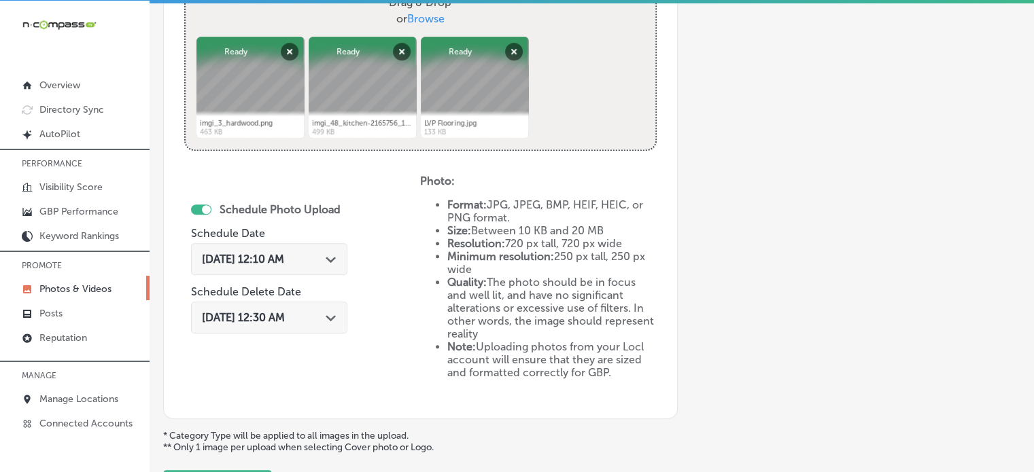
scroll to position [548, 0]
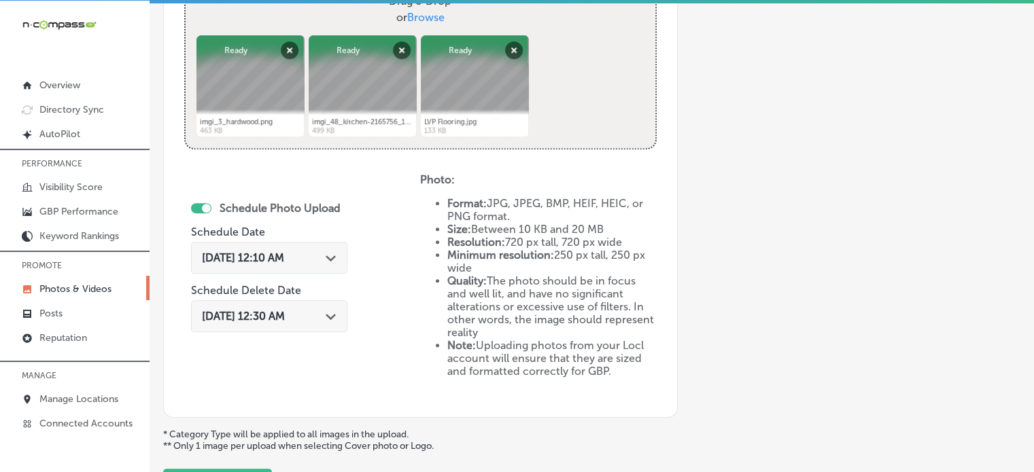
type input "Shawnee, KS flooring"
click at [326, 258] on icon "Path Created with Sketch." at bounding box center [331, 259] width 10 height 6
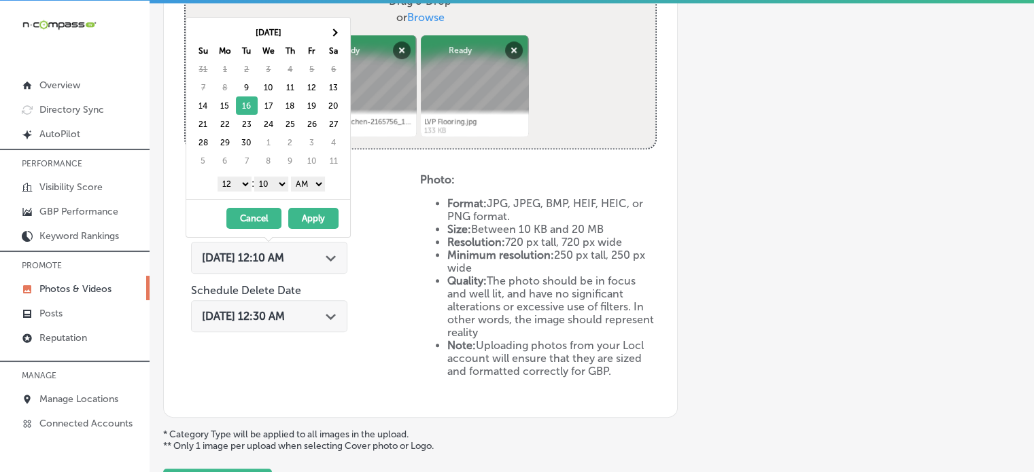
click at [238, 180] on select "1 2 3 4 5 6 7 8 9 10 11 12" at bounding box center [235, 184] width 34 height 15
drag, startPoint x: 275, startPoint y: 182, endPoint x: 273, endPoint y: 201, distance: 18.5
click at [273, 201] on div "Sep 2025 Su Mo Tu We Th Fr Sa 31 1 2 3 4 5 6 7 8 9 10 11 12 13 14 15 16 17 18 1…" at bounding box center [268, 127] width 165 height 221
drag, startPoint x: 311, startPoint y: 182, endPoint x: 311, endPoint y: 214, distance: 31.9
click at [311, 214] on div "Sep 2025 Su Mo Tu We Th Fr Sa 31 1 2 3 4 5 6 7 8 9 10 11 12 13 14 15 16 17 18 1…" at bounding box center [268, 127] width 165 height 221
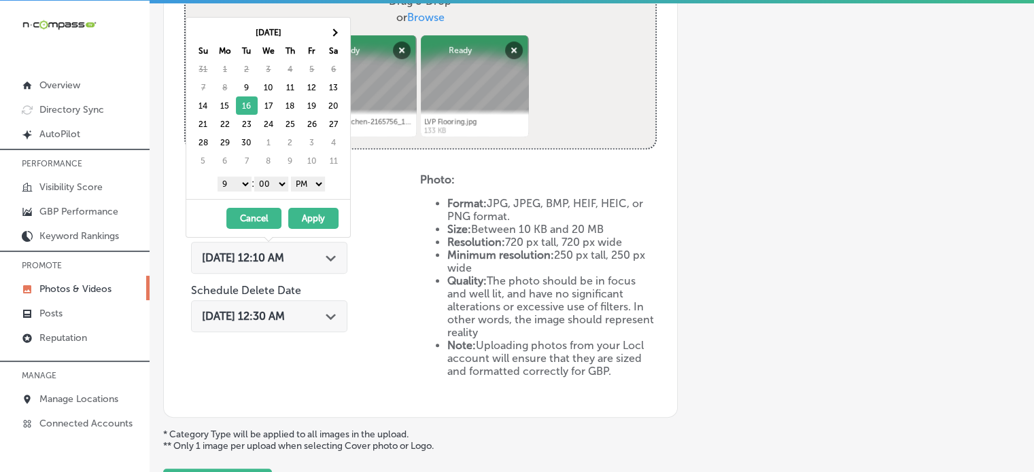
click at [311, 214] on button "Apply" at bounding box center [313, 218] width 50 height 21
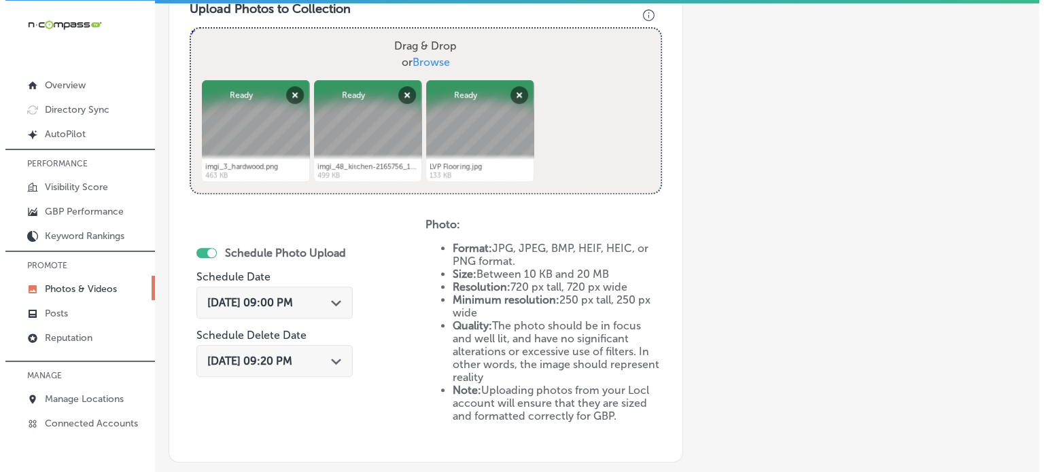
scroll to position [648, 0]
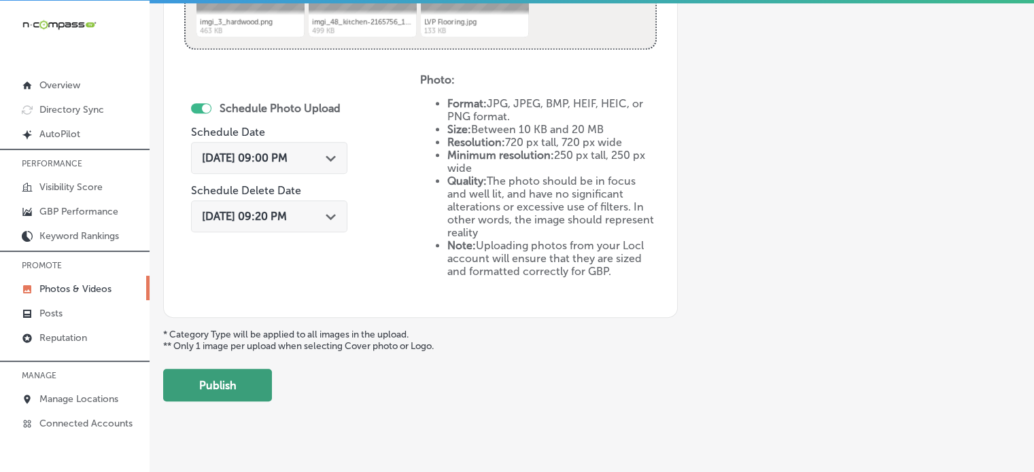
click at [237, 386] on button "Publish" at bounding box center [217, 385] width 109 height 33
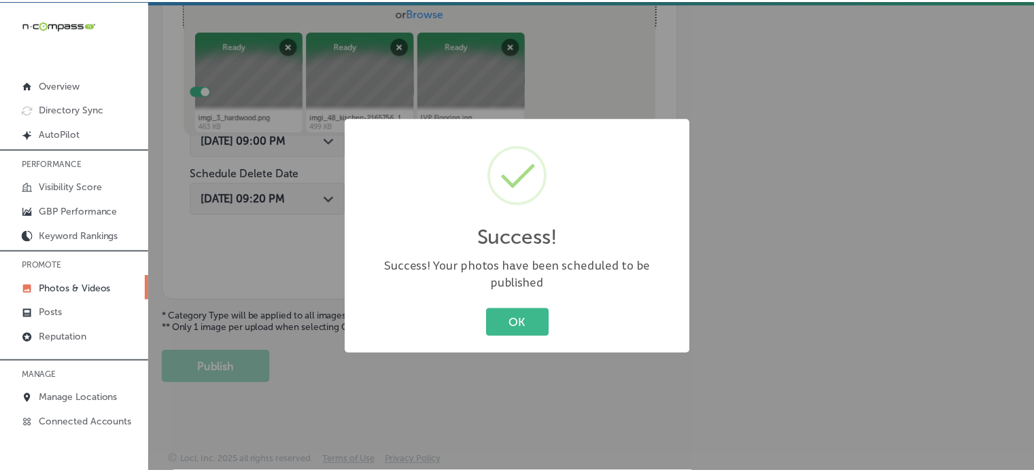
scroll to position [550, 0]
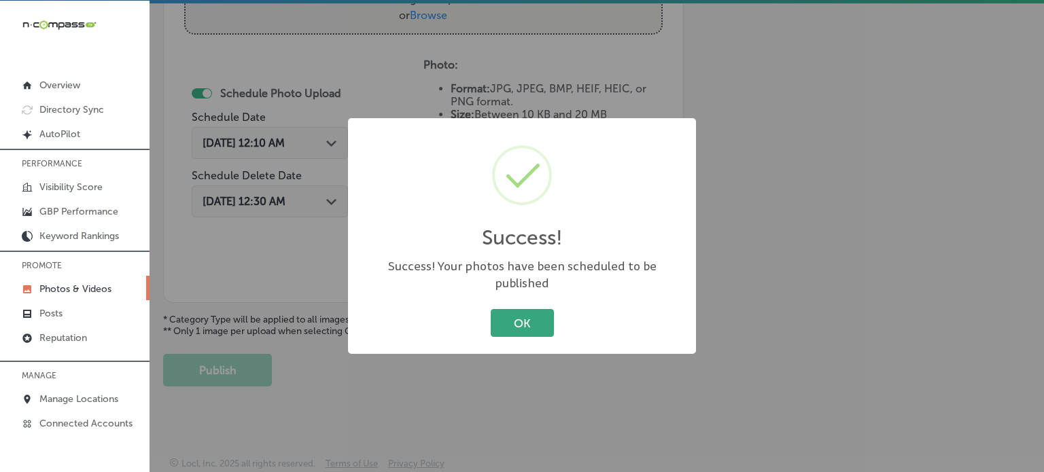
click at [544, 311] on button "OK" at bounding box center [522, 323] width 63 height 28
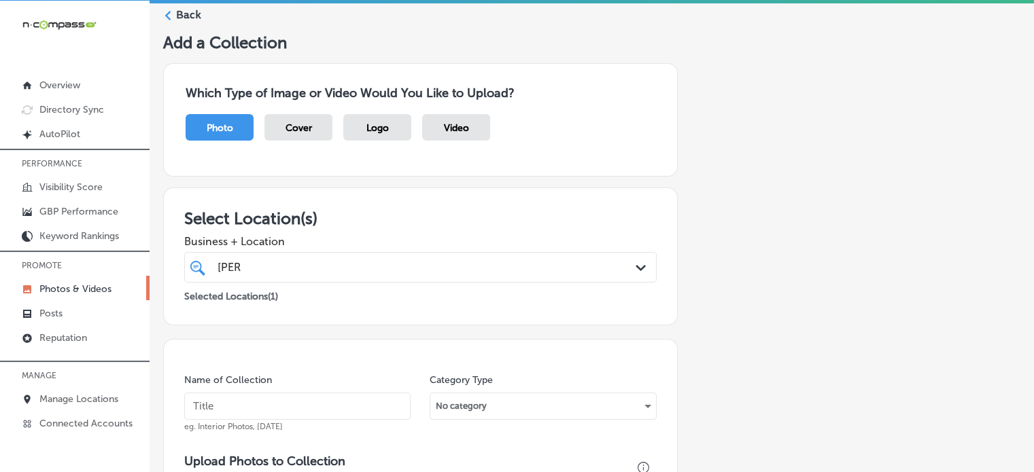
scroll to position [0, 0]
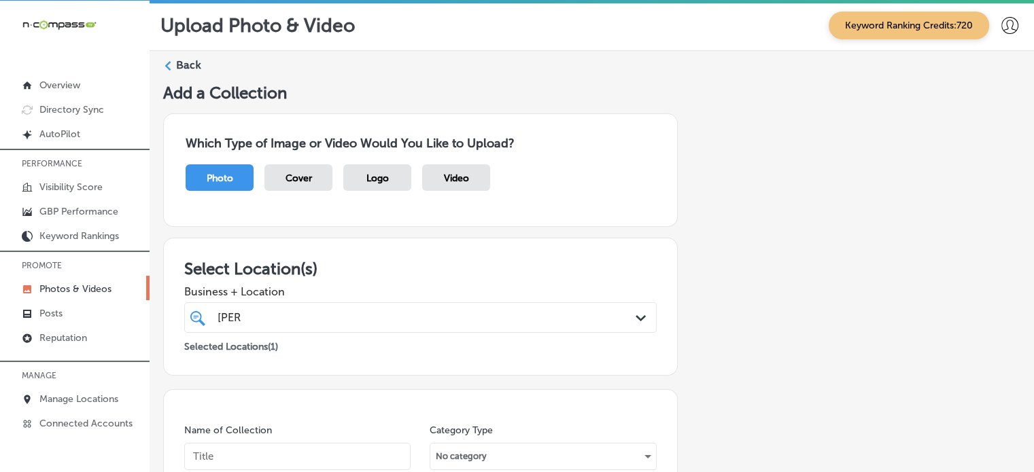
click at [192, 58] on label "Back" at bounding box center [188, 65] width 25 height 15
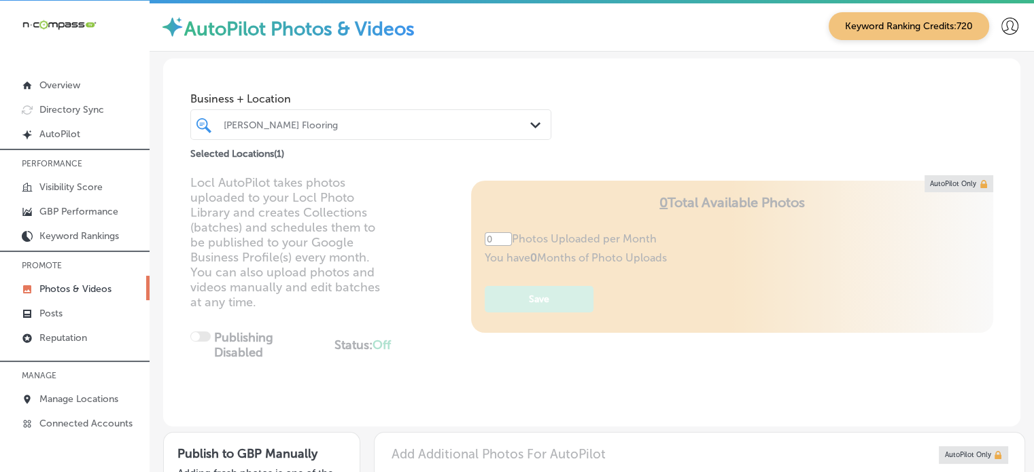
type input "5"
click at [66, 75] on link "Overview" at bounding box center [75, 84] width 150 height 24
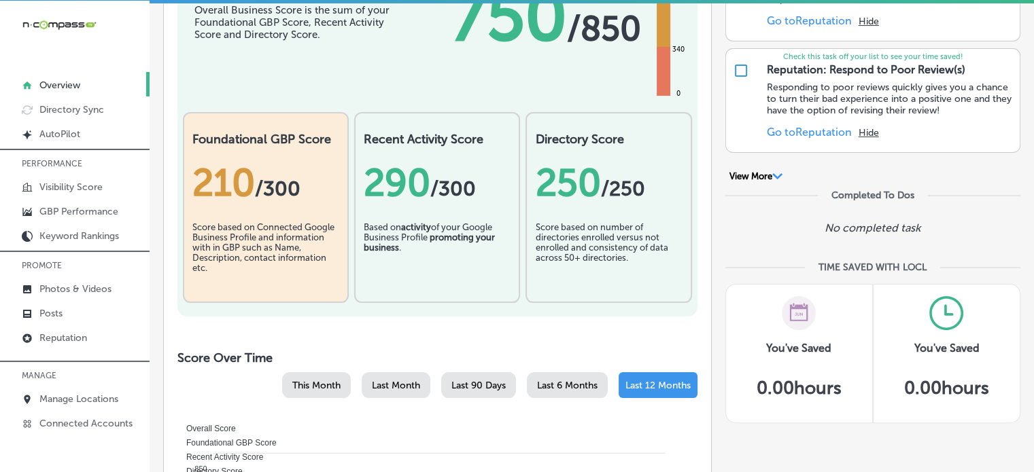
scroll to position [235, 0]
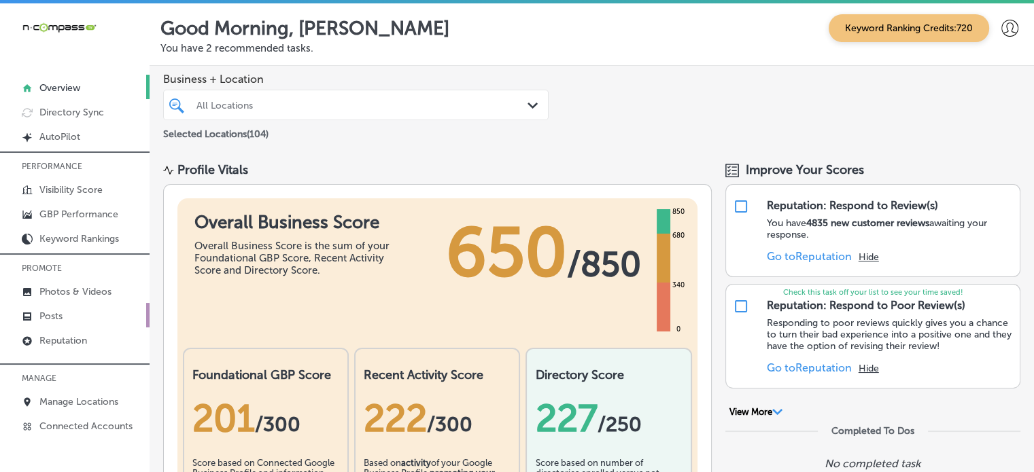
click at [57, 317] on p "Posts" at bounding box center [50, 317] width 23 height 12
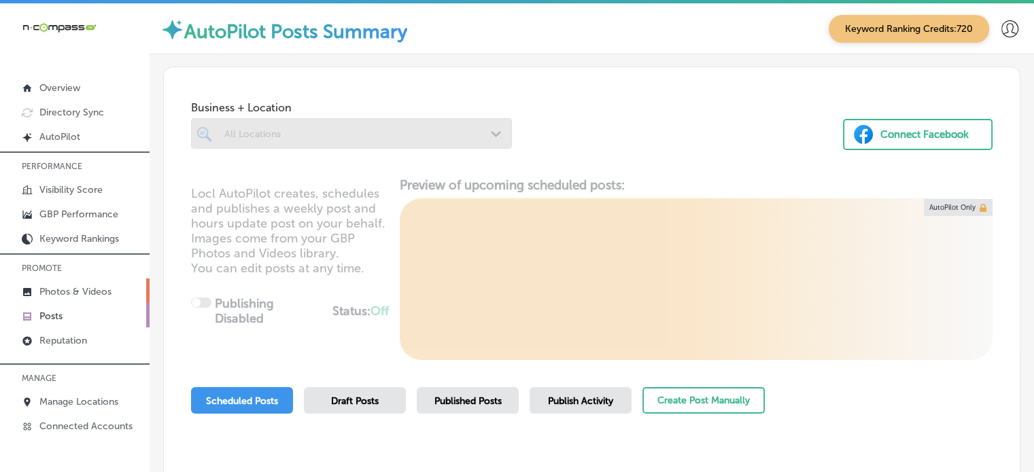
click at [65, 296] on p "Photos & Videos" at bounding box center [75, 292] width 72 height 12
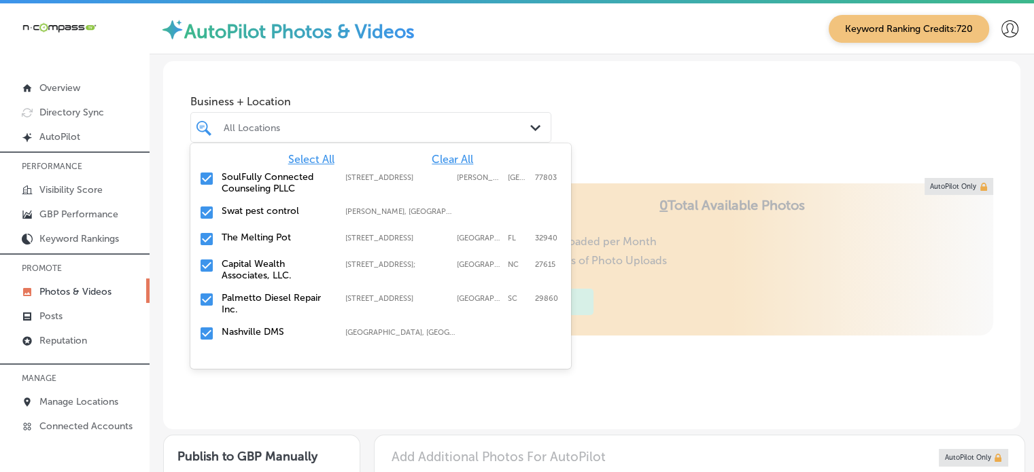
click at [347, 124] on div "All Locations" at bounding box center [378, 128] width 308 height 12
type input "5"
click at [439, 159] on span "Clear All" at bounding box center [452, 159] width 41 height 13
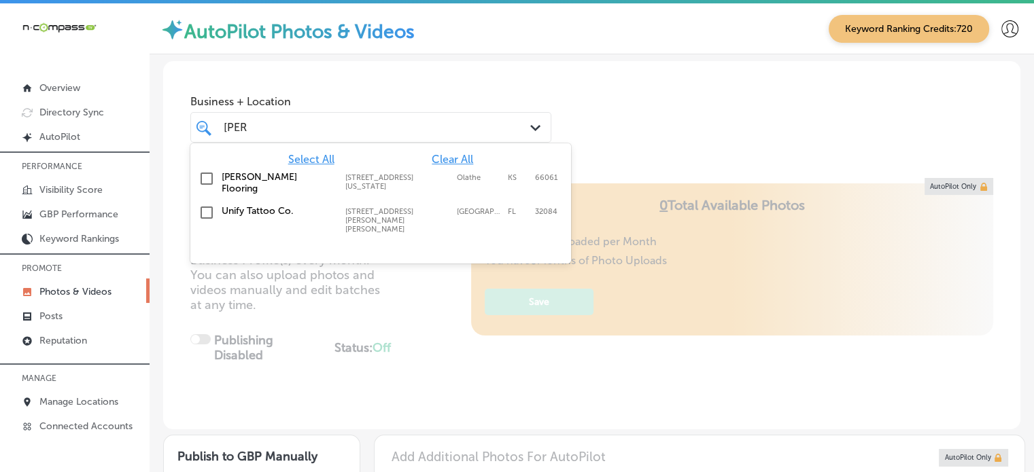
click at [250, 176] on label "[PERSON_NAME] Flooring" at bounding box center [277, 182] width 110 height 23
type input "[PERSON_NAME]"
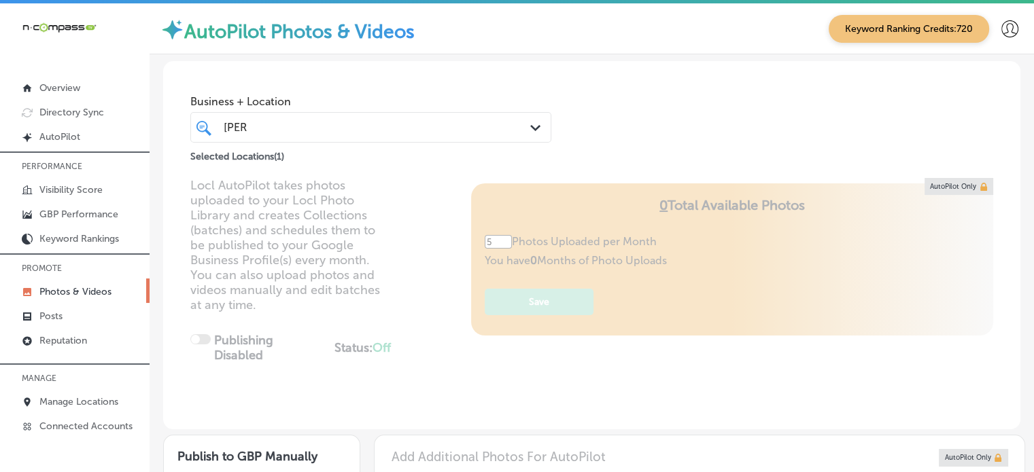
click at [638, 107] on div "Business + Location [PERSON_NAME] Path Created with Sketch. Selected Locations …" at bounding box center [591, 112] width 857 height 103
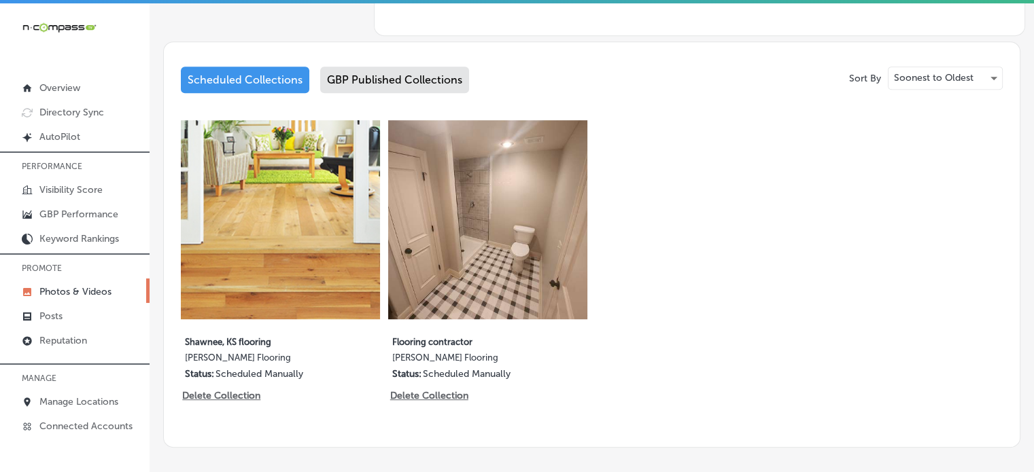
scroll to position [663, 0]
click at [394, 73] on div "GBP Published Collections" at bounding box center [394, 80] width 149 height 27
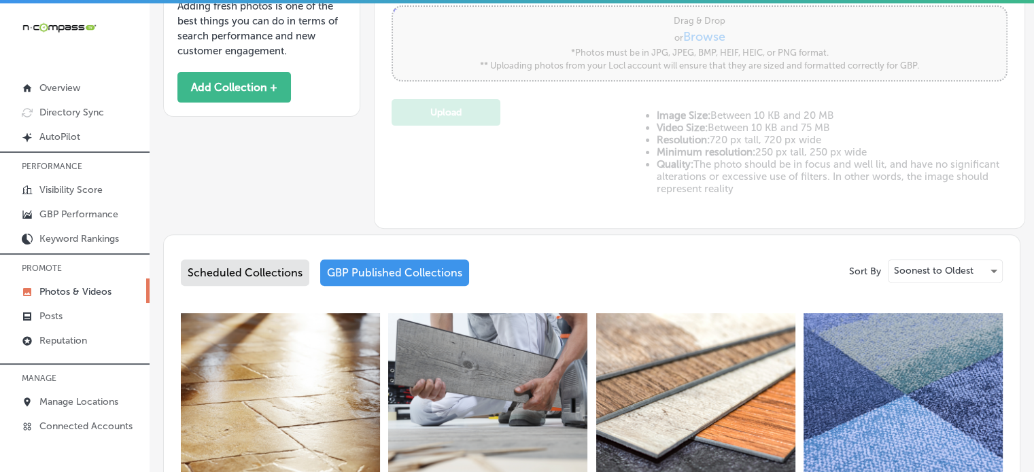
scroll to position [459, 0]
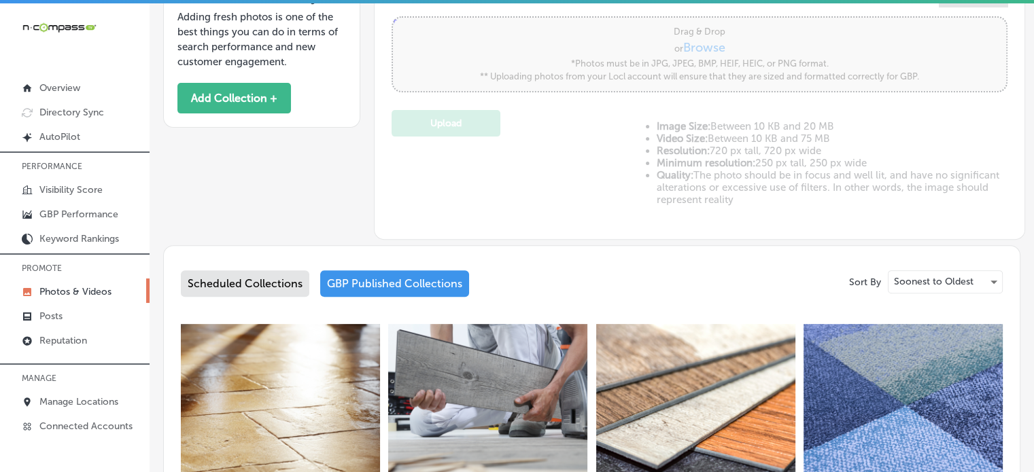
click at [264, 283] on div "Scheduled Collections" at bounding box center [245, 284] width 128 height 27
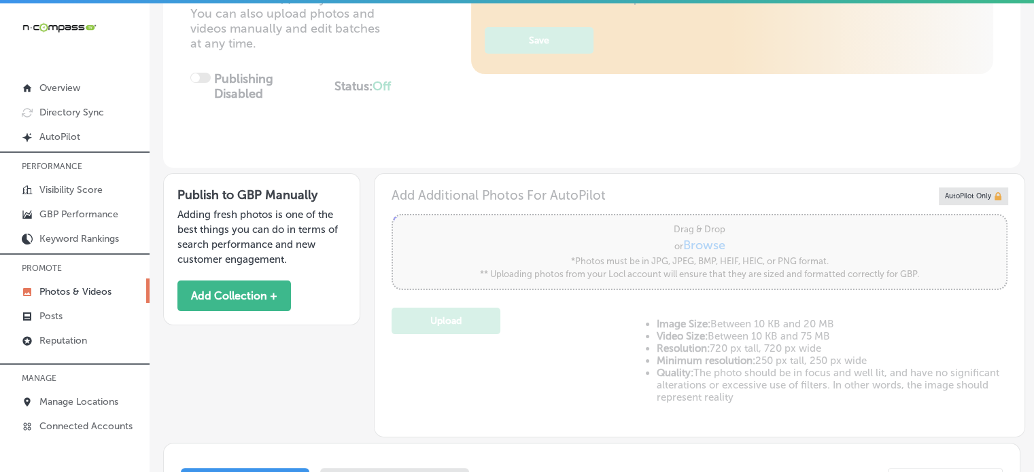
scroll to position [261, 0]
click at [248, 294] on button "Add Collection +" at bounding box center [234, 296] width 114 height 31
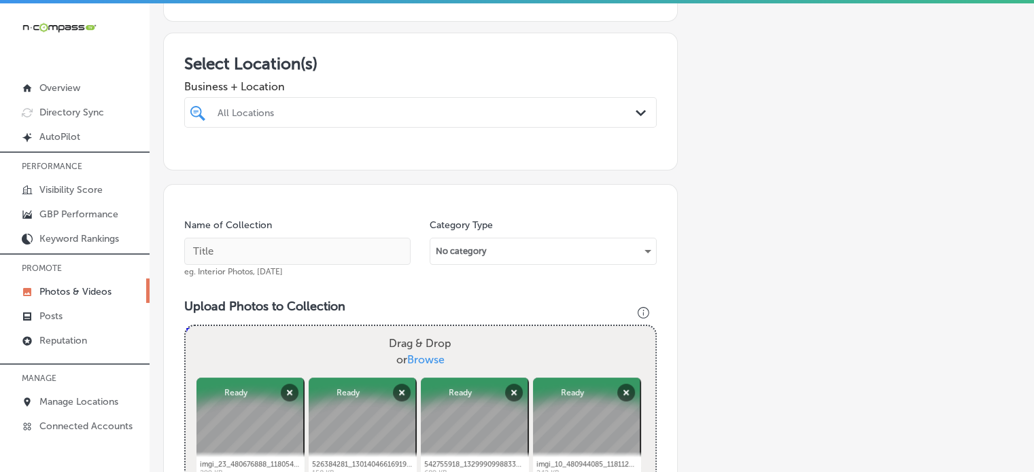
scroll to position [192, 0]
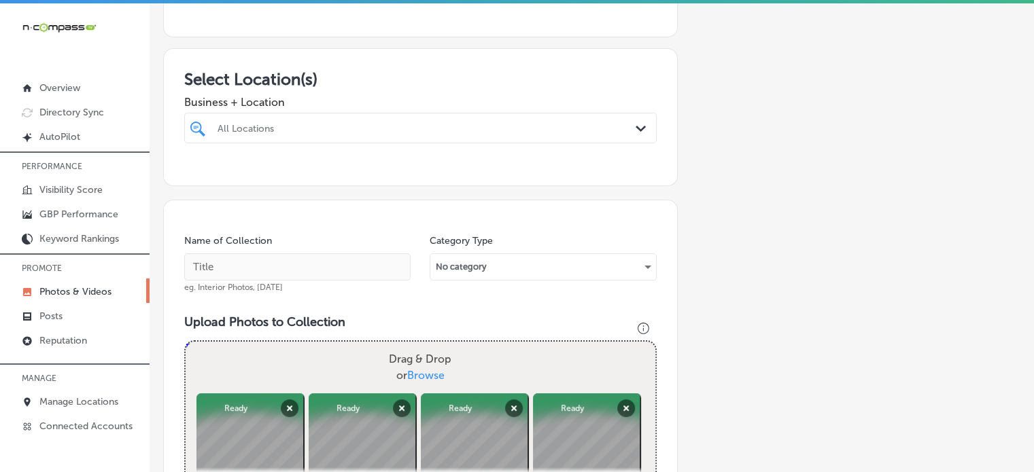
click at [292, 128] on div "All Locations" at bounding box center [427, 128] width 419 height 12
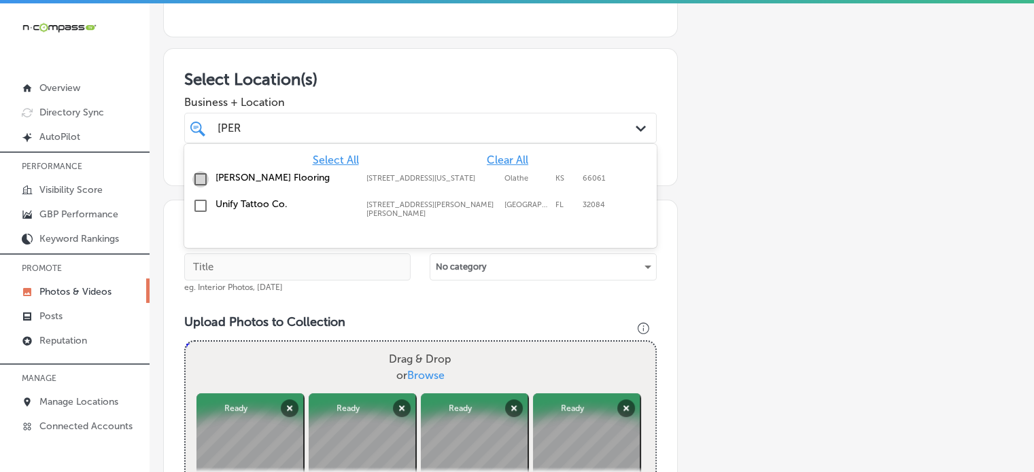
click at [201, 178] on input "checkbox" at bounding box center [200, 179] width 16 height 16
type input "[PERSON_NAME]"
click at [279, 245] on div "Name of Collection eg. Interior Photos, [DATE]" at bounding box center [297, 263] width 226 height 58
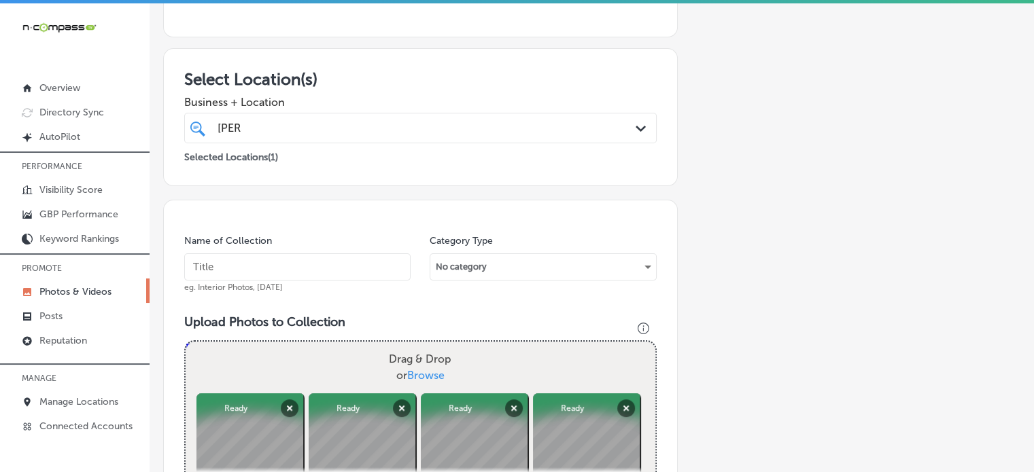
click at [288, 275] on input "text" at bounding box center [297, 267] width 226 height 27
paste input "Flooring contractor"
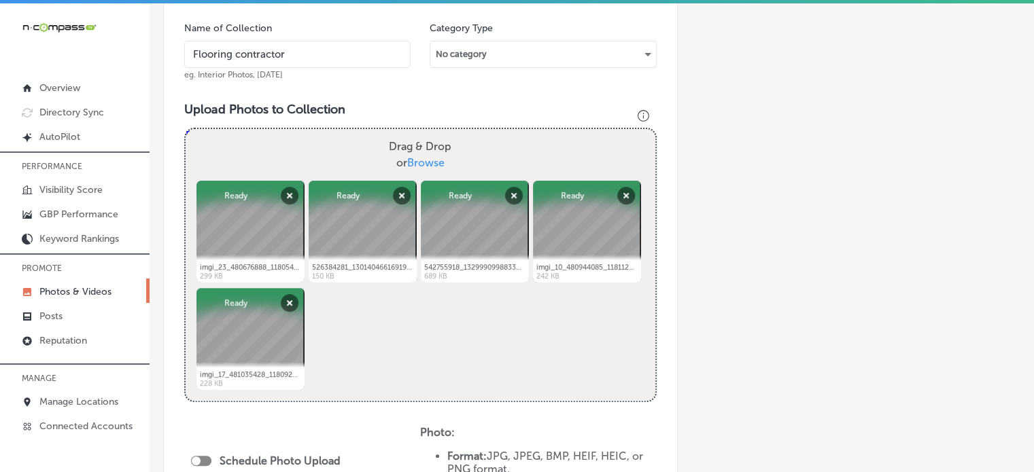
scroll to position [405, 0]
drag, startPoint x: 296, startPoint y: 58, endPoint x: 179, endPoint y: 48, distance: 117.4
click at [179, 48] on div "Name of Collection Flooring contractor eg. Interior Photos, [DATE] Category Typ…" at bounding box center [420, 325] width 515 height 676
paste input "Carpet installation"
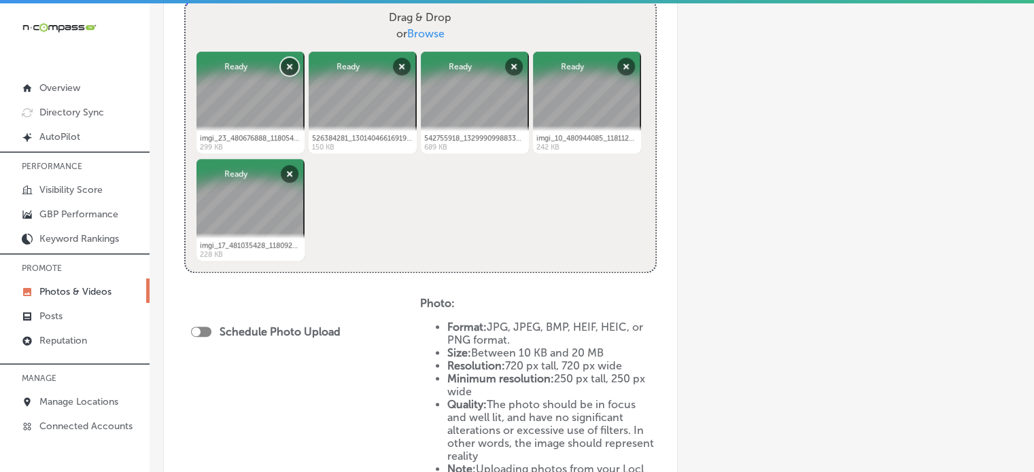
scroll to position [535, 0]
click at [206, 328] on div at bounding box center [201, 331] width 20 height 10
type input "Carpet installation"
checkbox input "true"
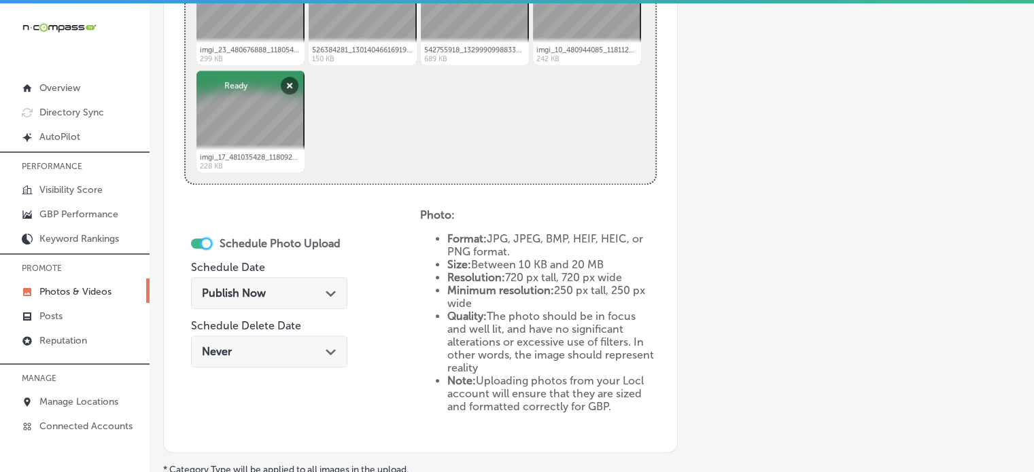
scroll to position [650, 0]
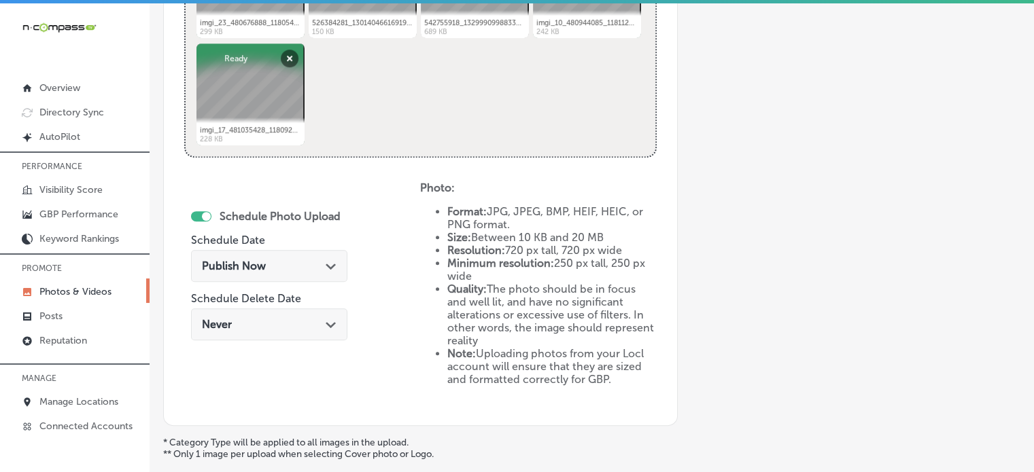
click at [275, 264] on div "Publish Now Path Created with Sketch." at bounding box center [269, 266] width 135 height 13
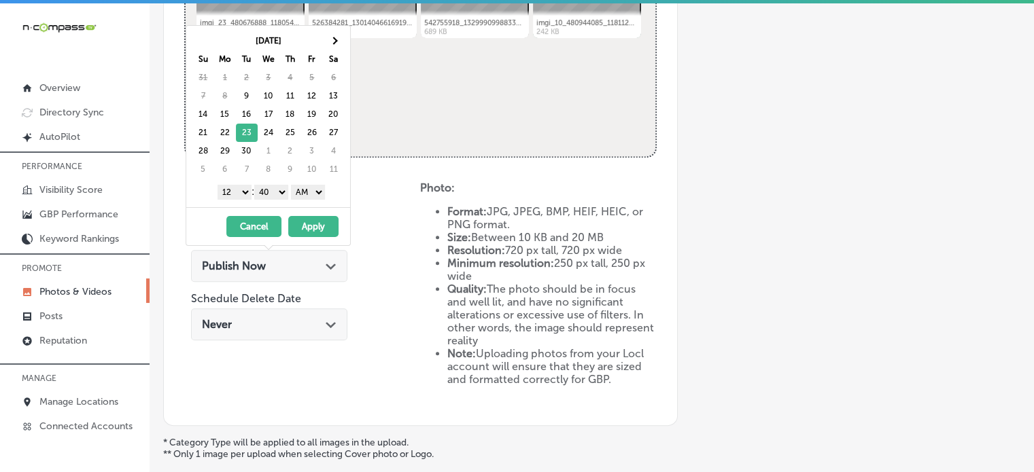
click at [236, 190] on select "1 2 3 4 5 6 7 8 9 10 11 12" at bounding box center [235, 192] width 34 height 15
click at [271, 191] on select "00 10 20 30 40 50" at bounding box center [271, 192] width 34 height 15
click at [309, 193] on select "AM PM" at bounding box center [308, 192] width 34 height 15
click at [307, 218] on button "Apply" at bounding box center [313, 226] width 50 height 21
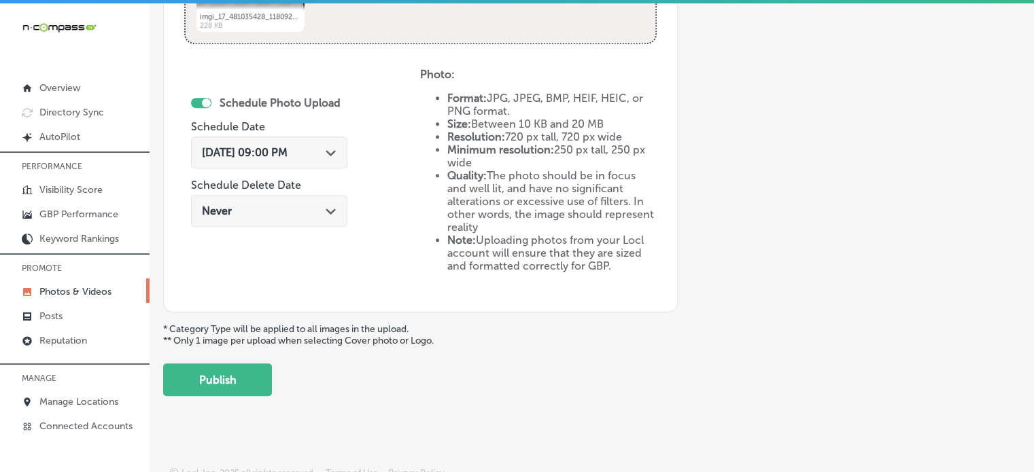
scroll to position [763, 0]
click at [222, 370] on button "Publish" at bounding box center [217, 380] width 109 height 33
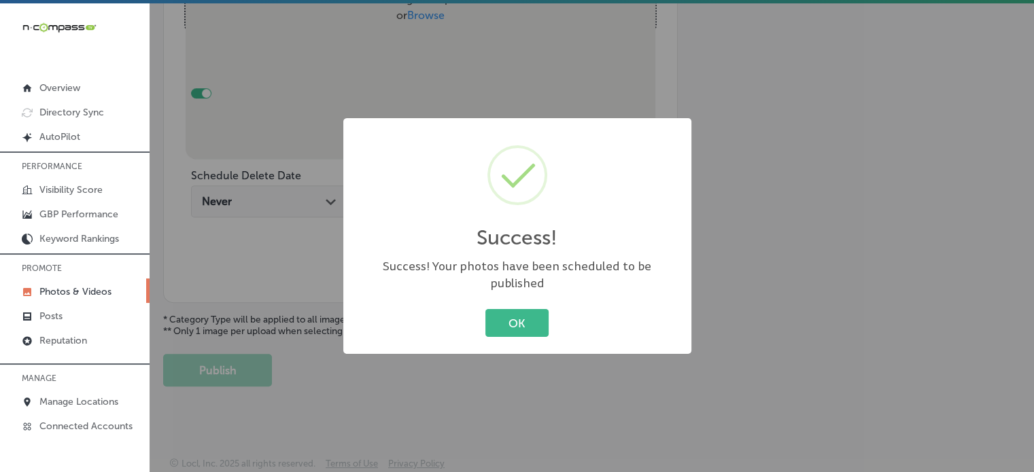
scroll to position [547, 0]
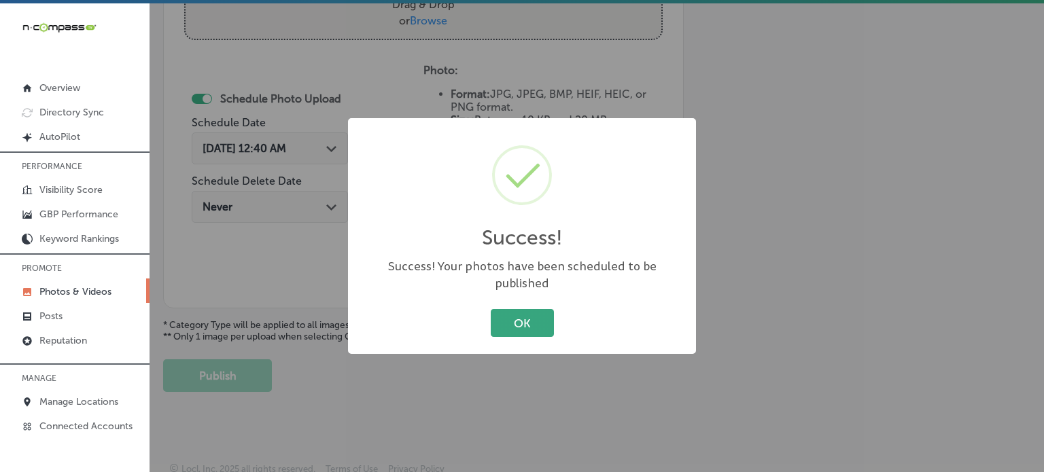
click at [518, 311] on button "OK" at bounding box center [522, 323] width 63 height 28
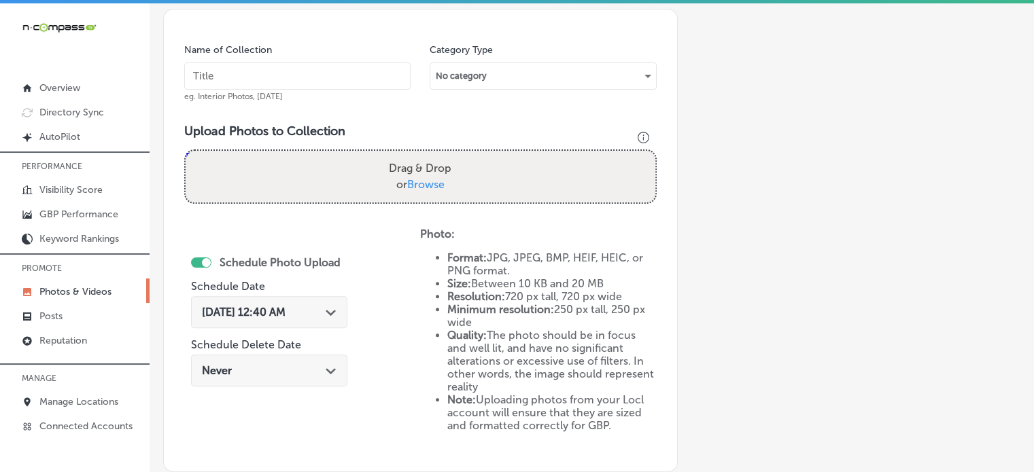
scroll to position [381, 0]
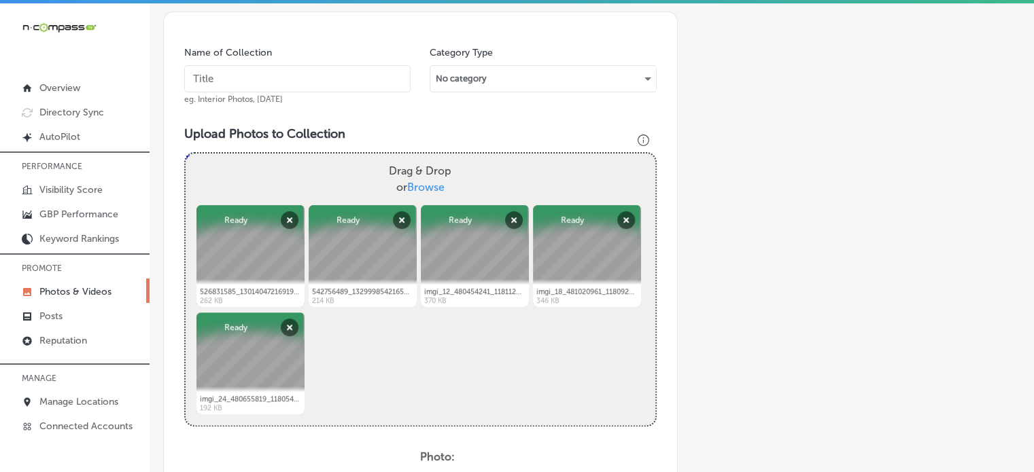
click at [309, 78] on input "text" at bounding box center [297, 78] width 226 height 27
paste input "Hardwood floors"
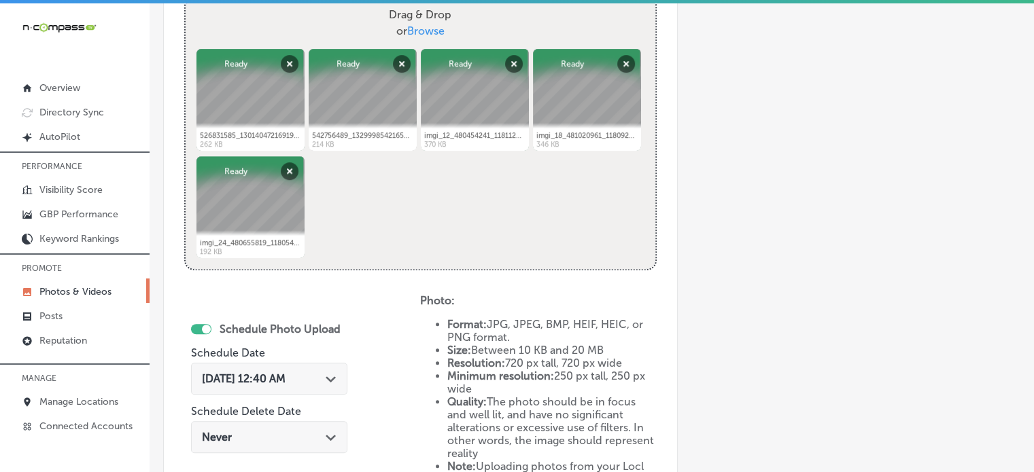
scroll to position [542, 0]
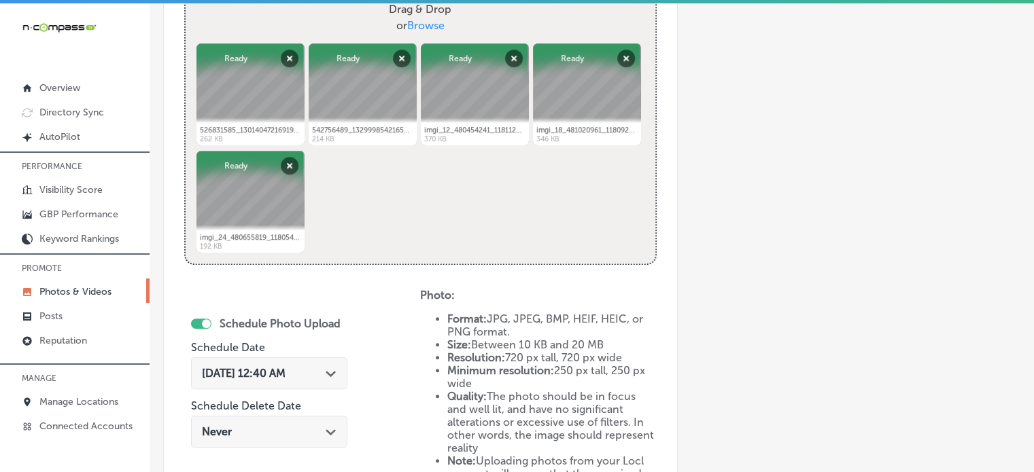
type input "Hardwood floors"
click at [315, 374] on div "[DATE] 12:40 AM Path Created with Sketch." at bounding box center [269, 373] width 135 height 13
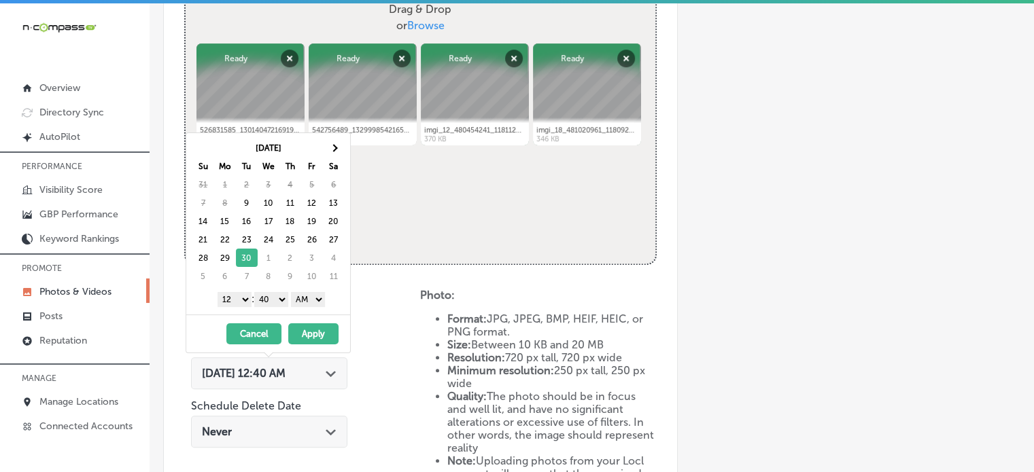
click at [237, 299] on select "1 2 3 4 5 6 7 8 9 10 11 12" at bounding box center [235, 299] width 34 height 15
click at [264, 296] on select "00 10 20 30 40 50" at bounding box center [271, 299] width 34 height 15
click at [303, 304] on select "AM PM" at bounding box center [308, 299] width 34 height 15
click at [305, 334] on button "Apply" at bounding box center [313, 334] width 50 height 21
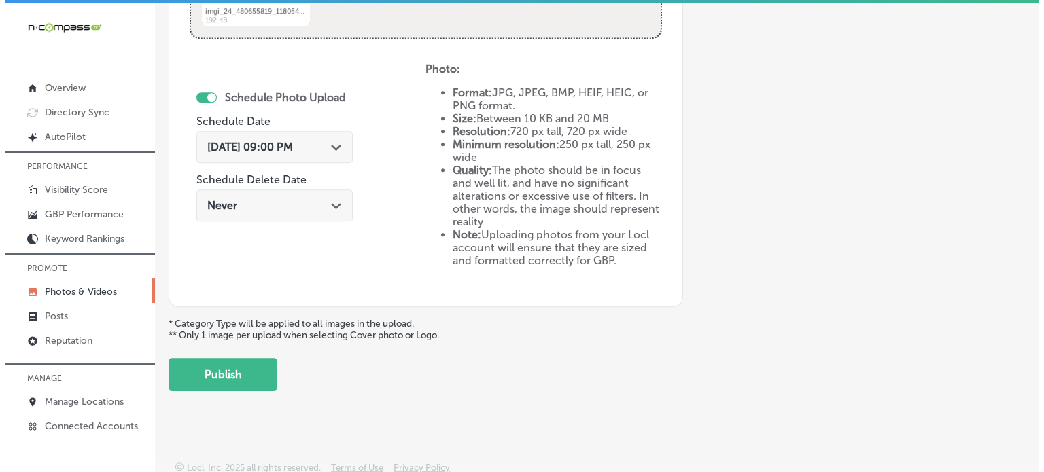
scroll to position [770, 0]
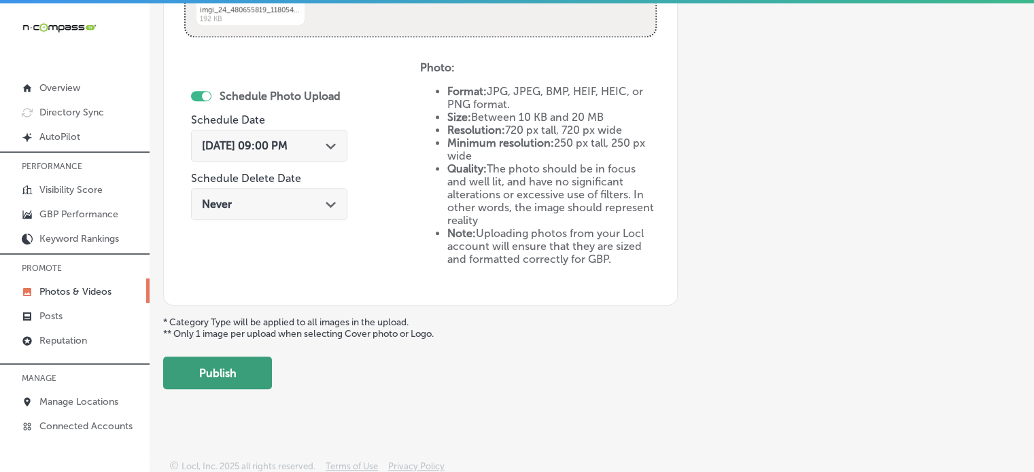
click at [241, 364] on button "Publish" at bounding box center [217, 373] width 109 height 33
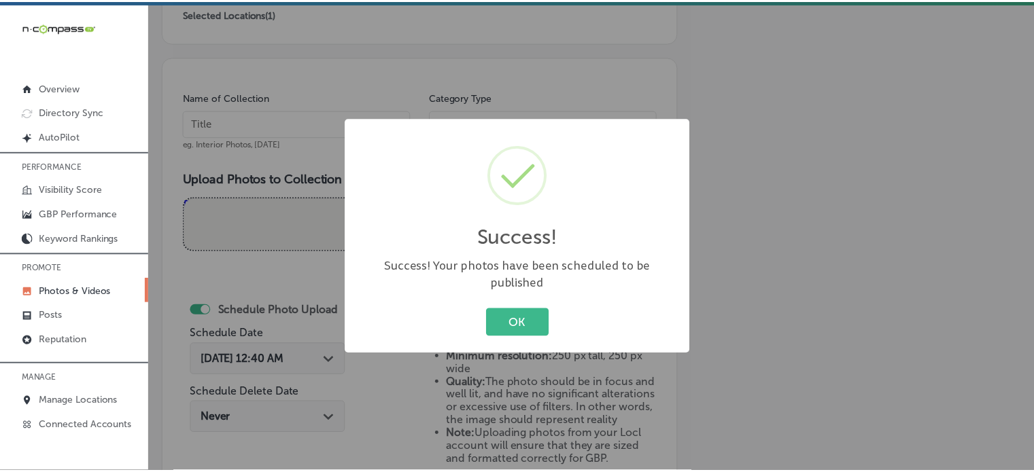
scroll to position [333, 0]
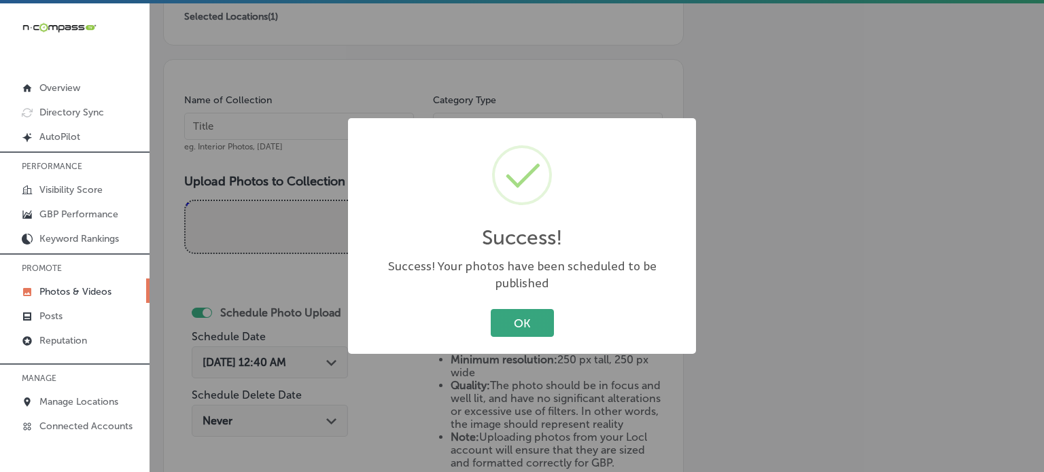
click at [532, 309] on button "OK" at bounding box center [522, 323] width 63 height 28
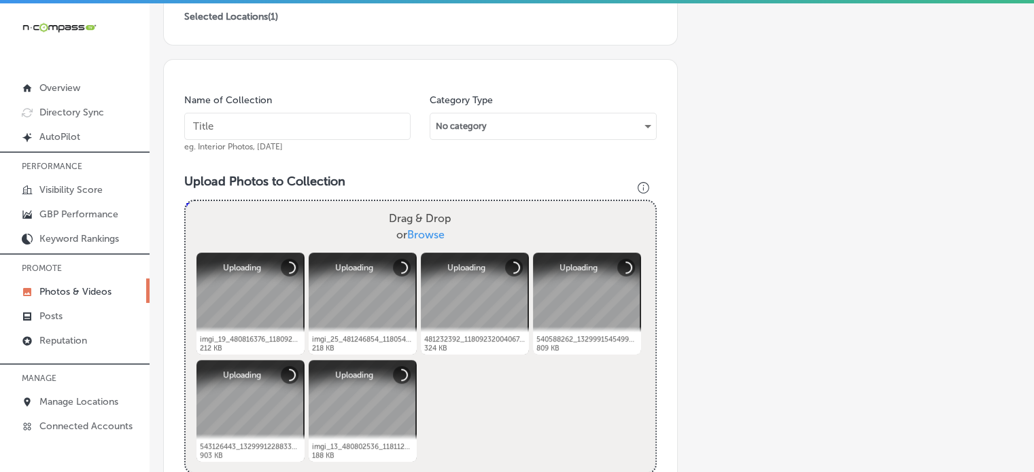
click at [259, 121] on input "text" at bounding box center [297, 126] width 226 height 27
paste input "Vinyl flooring"
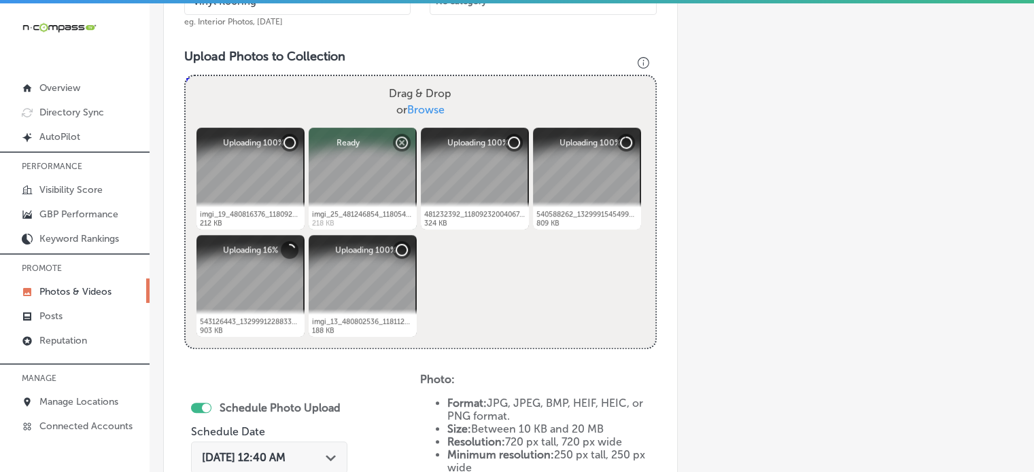
scroll to position [563, 0]
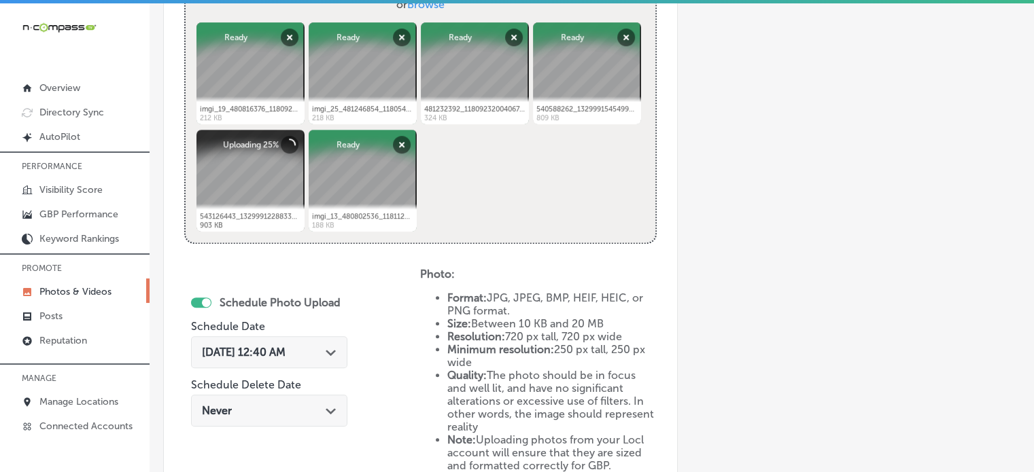
type input "Vinyl flooring"
click at [332, 350] on icon "Path Created with Sketch." at bounding box center [331, 353] width 10 height 6
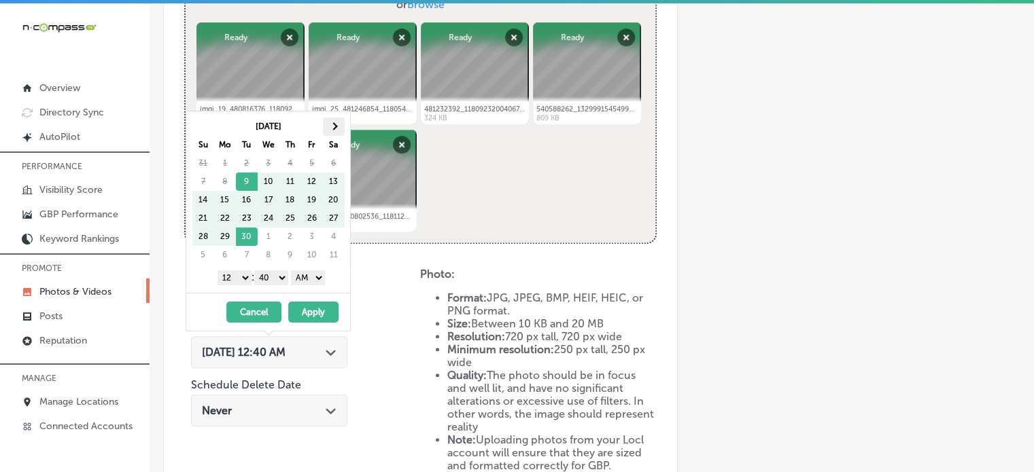
click at [332, 124] on span at bounding box center [333, 126] width 7 height 7
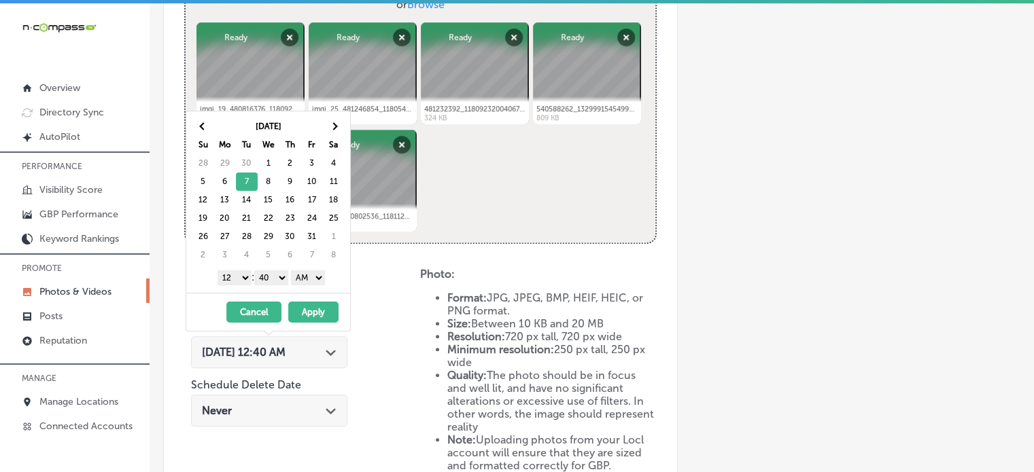
click at [240, 273] on select "1 2 3 4 5 6 7 8 9 10 11 12" at bounding box center [235, 278] width 34 height 15
drag, startPoint x: 268, startPoint y: 280, endPoint x: 269, endPoint y: 292, distance: 12.3
click at [269, 292] on div "[DATE] Su Mo Tu We Th Fr Sa 28 29 30 1 2 3 4 5 6 7 8 9 10 11 12 13 14 15 16 17 …" at bounding box center [268, 221] width 165 height 221
click at [296, 281] on select "AM PM" at bounding box center [308, 278] width 34 height 15
click at [315, 311] on button "Apply" at bounding box center [313, 312] width 50 height 21
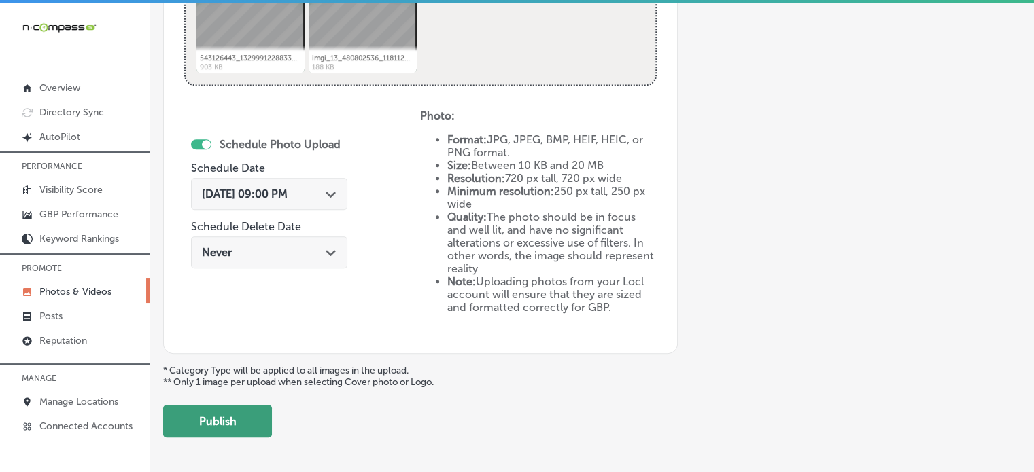
scroll to position [752, 0]
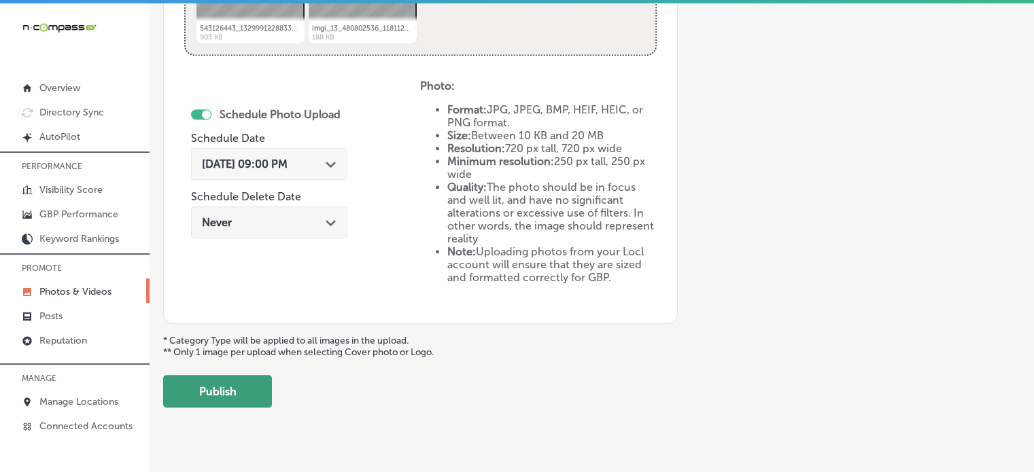
click at [250, 387] on button "Publish" at bounding box center [217, 391] width 109 height 33
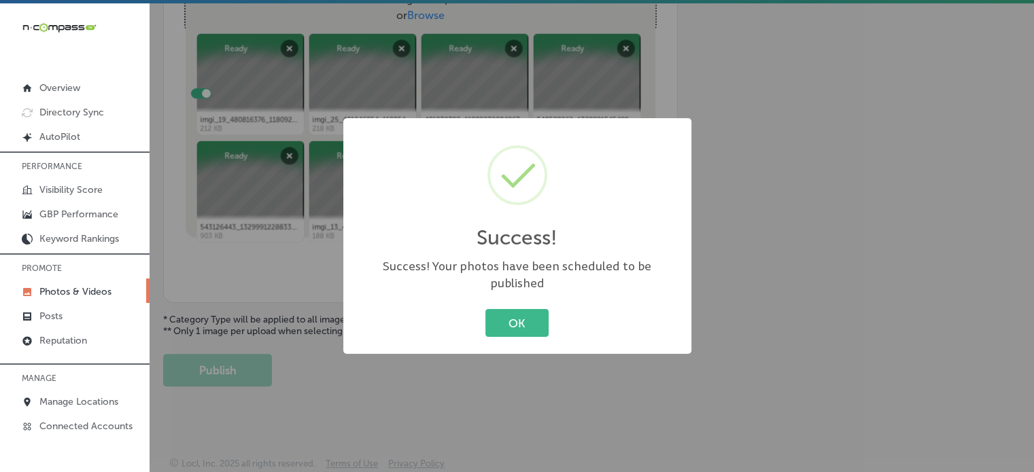
scroll to position [550, 0]
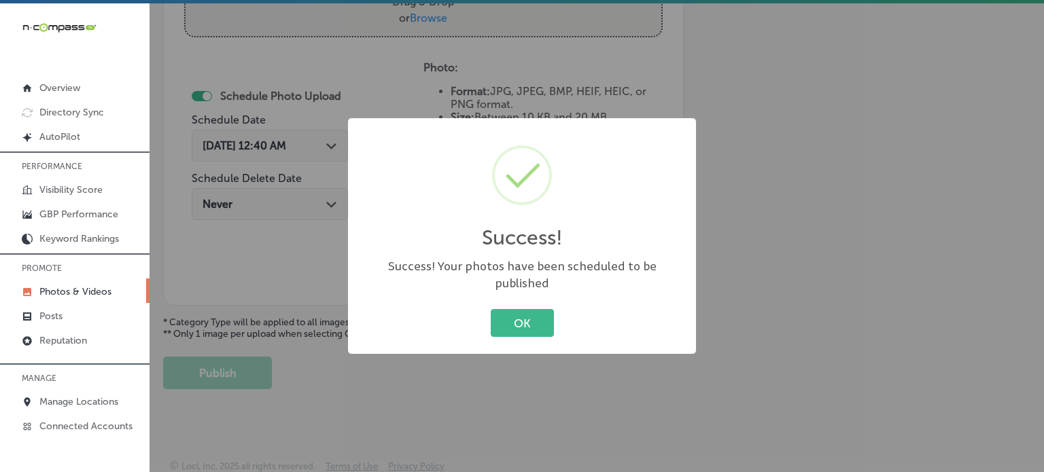
click at [544, 306] on div "OK Cancel" at bounding box center [522, 323] width 321 height 35
click at [537, 315] on button "OK" at bounding box center [522, 323] width 63 height 28
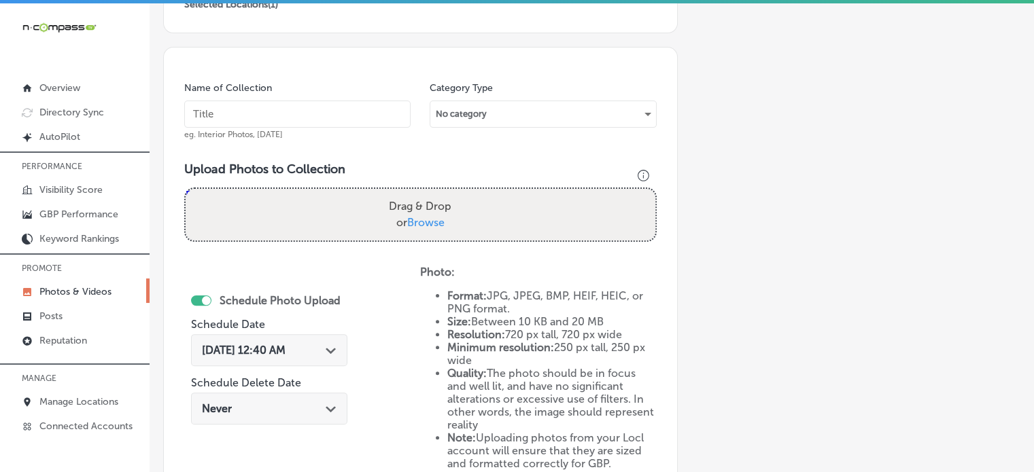
scroll to position [345, 0]
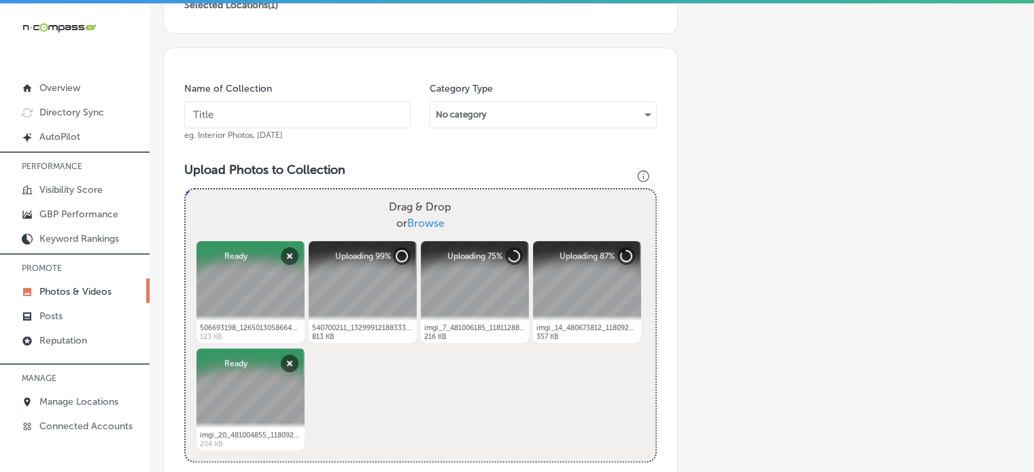
click at [305, 111] on input "text" at bounding box center [297, 114] width 226 height 27
paste input "Ceramic tile"
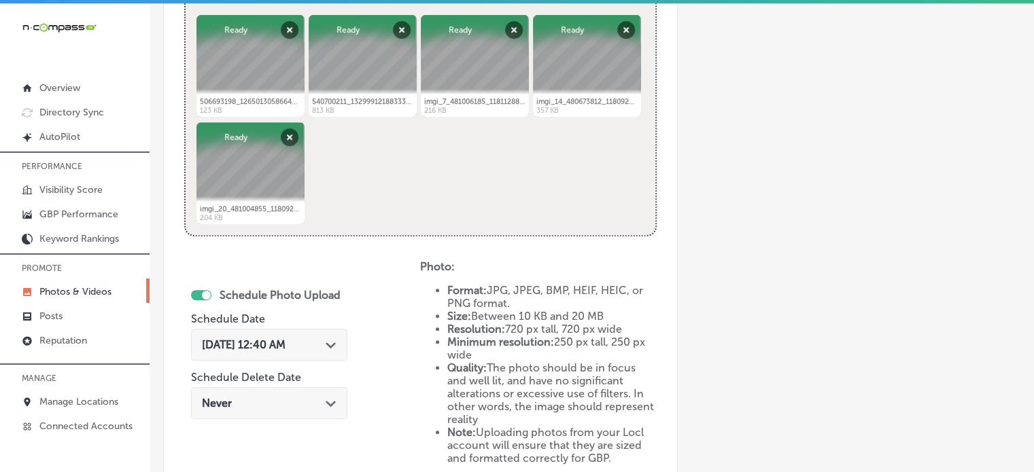
scroll to position [571, 0]
type input "Ceramic tile"
click at [285, 339] on span "[DATE] 12:40 AM" at bounding box center [244, 344] width 84 height 13
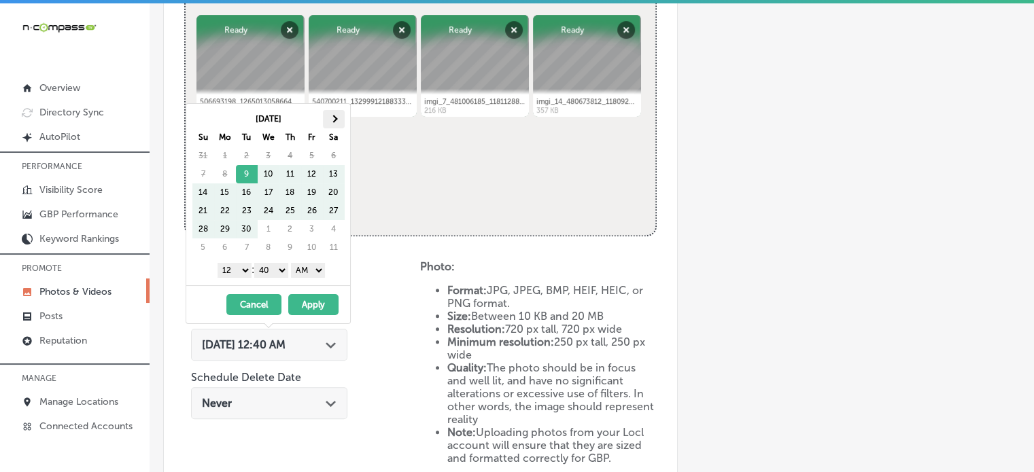
click at [326, 117] on th at bounding box center [334, 119] width 22 height 18
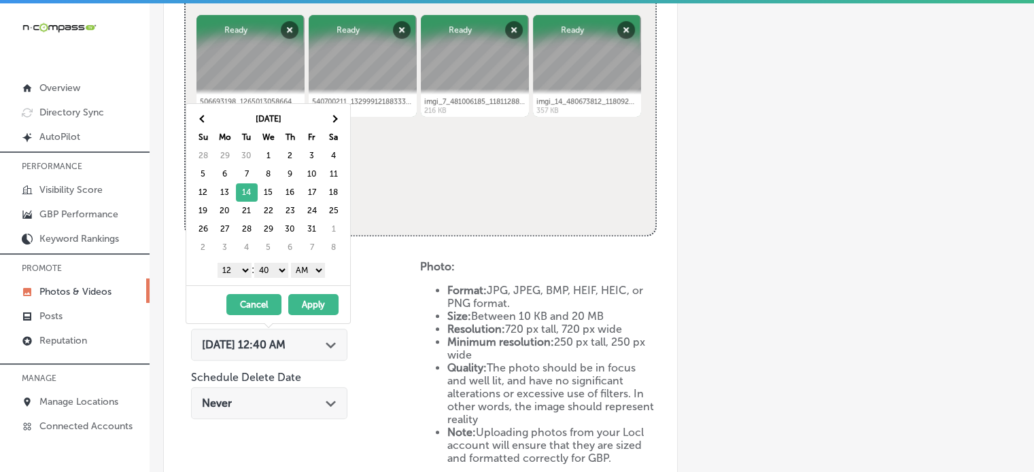
click at [237, 268] on select "1 2 3 4 5 6 7 8 9 10 11 12" at bounding box center [235, 270] width 34 height 15
click at [266, 272] on select "00 10 20 30 40 50" at bounding box center [271, 270] width 34 height 15
click at [313, 269] on select "AM PM" at bounding box center [308, 270] width 34 height 15
click at [307, 304] on button "Apply" at bounding box center [313, 304] width 50 height 21
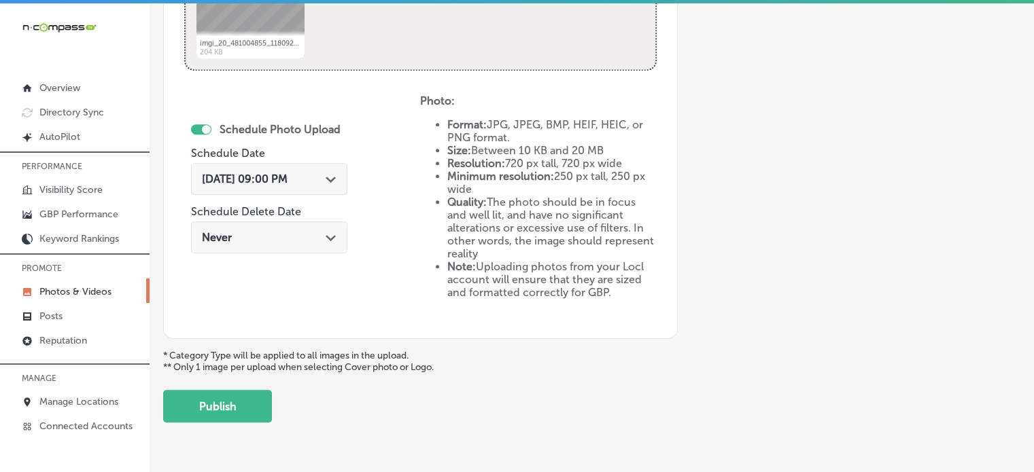
scroll to position [764, 0]
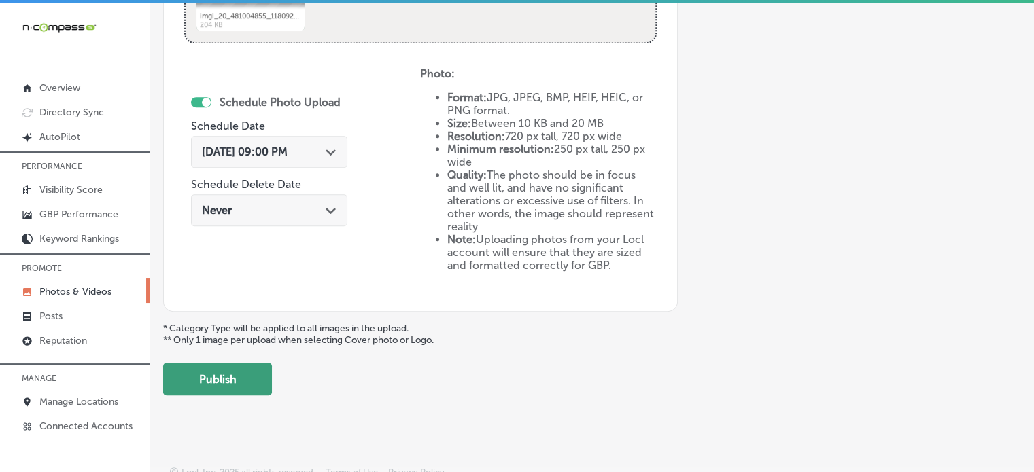
click at [243, 366] on button "Publish" at bounding box center [217, 379] width 109 height 33
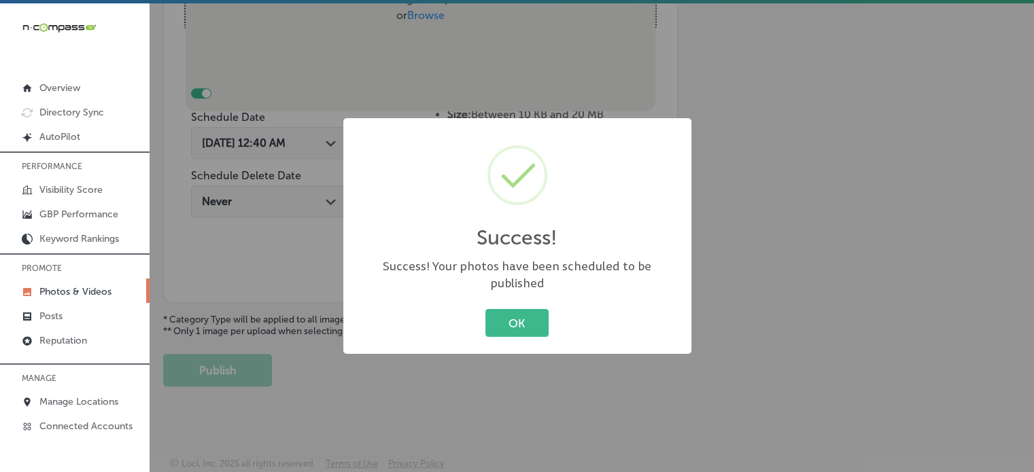
scroll to position [530, 0]
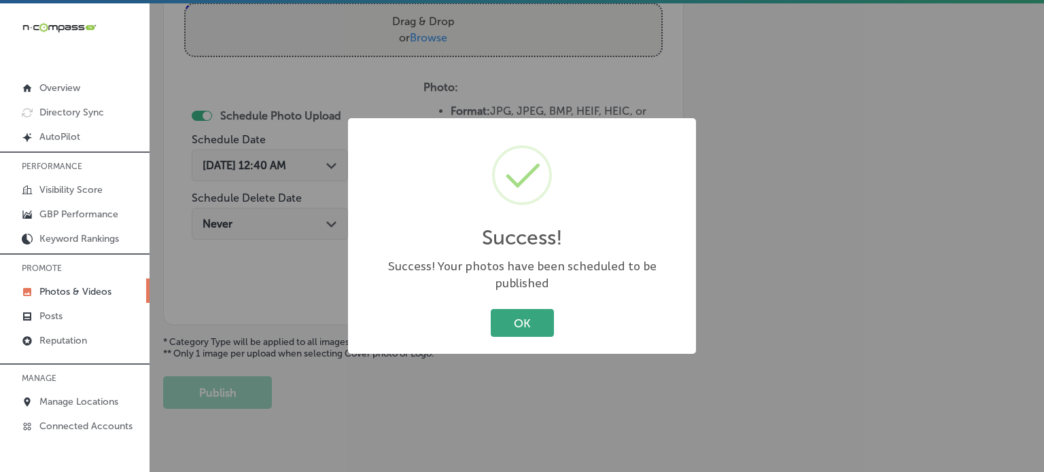
click at [504, 319] on button "OK" at bounding box center [522, 323] width 63 height 28
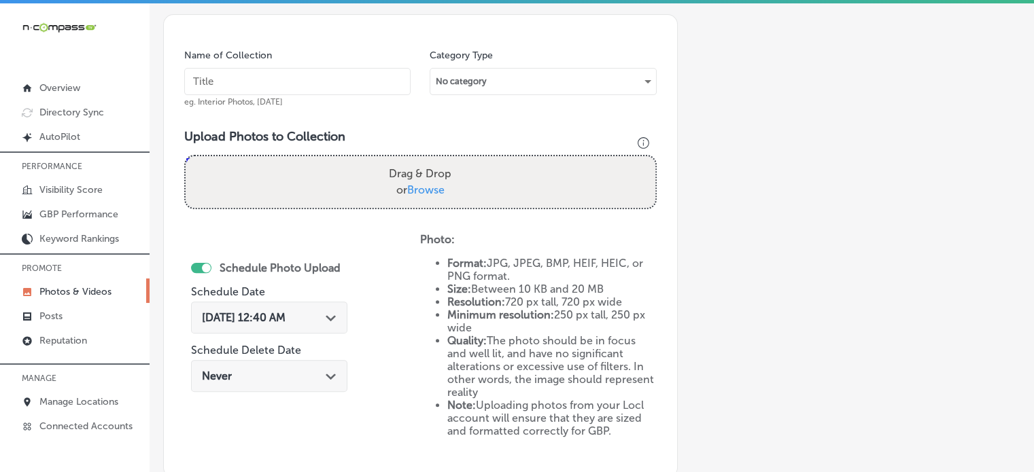
scroll to position [377, 0]
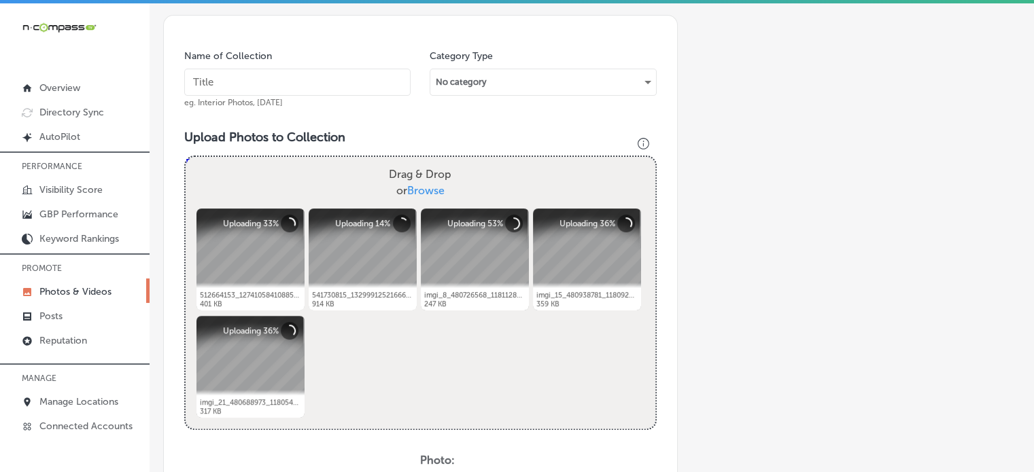
drag, startPoint x: 327, startPoint y: 66, endPoint x: 327, endPoint y: 81, distance: 15.0
click at [327, 81] on div "Name of Collection eg. Interior Photos, [DATE]" at bounding box center [297, 79] width 226 height 58
click at [327, 81] on input "text" at bounding box center [297, 82] width 226 height 27
paste input "Porcelain tile"
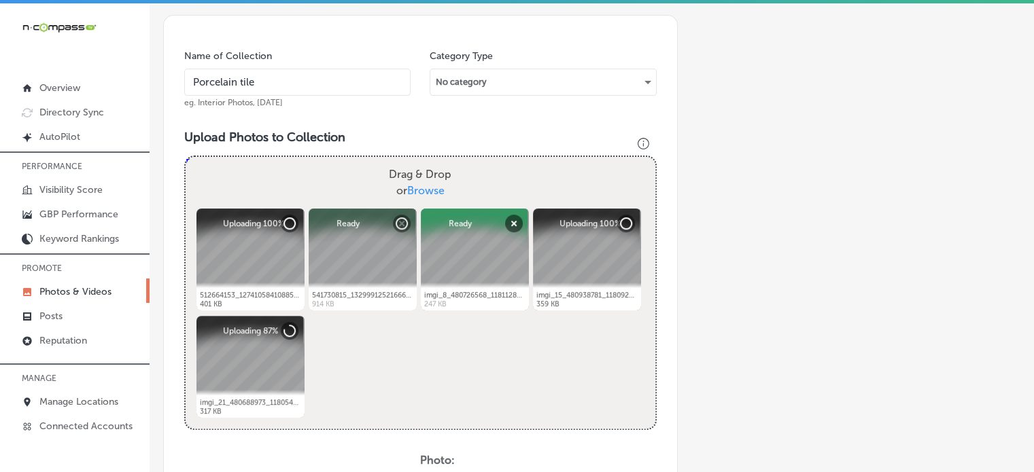
type input "Porcelain tile"
click at [353, 124] on div "Name of Collection Porcelain tile eg. Interior Photos, [DATE] Category Type No …" at bounding box center [420, 357] width 515 height 684
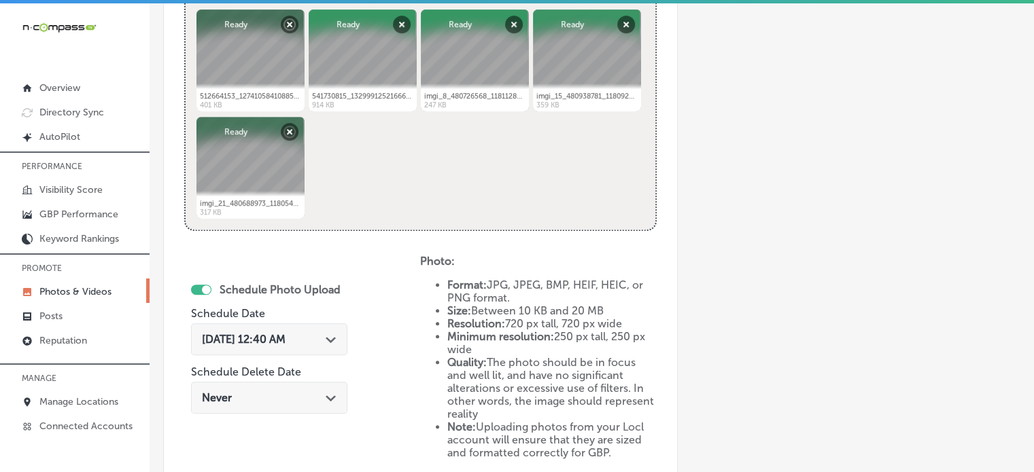
scroll to position [614, 0]
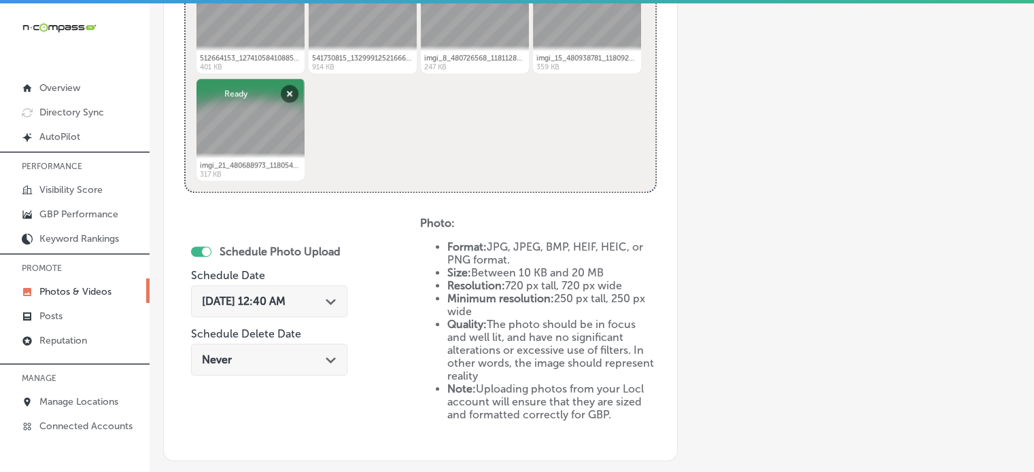
click at [332, 290] on div "[DATE] 12:40 AM Path Created with Sketch." at bounding box center [269, 301] width 156 height 32
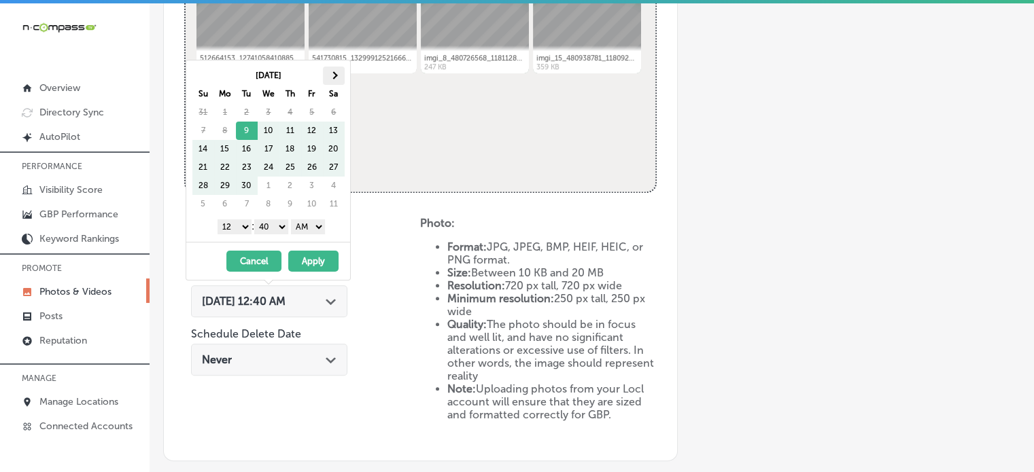
click at [333, 81] on th at bounding box center [334, 76] width 22 height 18
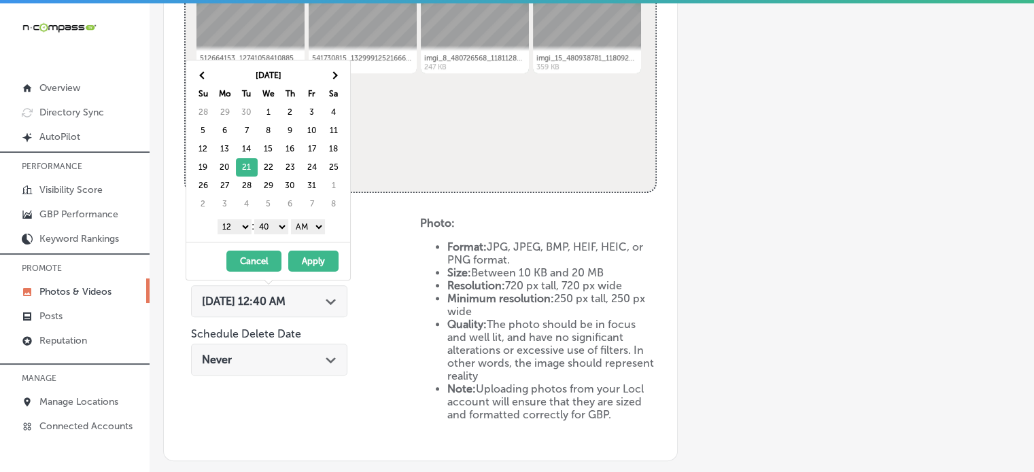
click at [239, 223] on select "1 2 3 4 5 6 7 8 9 10 11 12" at bounding box center [235, 227] width 34 height 15
drag, startPoint x: 274, startPoint y: 226, endPoint x: 274, endPoint y: 241, distance: 15.6
click at [274, 241] on div "[DATE] Su Mo Tu We Th Fr Sa 28 29 30 1 2 3 4 5 6 7 8 9 10 11 12 13 14 15 16 17 …" at bounding box center [268, 170] width 165 height 221
drag, startPoint x: 307, startPoint y: 227, endPoint x: 305, endPoint y: 262, distance: 34.7
click at [305, 262] on div "[DATE] Su Mo Tu We Th Fr Sa 28 29 30 1 2 3 4 5 6 7 8 9 10 11 12 13 14 15 16 17 …" at bounding box center [268, 170] width 165 height 221
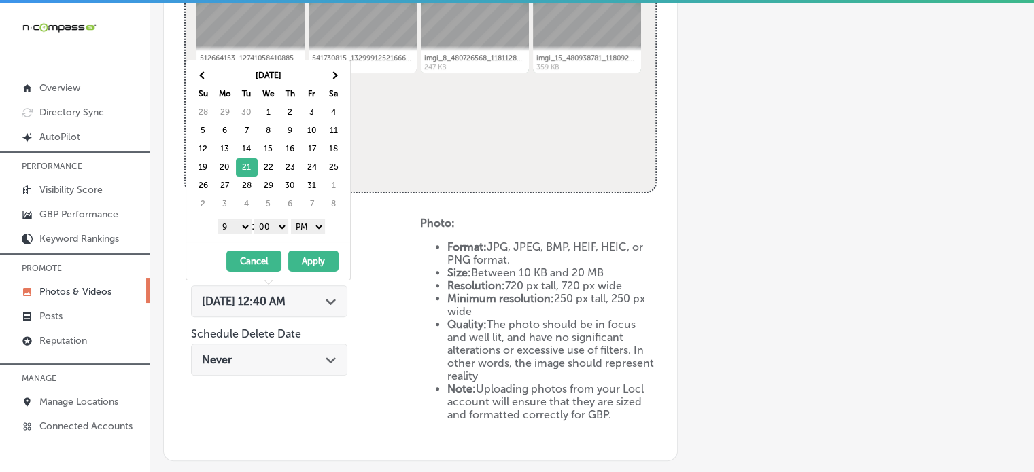
click at [313, 262] on button "Apply" at bounding box center [313, 261] width 50 height 21
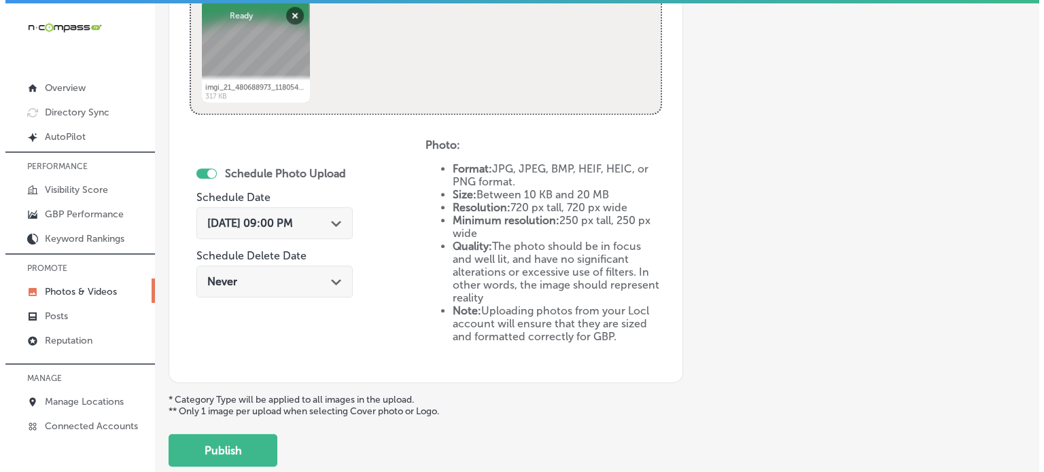
scroll to position [743, 0]
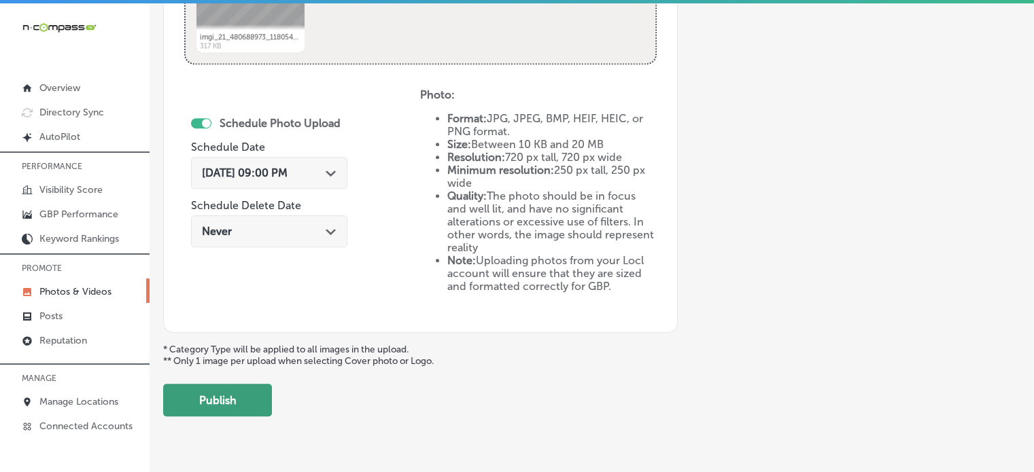
click at [254, 384] on button "Publish" at bounding box center [217, 400] width 109 height 33
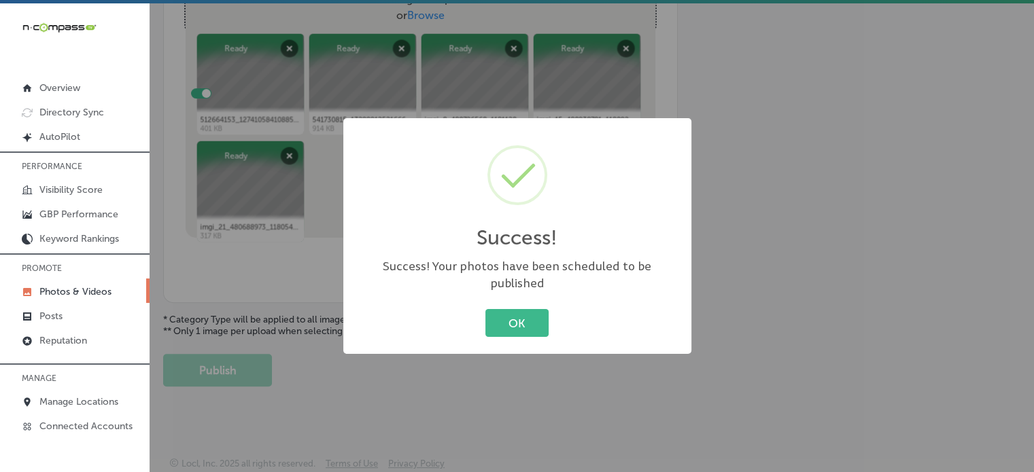
scroll to position [550, 0]
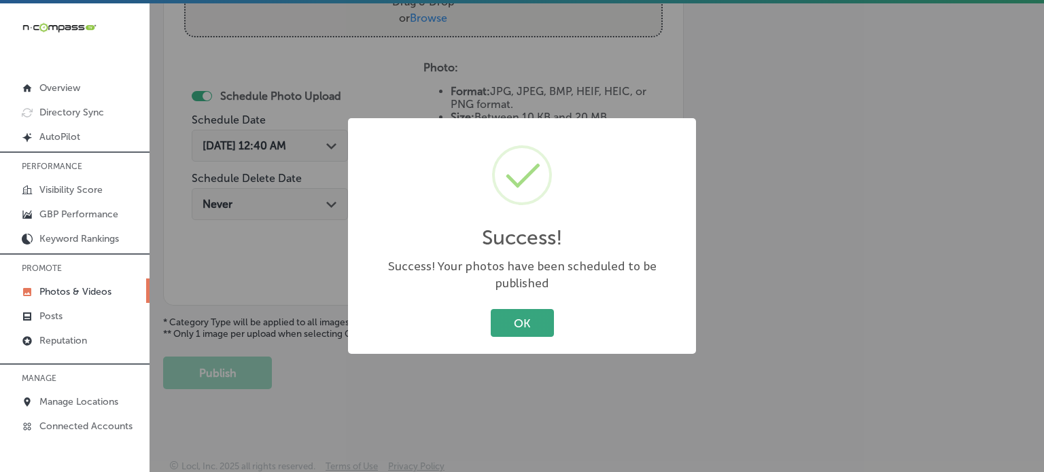
click at [520, 311] on button "OK" at bounding box center [522, 323] width 63 height 28
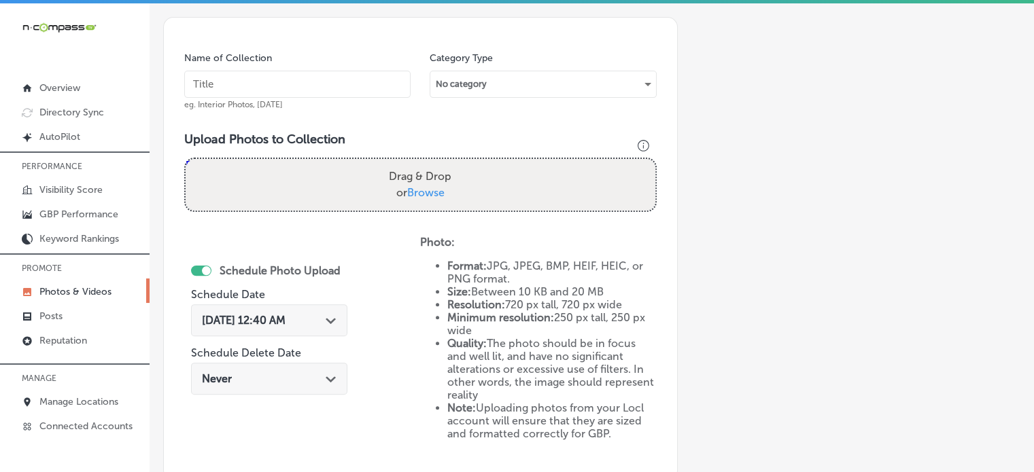
scroll to position [375, 0]
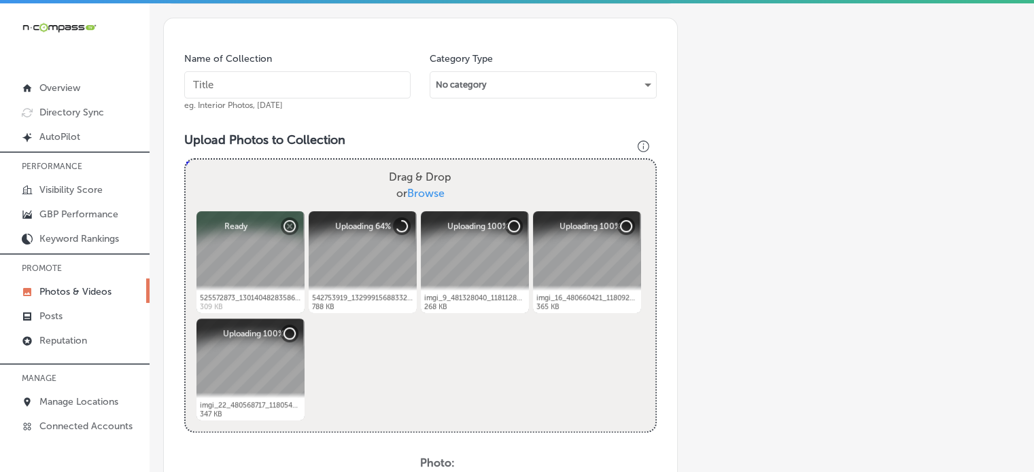
click at [280, 78] on input "text" at bounding box center [297, 84] width 226 height 27
paste input "Stone flooring"
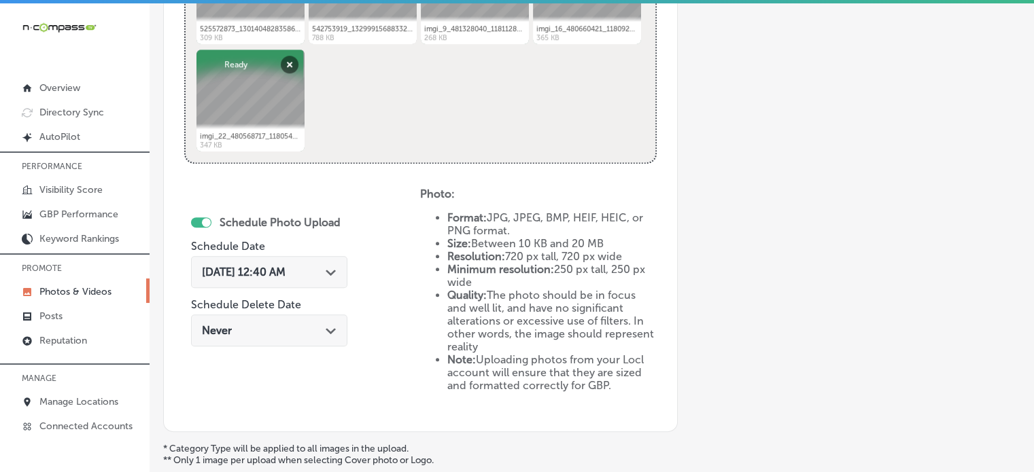
scroll to position [659, 0]
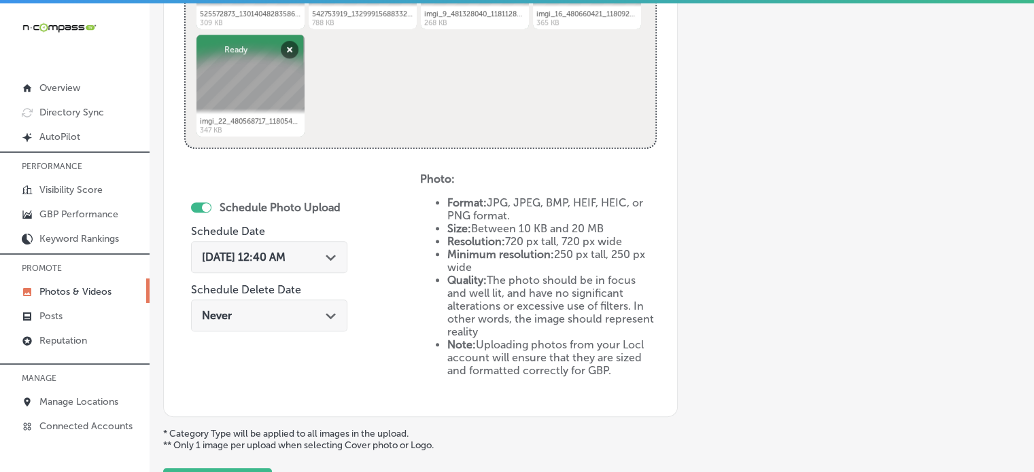
type input "Stone flooring"
click at [285, 258] on span "[DATE] 12:40 AM" at bounding box center [244, 257] width 84 height 13
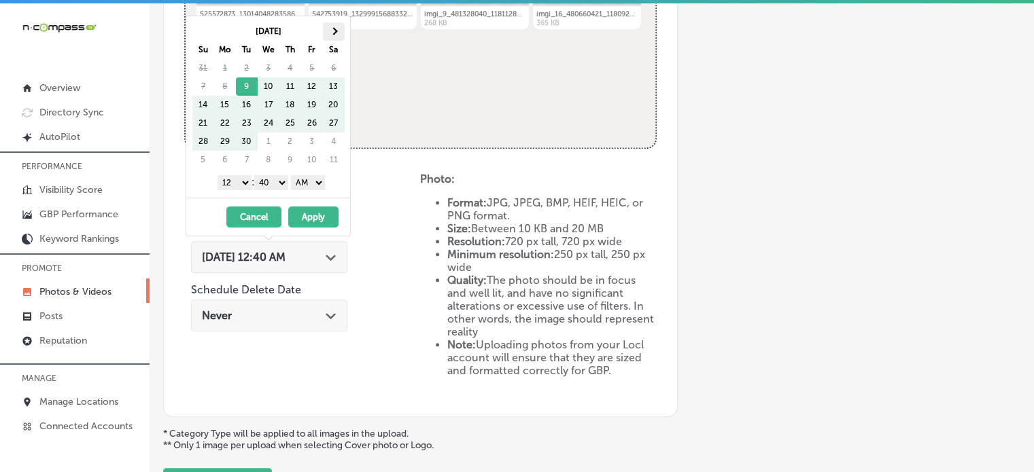
click at [327, 31] on th at bounding box center [334, 31] width 22 height 18
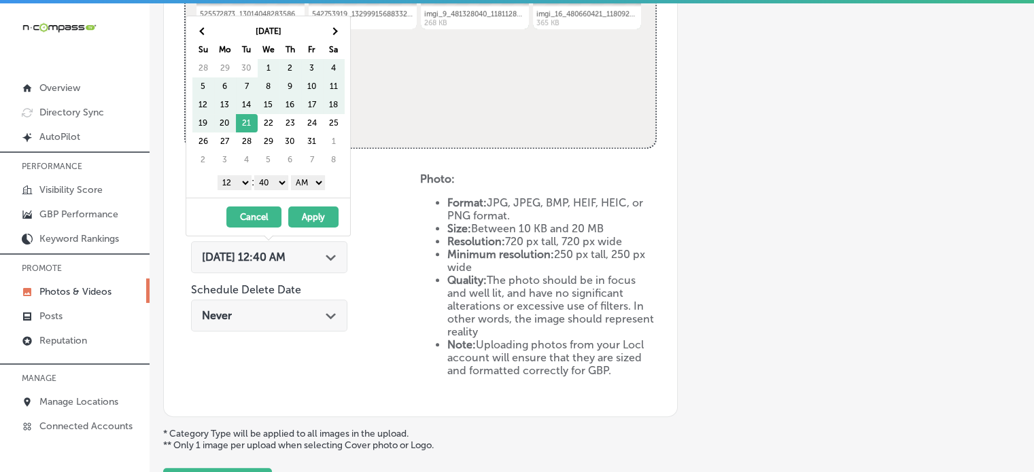
click at [327, 31] on th at bounding box center [334, 31] width 22 height 18
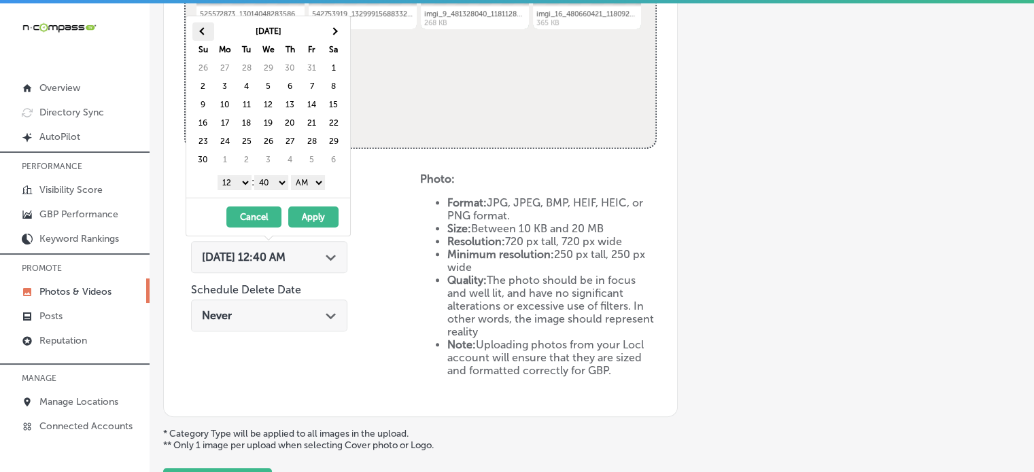
click at [199, 32] on th at bounding box center [203, 31] width 22 height 18
click at [242, 183] on select "1 2 3 4 5 6 7 8 9 10 11 12" at bounding box center [235, 182] width 34 height 15
drag, startPoint x: 267, startPoint y: 179, endPoint x: 269, endPoint y: 198, distance: 19.1
click at [269, 198] on div "[DATE] Su Mo Tu We Th Fr Sa 28 29 30 1 2 3 4 5 6 7 8 9 10 11 12 13 14 15 16 17 …" at bounding box center [268, 126] width 165 height 221
click at [313, 187] on select "AM PM" at bounding box center [308, 182] width 34 height 15
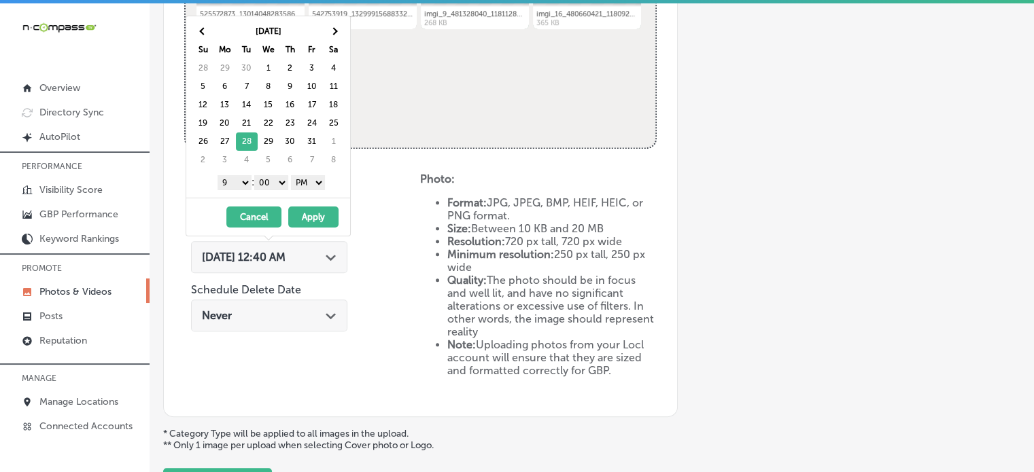
click at [313, 211] on button "Apply" at bounding box center [313, 217] width 50 height 21
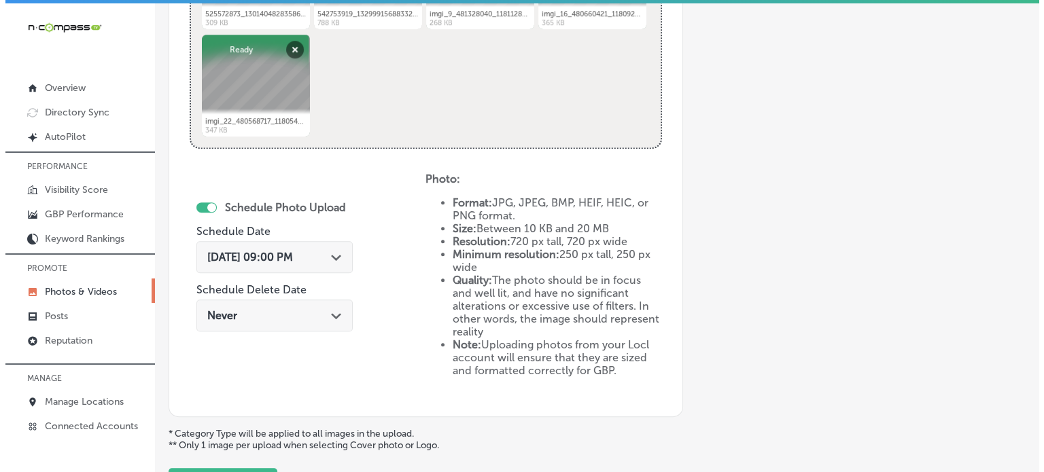
scroll to position [770, 0]
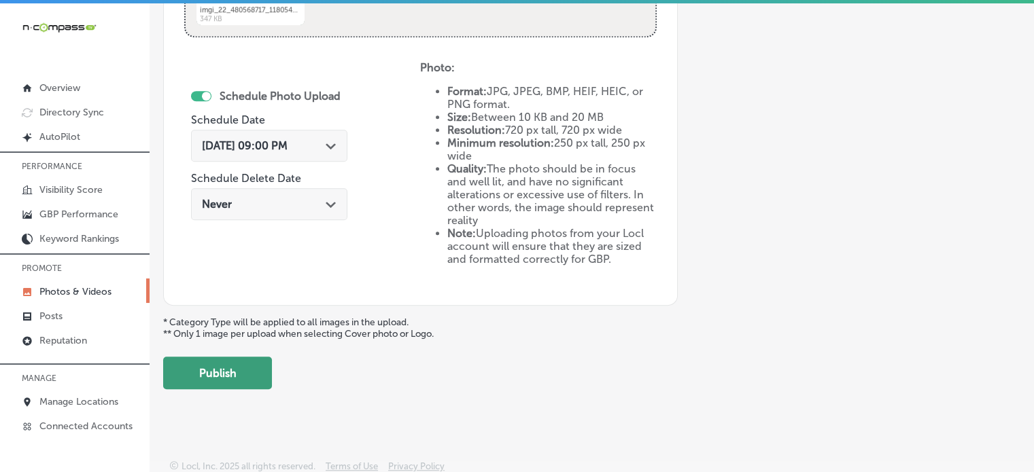
click at [238, 361] on button "Publish" at bounding box center [217, 373] width 109 height 33
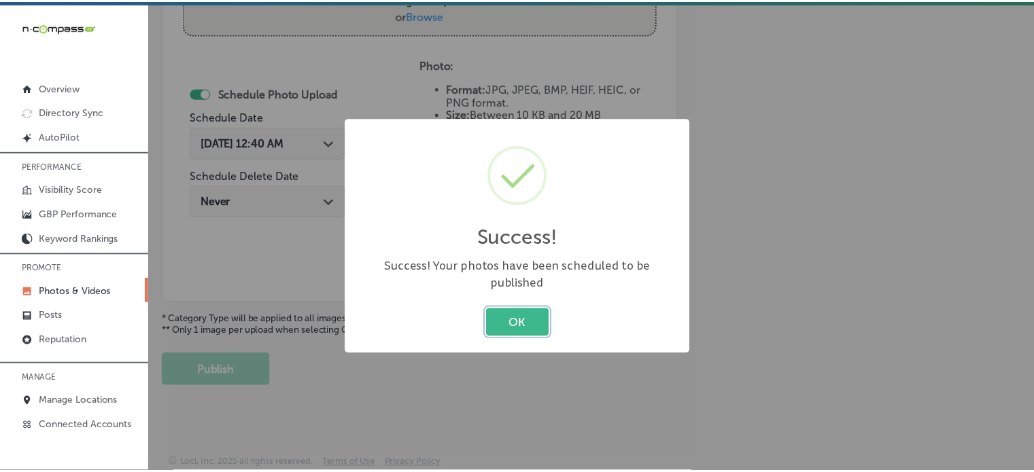
scroll to position [550, 0]
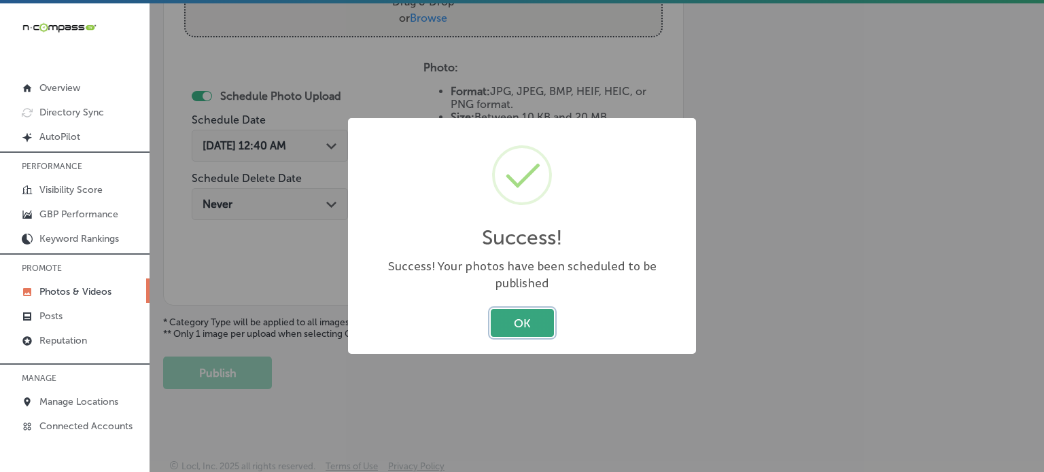
click at [521, 312] on button "OK" at bounding box center [522, 323] width 63 height 28
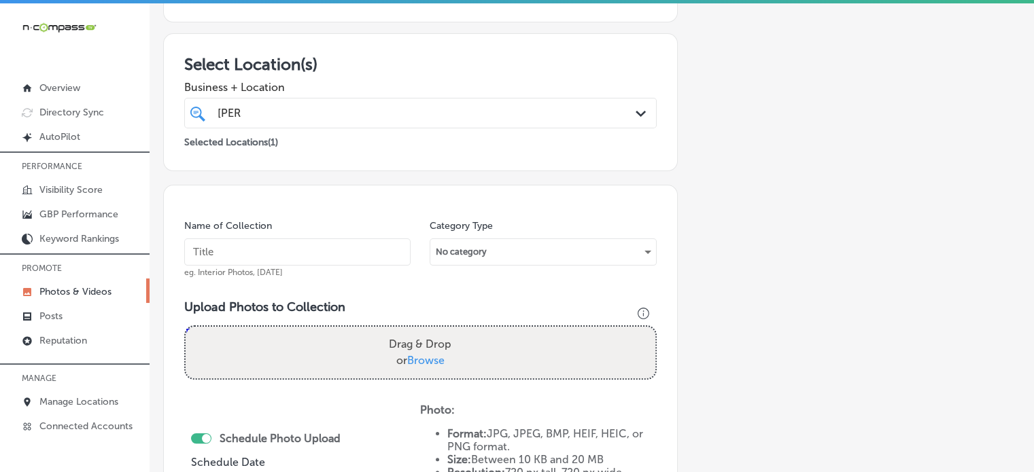
scroll to position [0, 0]
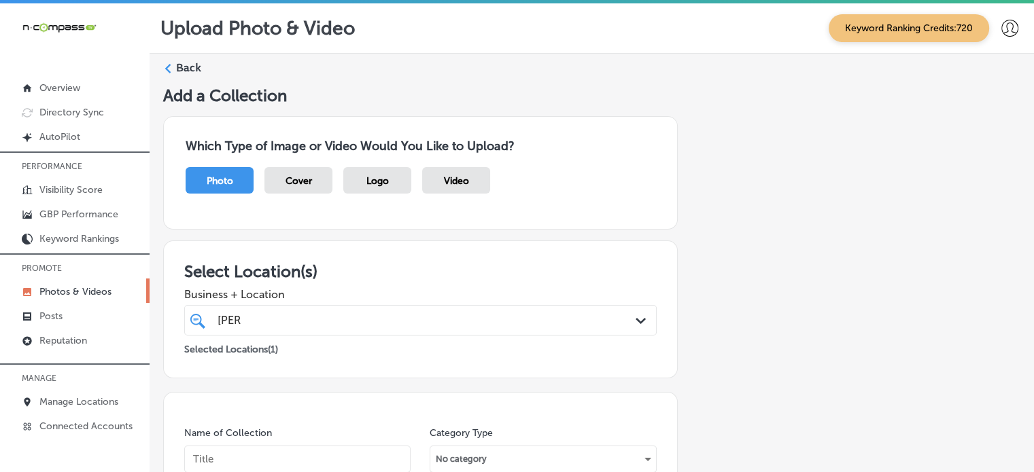
click at [185, 69] on label "Back" at bounding box center [188, 67] width 25 height 15
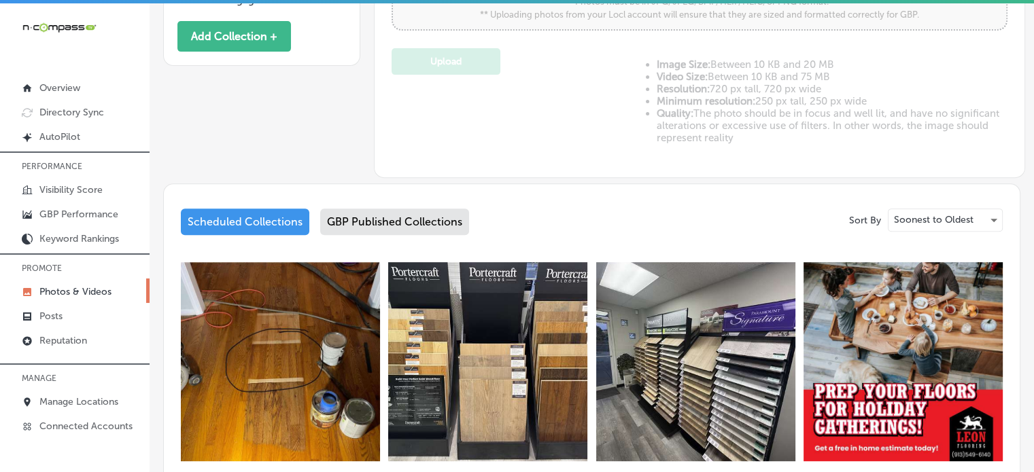
type input "5"
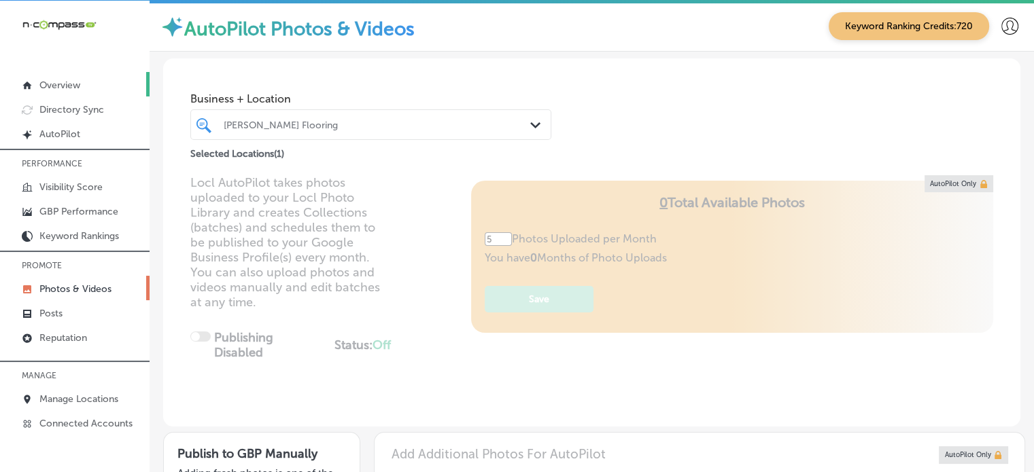
click at [48, 80] on p "Overview" at bounding box center [59, 86] width 41 height 12
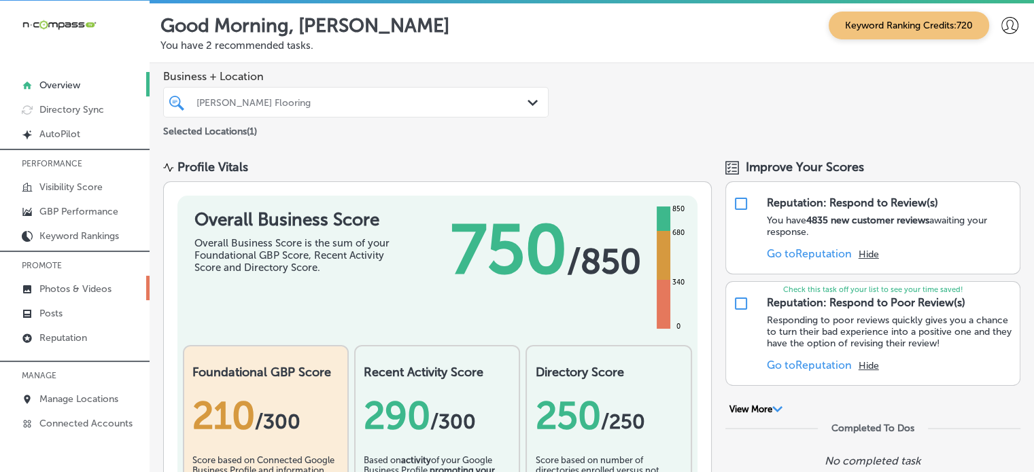
click at [56, 285] on p "Photos & Videos" at bounding box center [75, 289] width 72 height 12
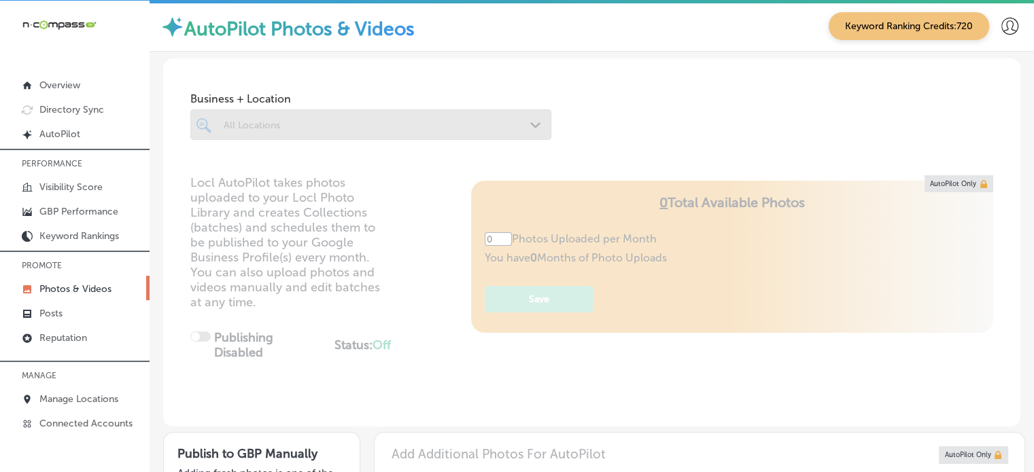
type input "5"
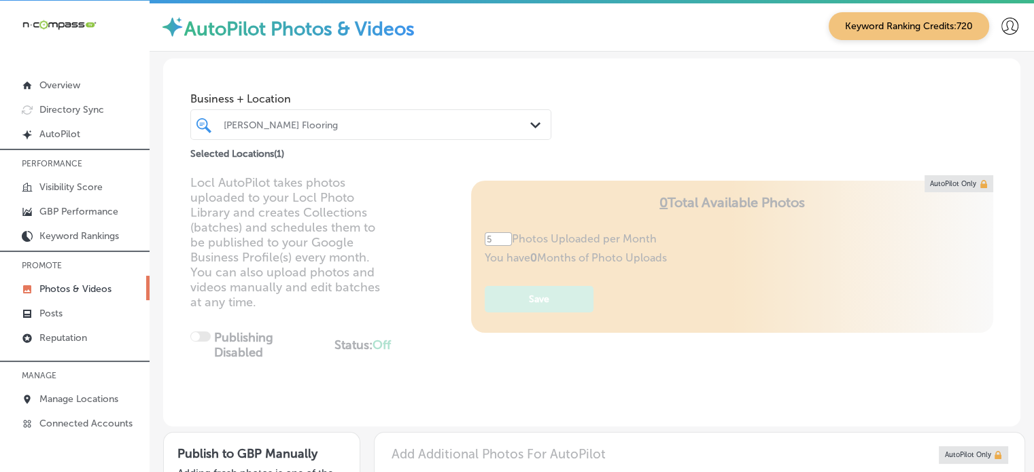
click at [425, 128] on div "[PERSON_NAME] Flooring" at bounding box center [378, 125] width 308 height 12
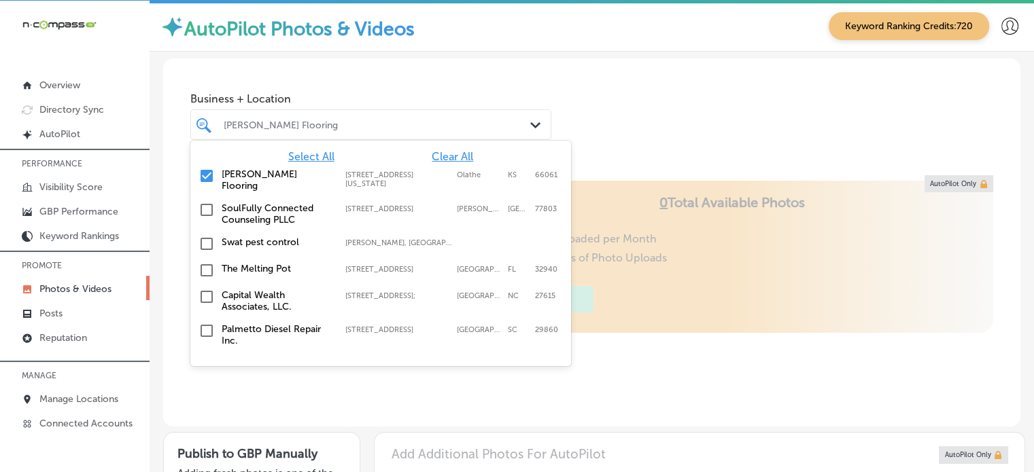
click at [317, 125] on div "[PERSON_NAME] Flooring" at bounding box center [378, 125] width 308 height 12
click at [439, 158] on span "Clear All" at bounding box center [452, 156] width 41 height 13
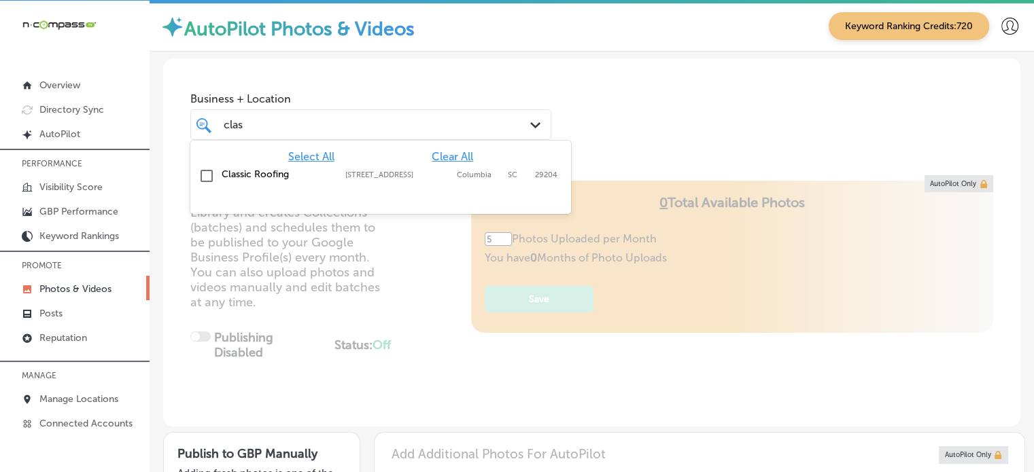
click at [293, 179] on label "Classic Roofing" at bounding box center [277, 175] width 110 height 12
type input "clas"
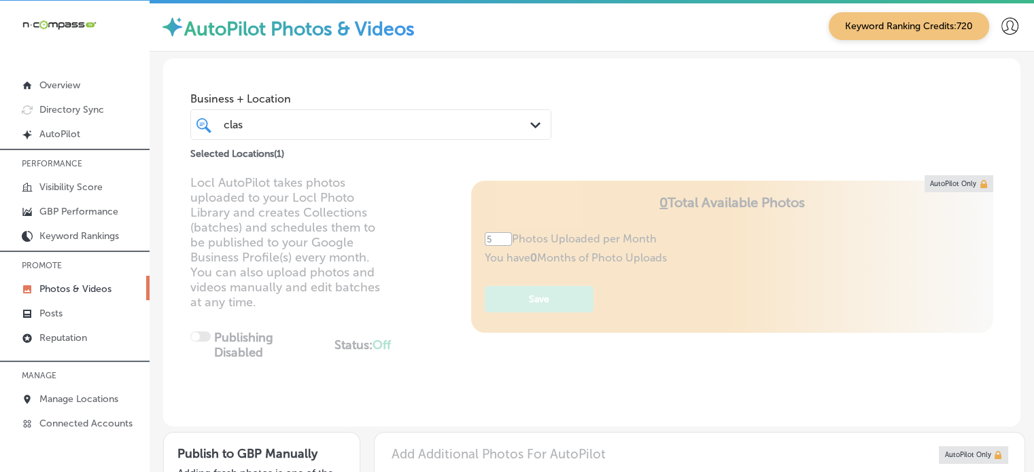
click at [412, 279] on div "Locl AutoPilot takes photos uploaded to your Locl Photo Library and creates Col…" at bounding box center [591, 300] width 857 height 251
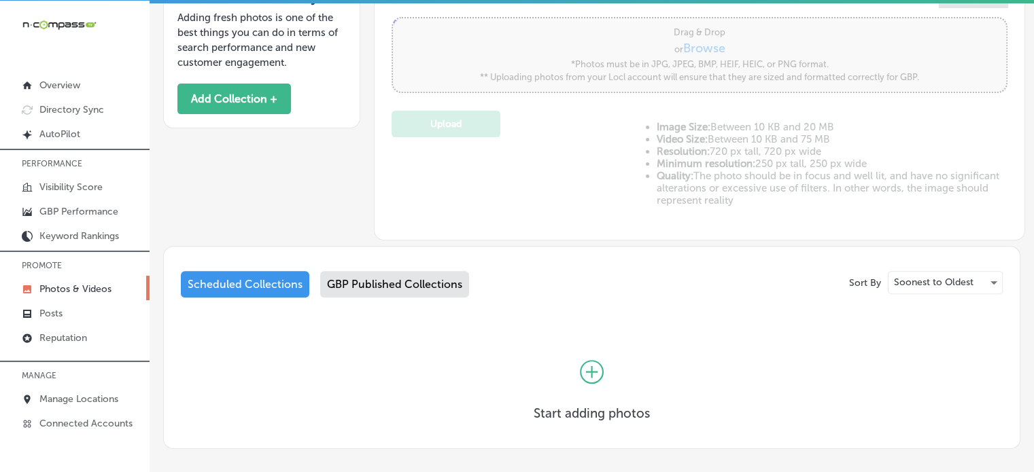
scroll to position [518, 0]
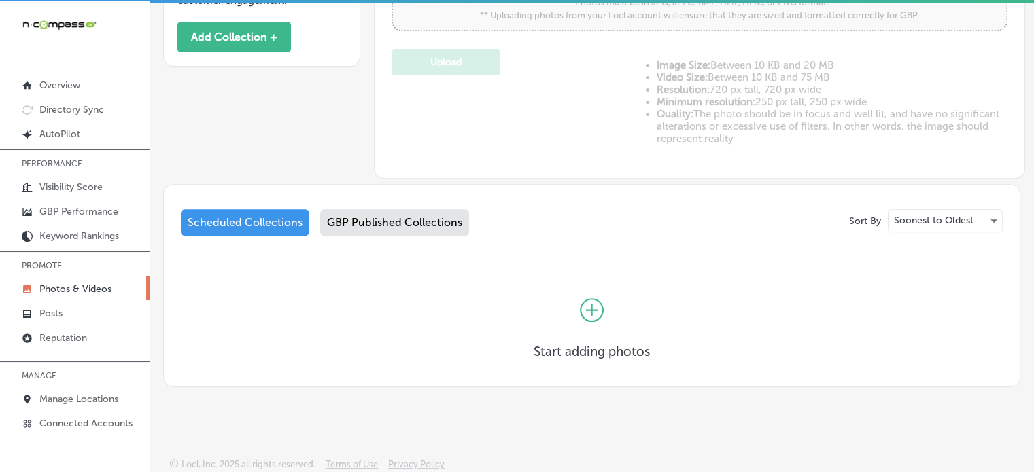
click at [389, 220] on div "GBP Published Collections" at bounding box center [394, 222] width 149 height 27
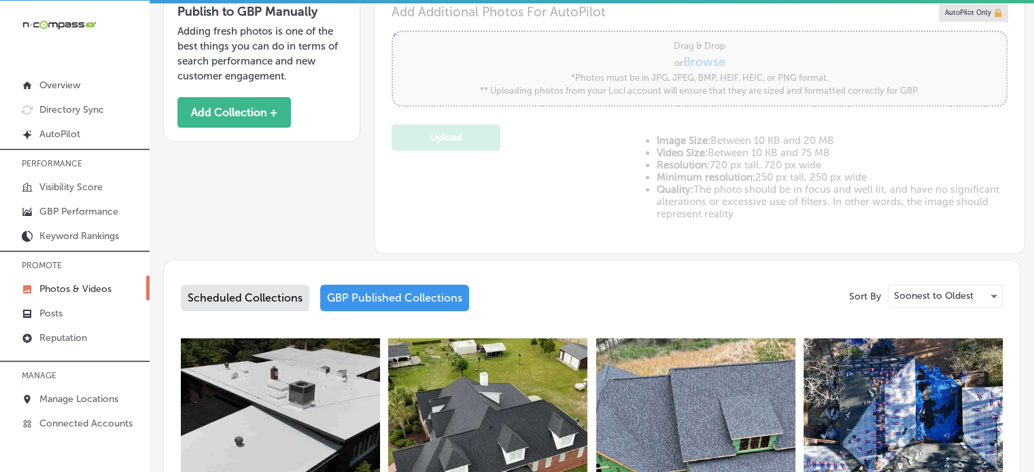
scroll to position [442, 0]
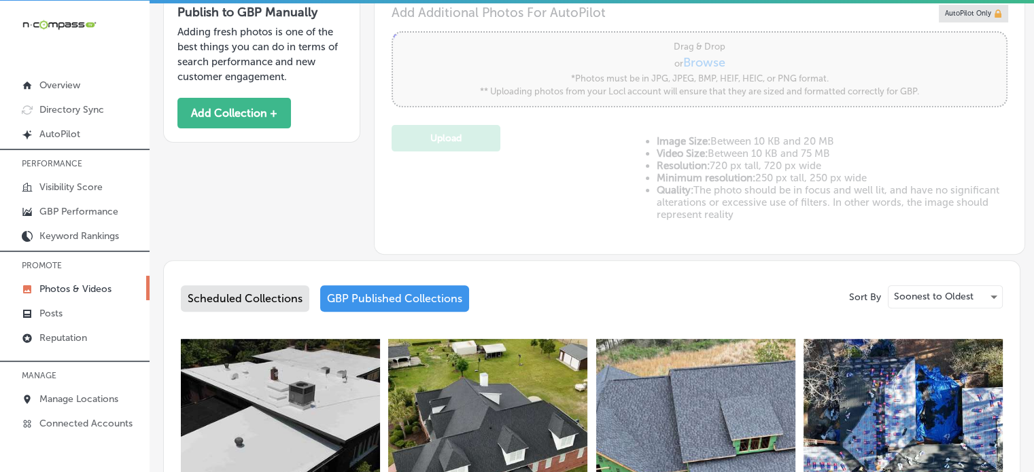
click at [263, 307] on div "Scheduled Collections" at bounding box center [245, 298] width 128 height 27
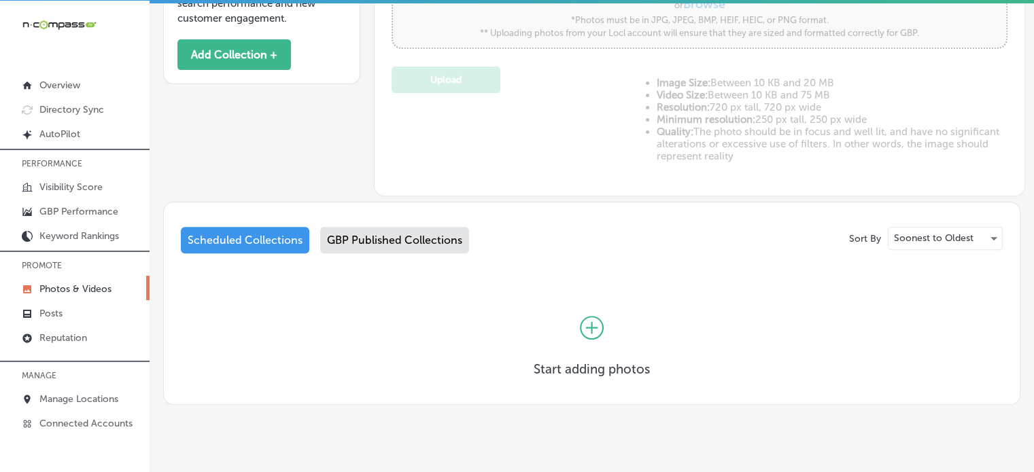
scroll to position [518, 0]
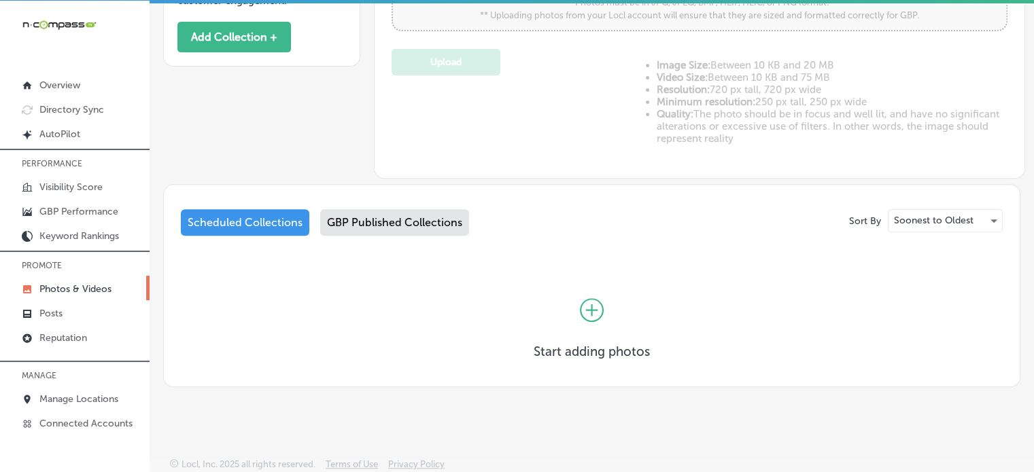
click at [589, 311] on icon at bounding box center [592, 310] width 24 height 24
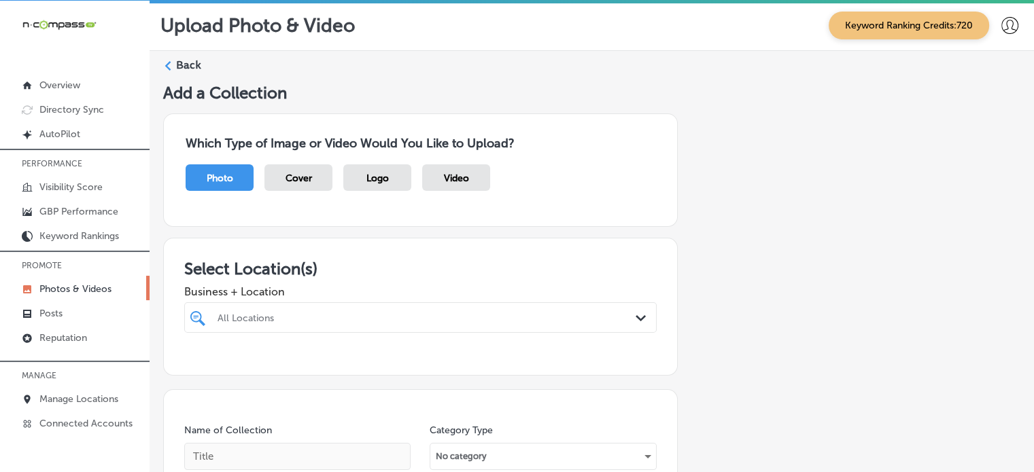
click at [450, 315] on div "All Locations Path Created with Sketch." at bounding box center [420, 317] width 472 height 31
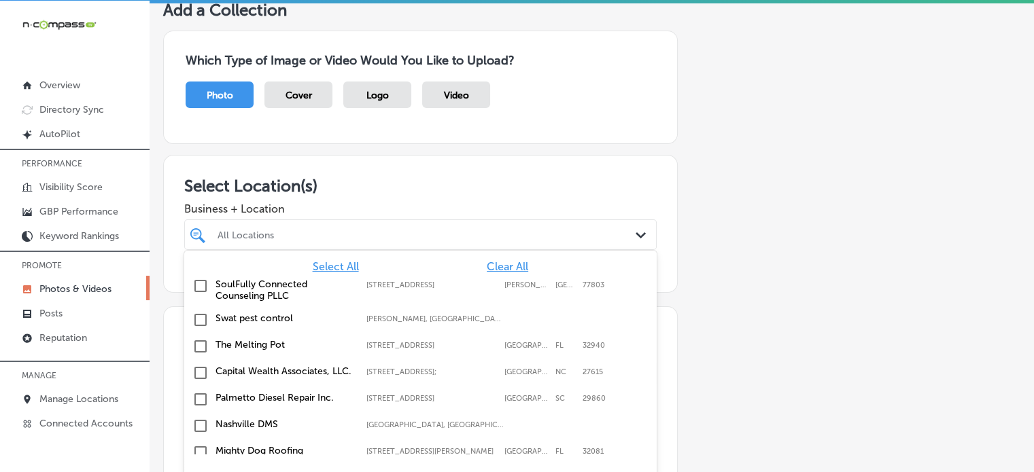
scroll to position [91, 0]
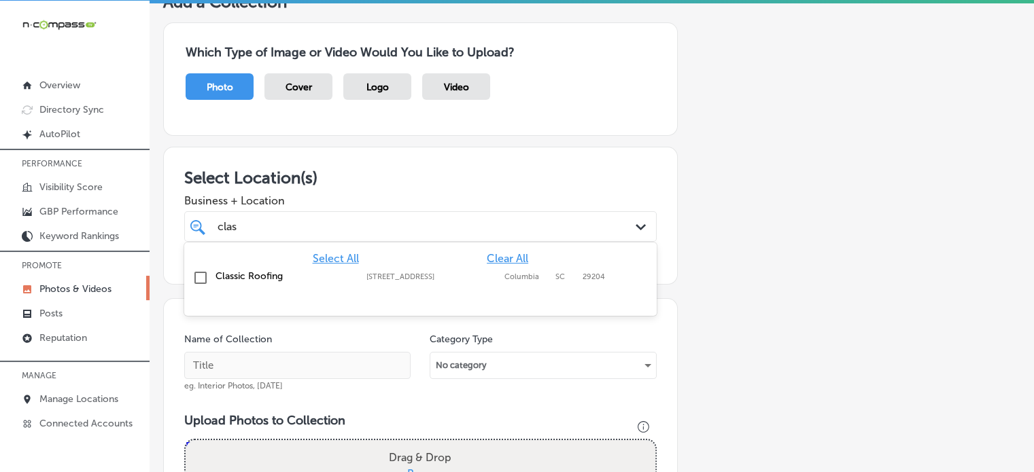
click at [276, 273] on label "Classic Roofing" at bounding box center [283, 277] width 137 height 12
type input "clas"
click at [451, 174] on h3 "Select Location(s)" at bounding box center [420, 178] width 472 height 20
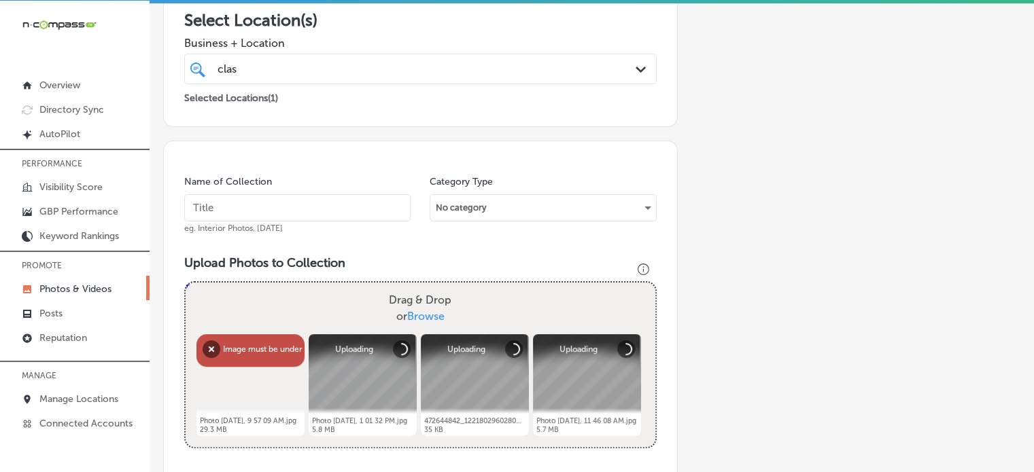
scroll to position [271, 0]
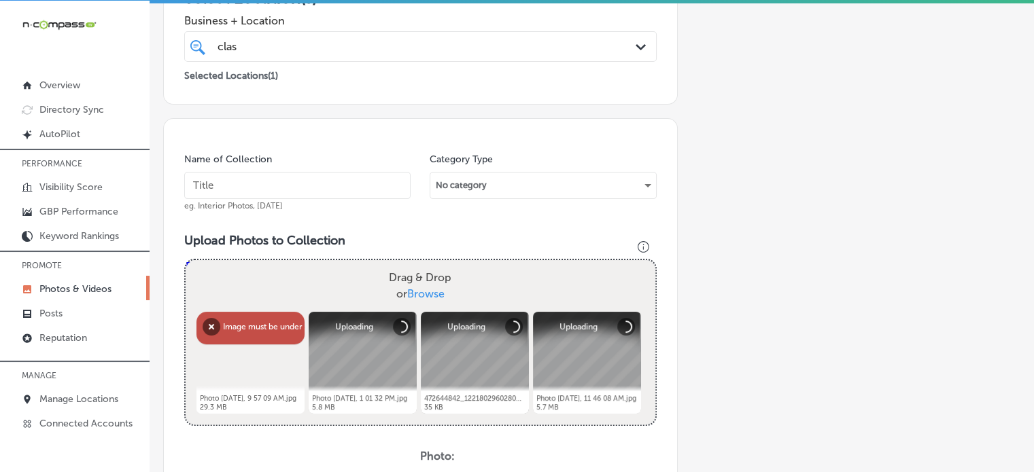
click at [251, 333] on div "Abort Retry Remove Upload Cancel Retry Remove Photo [DATE], 9 57 09 AM.jpg 29.3…" at bounding box center [250, 363] width 108 height 102
click at [203, 323] on button "Remove" at bounding box center [212, 327] width 18 height 18
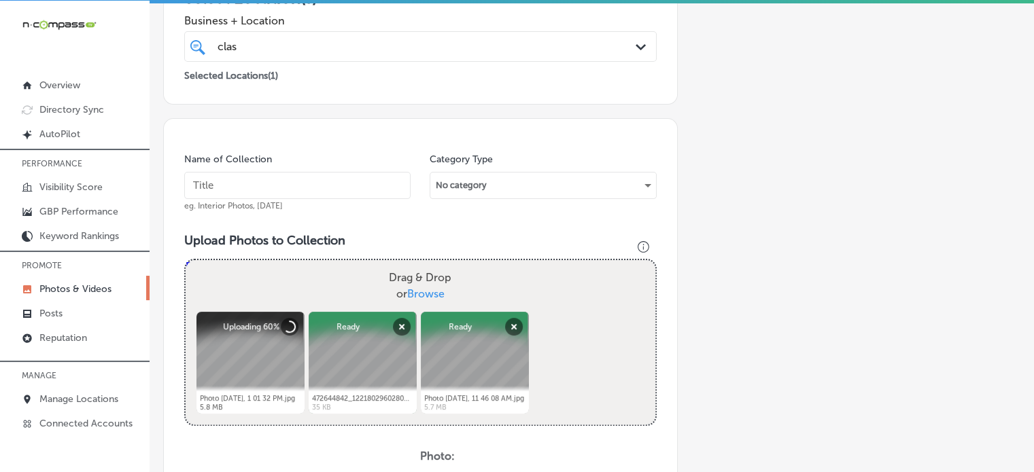
click at [340, 180] on input "text" at bounding box center [297, 185] width 226 height 27
paste input "Roofing contractor"
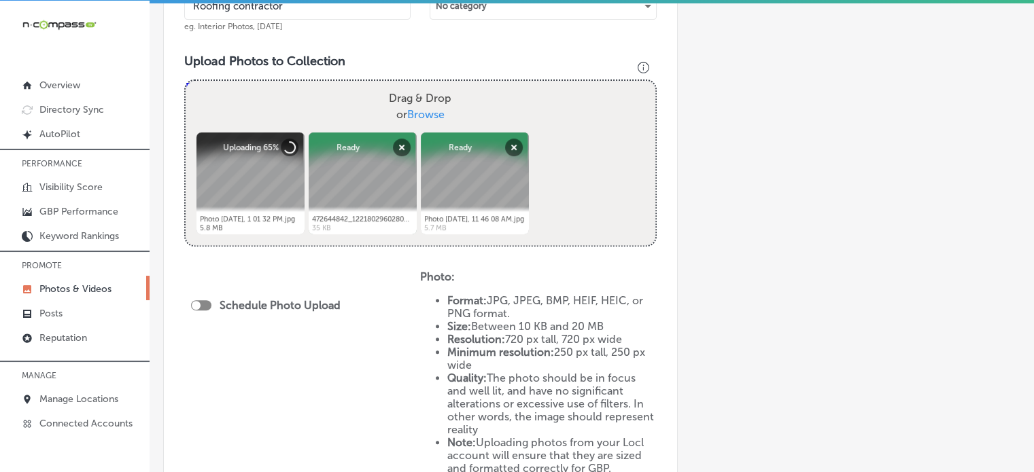
scroll to position [454, 0]
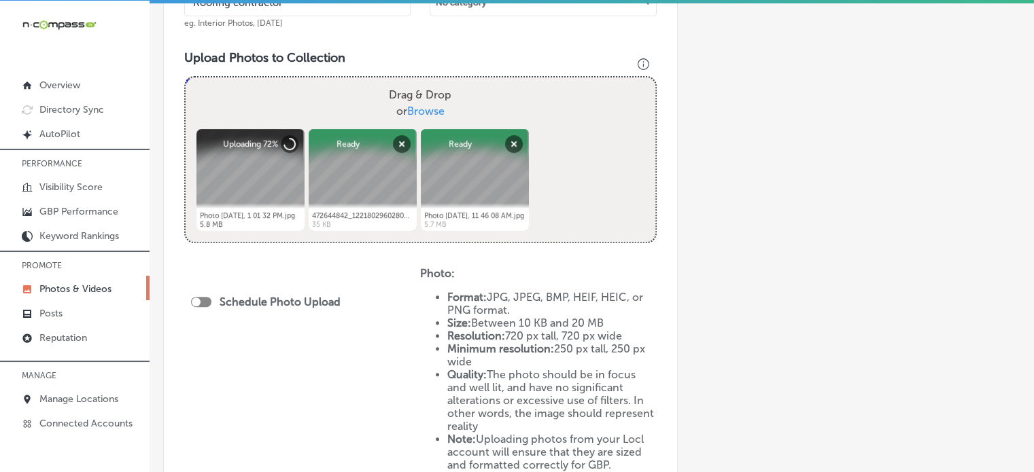
type input "Roofing contractor"
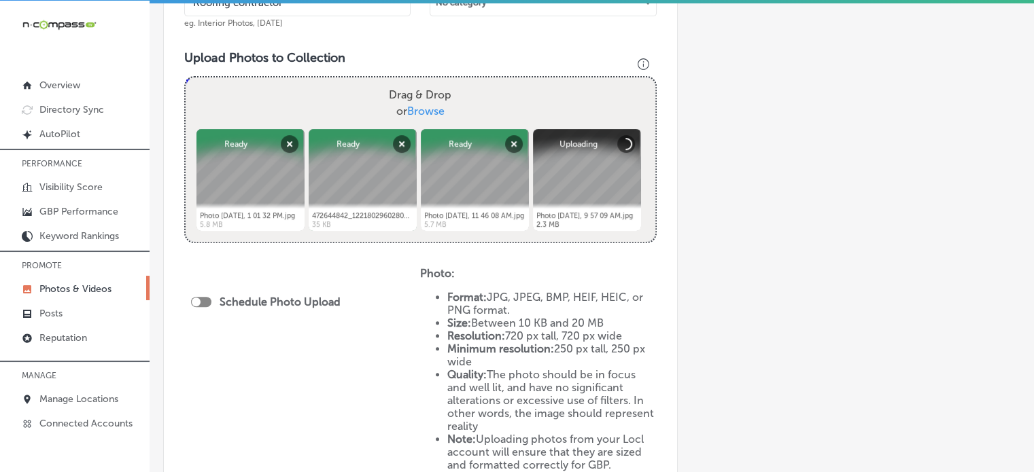
click at [202, 300] on div at bounding box center [201, 302] width 20 height 10
checkbox input "true"
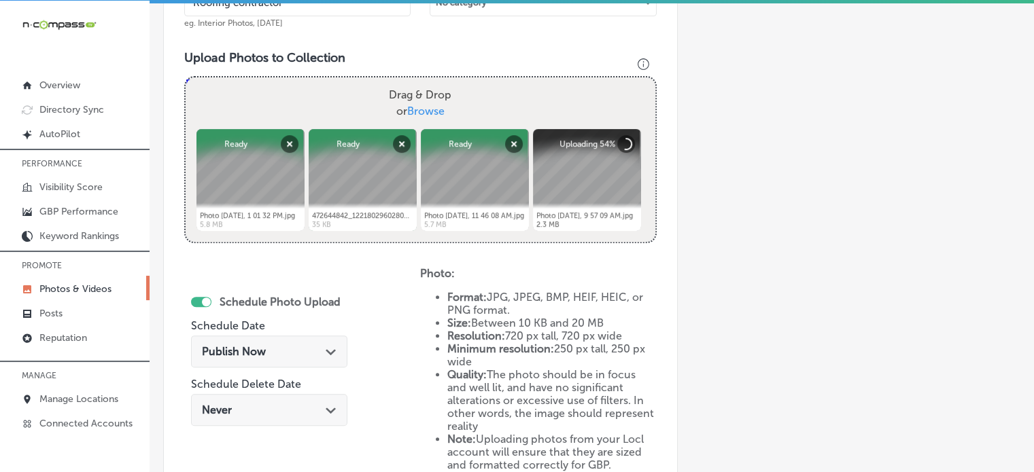
click at [295, 351] on div "Publish Now Path Created with Sketch." at bounding box center [269, 351] width 135 height 13
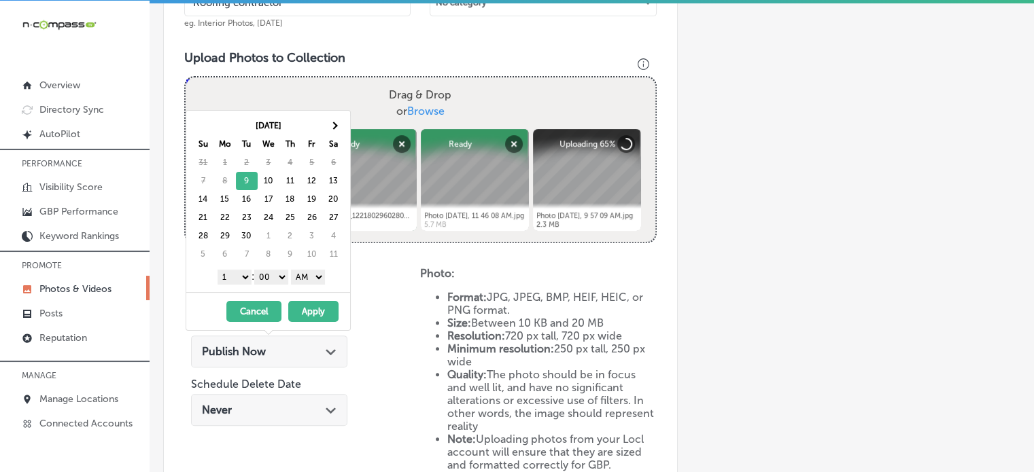
click at [245, 273] on select "1 2 3 4 5 6 7 8 9 10 11 12" at bounding box center [235, 277] width 34 height 15
click at [300, 278] on select "AM PM" at bounding box center [308, 277] width 34 height 15
click at [307, 301] on button "Apply" at bounding box center [313, 311] width 50 height 21
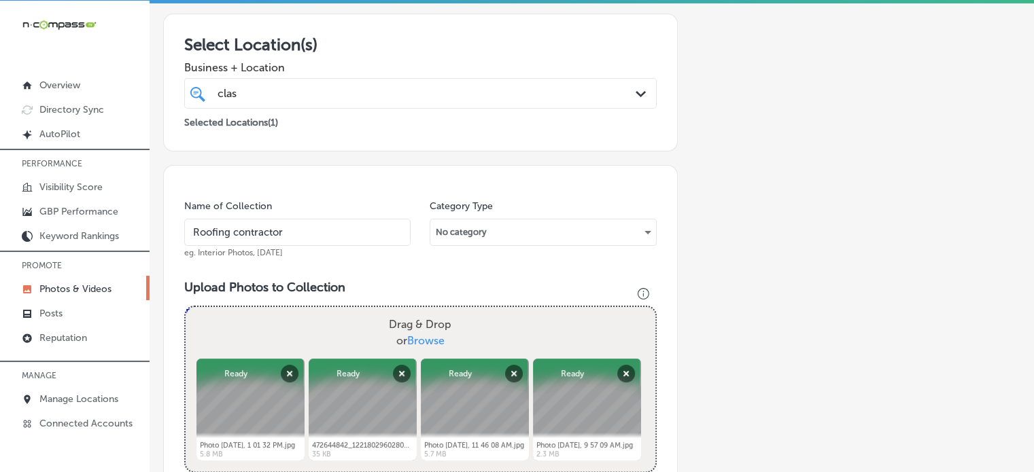
scroll to position [222, 0]
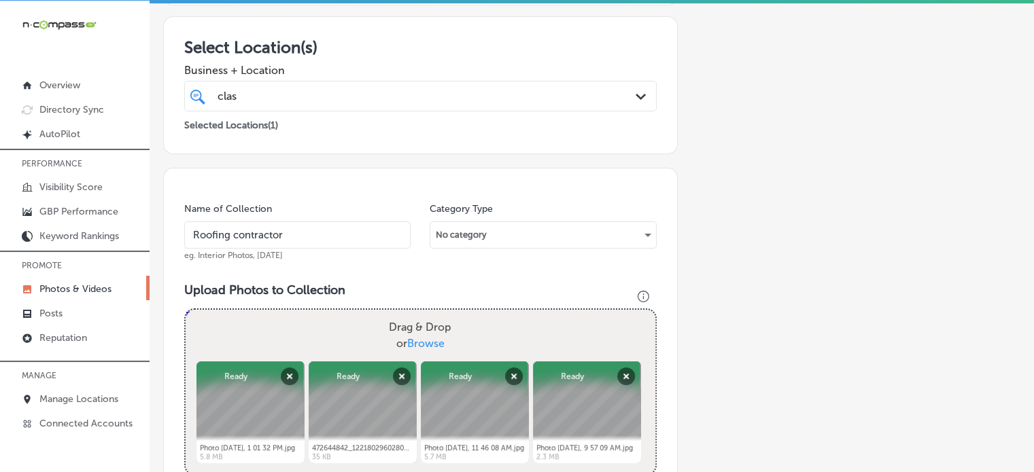
drag, startPoint x: 307, startPoint y: 301, endPoint x: 271, endPoint y: 92, distance: 212.5
click at [271, 92] on div "clas clas" at bounding box center [400, 96] width 368 height 18
click at [375, 50] on h3 "Select Location(s)" at bounding box center [420, 47] width 472 height 20
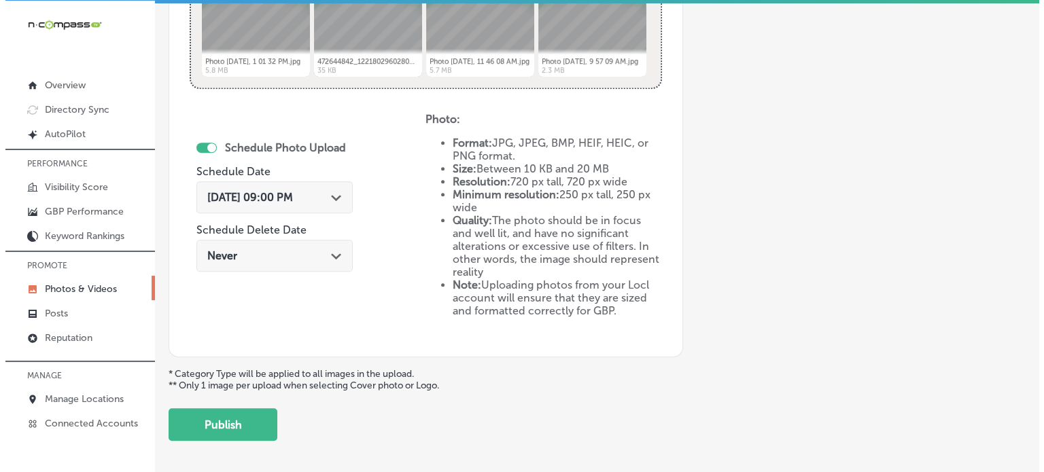
scroll to position [663, 0]
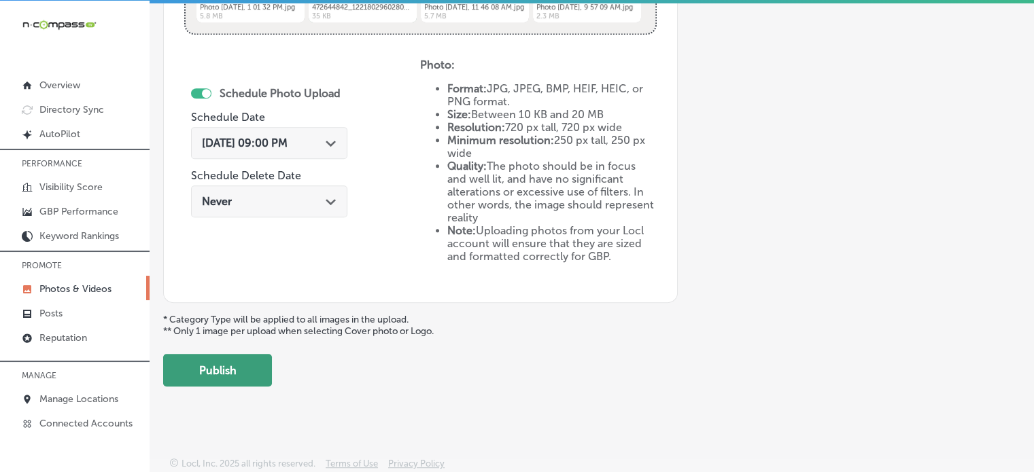
click at [247, 361] on button "Publish" at bounding box center [217, 370] width 109 height 33
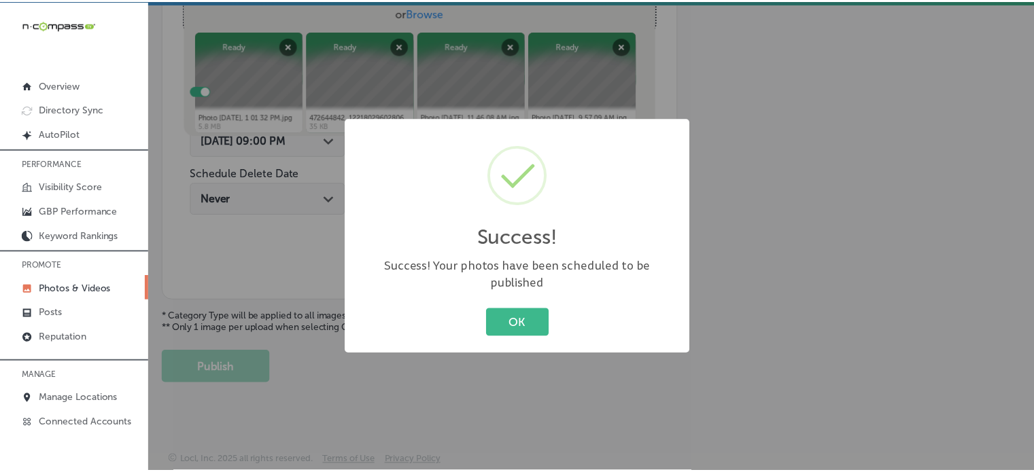
scroll to position [550, 0]
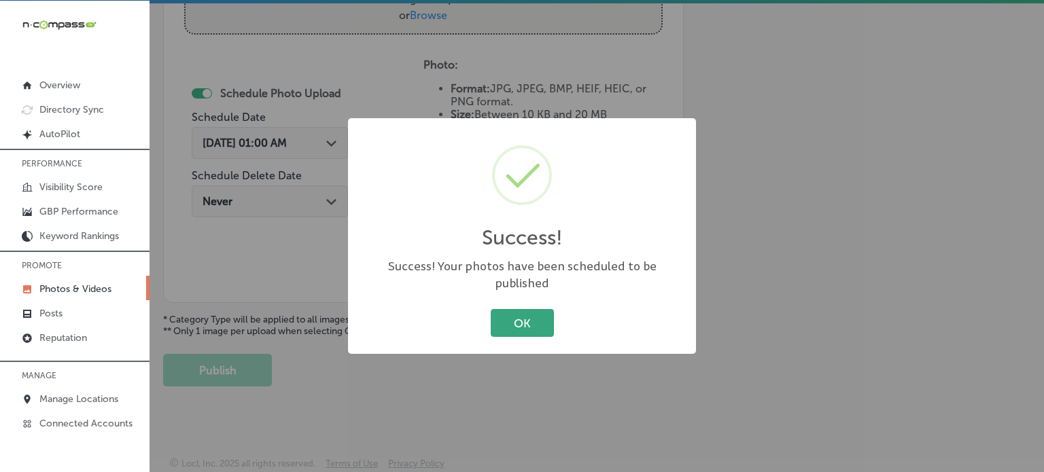
click at [541, 312] on button "OK" at bounding box center [522, 323] width 63 height 28
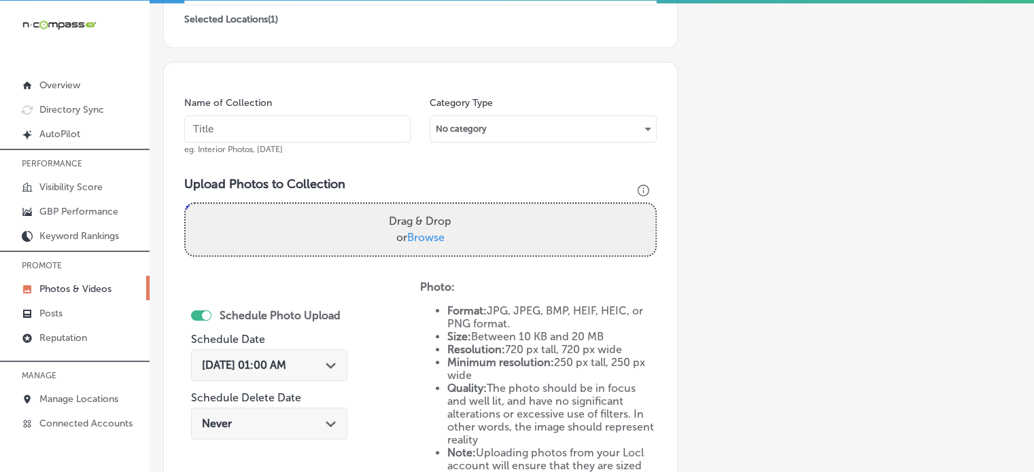
scroll to position [324, 0]
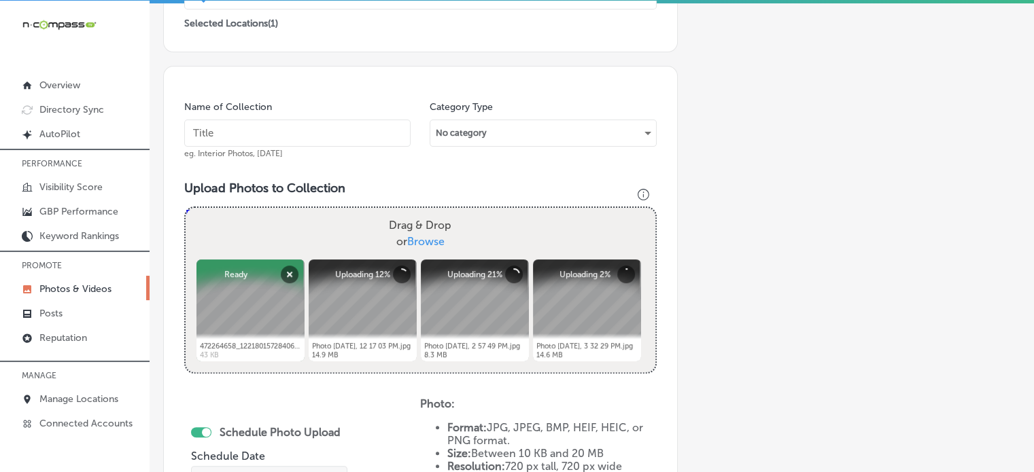
click at [321, 135] on input "text" at bounding box center [297, 133] width 226 height 27
paste input "Roof inspections"
type input "Roof inspections"
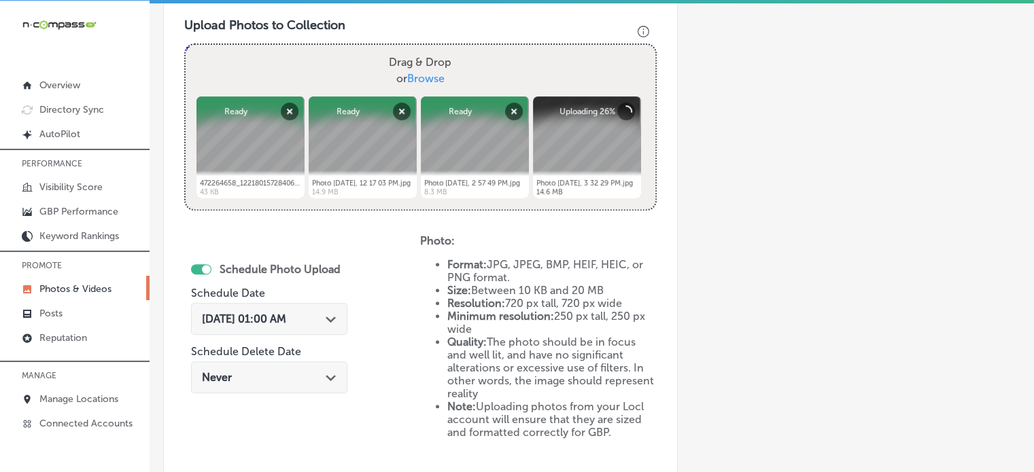
scroll to position [489, 0]
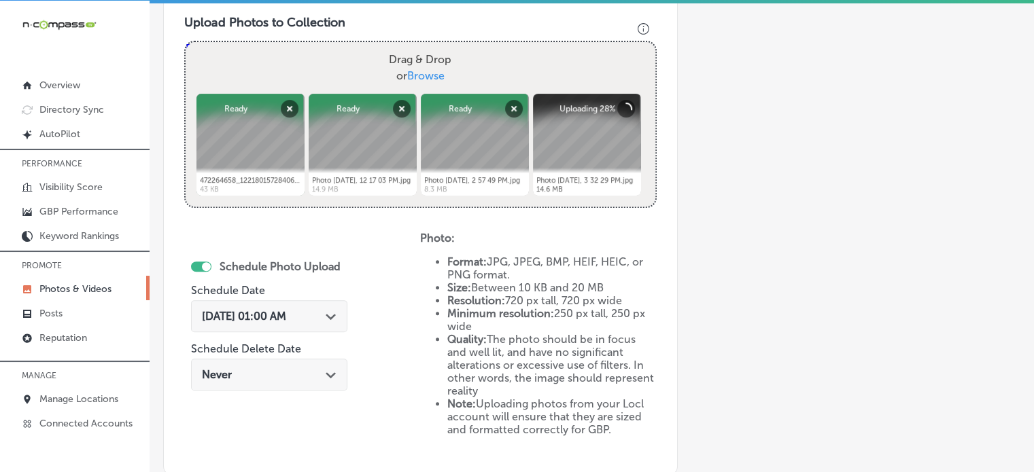
click at [326, 314] on polygon at bounding box center [331, 317] width 10 height 6
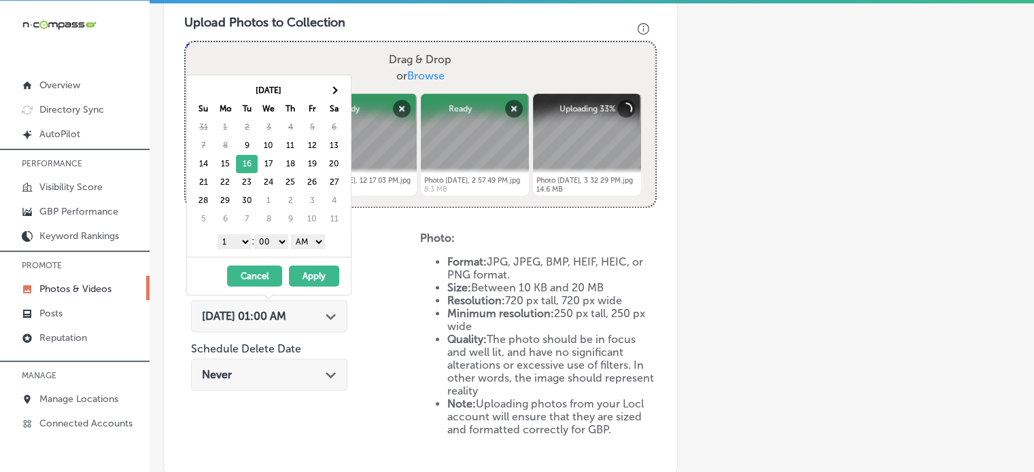
click at [242, 240] on select "1 2 3 4 5 6 7 8 9 10 11 12" at bounding box center [235, 241] width 34 height 15
click at [307, 239] on select "AM PM" at bounding box center [308, 241] width 34 height 15
click at [319, 274] on button "Apply" at bounding box center [314, 276] width 50 height 21
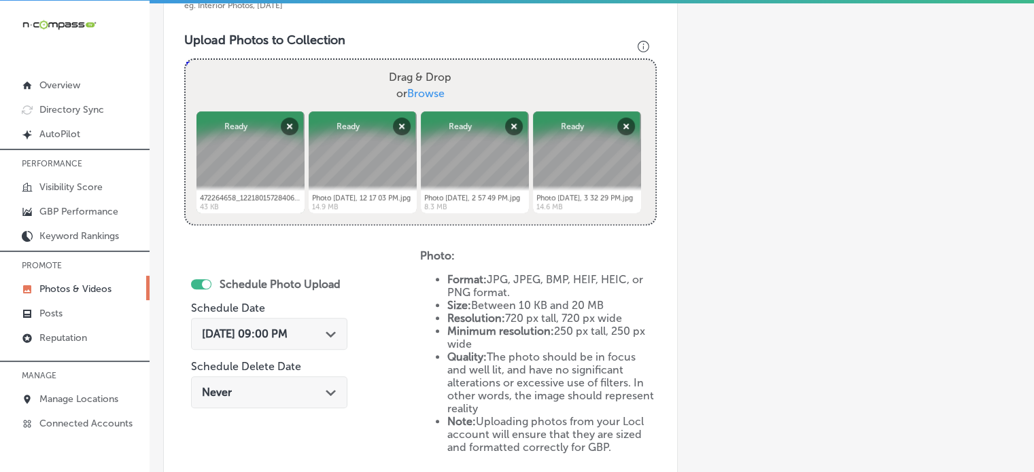
scroll to position [663, 0]
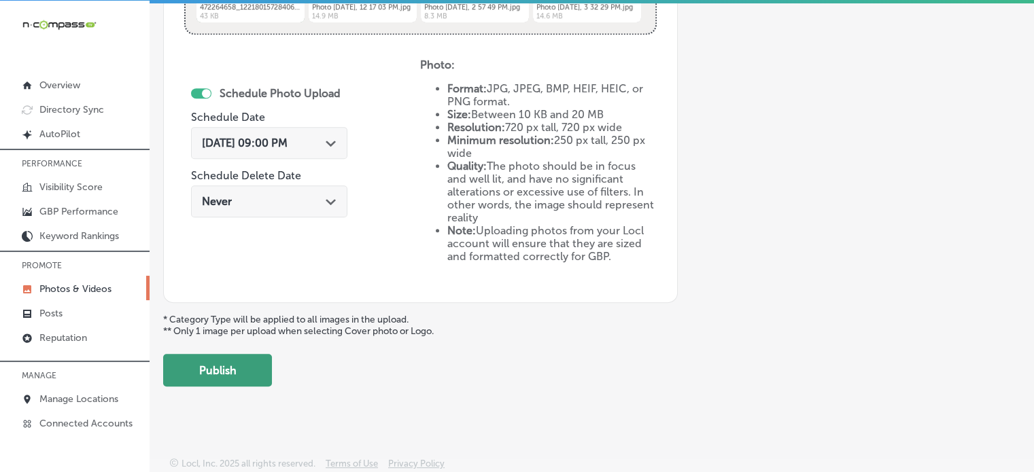
click at [234, 360] on button "Publish" at bounding box center [217, 370] width 109 height 33
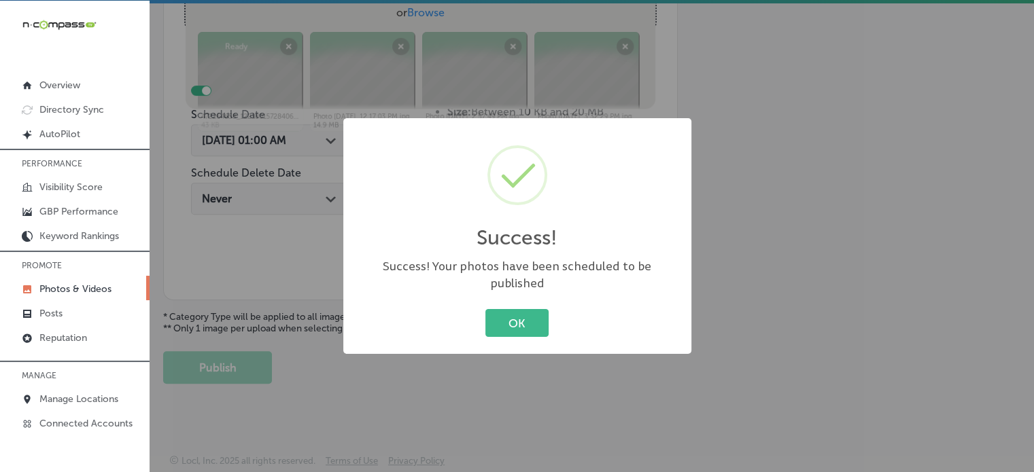
scroll to position [550, 0]
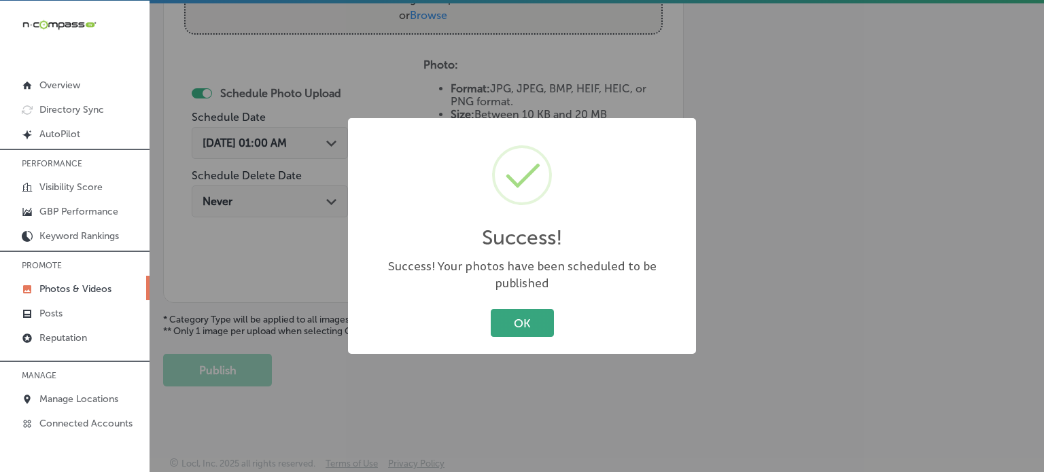
click at [521, 309] on button "OK" at bounding box center [522, 323] width 63 height 28
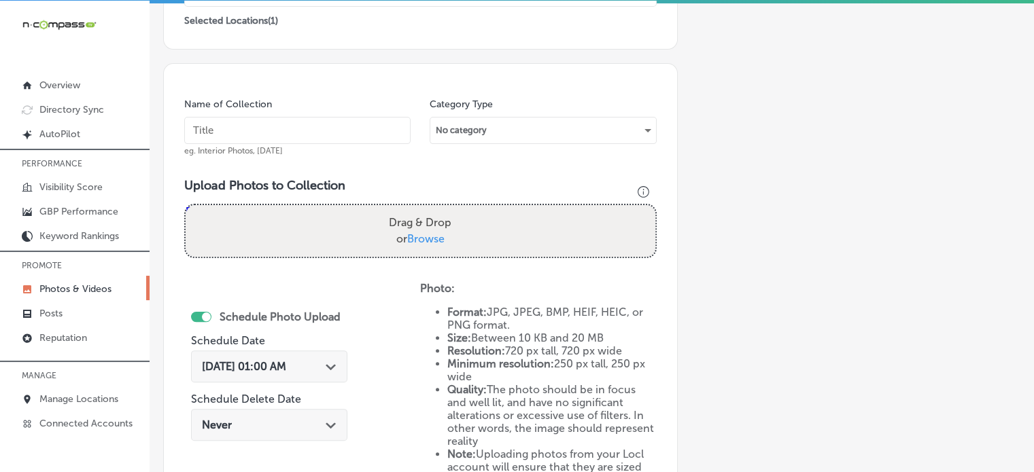
scroll to position [324, 0]
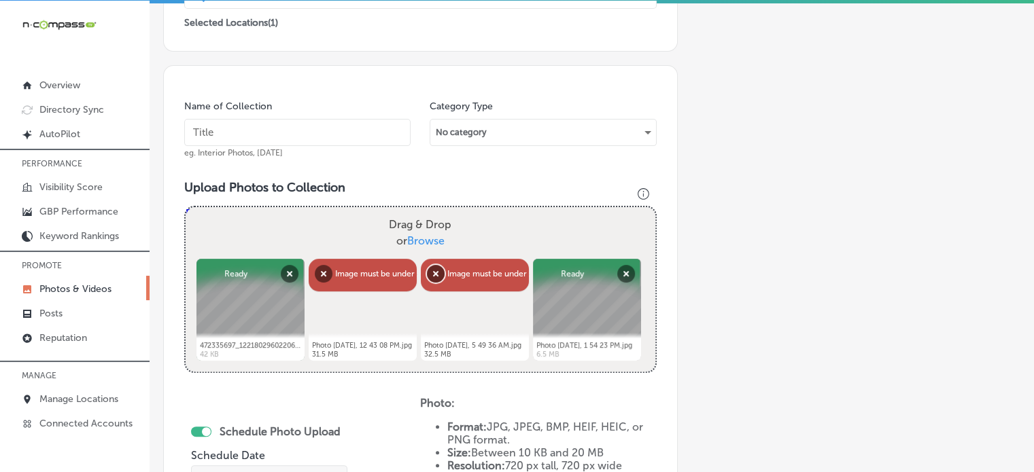
click at [436, 274] on button "Remove" at bounding box center [436, 274] width 18 height 18
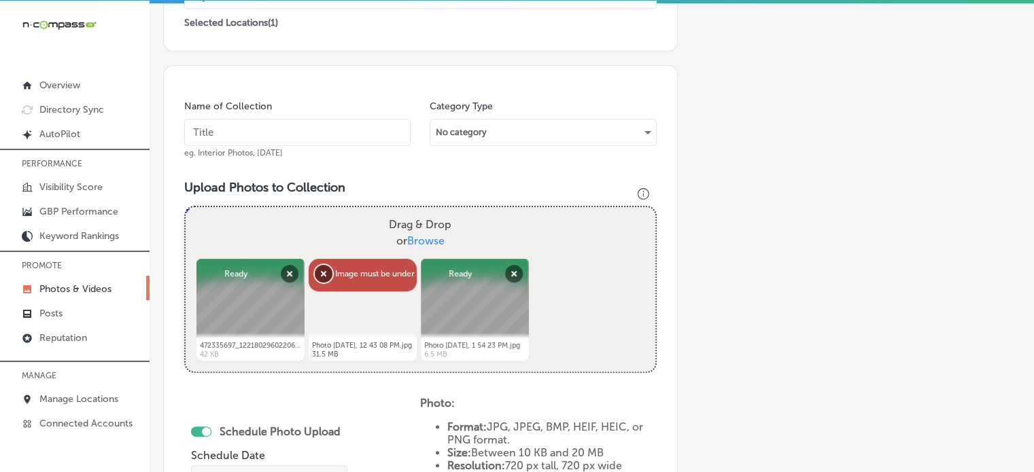
click at [321, 277] on button "Remove" at bounding box center [324, 274] width 18 height 18
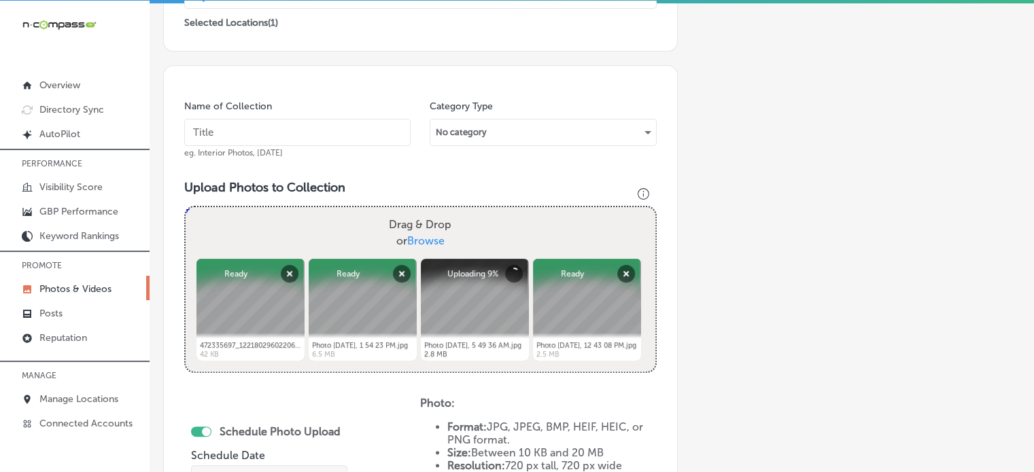
click at [720, 270] on div "Add a Collection Which Type of Image or Video Would You Like to Upload? Photo C…" at bounding box center [591, 242] width 857 height 967
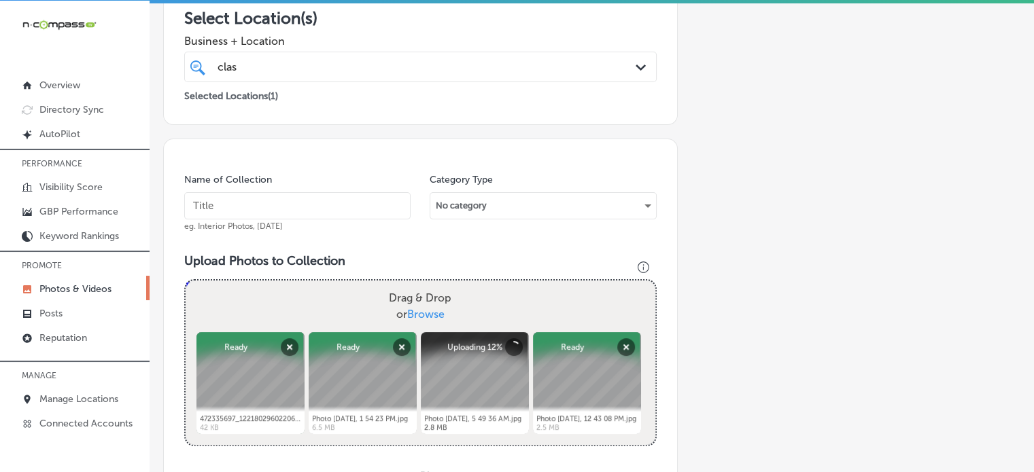
scroll to position [256, 0]
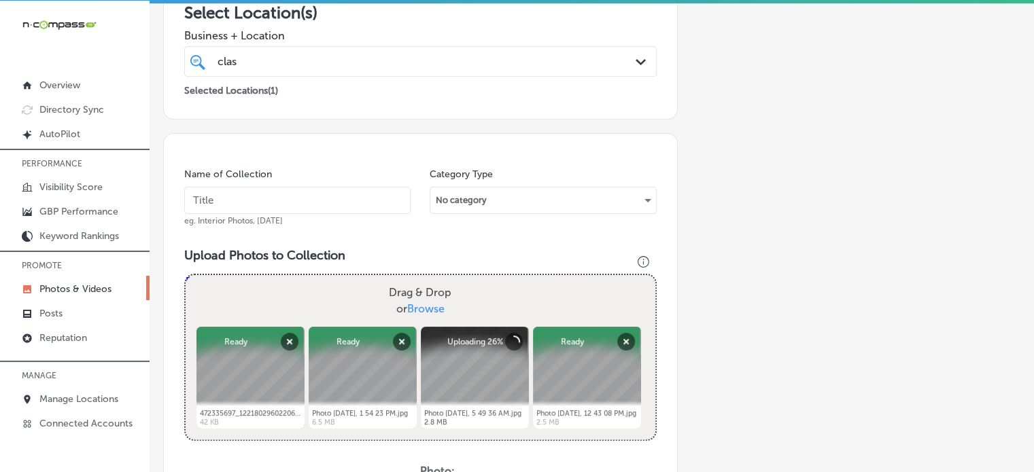
click at [297, 213] on div "Name of Collection eg. Interior Photos, [DATE]" at bounding box center [297, 197] width 226 height 58
click at [302, 206] on input "text" at bounding box center [297, 200] width 226 height 27
paste input "Roof replacements"
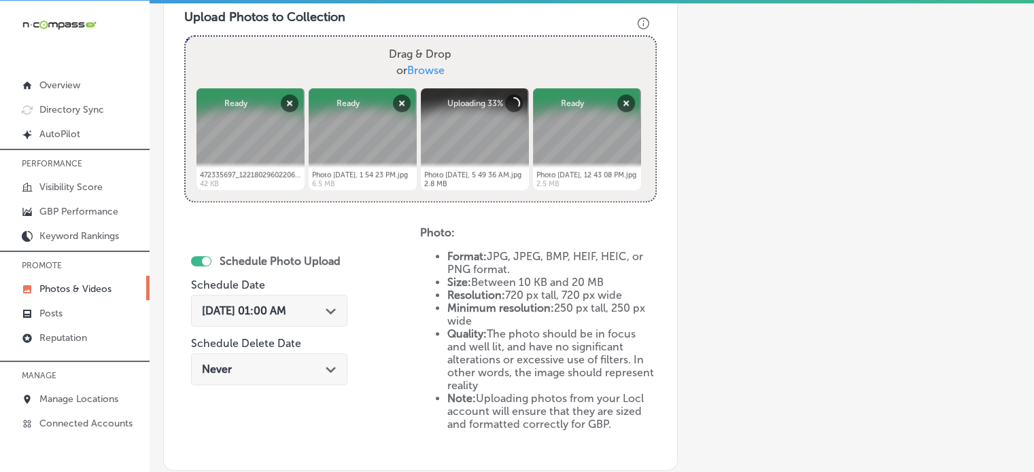
scroll to position [498, 0]
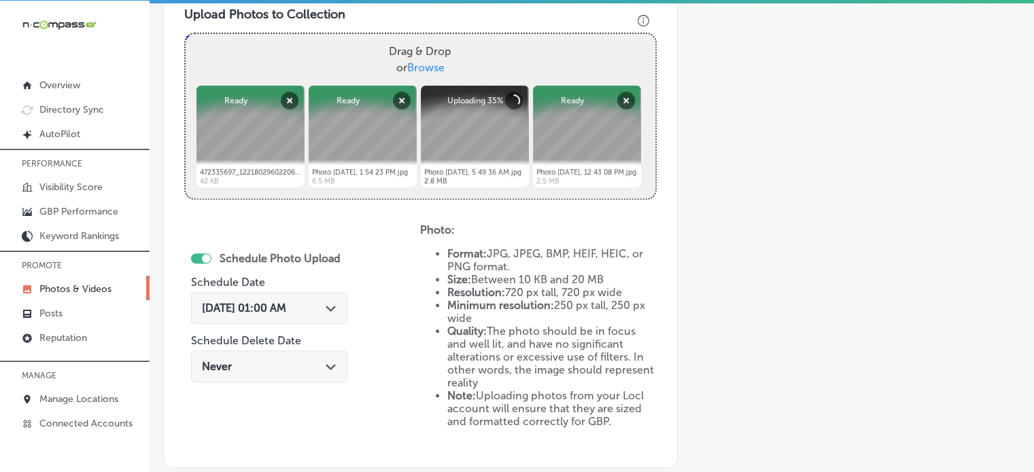
type input "Roof replacements"
click at [332, 302] on div "Path Created with Sketch." at bounding box center [331, 307] width 11 height 11
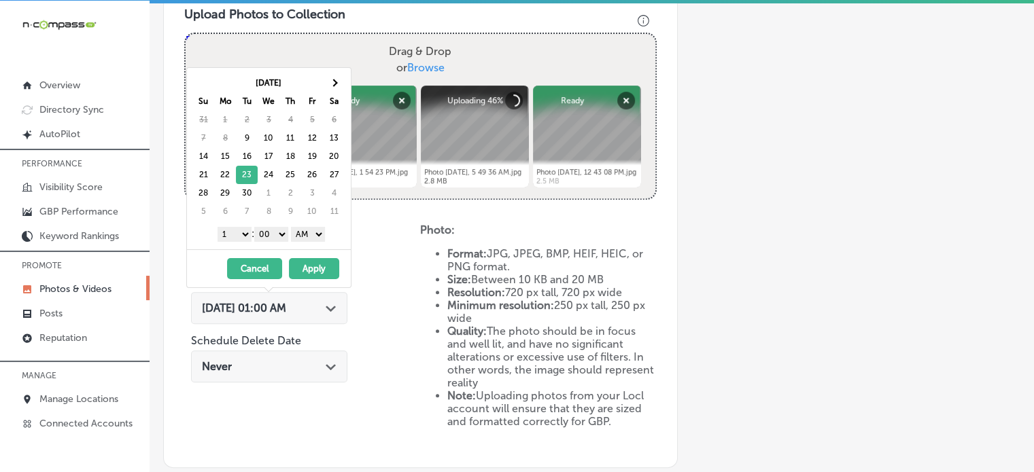
click at [241, 228] on select "1 2 3 4 5 6 7 8 9 10 11 12" at bounding box center [235, 234] width 34 height 15
drag, startPoint x: 316, startPoint y: 232, endPoint x: 312, endPoint y: 264, distance: 32.2
click at [312, 264] on div "[DATE] Su Mo Tu We Th Fr Sa 31 1 2 3 4 5 6 7 8 9 10 11 12 13 14 15 16 17 18 19 …" at bounding box center [268, 177] width 165 height 221
click at [312, 264] on button "Apply" at bounding box center [314, 268] width 50 height 21
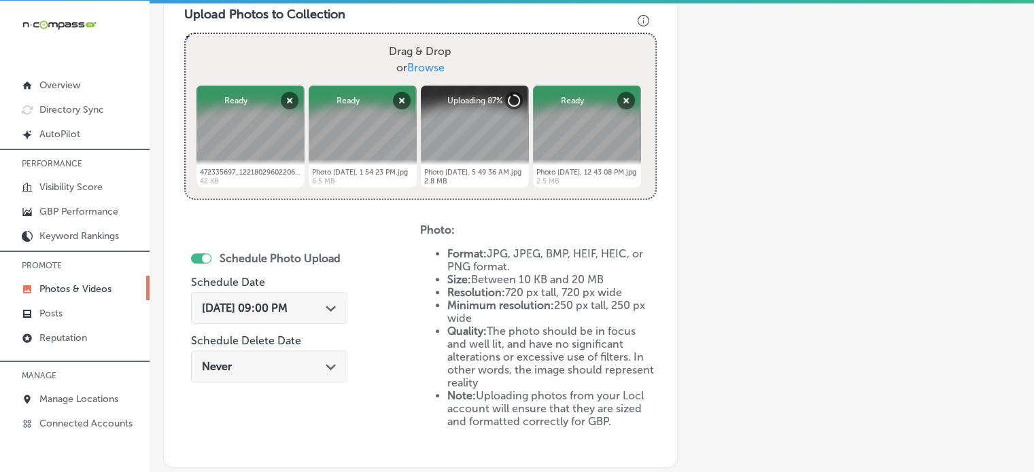
click at [387, 305] on div "Schedule Photo Upload Schedule Date [DATE] 09:00 PM Path Created with Sketch. S…" at bounding box center [302, 336] width 236 height 224
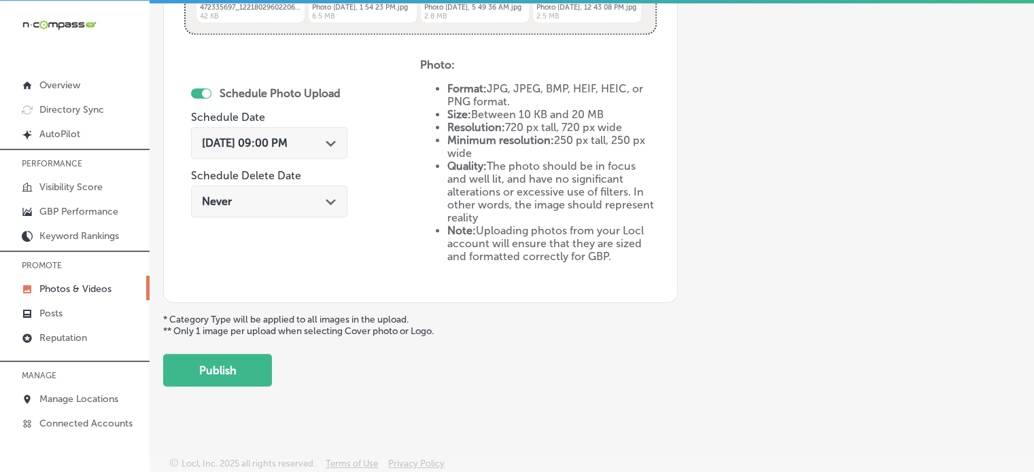
scroll to position [657, 0]
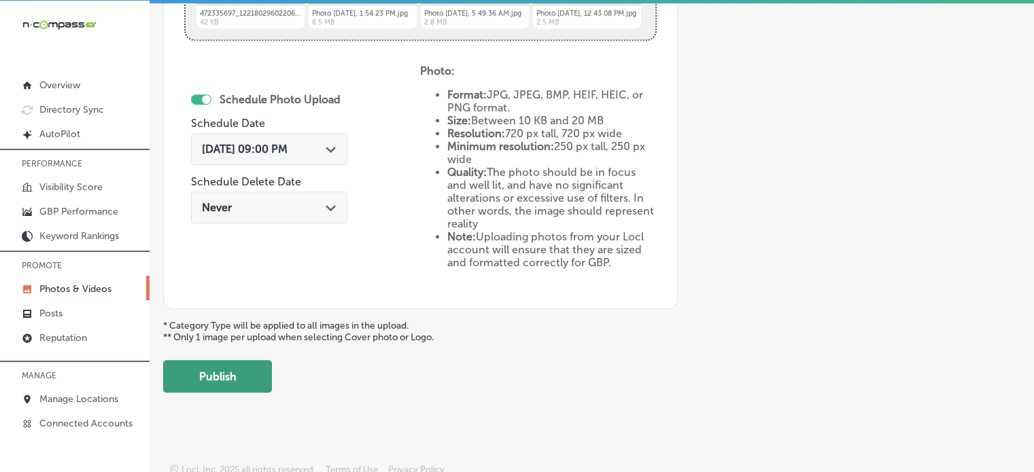
click at [239, 361] on button "Publish" at bounding box center [217, 376] width 109 height 33
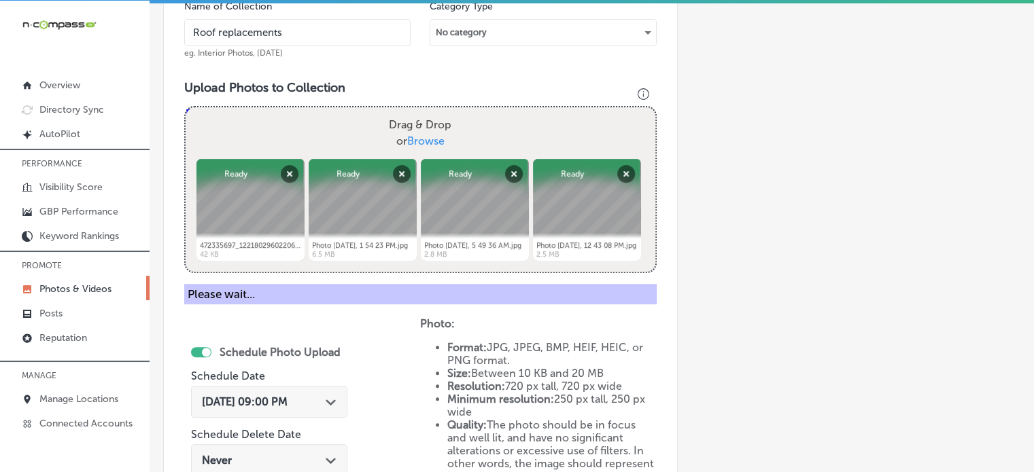
scroll to position [423, 0]
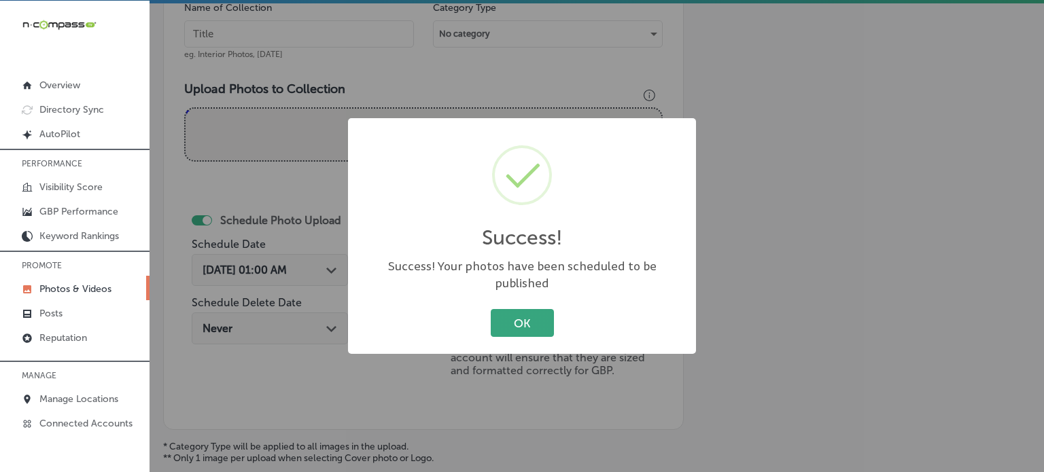
click at [530, 312] on button "OK" at bounding box center [522, 323] width 63 height 28
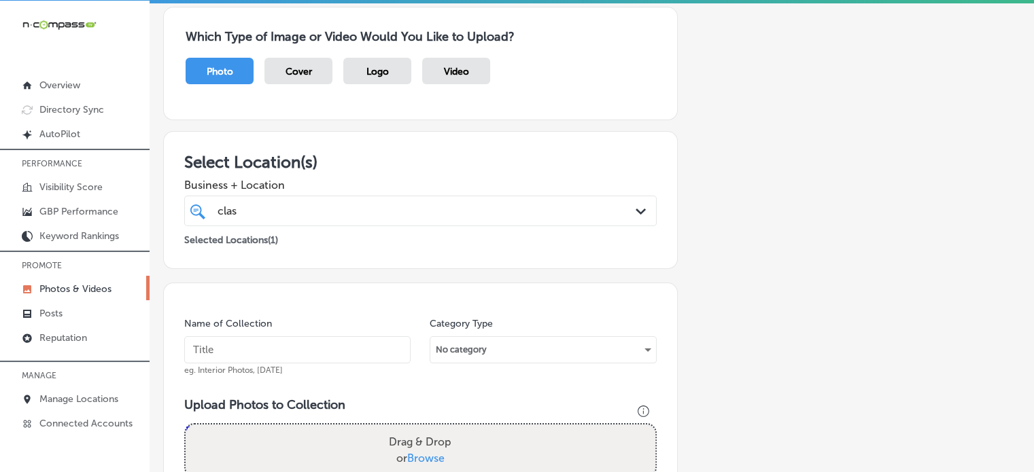
scroll to position [0, 0]
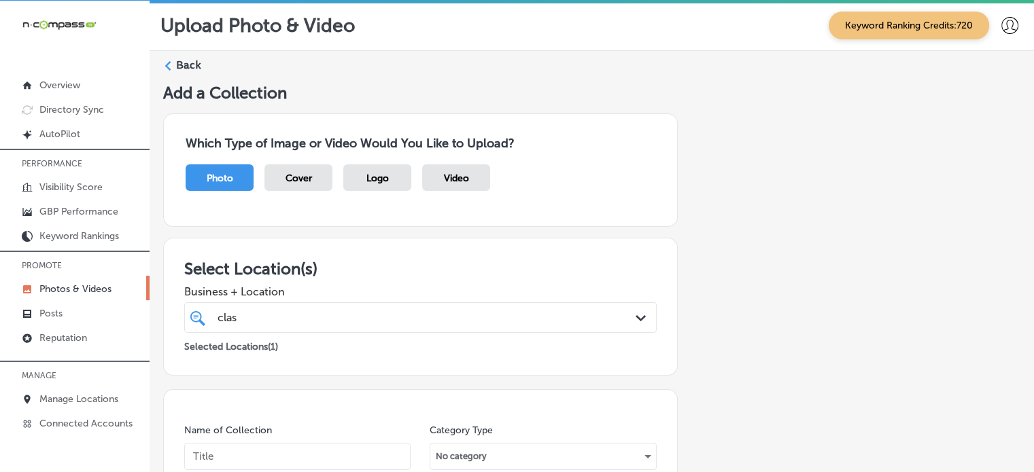
click at [192, 62] on label "Back" at bounding box center [188, 65] width 25 height 15
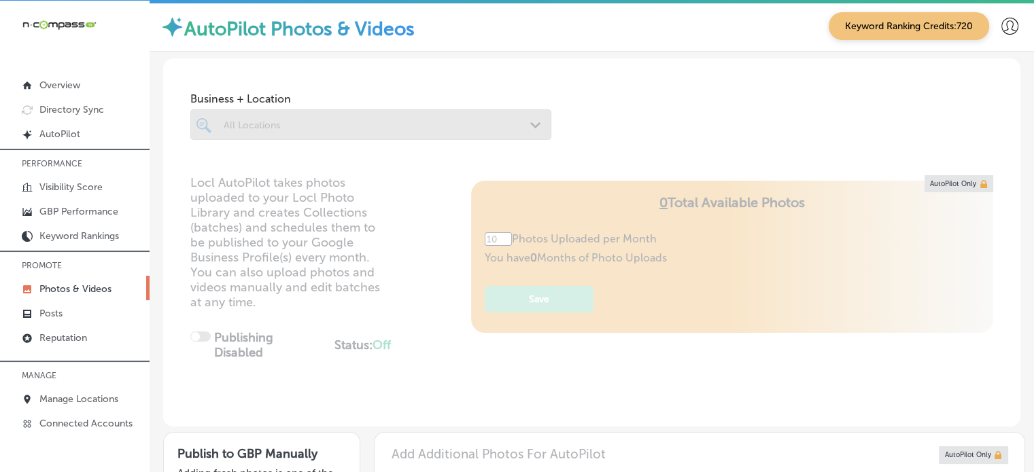
type input "5"
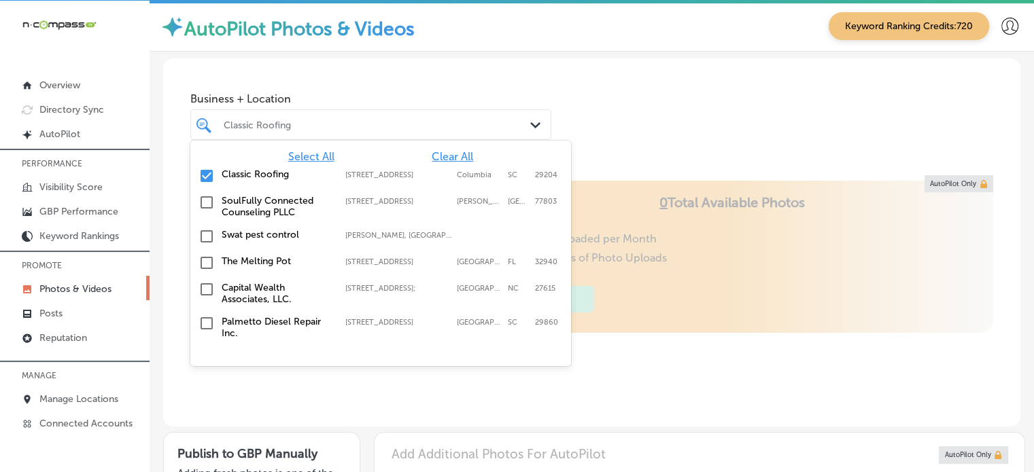
click at [290, 119] on div "Classic Roofing" at bounding box center [378, 125] width 308 height 12
click at [441, 157] on span "Clear All" at bounding box center [452, 156] width 41 height 13
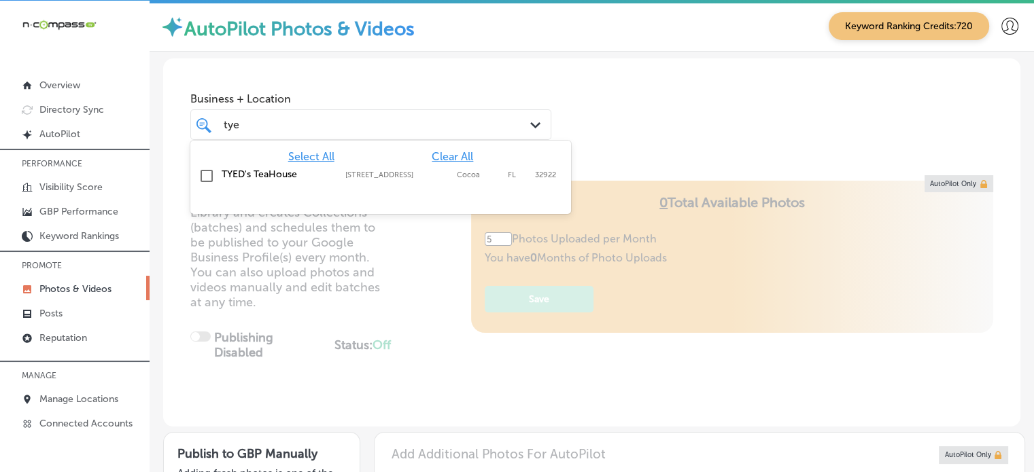
click at [258, 177] on label "TYED's TeaHouse" at bounding box center [277, 175] width 110 height 12
type input "tye"
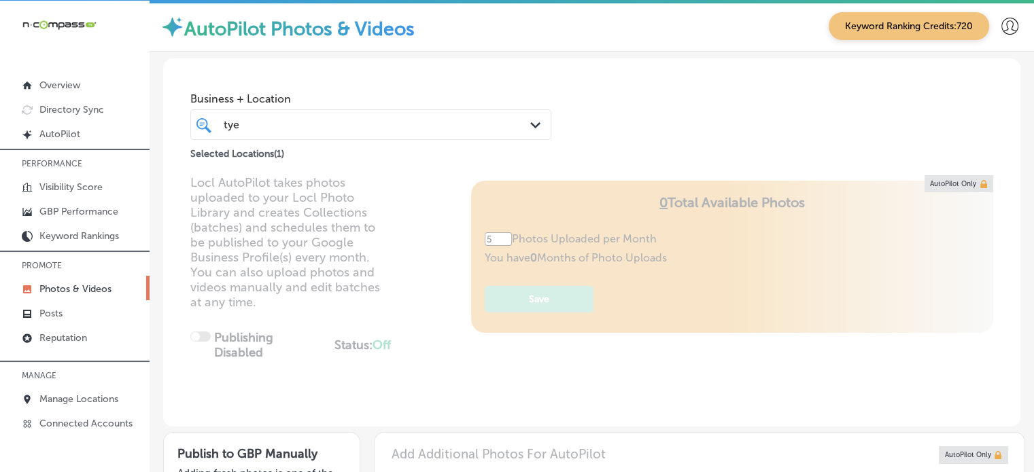
click at [629, 133] on div "Business + Location [PERSON_NAME] Path Created with Sketch. Selected Locations …" at bounding box center [591, 109] width 857 height 103
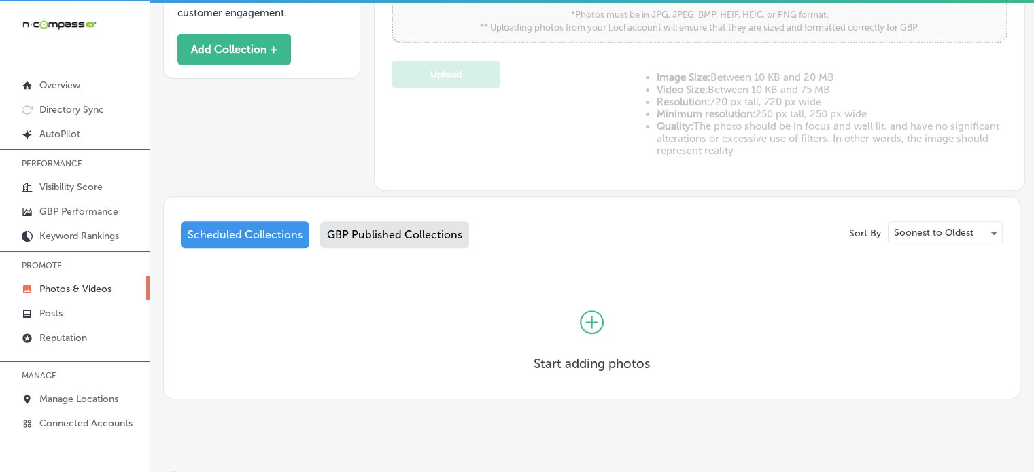
scroll to position [518, 0]
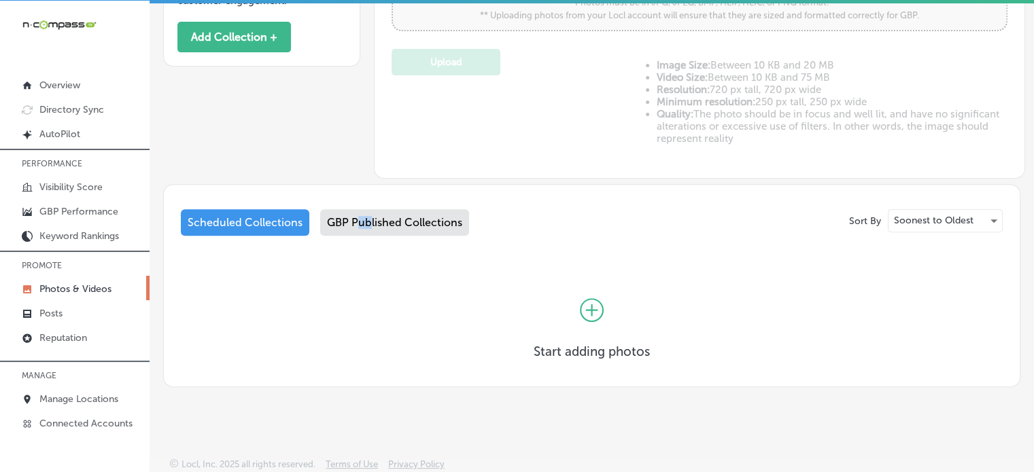
drag, startPoint x: 358, startPoint y: 232, endPoint x: 373, endPoint y: 228, distance: 15.7
click at [373, 228] on div "Scheduled Collections GBP Published Collections" at bounding box center [592, 225] width 822 height 32
click at [373, 228] on div "GBP Published Collections" at bounding box center [394, 222] width 149 height 27
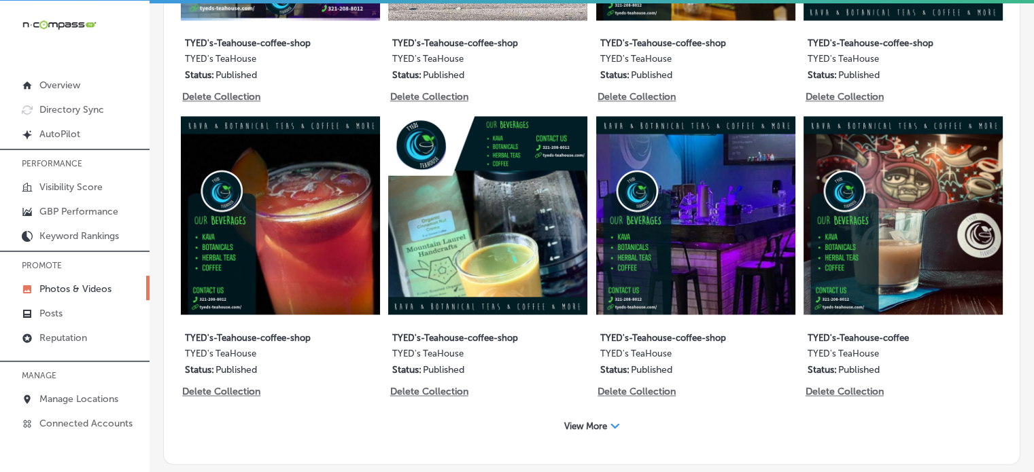
scroll to position [1908, 0]
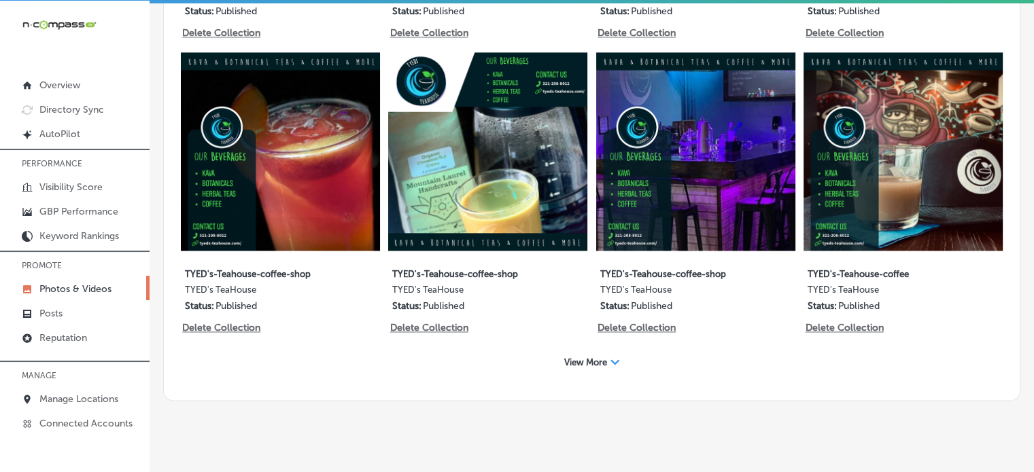
click at [587, 358] on span "View More" at bounding box center [585, 363] width 43 height 10
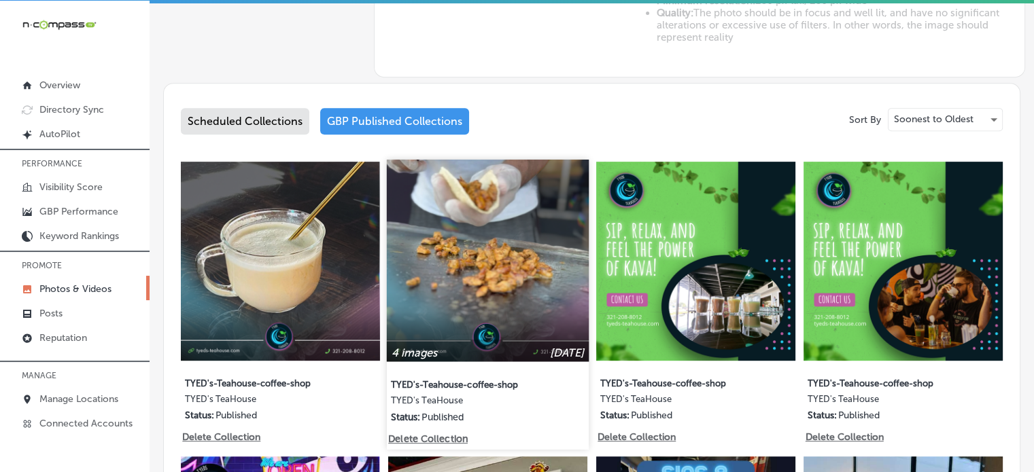
scroll to position [621, 0]
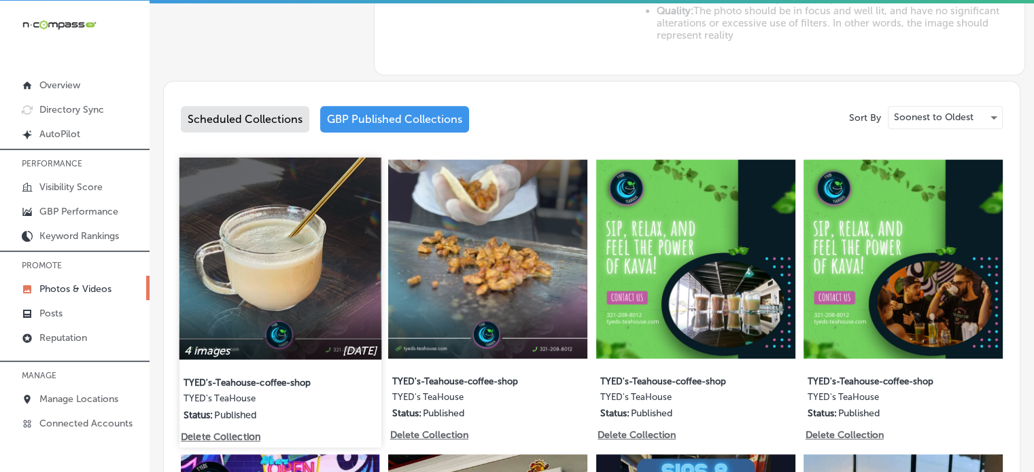
click at [307, 225] on img at bounding box center [280, 259] width 202 height 202
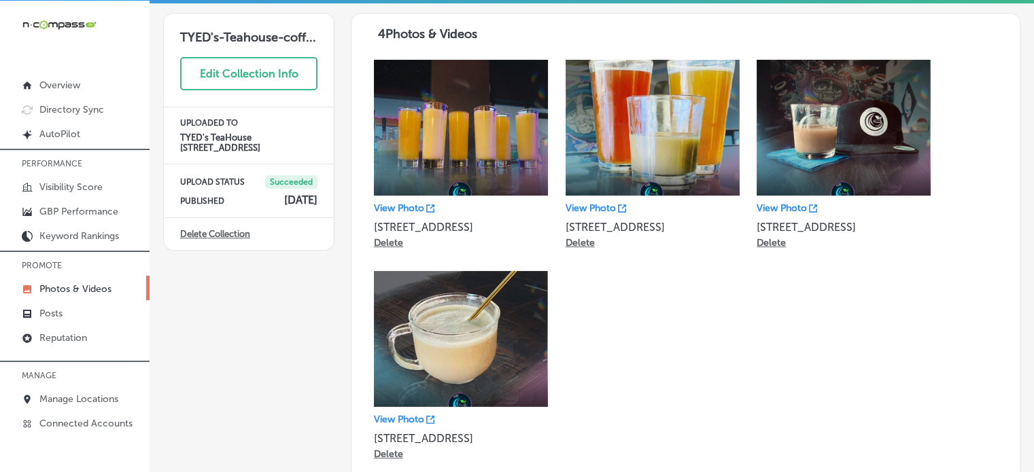
scroll to position [71, 0]
click at [63, 82] on p "Overview" at bounding box center [59, 86] width 41 height 12
